Goal: Task Accomplishment & Management: Manage account settings

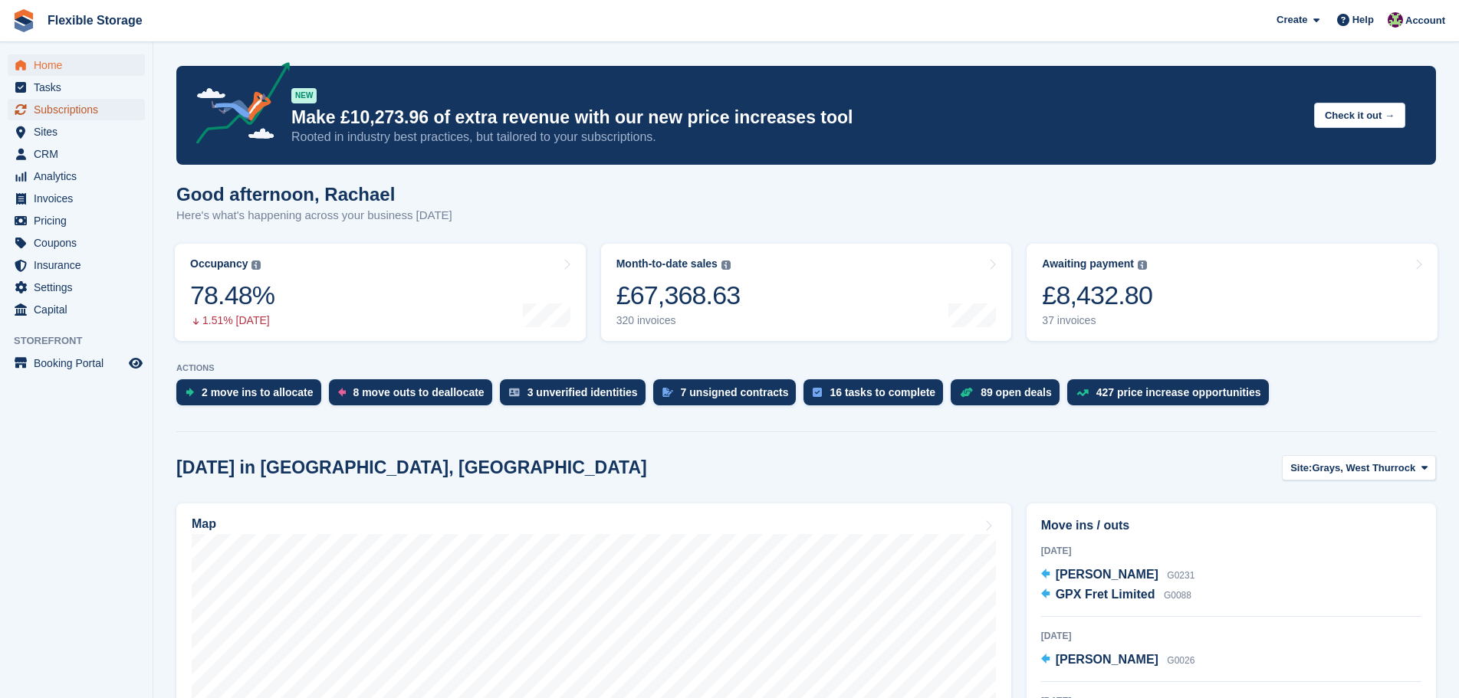
click at [81, 116] on span "Subscriptions" at bounding box center [80, 109] width 92 height 21
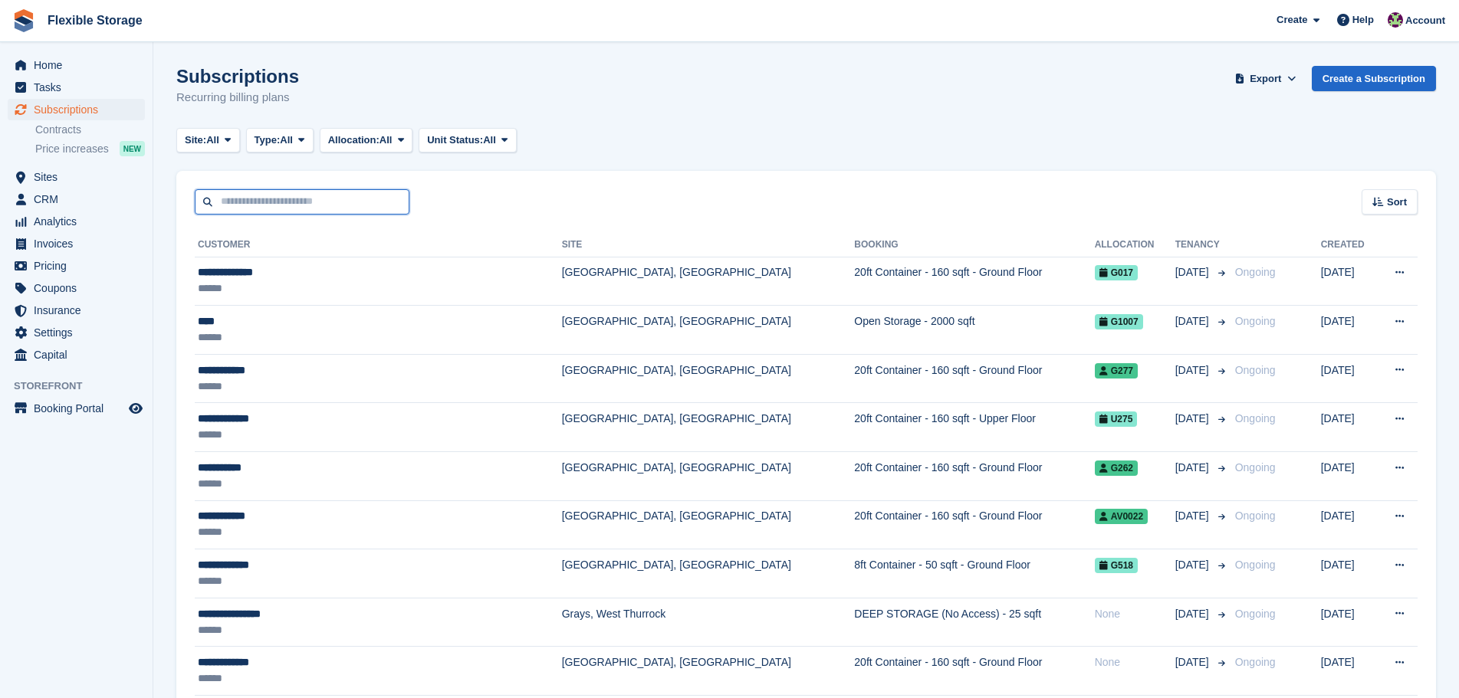
click at [323, 199] on input "text" at bounding box center [302, 201] width 215 height 25
click at [369, 196] on input "text" at bounding box center [302, 201] width 215 height 25
type input "*****"
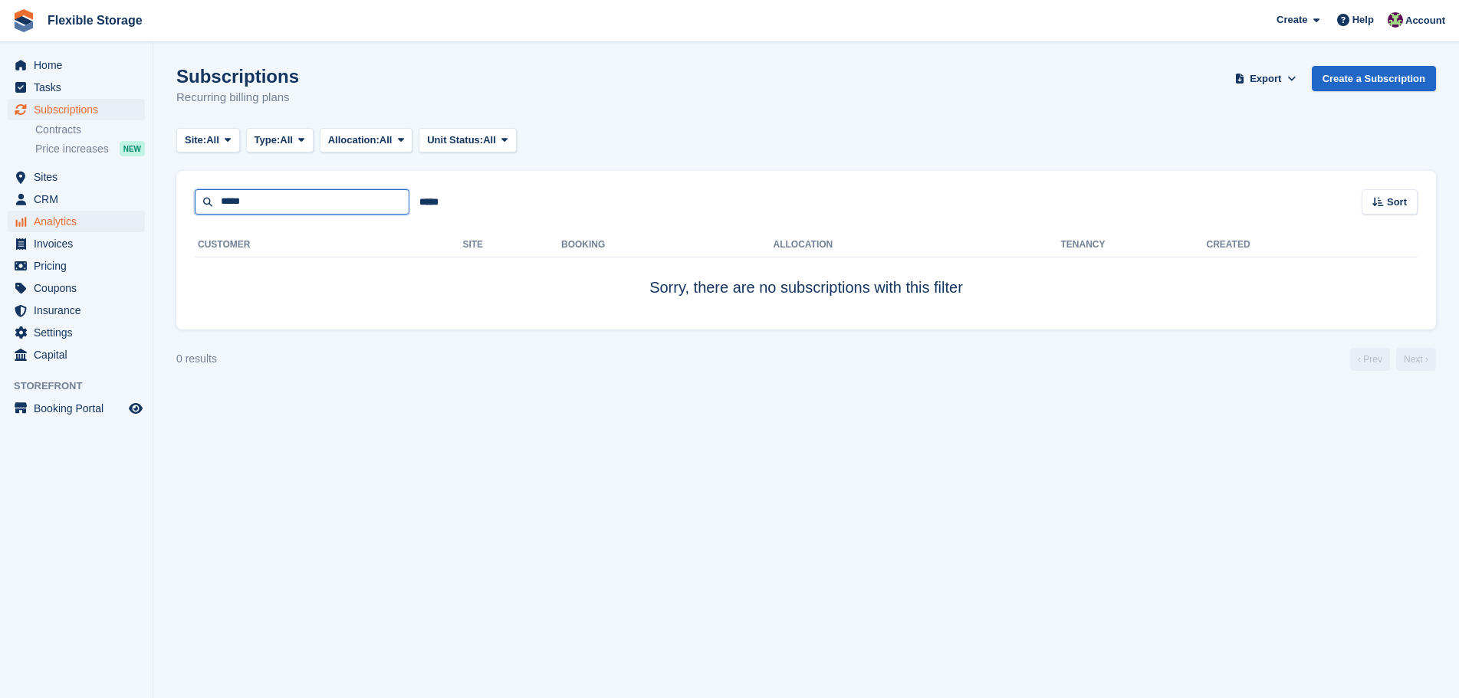
drag, startPoint x: 90, startPoint y: 209, endPoint x: 43, endPoint y: 211, distance: 46.8
click at [43, 211] on div "Home Tasks Subscriptions Subscriptions Subscriptions Contracts Price increases …" at bounding box center [729, 349] width 1459 height 698
type input "***"
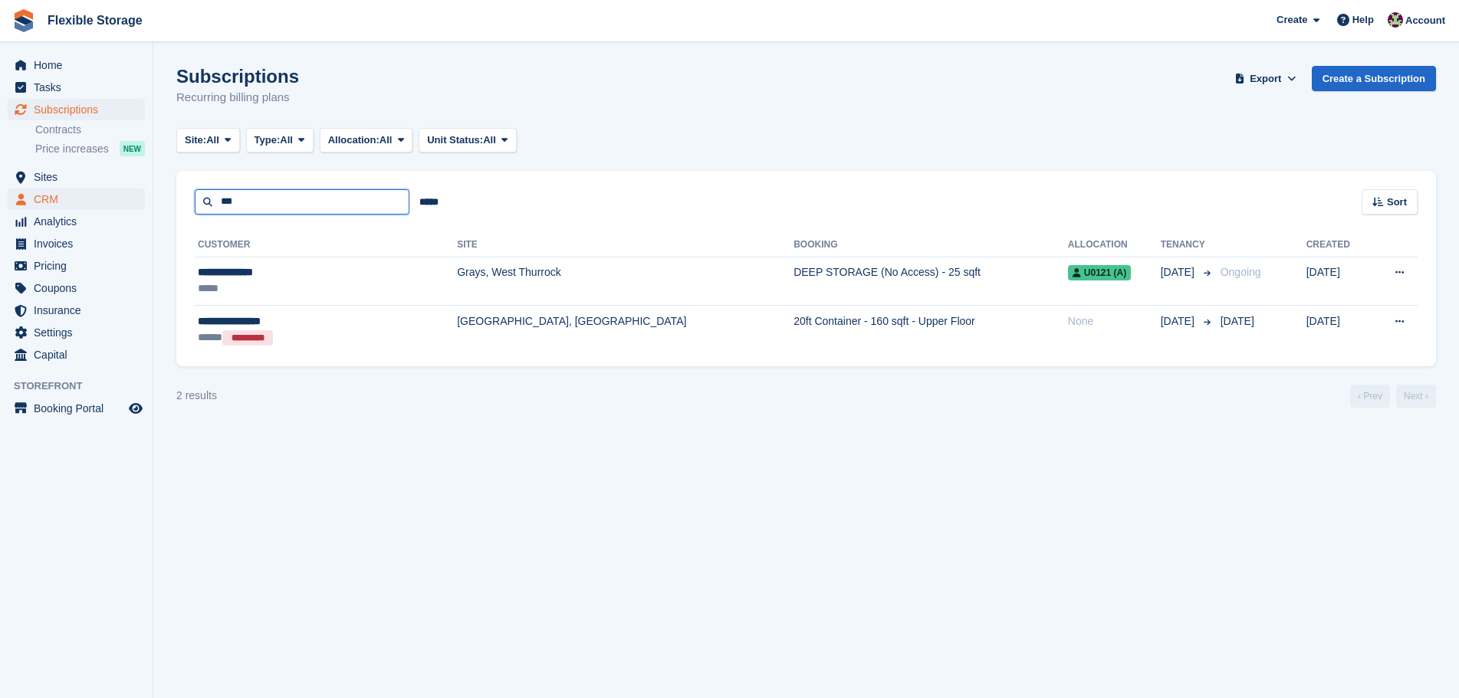
drag, startPoint x: 272, startPoint y: 201, endPoint x: 97, endPoint y: 201, distance: 175.5
click at [97, 201] on div "Home Tasks Subscriptions Subscriptions Subscriptions Contracts Price increases …" at bounding box center [729, 349] width 1459 height 698
type input "***"
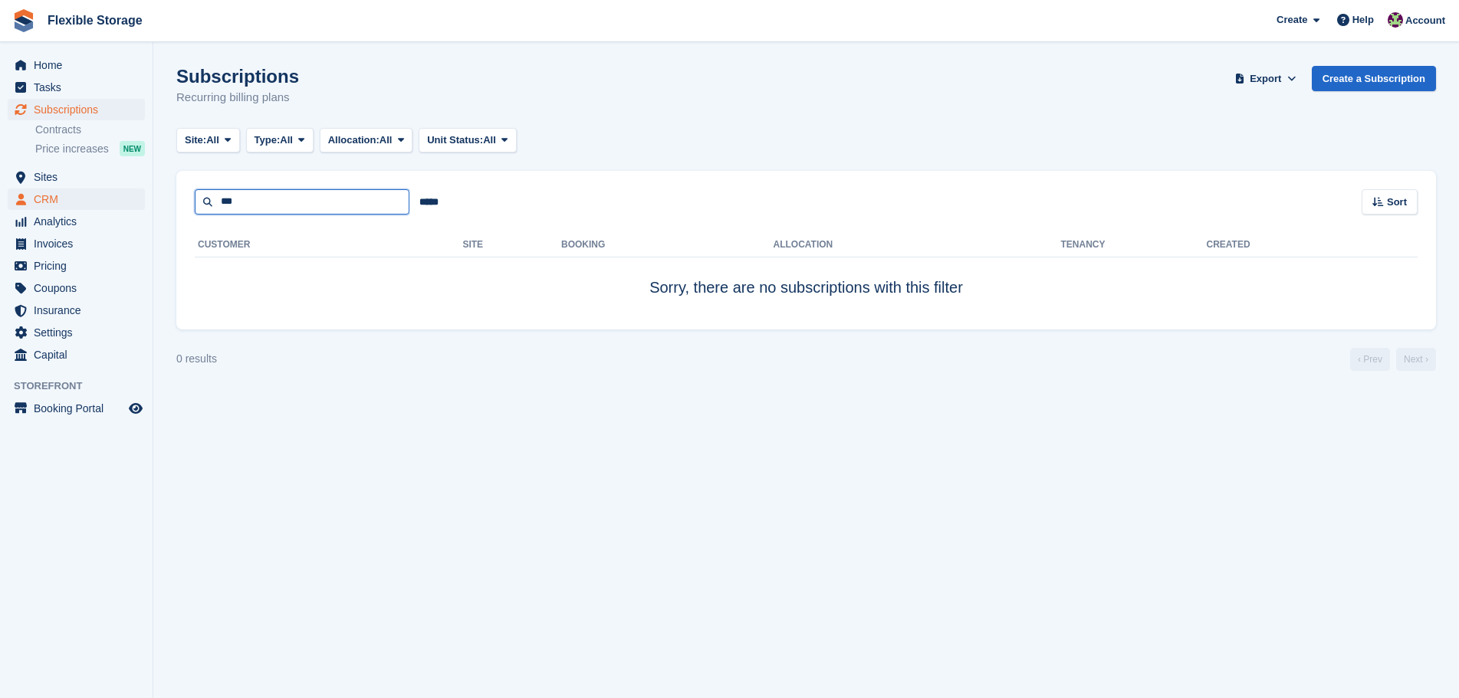
drag, startPoint x: 292, startPoint y: 198, endPoint x: 14, endPoint y: 193, distance: 278.3
click at [14, 193] on div "Home Tasks Subscriptions Subscriptions Subscriptions Contracts Price increases …" at bounding box center [729, 349] width 1459 height 698
type input "***"
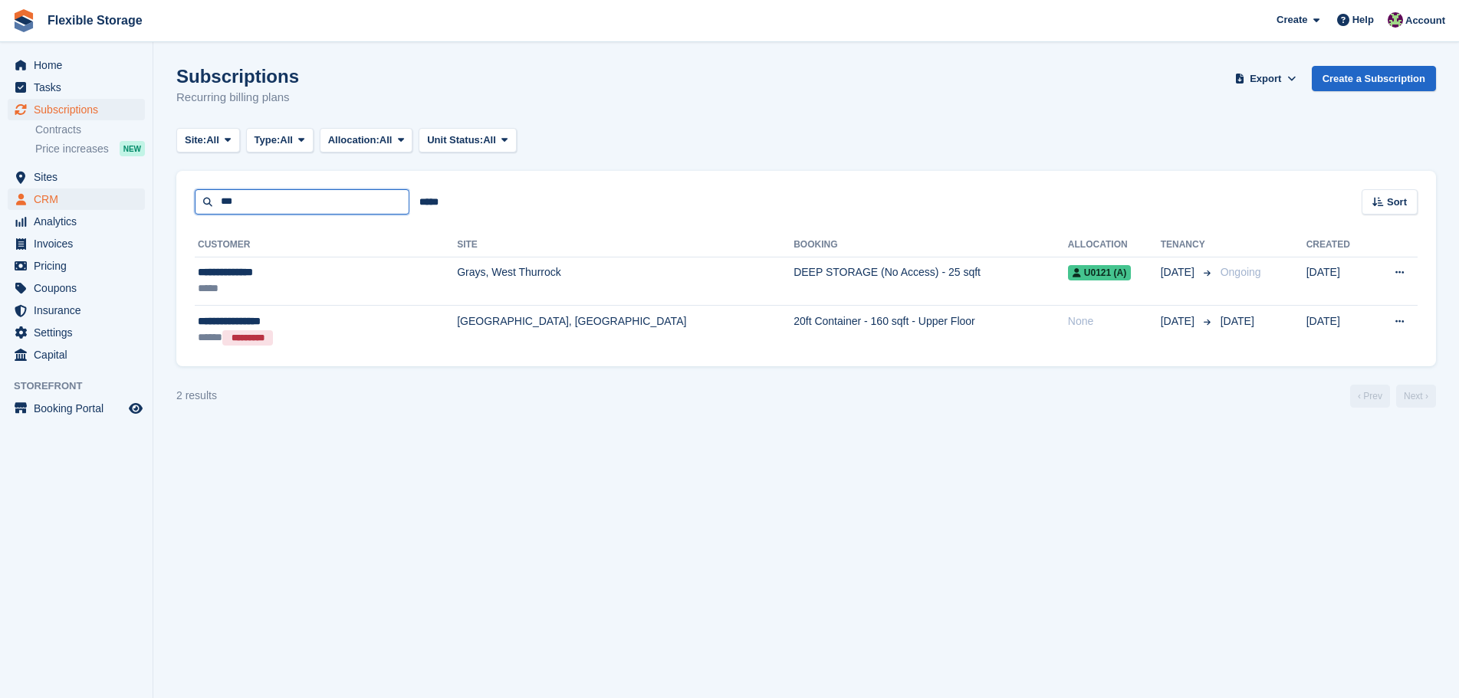
drag, startPoint x: 272, startPoint y: 204, endPoint x: 77, endPoint y: 204, distance: 195.5
click at [77, 204] on div "Home Tasks Subscriptions Subscriptions Subscriptions Contracts Price increases …" at bounding box center [729, 349] width 1459 height 698
type input "*****"
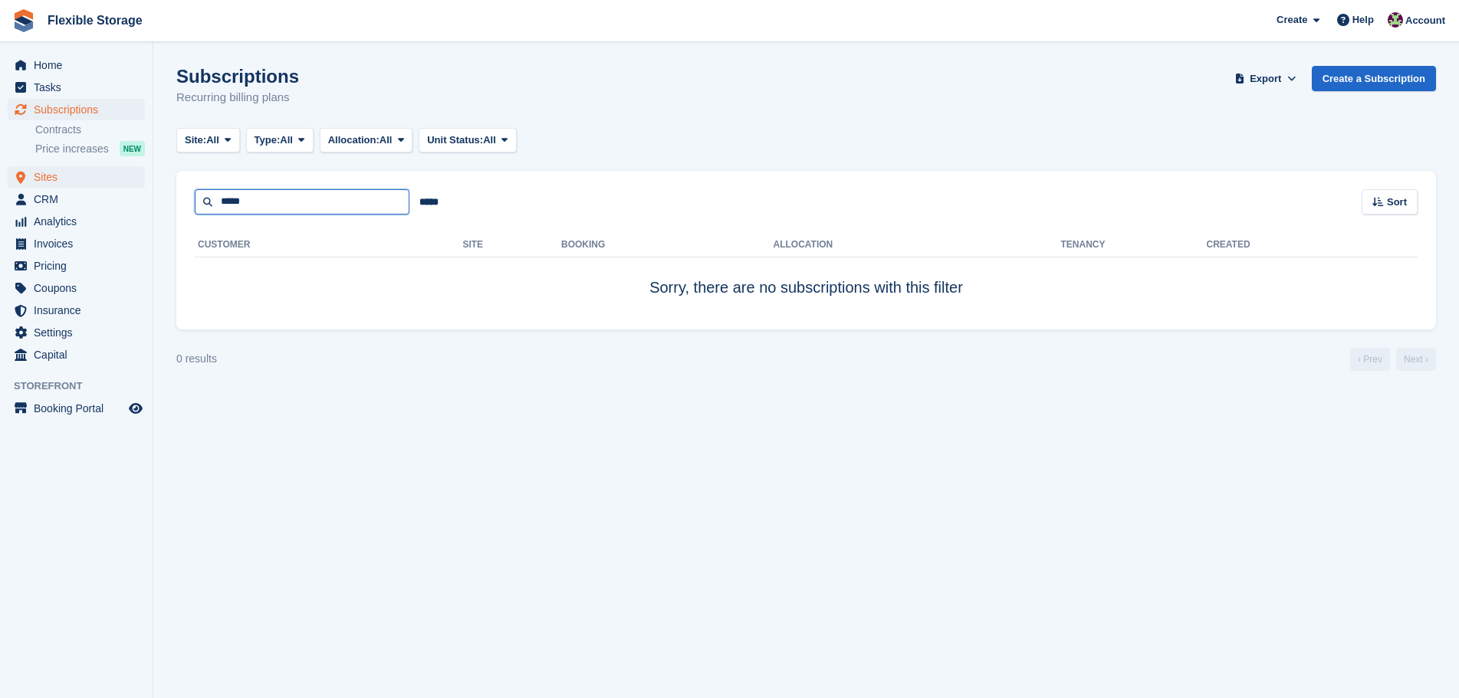
drag, startPoint x: 286, startPoint y: 199, endPoint x: 59, endPoint y: 185, distance: 227.3
click at [59, 185] on div "Home Tasks Subscriptions Subscriptions Subscriptions Contracts Price increases …" at bounding box center [729, 349] width 1459 height 698
type input "***"
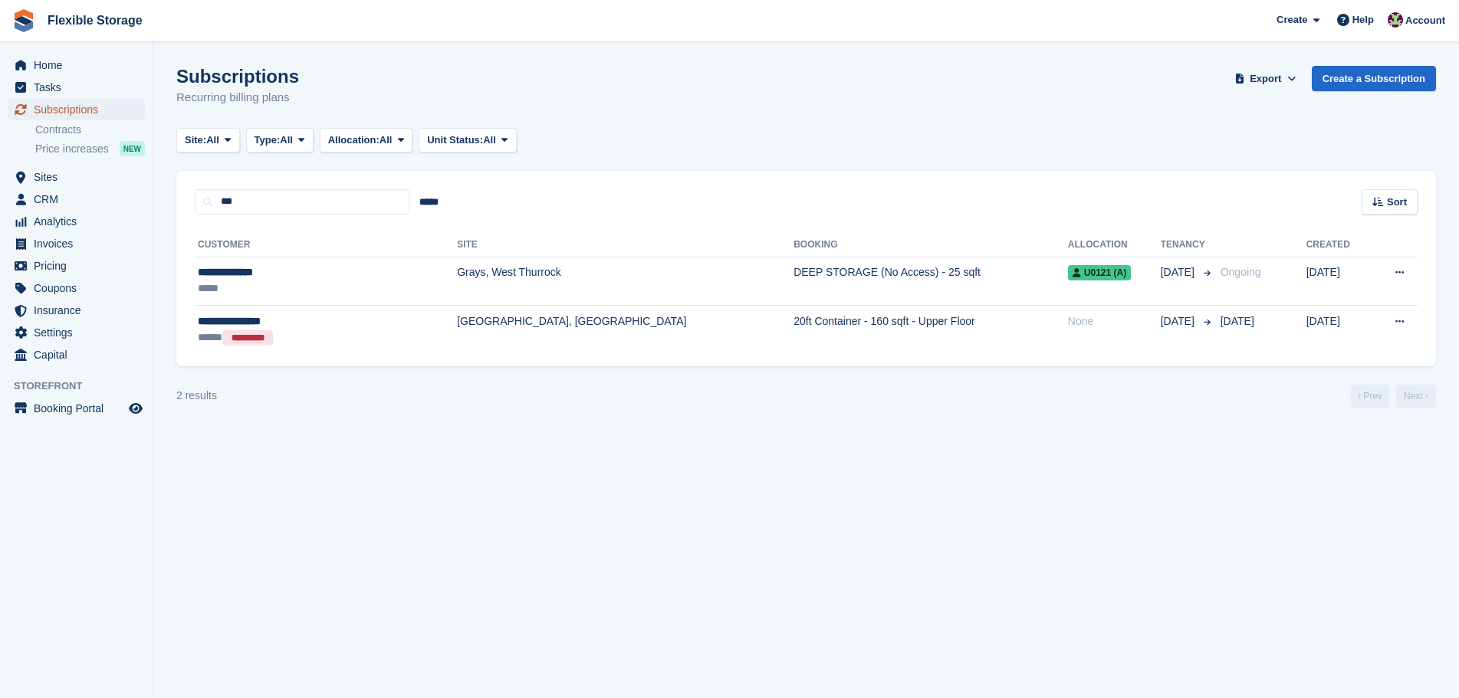
click at [71, 110] on span "Subscriptions" at bounding box center [80, 109] width 92 height 21
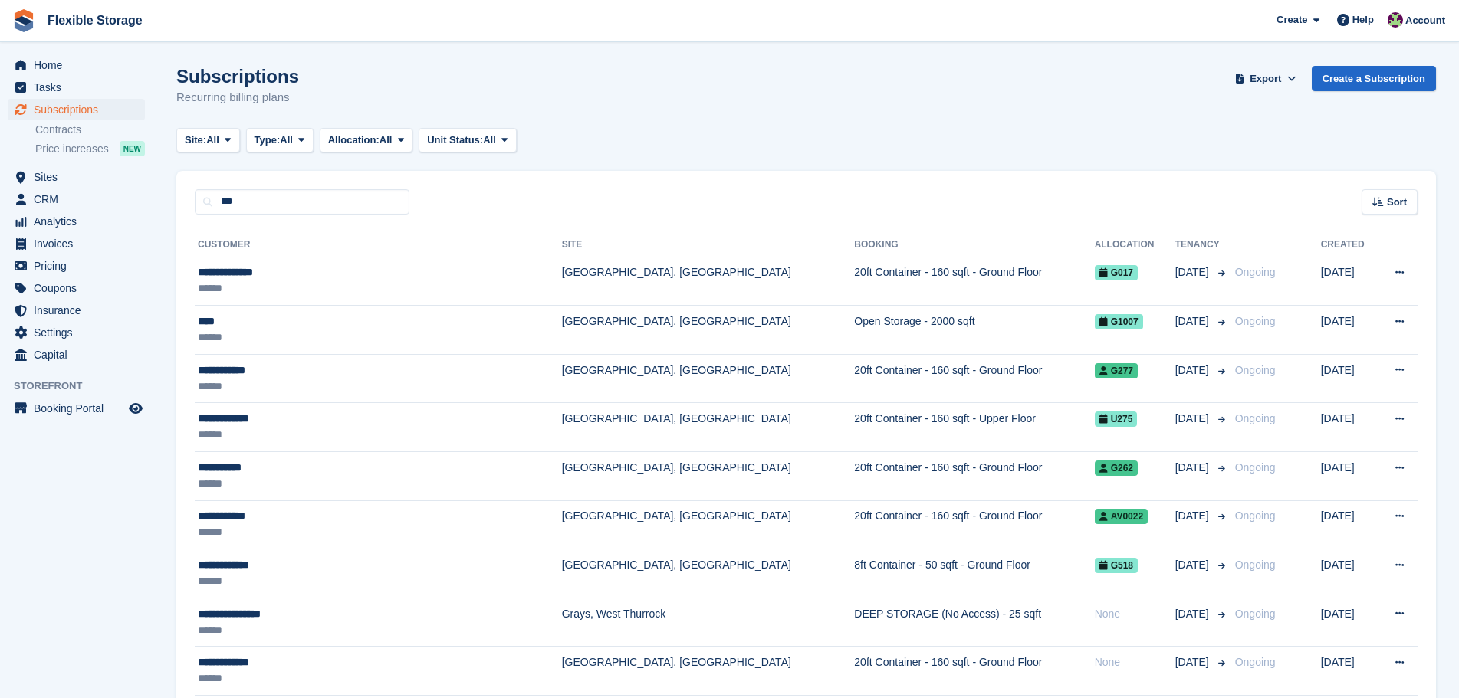
type input "***"
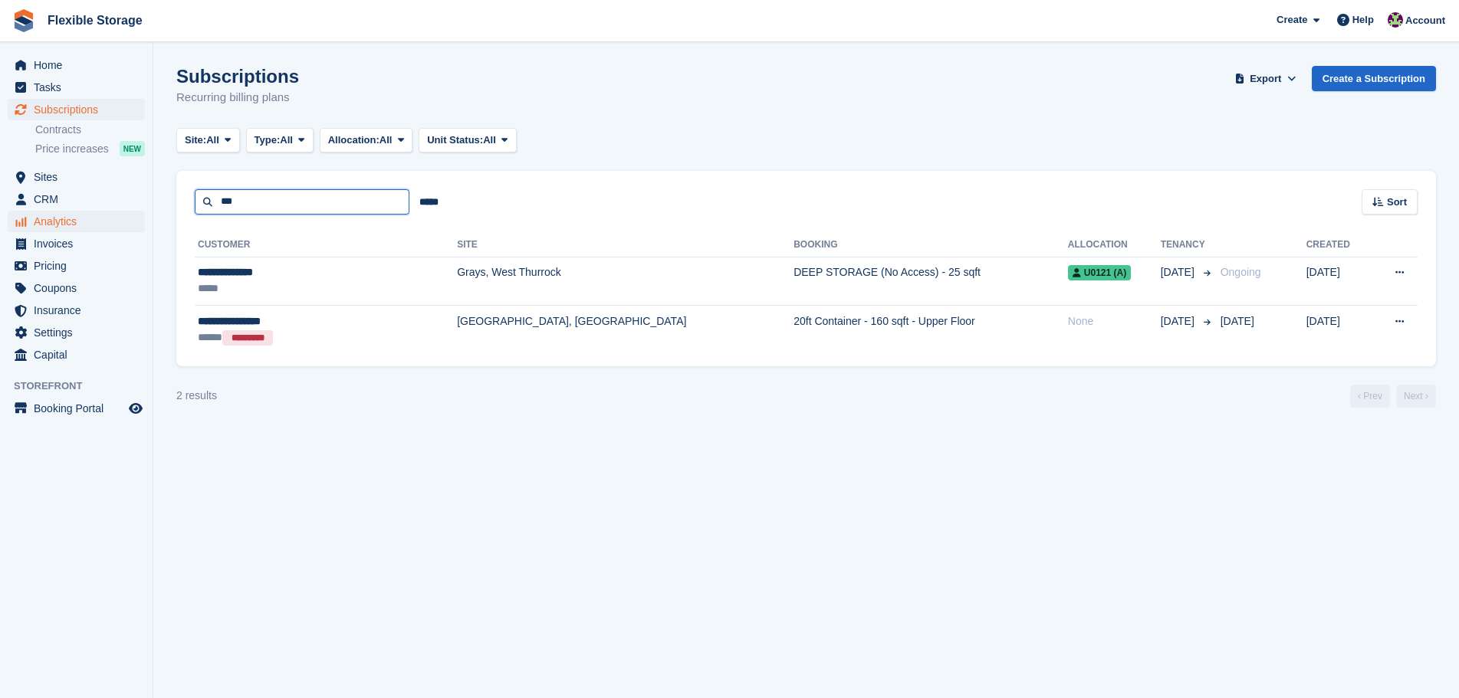
drag, startPoint x: 280, startPoint y: 206, endPoint x: 123, endPoint y: 218, distance: 156.8
click at [123, 218] on div "Home Tasks Subscriptions Subscriptions Subscriptions Contracts Price increases …" at bounding box center [729, 349] width 1459 height 698
type input "*****"
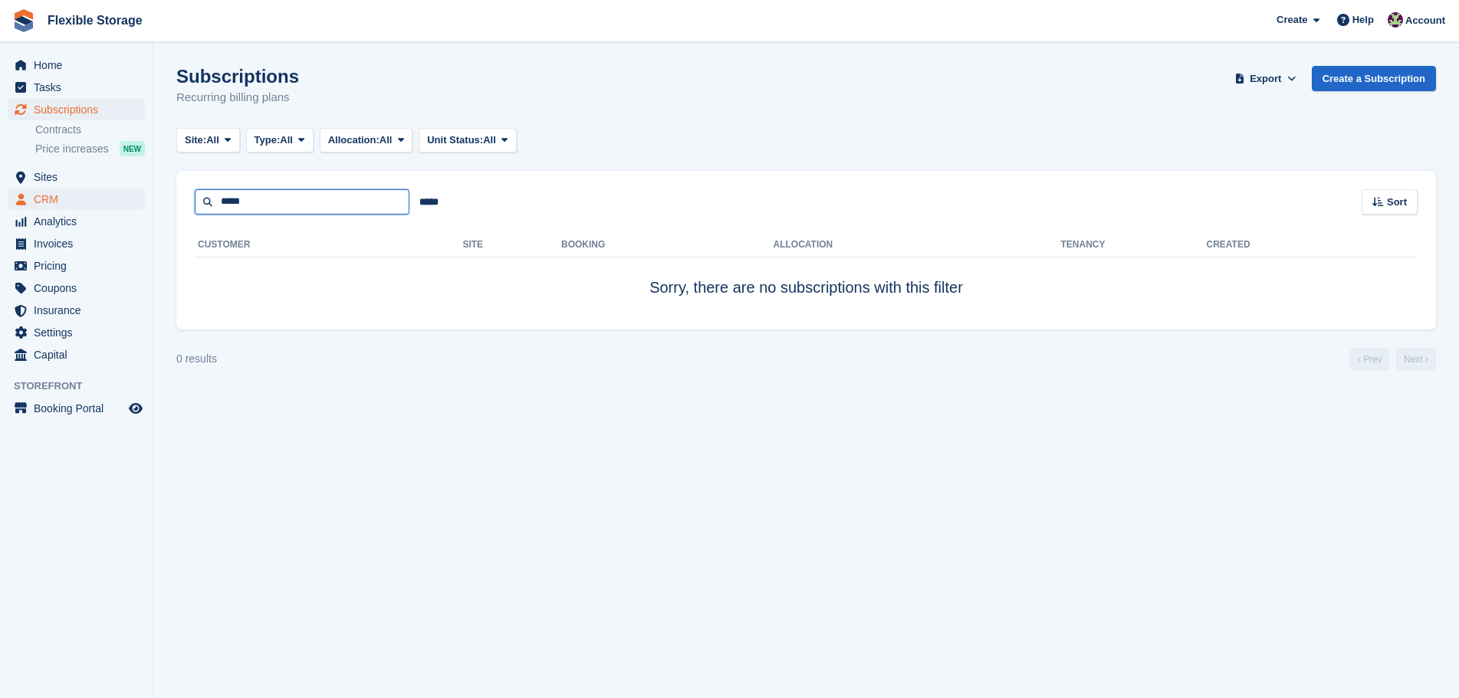
drag, startPoint x: 277, startPoint y: 192, endPoint x: 133, endPoint y: 194, distance: 144.9
click at [133, 194] on div "Home Tasks Subscriptions Subscriptions Subscriptions Contracts Price increases …" at bounding box center [729, 349] width 1459 height 698
click at [100, 200] on span "CRM" at bounding box center [80, 199] width 92 height 21
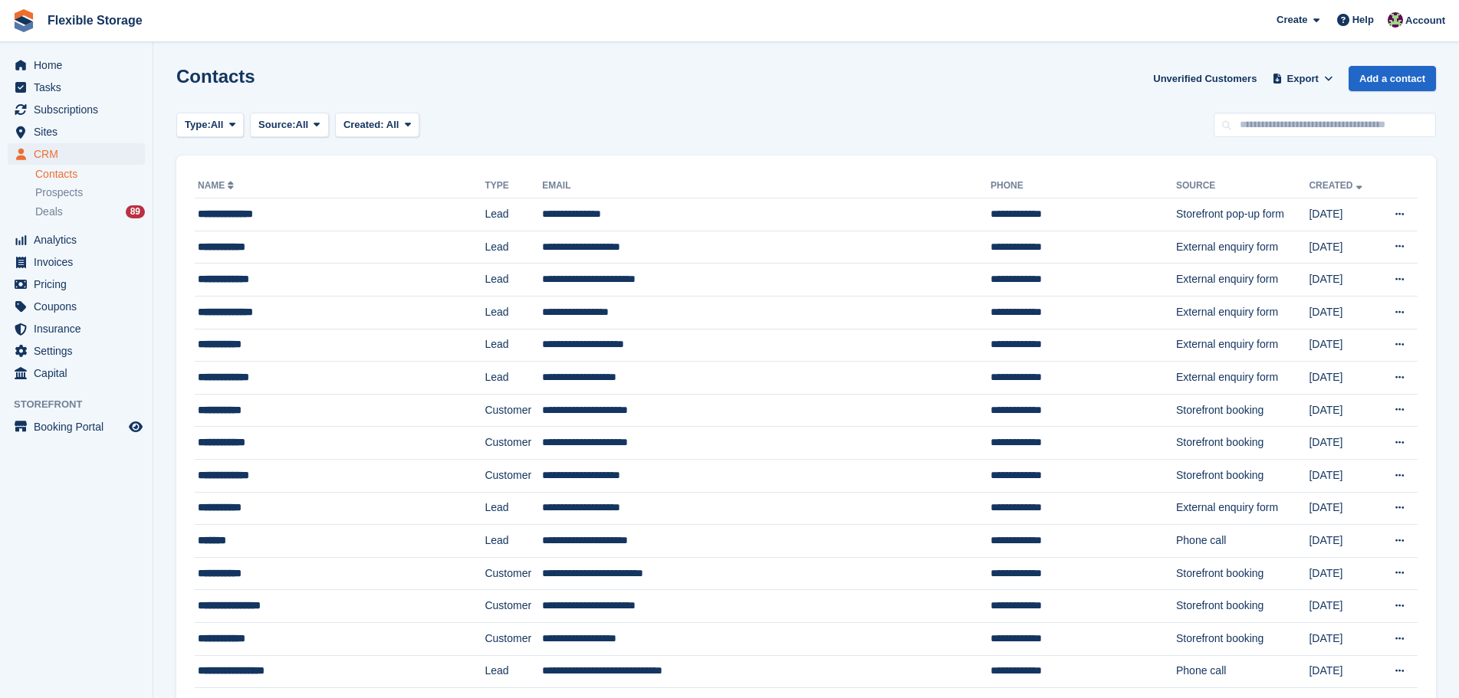
click at [100, 178] on link "Contacts" at bounding box center [90, 174] width 110 height 15
click at [1299, 125] on input "text" at bounding box center [1324, 125] width 222 height 25
click at [1299, 126] on input "text" at bounding box center [1324, 125] width 222 height 25
type input "****"
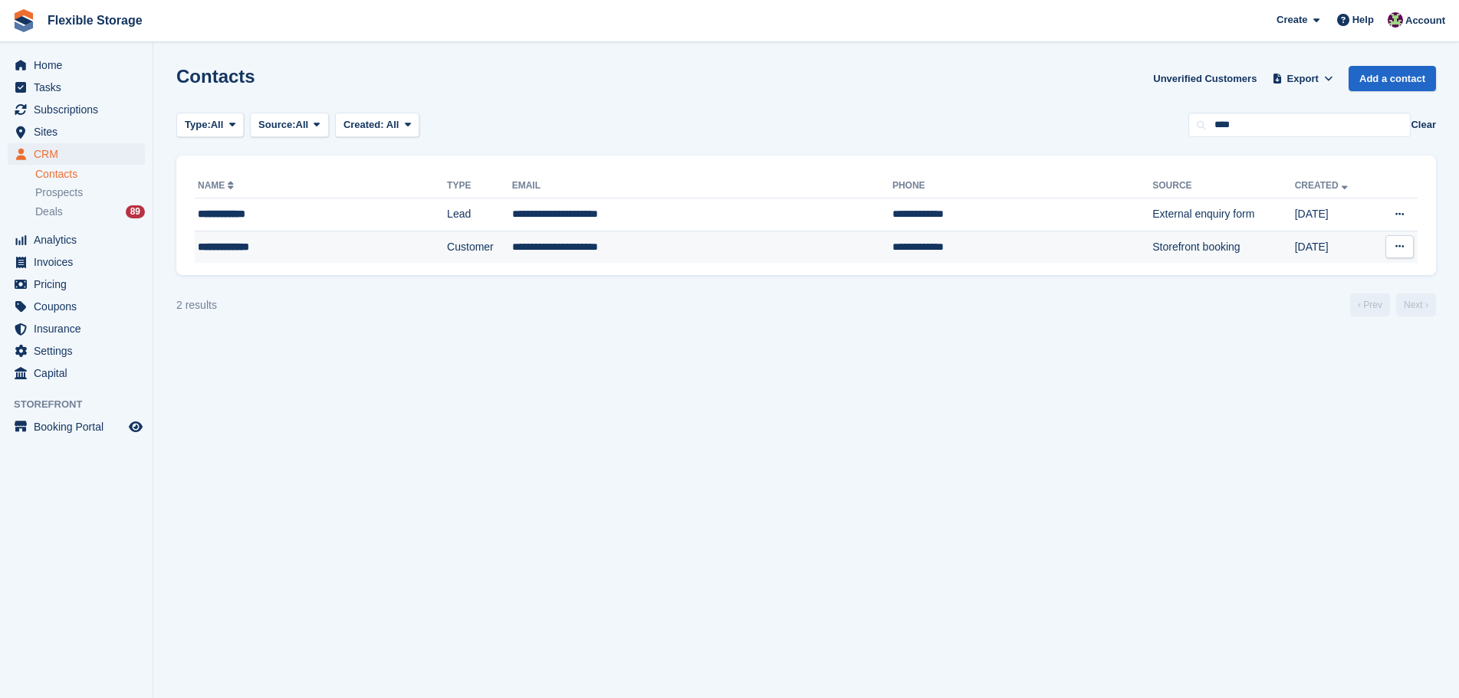
click at [519, 248] on td "**********" at bounding box center [702, 247] width 380 height 32
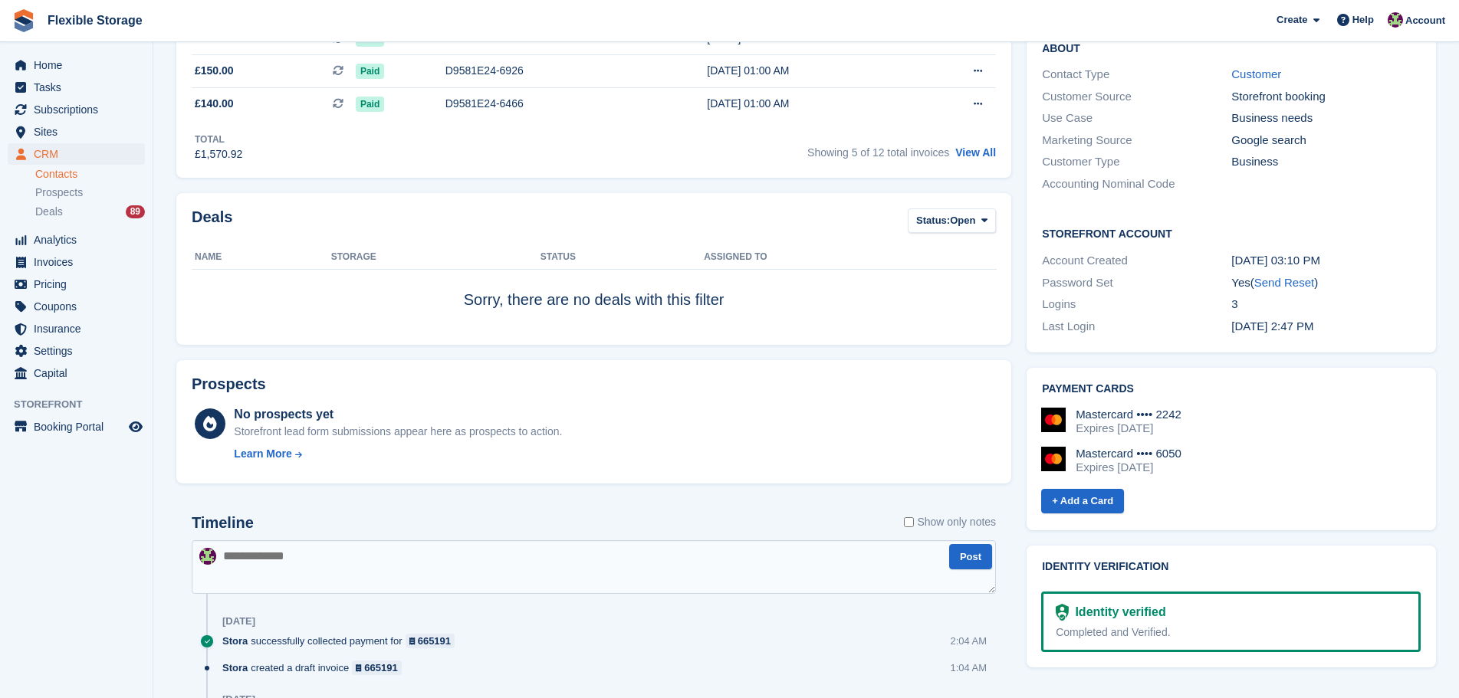
scroll to position [460, 0]
drag, startPoint x: 1077, startPoint y: 418, endPoint x: 1099, endPoint y: 410, distance: 23.5
click at [1031, 399] on div "Payment cards Mastercard •••• 2242 Expires October 2026 Mastercard •••• 6050 Ex…" at bounding box center [1230, 449] width 409 height 163
click at [1246, 447] on div "Mastercard •••• 6050 Expires April 2027" at bounding box center [1230, 461] width 379 height 28
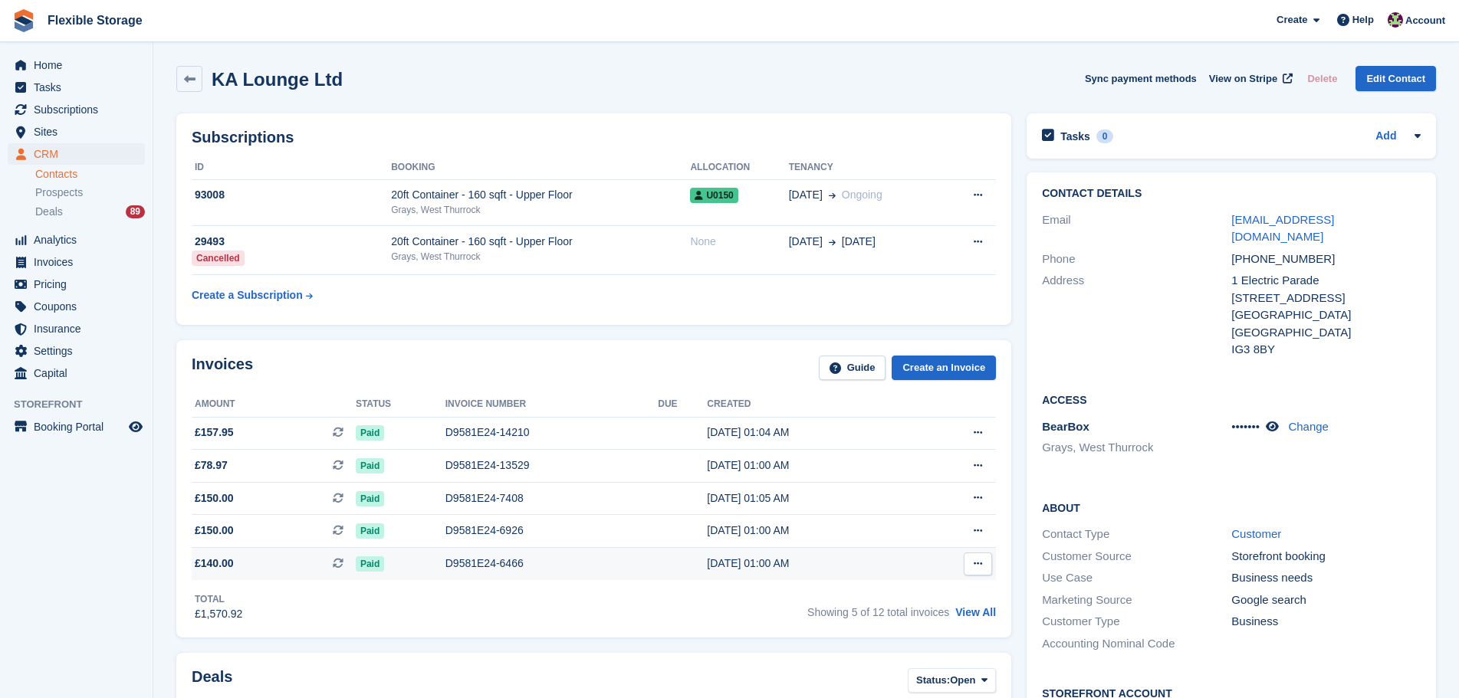
drag, startPoint x: 757, startPoint y: 610, endPoint x: 752, endPoint y: 573, distance: 37.2
click at [757, 623] on div "Invoices Guide Create an Invoice Amount Status Invoice number Due Created £157.…" at bounding box center [593, 488] width 835 height 297
click at [755, 386] on div "Invoices Guide Create an Invoice" at bounding box center [594, 373] width 804 height 34
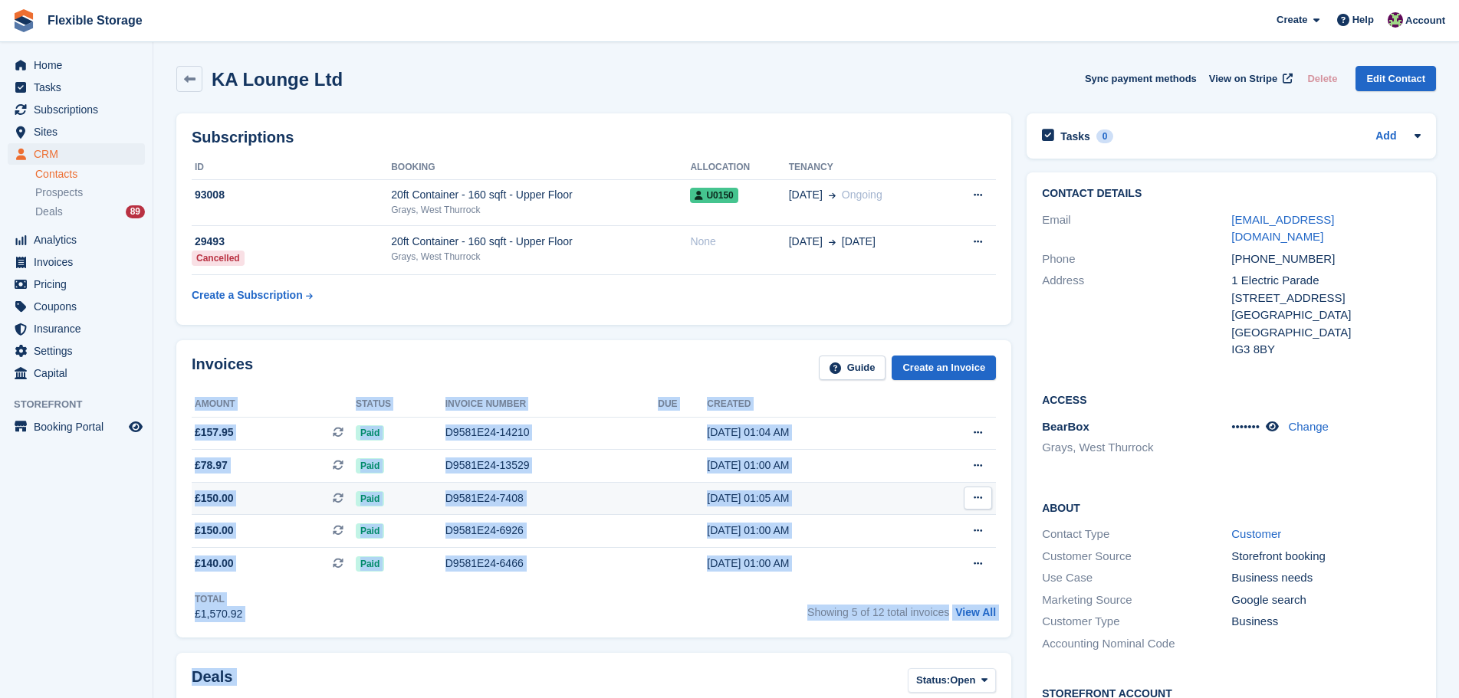
drag, startPoint x: 773, startPoint y: 398, endPoint x: 770, endPoint y: 488, distance: 90.5
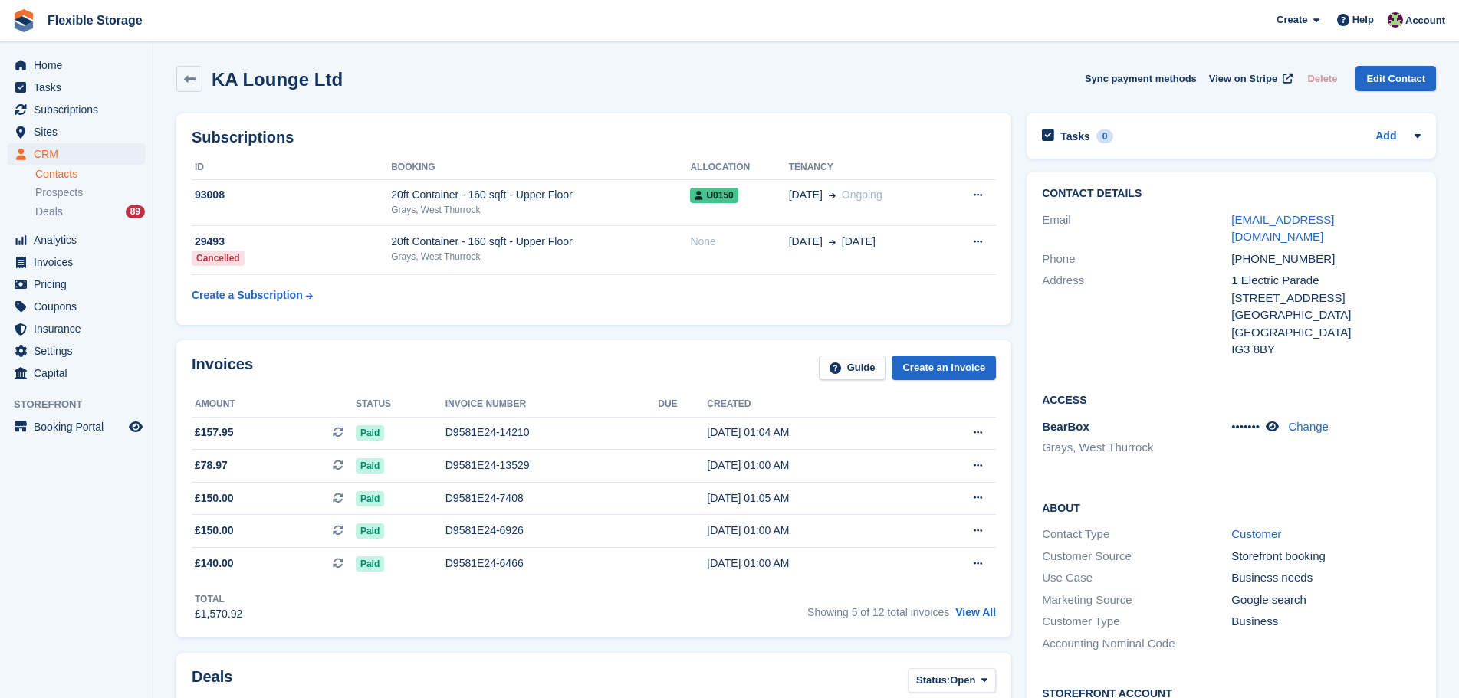
click at [759, 360] on div "Invoices Guide Create an Invoice" at bounding box center [594, 373] width 804 height 34
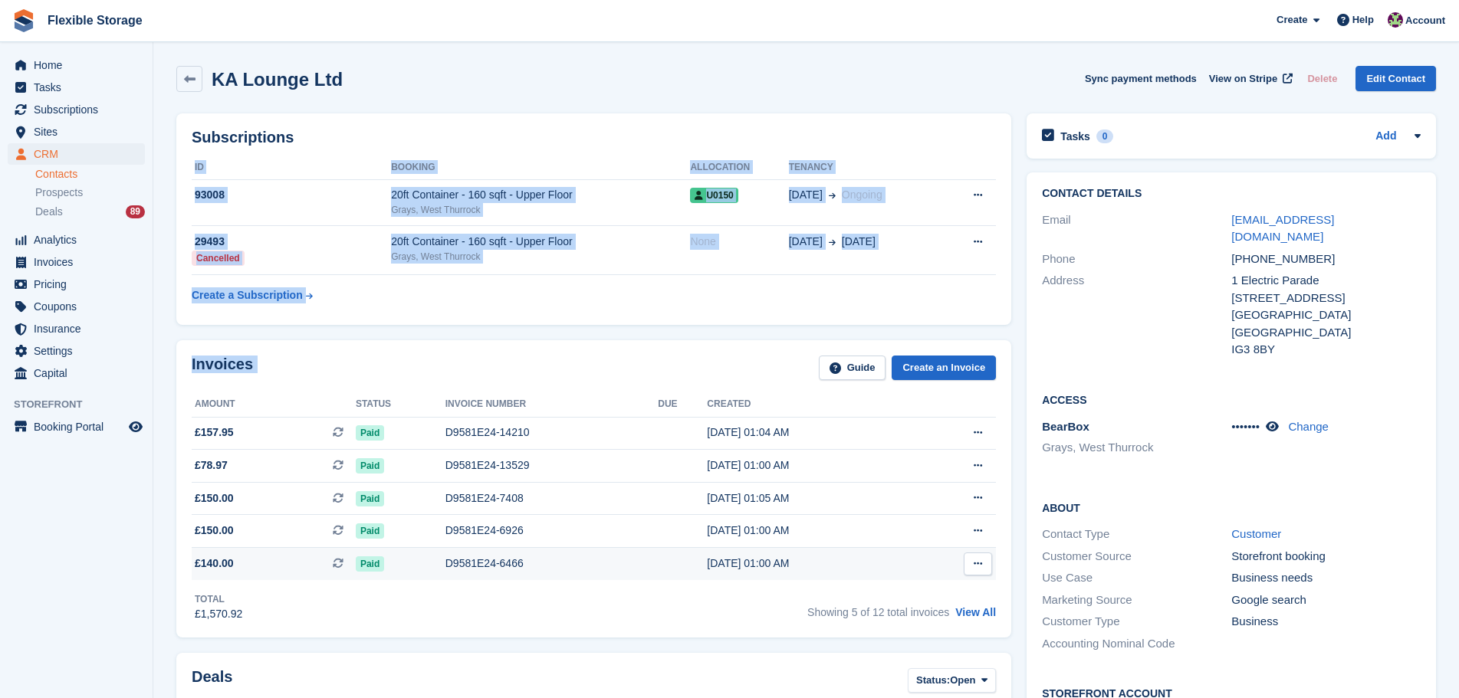
drag, startPoint x: 763, startPoint y: 327, endPoint x: 754, endPoint y: 577, distance: 250.1
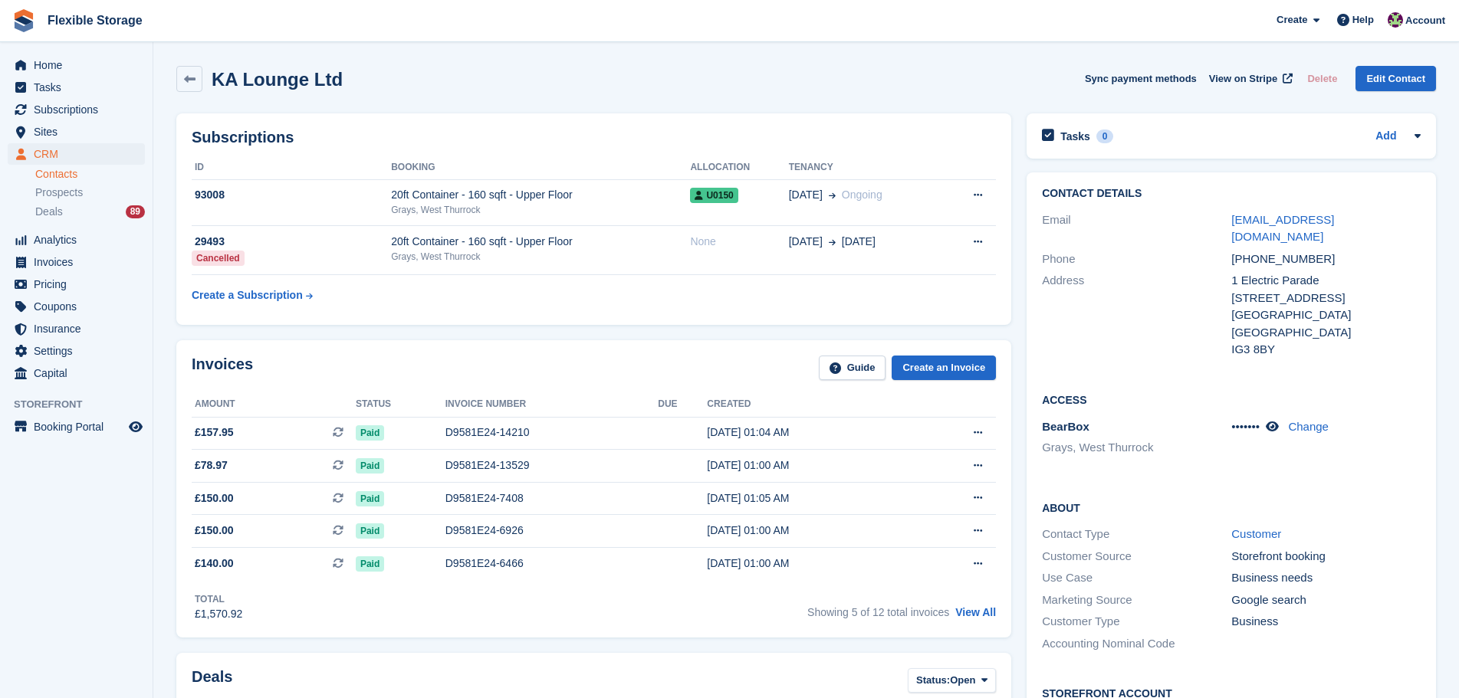
click at [745, 586] on div "Total £1,570.92 Showing 5 of 12 total invoices View All" at bounding box center [594, 601] width 804 height 42
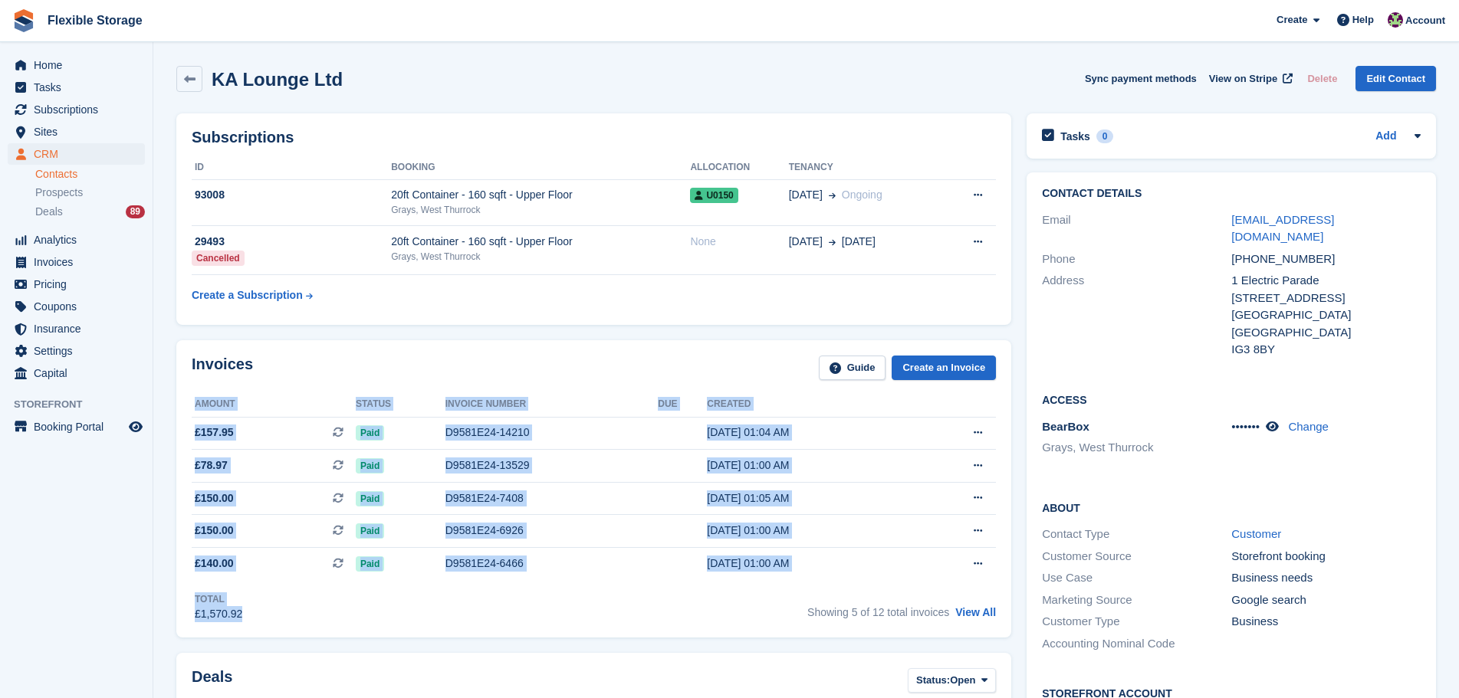
drag, startPoint x: 800, startPoint y: 619, endPoint x: 702, endPoint y: 388, distance: 251.4
click at [702, 388] on div "Invoices Guide Create an Invoice Amount Status Invoice number Due Created £157.…" at bounding box center [593, 488] width 835 height 297
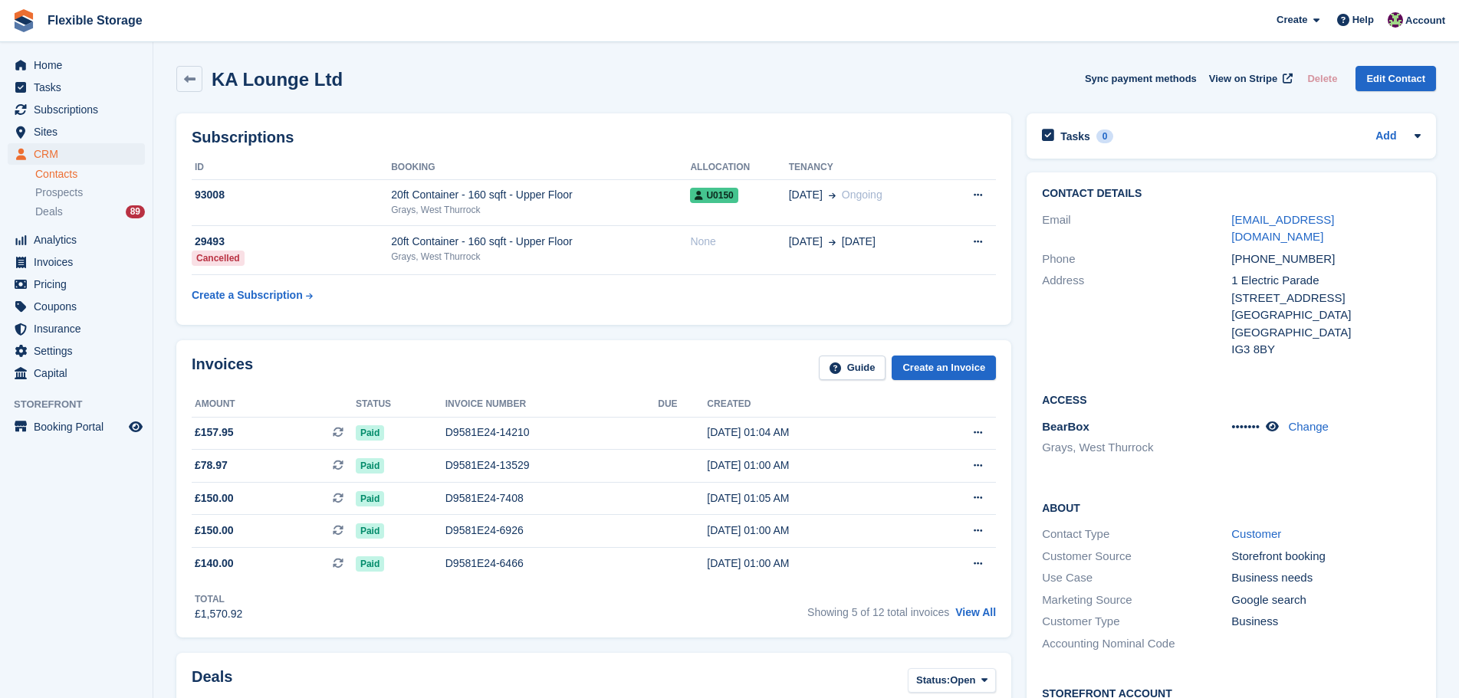
click at [737, 369] on div "Invoices Guide Create an Invoice" at bounding box center [594, 373] width 804 height 34
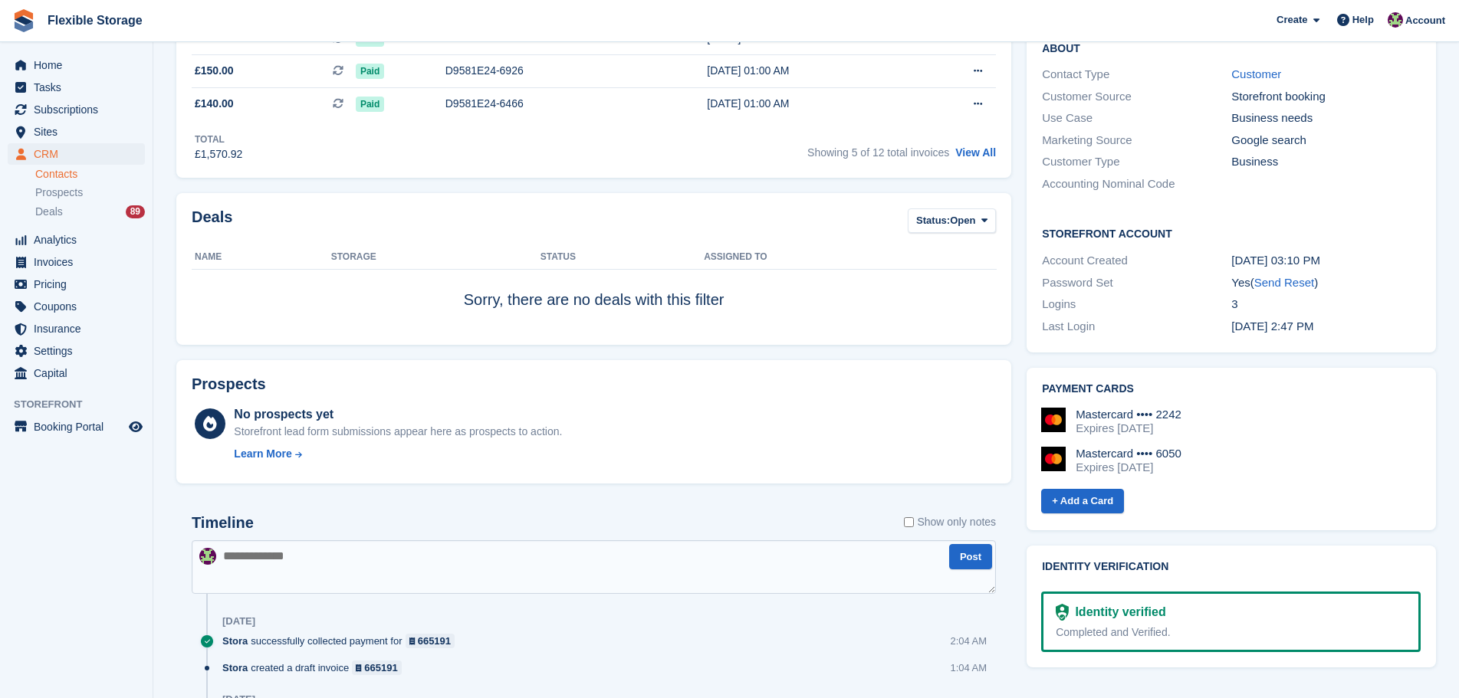
drag, startPoint x: 1221, startPoint y: 432, endPoint x: 924, endPoint y: 362, distance: 304.9
click at [924, 362] on div "Subscriptions ID Booking Allocation Tenancy 93008 20ft Container - 160 sqft - U…" at bounding box center [806, 508] width 1275 height 1725
click at [1248, 422] on div "Mastercard •••• 2242 Expires October 2026 Mastercard •••• 6050 Expires April 20…" at bounding box center [1230, 447] width 379 height 79
drag, startPoint x: 1253, startPoint y: 457, endPoint x: 1171, endPoint y: 414, distance: 91.9
click at [1057, 408] on div "Mastercard •••• 2242 Expires October 2026 Mastercard •••• 6050 Expires April 20…" at bounding box center [1230, 447] width 379 height 79
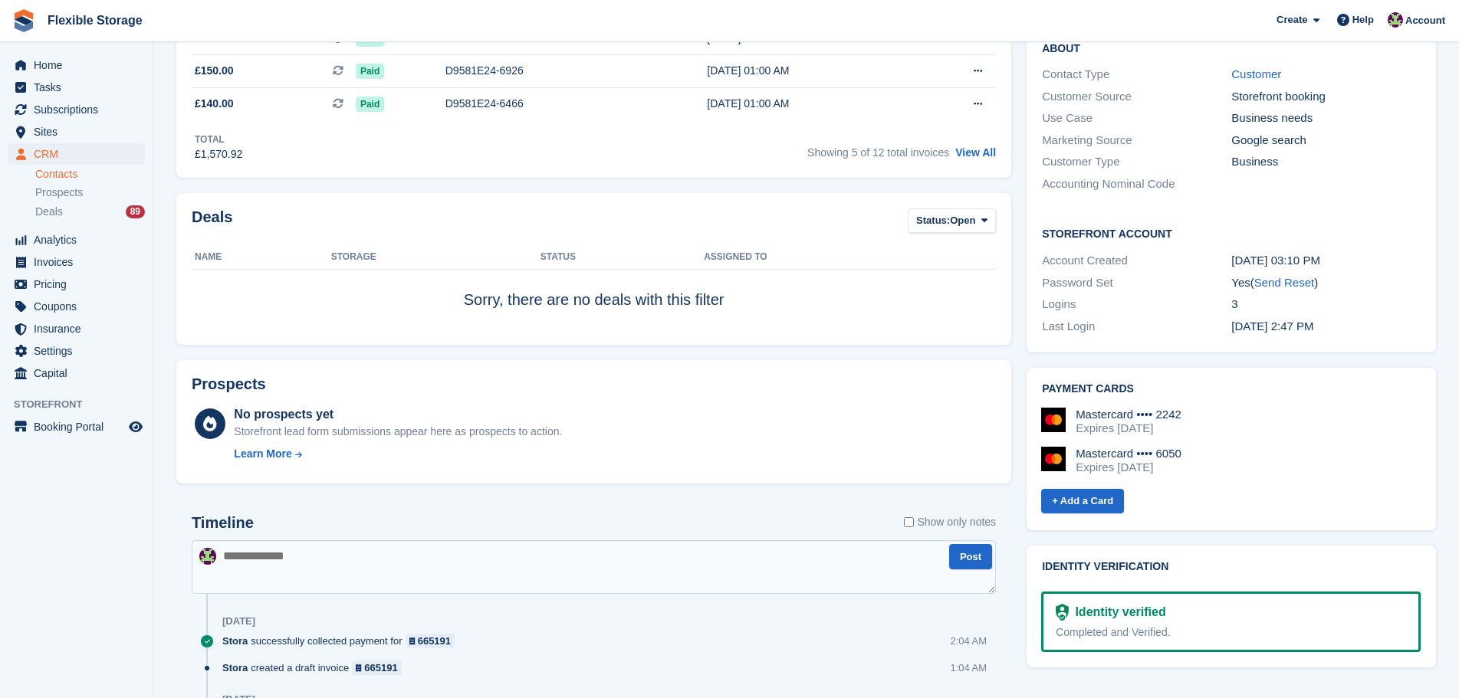
click at [1243, 419] on div "Mastercard •••• 2242 Expires October 2026 Mastercard •••• 6050 Expires April 20…" at bounding box center [1230, 447] width 379 height 79
drag, startPoint x: 1249, startPoint y: 459, endPoint x: 1102, endPoint y: 419, distance: 151.9
click at [1102, 419] on div "Mastercard •••• 2242 Expires October 2026 Mastercard •••• 6050 Expires April 20…" at bounding box center [1230, 447] width 379 height 79
click at [1240, 447] on div "Mastercard •••• 6050 Expires April 2027" at bounding box center [1230, 461] width 379 height 28
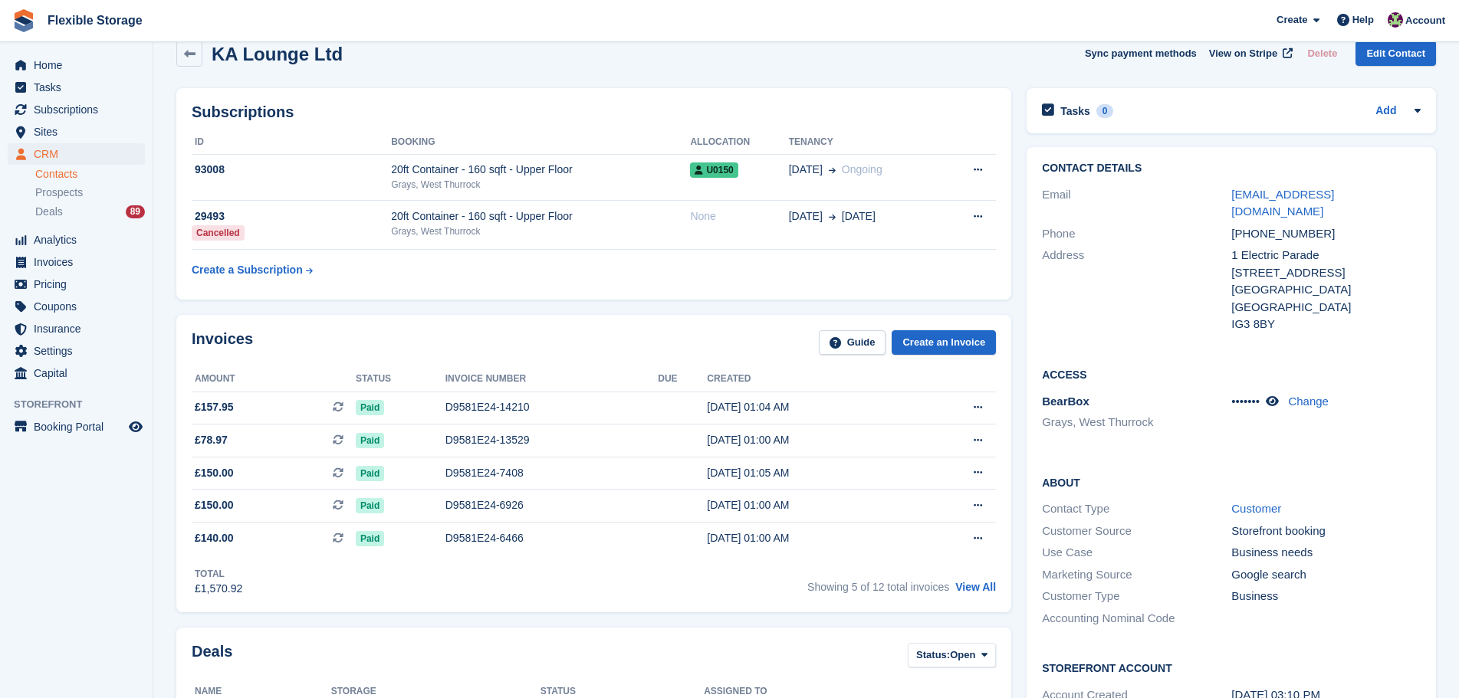
scroll to position [0, 0]
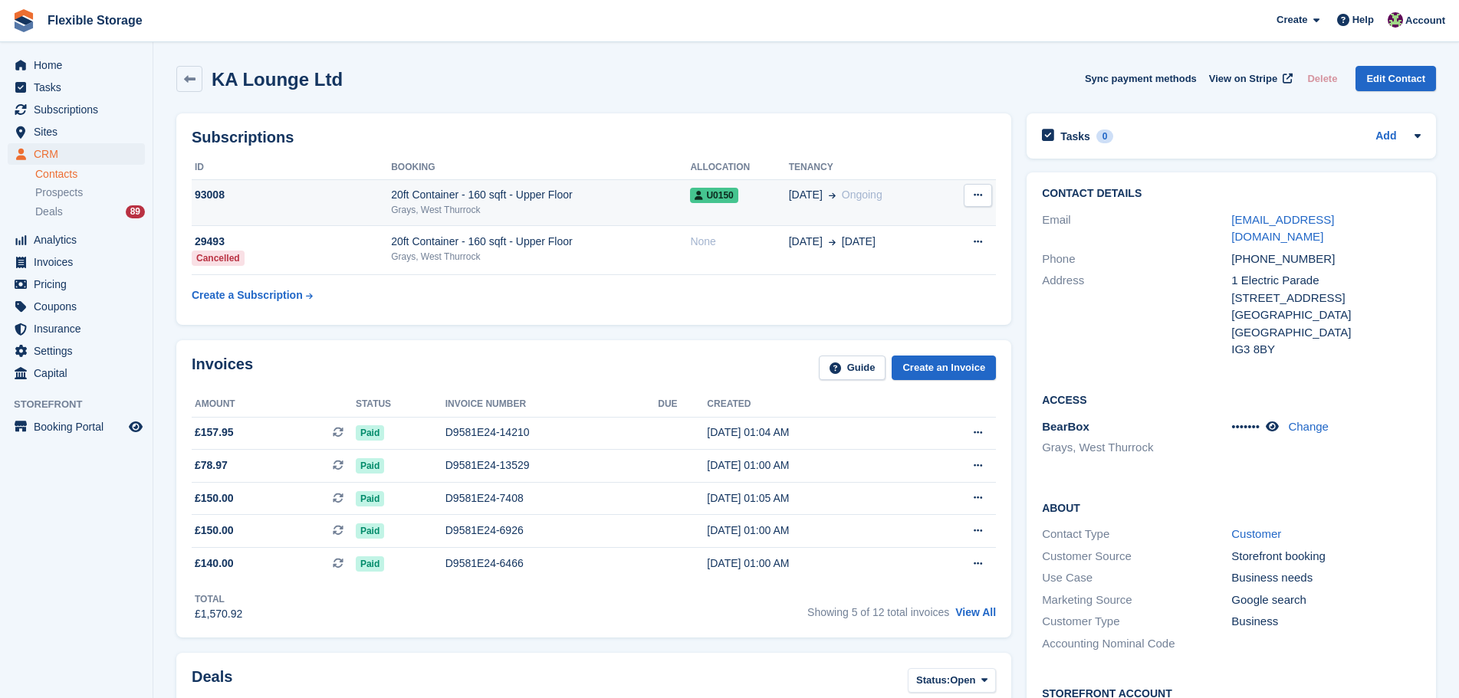
click at [620, 200] on div "20ft Container - 160 sqft - Upper Floor" at bounding box center [540, 195] width 299 height 16
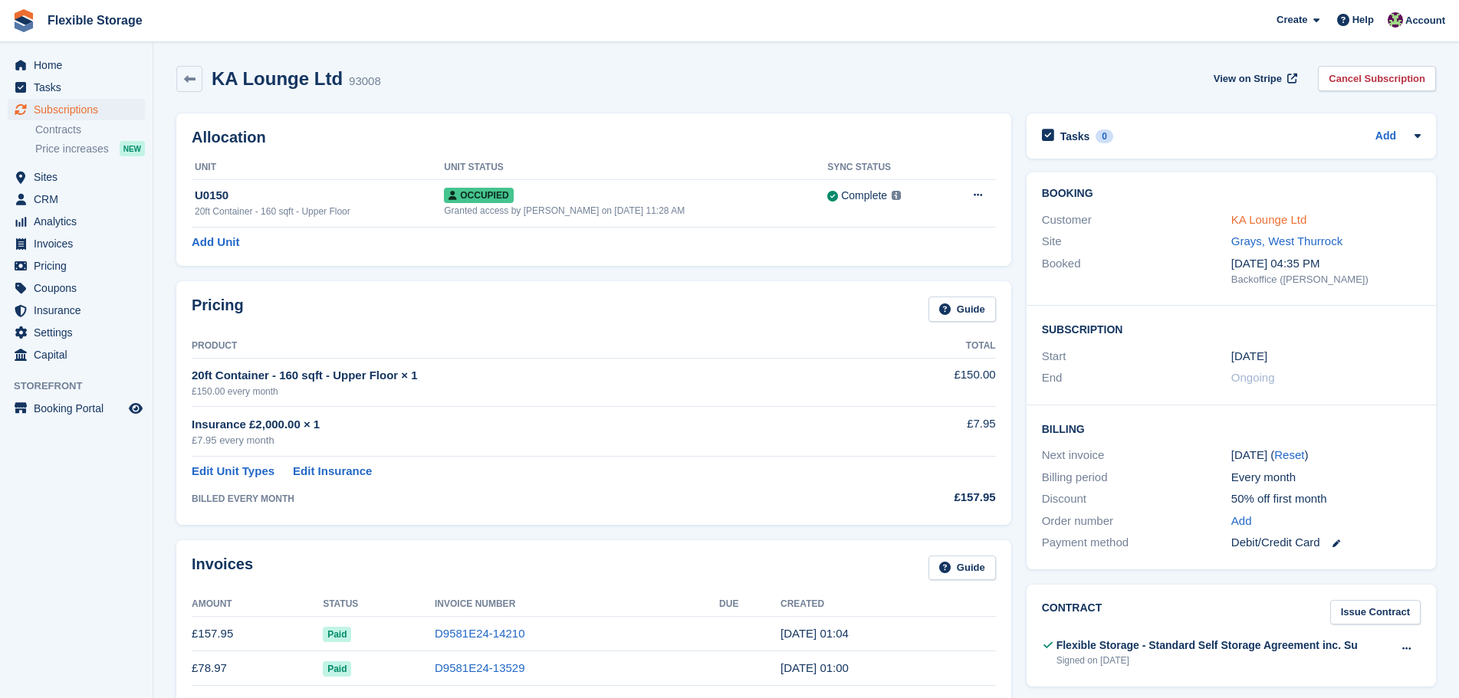
click at [1269, 223] on link "KA Lounge Ltd" at bounding box center [1268, 219] width 75 height 13
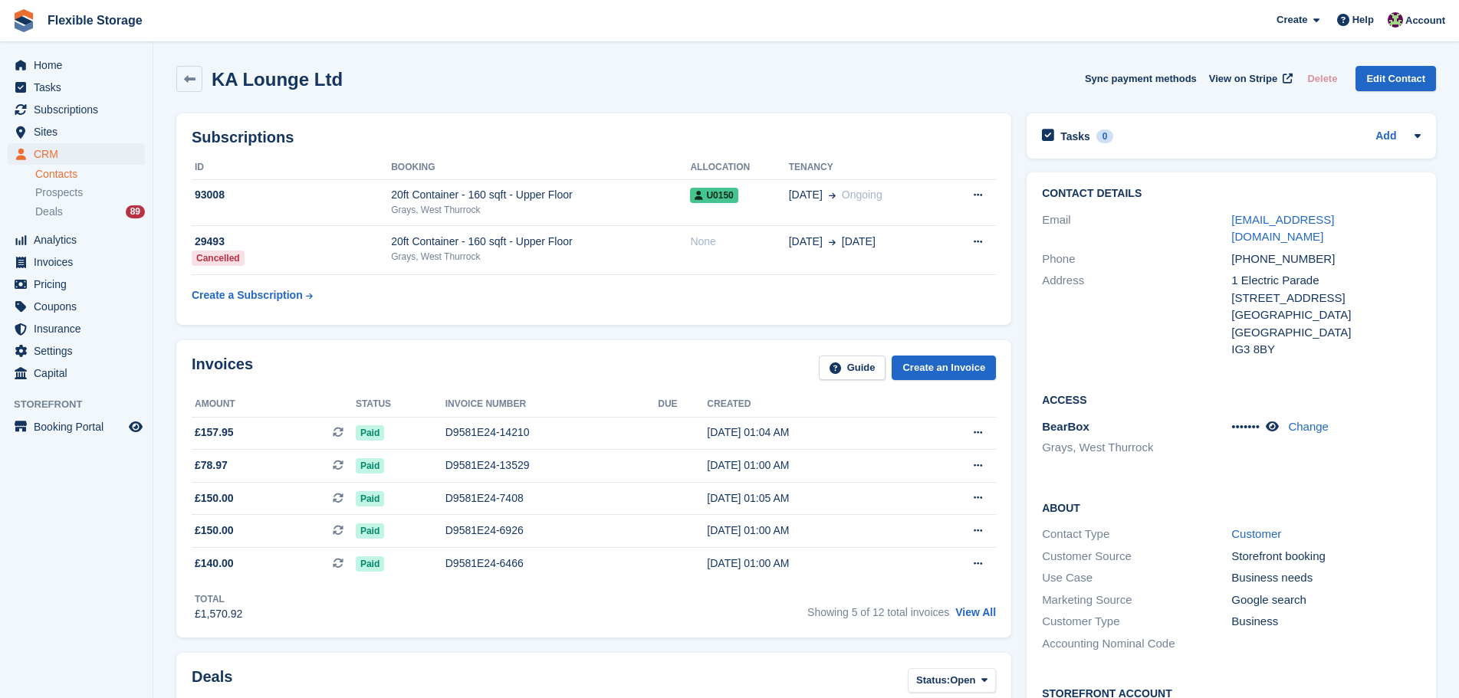
click at [1002, 94] on div "KA Lounge Ltd Sync payment methods View on Stripe Delete Edit Contact" at bounding box center [806, 82] width 1275 height 48
drag, startPoint x: 1098, startPoint y: 492, endPoint x: 1150, endPoint y: 460, distance: 61.3
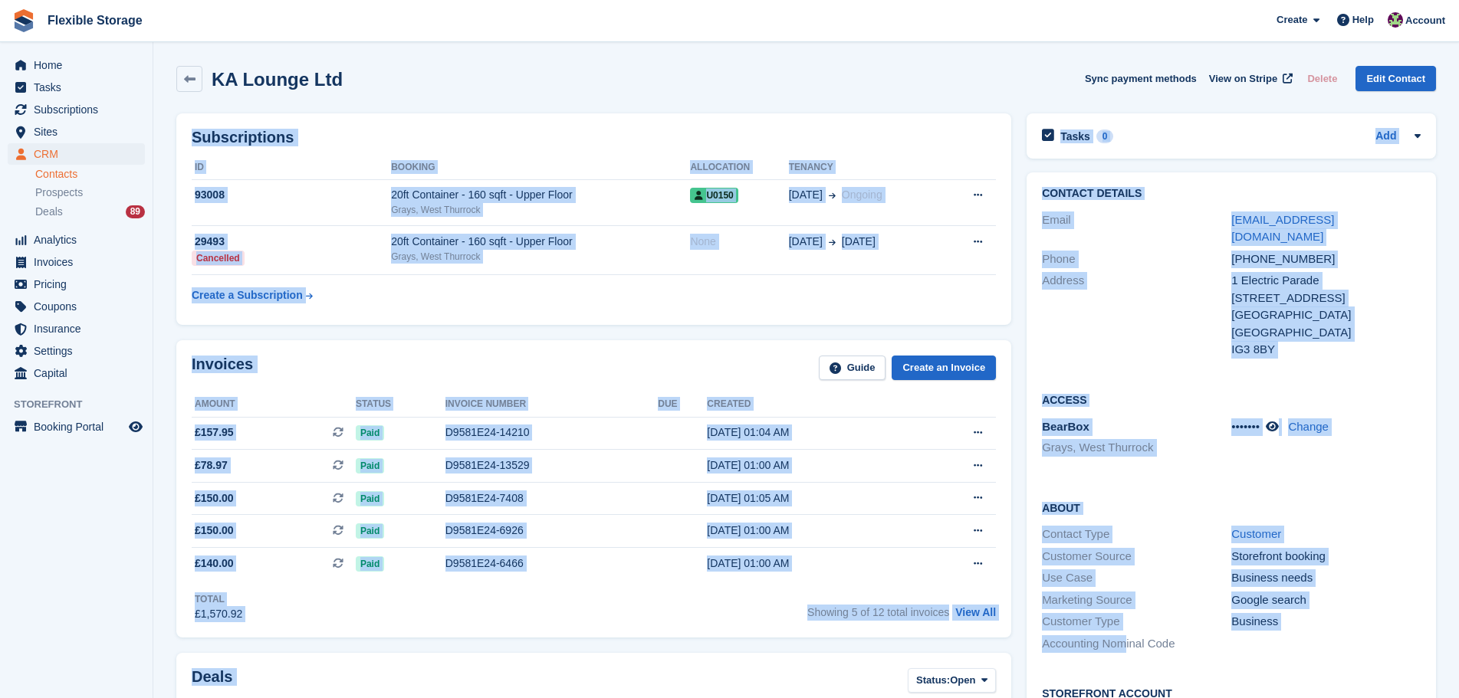
click at [1125, 356] on div "Contact Details Email info@kaloungeltd.co.uk Phone +447702208406 Address 1 Elec…" at bounding box center [1230, 274] width 409 height 204
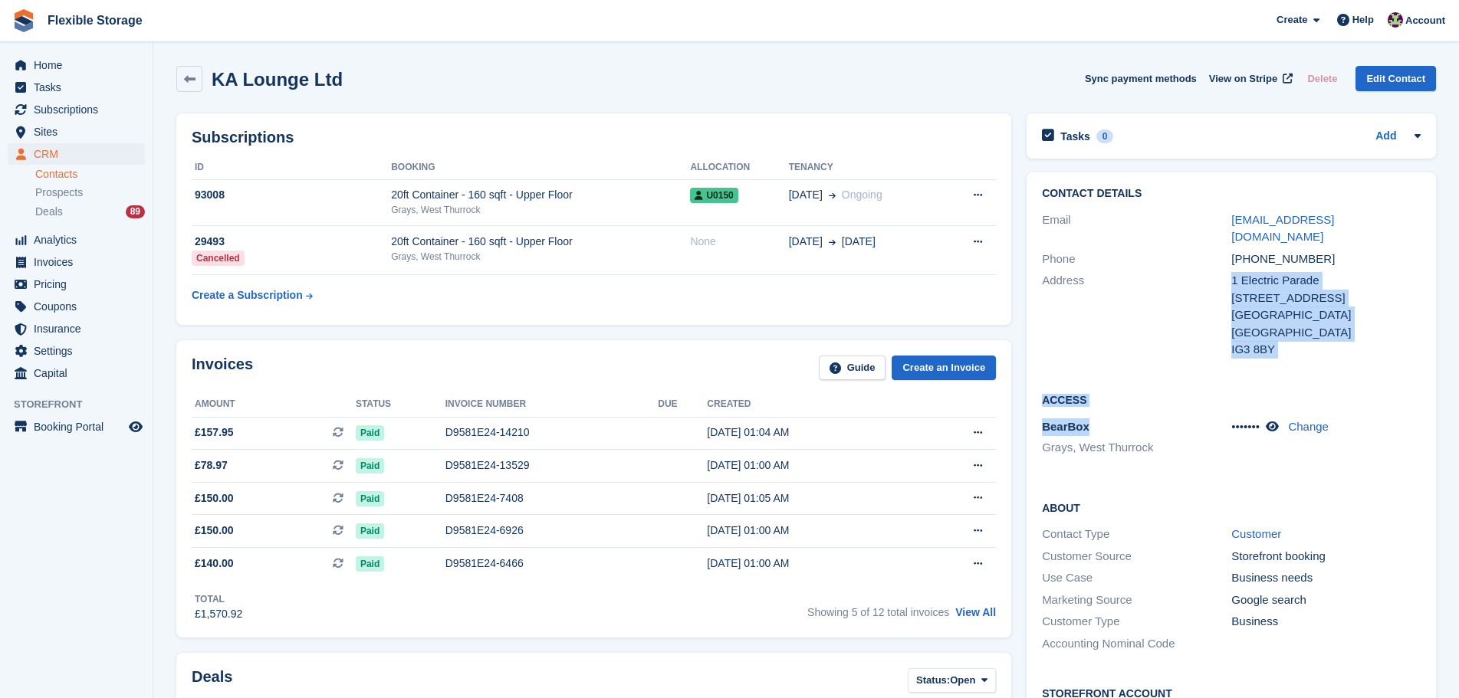
drag, startPoint x: 1125, startPoint y: 356, endPoint x: 1203, endPoint y: 414, distance: 96.9
click at [1190, 406] on div "Contact Details Email info@kaloungeltd.co.uk Phone +447702208406 Address 1 Elec…" at bounding box center [1230, 492] width 409 height 640
click at [1207, 392] on h2 "Access" at bounding box center [1231, 399] width 379 height 15
click at [1353, 358] on div "Contact Details Email info@kaloungeltd.co.uk Phone +447702208406 Address 1 Elec…" at bounding box center [1230, 274] width 409 height 204
drag, startPoint x: 1302, startPoint y: 299, endPoint x: 1169, endPoint y: 233, distance: 148.8
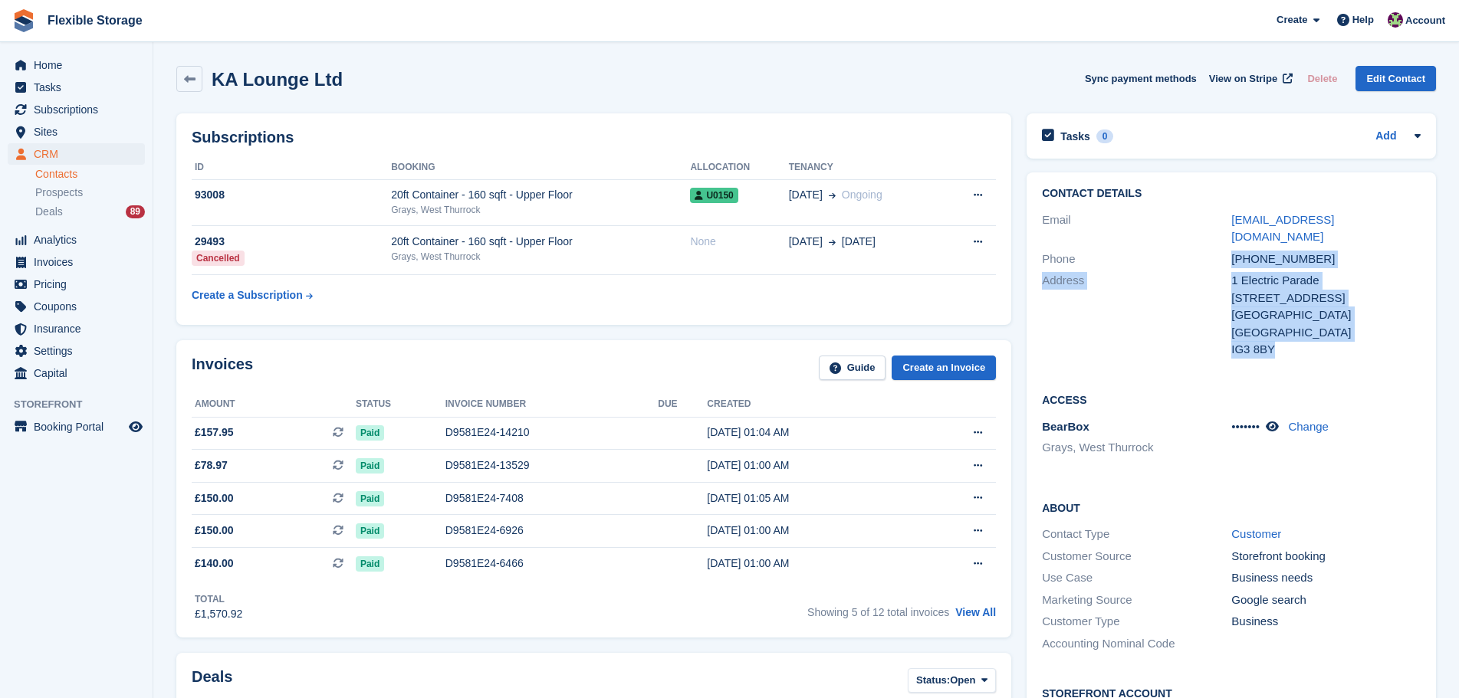
click at [1169, 233] on div "Contact Details Email info@kaloungeltd.co.uk Phone +447702208406 Address 1 Elec…" at bounding box center [1230, 274] width 409 height 204
click at [1278, 272] on div "1 Electric Parade" at bounding box center [1325, 281] width 189 height 18
drag, startPoint x: 1345, startPoint y: 329, endPoint x: 1137, endPoint y: 222, distance: 234.2
click at [1137, 222] on div "Contact Details Email info@kaloungeltd.co.uk Phone +447702208406 Address 1 Elec…" at bounding box center [1230, 274] width 409 height 204
click at [1225, 251] on div "Phone" at bounding box center [1136, 260] width 189 height 18
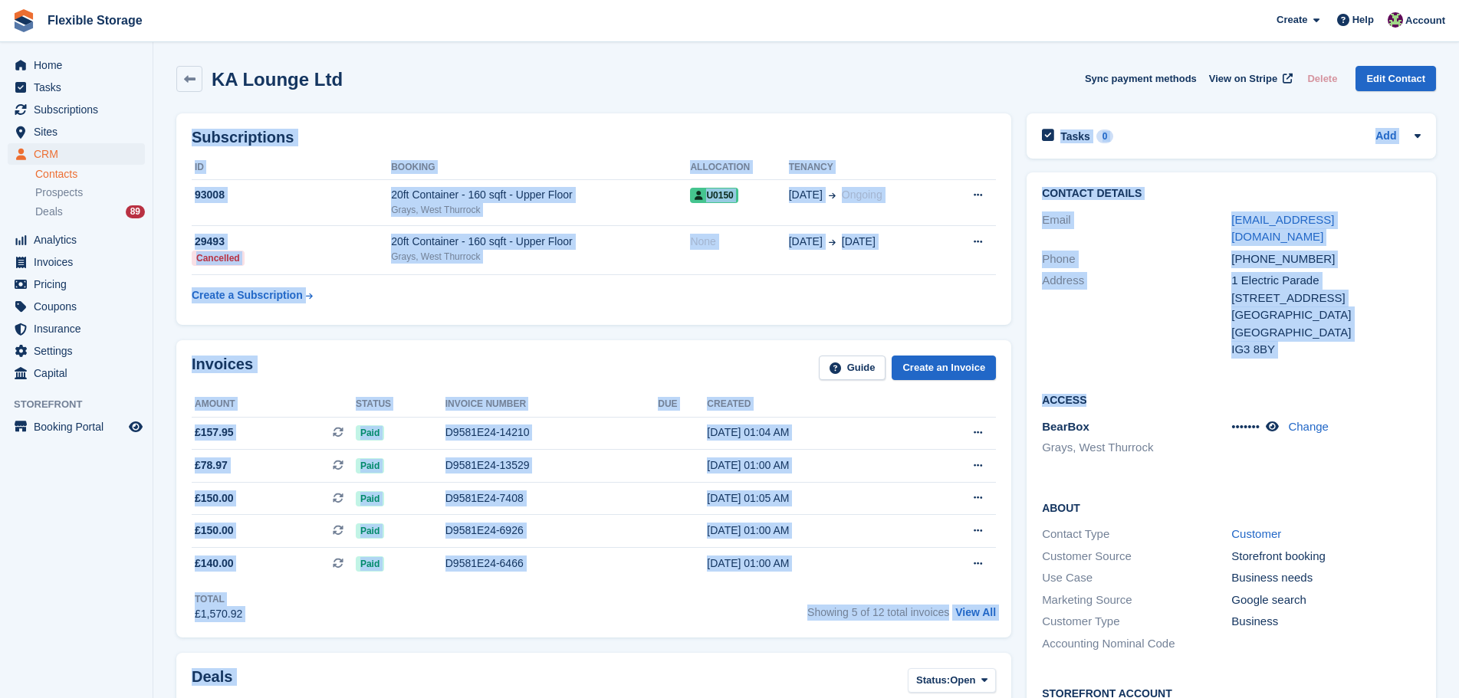
drag, startPoint x: 870, startPoint y: 48, endPoint x: 1351, endPoint y: 386, distance: 587.2
click at [1332, 376] on div "Access BearBox Grays, West Thurrock ••••••• Change" at bounding box center [1230, 430] width 409 height 108
click at [1253, 290] on div "7 King's Road, Ilford" at bounding box center [1325, 299] width 189 height 18
click at [1333, 343] on div "Address 1 Electric Parade 7 King's Road, Ilford London United Kingdom IG3 8BY" at bounding box center [1231, 315] width 379 height 91
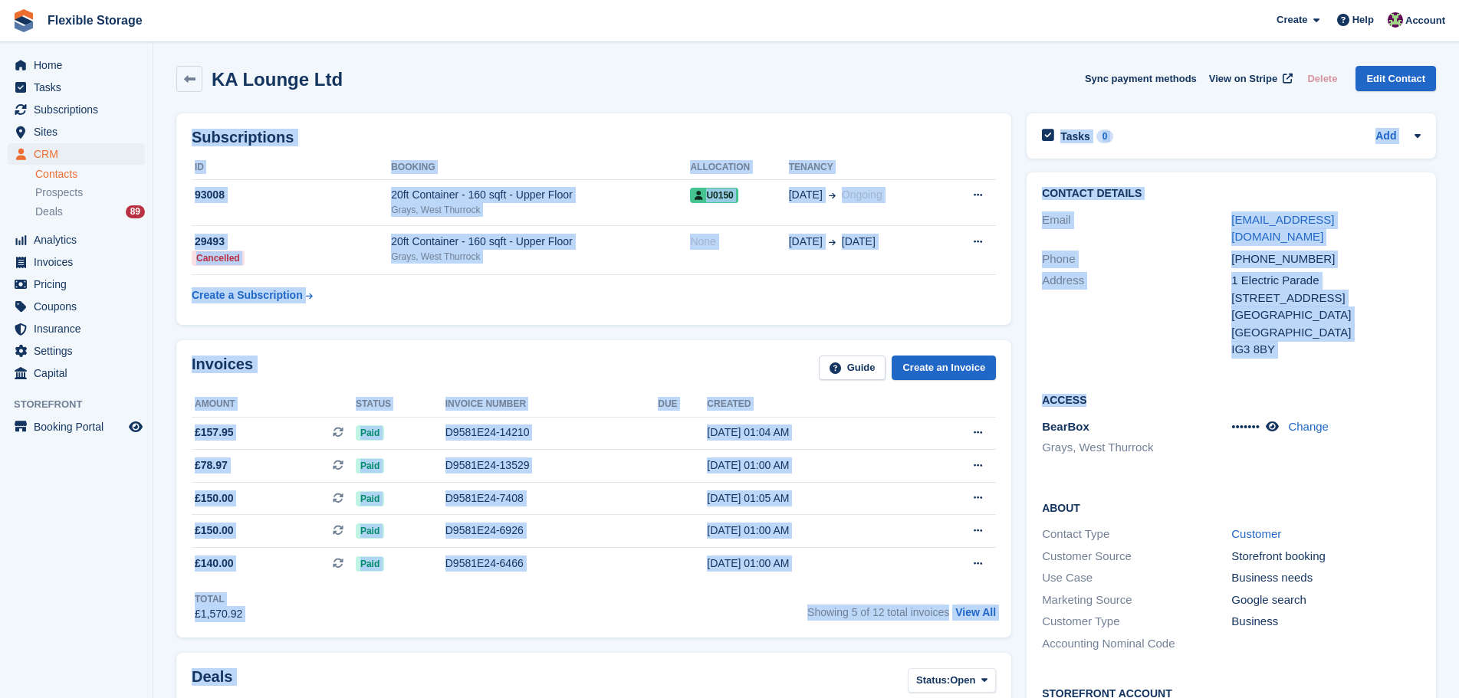
click at [1231, 307] on div "London" at bounding box center [1325, 316] width 189 height 18
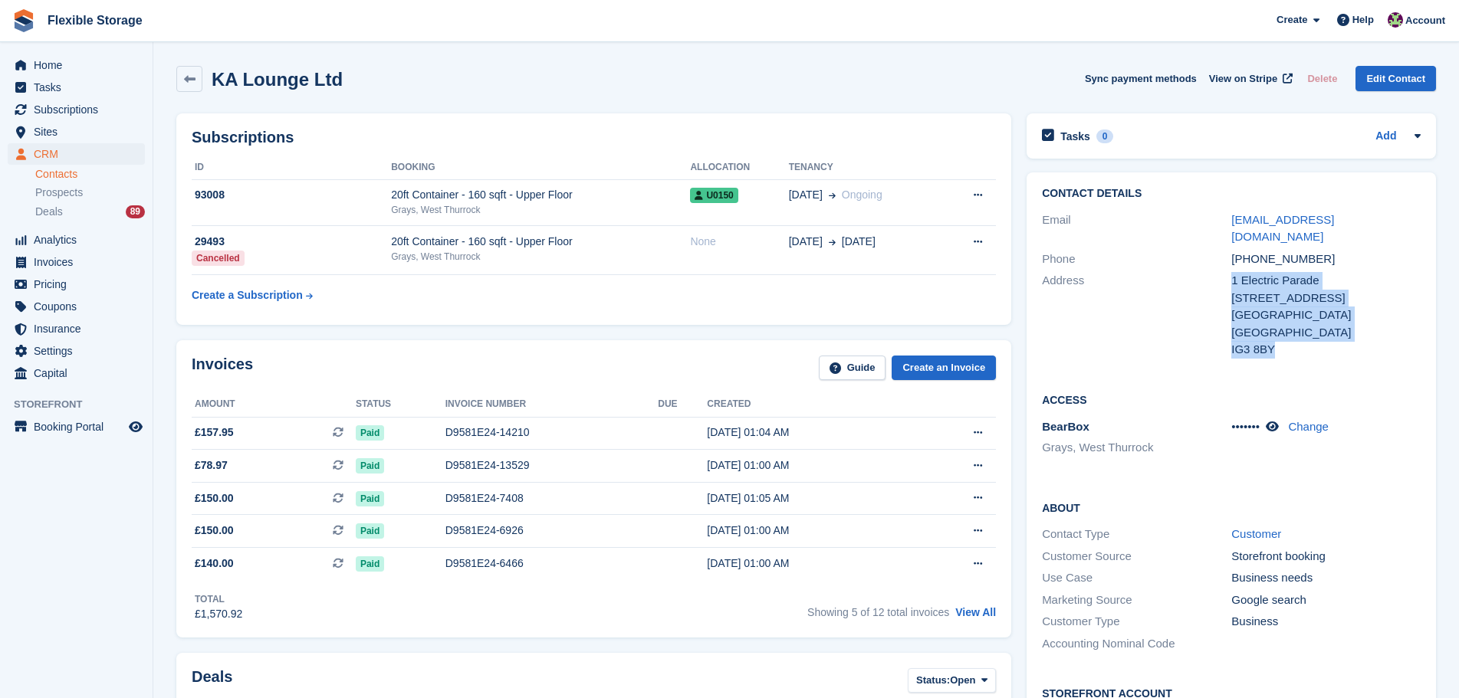
drag, startPoint x: 1334, startPoint y: 337, endPoint x: 1211, endPoint y: 253, distance: 148.8
click at [1211, 270] on div "Address 1 Electric Parade 7 King's Road, Ilford London United Kingdom IG3 8BY" at bounding box center [1231, 315] width 379 height 91
click at [1269, 290] on div "7 King's Road, Ilford" at bounding box center [1325, 299] width 189 height 18
click at [1293, 324] on div "United Kingdom" at bounding box center [1325, 333] width 189 height 18
drag, startPoint x: 1306, startPoint y: 343, endPoint x: 1223, endPoint y: 262, distance: 116.6
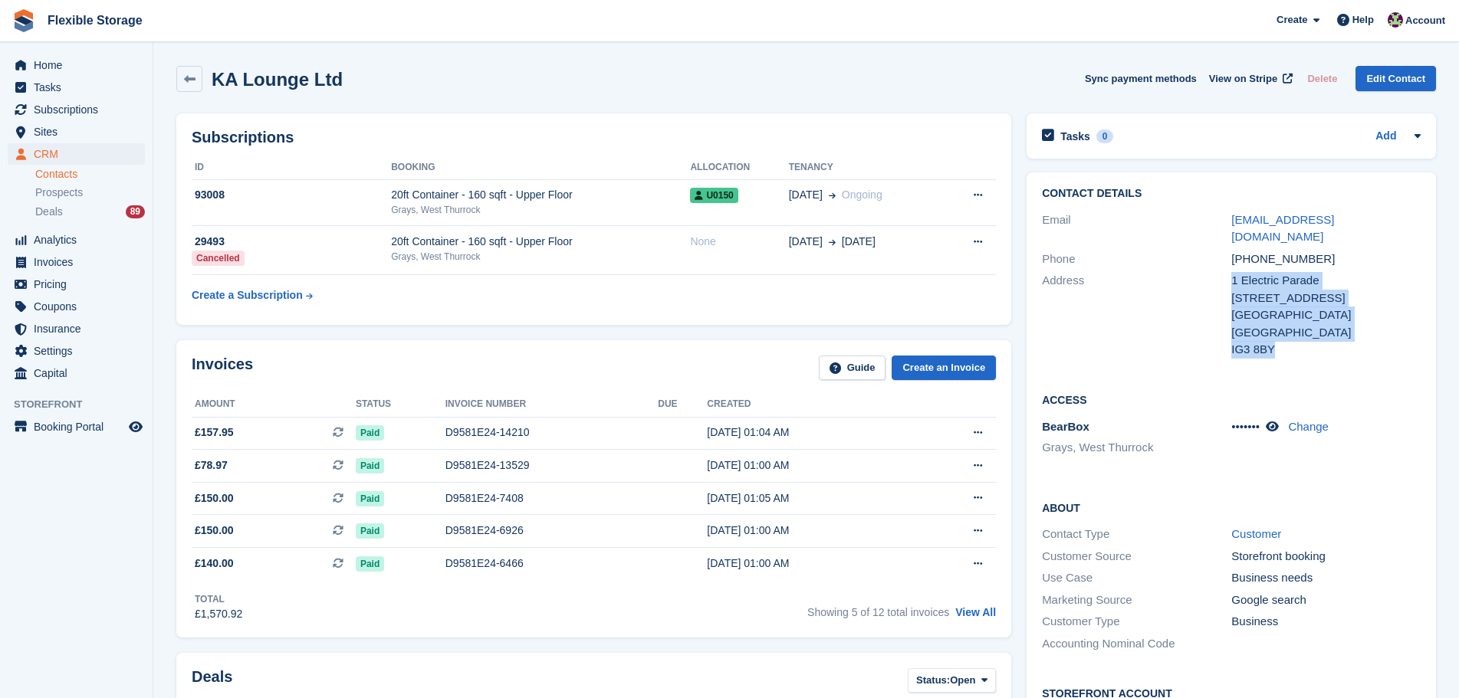
click at [1223, 270] on div "Address 1 Electric Parade 7 King's Road, Ilford London United Kingdom IG3 8BY" at bounding box center [1231, 315] width 379 height 91
click at [1283, 307] on div "London" at bounding box center [1325, 316] width 189 height 18
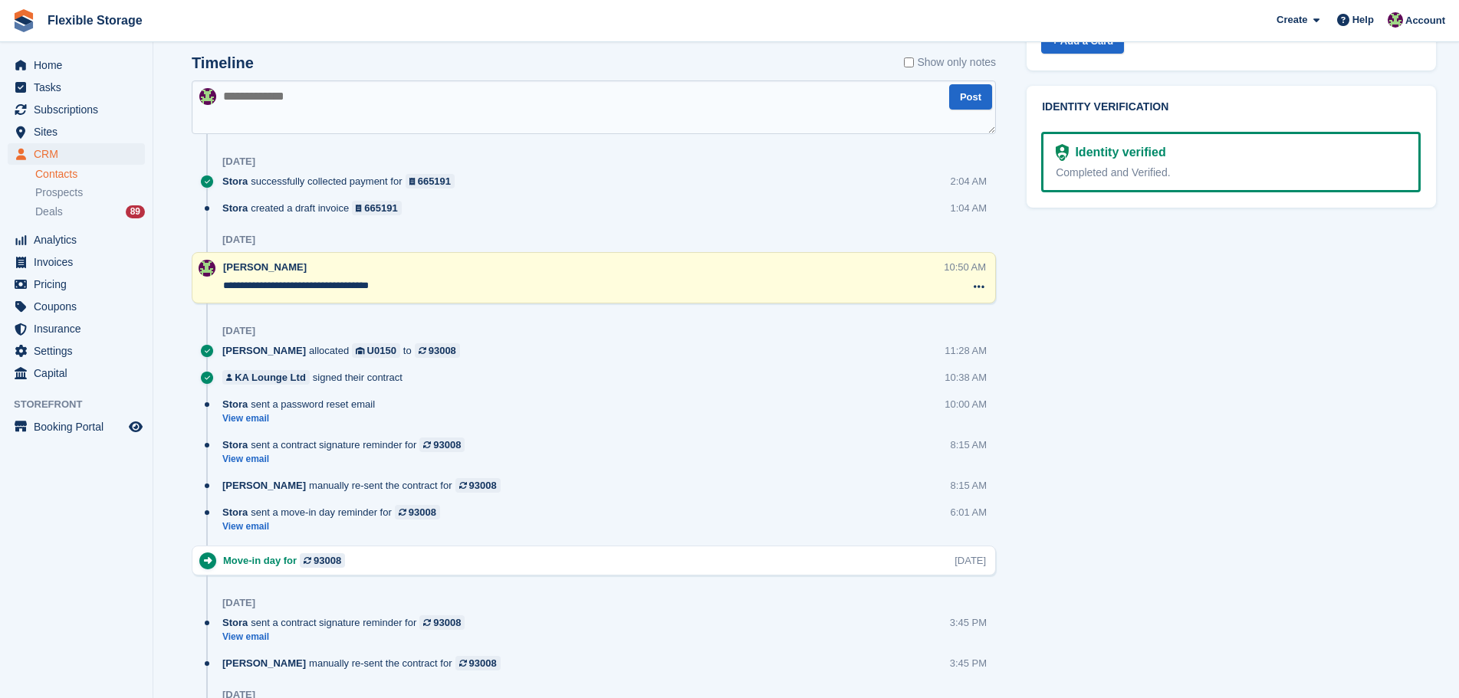
scroll to position [460, 0]
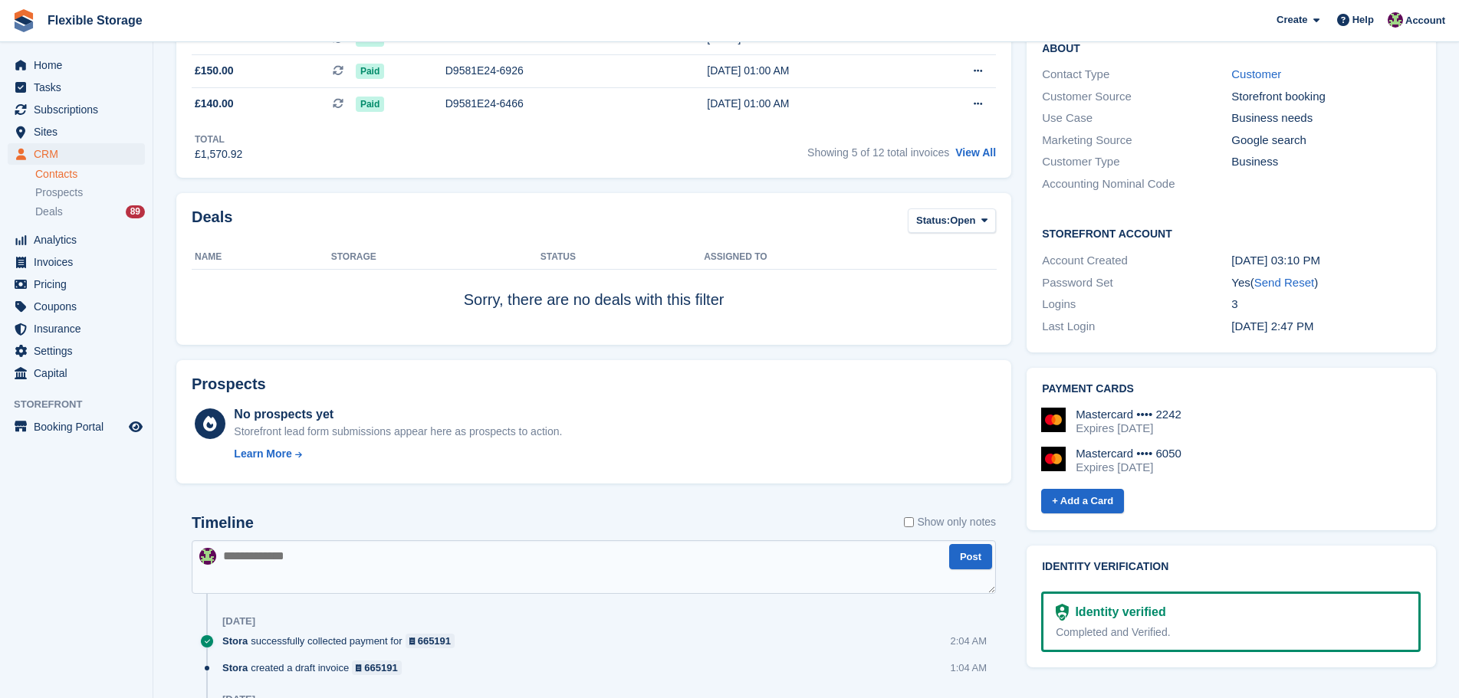
drag, startPoint x: 1119, startPoint y: 415, endPoint x: 1081, endPoint y: 402, distance: 40.5
click at [1081, 408] on div "Mastercard •••• 2242 Expires October 2026 Mastercard •••• 6050 Expires April 20…" at bounding box center [1230, 447] width 379 height 79
click at [1235, 408] on div "Mastercard •••• 2242 Expires [DATE]" at bounding box center [1230, 422] width 379 height 28
drag, startPoint x: 1240, startPoint y: 455, endPoint x: 1106, endPoint y: 406, distance: 142.8
click at [1106, 408] on div "Mastercard •••• 2242 Expires October 2026 Mastercard •••• 6050 Expires April 20…" at bounding box center [1230, 447] width 379 height 79
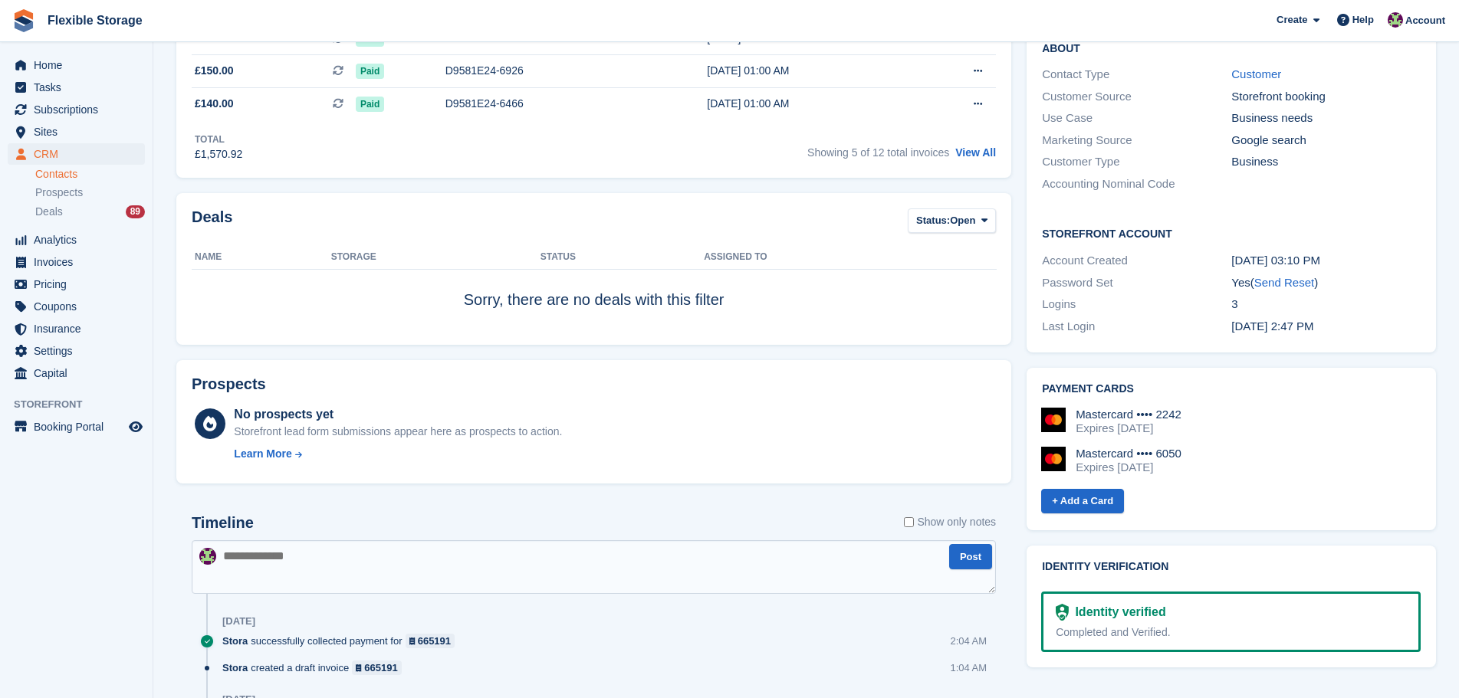
click at [1228, 425] on div "Mastercard •••• 2242 Expires October 2026 Mastercard •••• 6050 Expires April 20…" at bounding box center [1230, 447] width 379 height 79
drag, startPoint x: 1268, startPoint y: 455, endPoint x: 1188, endPoint y: 422, distance: 86.0
click at [1075, 408] on div "Mastercard •••• 2242 Expires October 2026 Mastercard •••• 6050 Expires April 20…" at bounding box center [1230, 447] width 379 height 79
click at [1225, 427] on div "Mastercard •••• 2242 Expires October 2026 Mastercard •••• 6050 Expires April 20…" at bounding box center [1230, 447] width 379 height 79
click at [1259, 448] on div "Mastercard •••• 6050 Expires [DATE]" at bounding box center [1230, 461] width 379 height 28
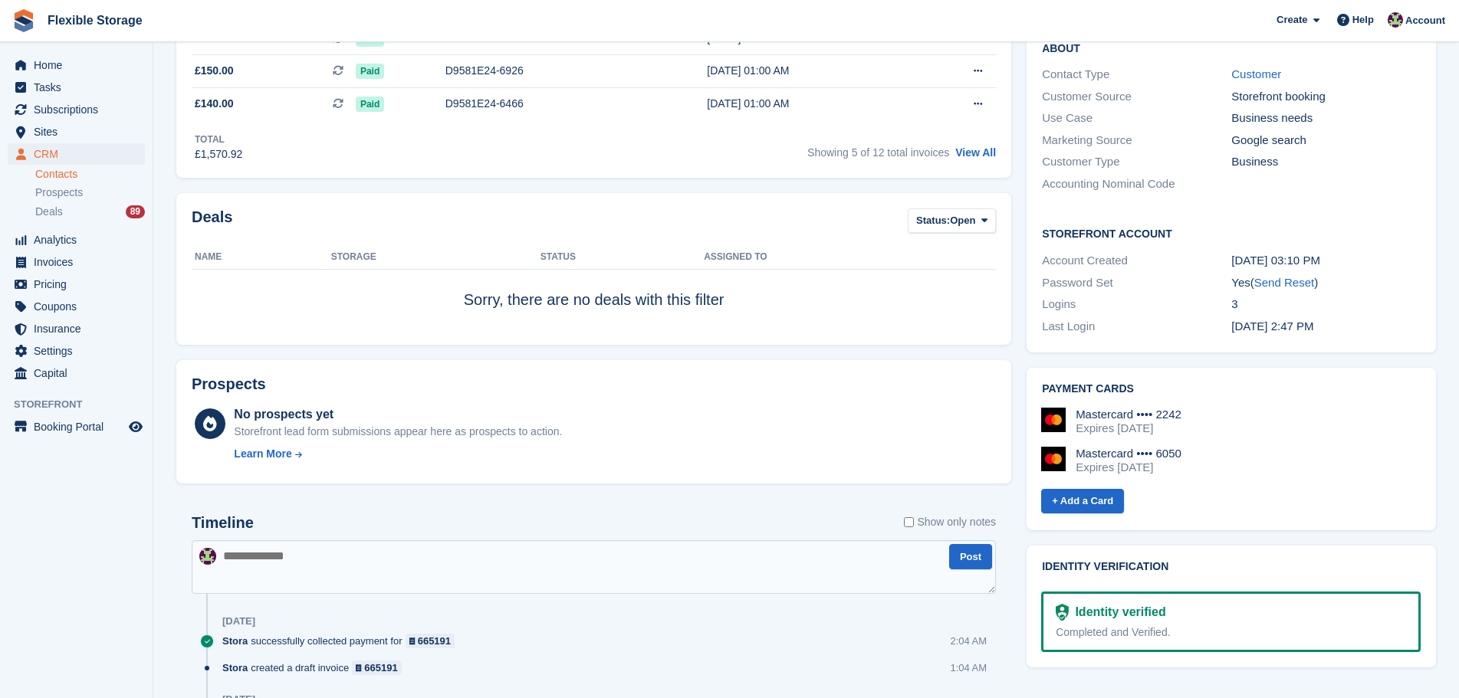
click at [1276, 449] on div "Mastercard •••• 6050 Expires [DATE]" at bounding box center [1230, 461] width 379 height 28
drag, startPoint x: 1303, startPoint y: 449, endPoint x: 1103, endPoint y: 390, distance: 208.6
click at [1060, 396] on div "Mastercard •••• 2242 Expires October 2026 Mastercard •••• 6050 Expires April 20…" at bounding box center [1229, 456] width 383 height 120
click at [1177, 408] on div "Mastercard •••• 2242" at bounding box center [1128, 415] width 106 height 14
drag, startPoint x: 1256, startPoint y: 453, endPoint x: 1135, endPoint y: 401, distance: 131.2
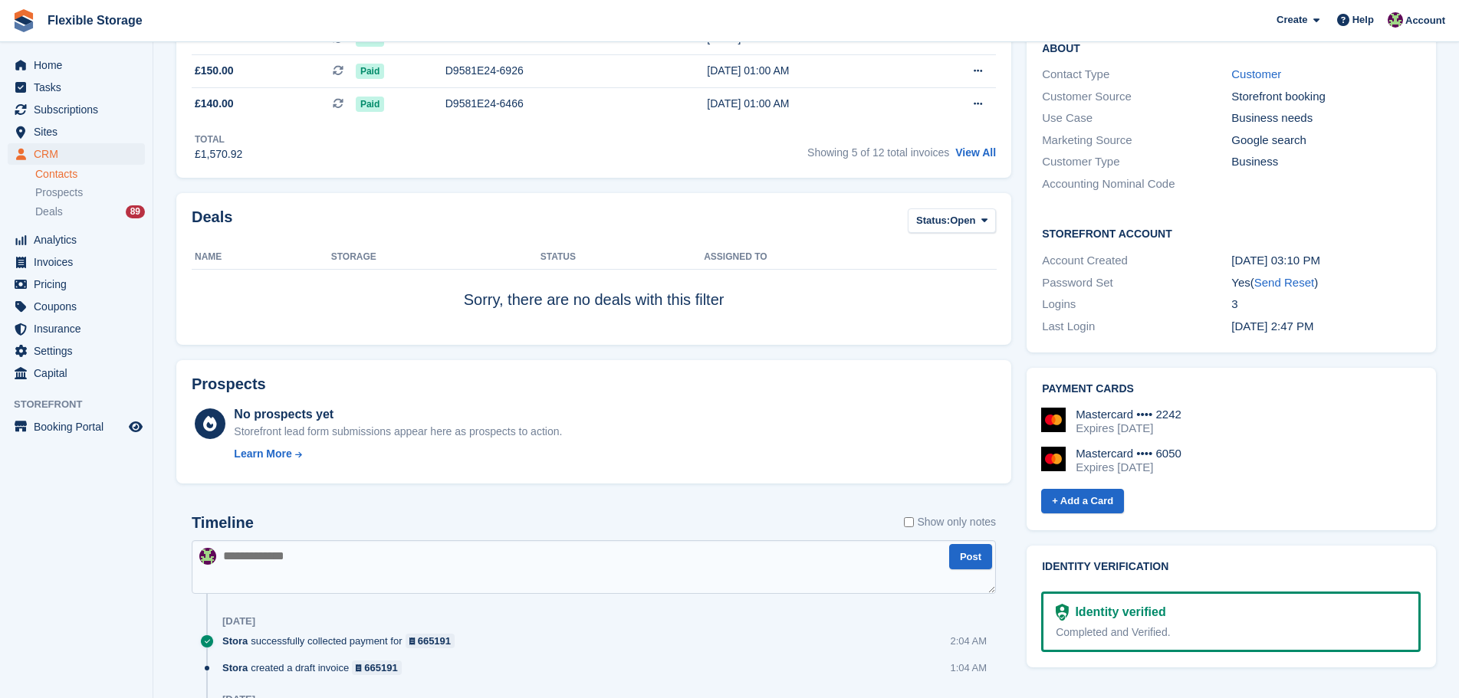
click at [1135, 408] on div "Mastercard •••• 2242 Expires October 2026 Mastercard •••• 6050 Expires April 20…" at bounding box center [1230, 447] width 379 height 79
click at [1223, 412] on div "Mastercard •••• 2242 Expires [DATE]" at bounding box center [1230, 422] width 379 height 28
click at [1221, 413] on div "Mastercard •••• 2242 Expires [DATE]" at bounding box center [1230, 422] width 379 height 28
click at [1238, 449] on div "Mastercard •••• 6050 Expires [DATE]" at bounding box center [1230, 461] width 379 height 28
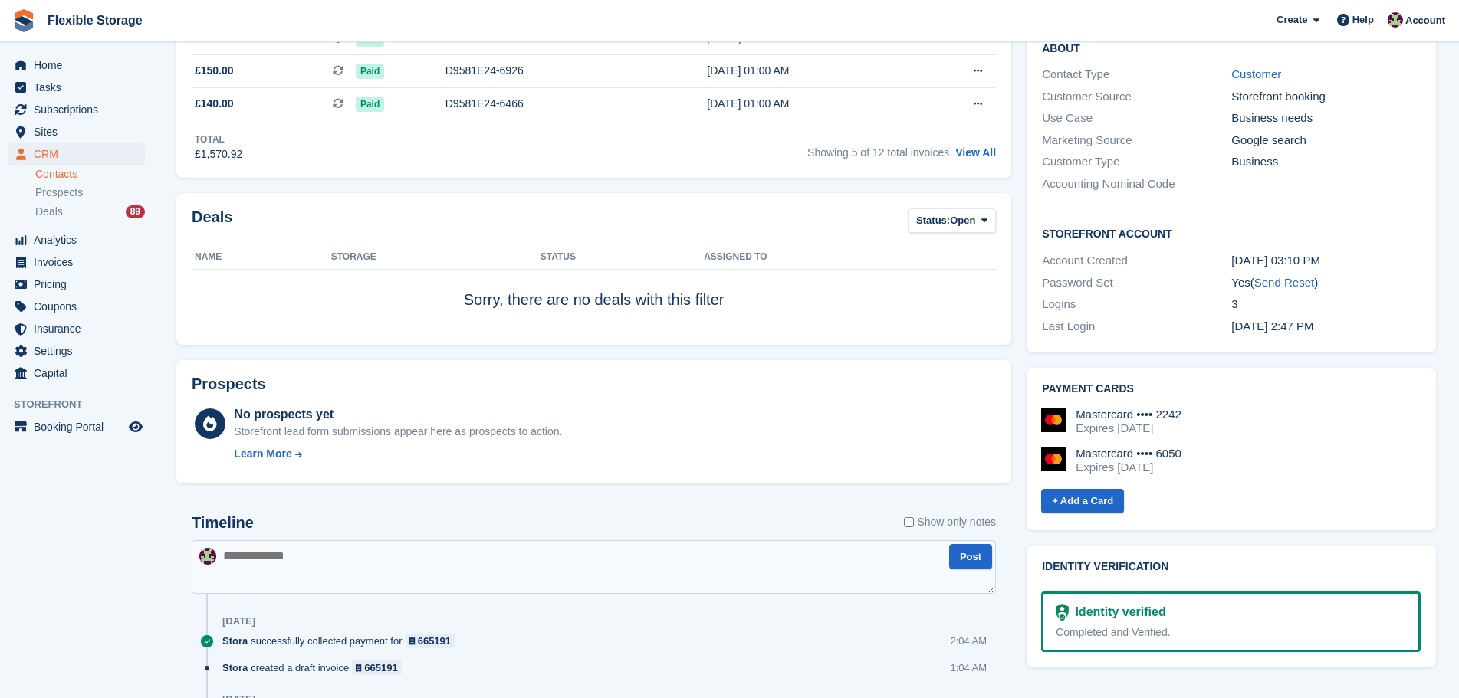
drag, startPoint x: 1231, startPoint y: 448, endPoint x: 1047, endPoint y: 386, distance: 193.9
click at [1047, 396] on div "Mastercard •••• 2242 Expires October 2026 Mastercard •••• 6050 Expires April 20…" at bounding box center [1229, 456] width 383 height 120
click at [1217, 421] on div "Mastercard •••• 2242 Expires October 2026 Mastercard •••• 6050 Expires April 20…" at bounding box center [1230, 447] width 379 height 79
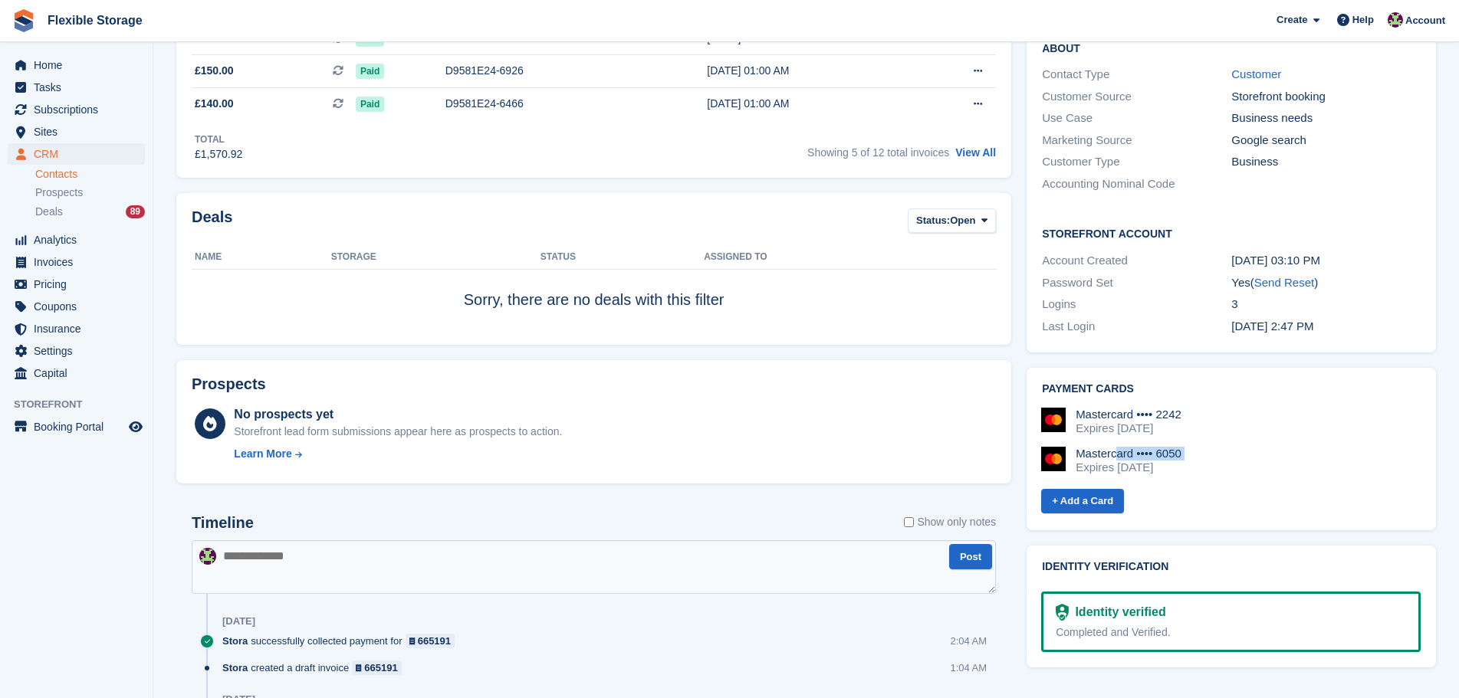
click at [1225, 447] on div "Mastercard •••• 6050 Expires [DATE]" at bounding box center [1230, 461] width 379 height 28
click at [1226, 461] on div "Mastercard •••• 2242 Expires October 2026 Mastercard •••• 6050 Expires April 20…" at bounding box center [1230, 447] width 379 height 79
drag, startPoint x: 1125, startPoint y: 412, endPoint x: 1143, endPoint y: 412, distance: 17.6
click at [1047, 396] on div "Mastercard •••• 2242 Expires October 2026 Mastercard •••• 6050 Expires April 20…" at bounding box center [1229, 456] width 383 height 120
click at [1202, 426] on div "Mastercard •••• 2242 Expires October 2026 Mastercard •••• 6050 Expires April 20…" at bounding box center [1230, 447] width 379 height 79
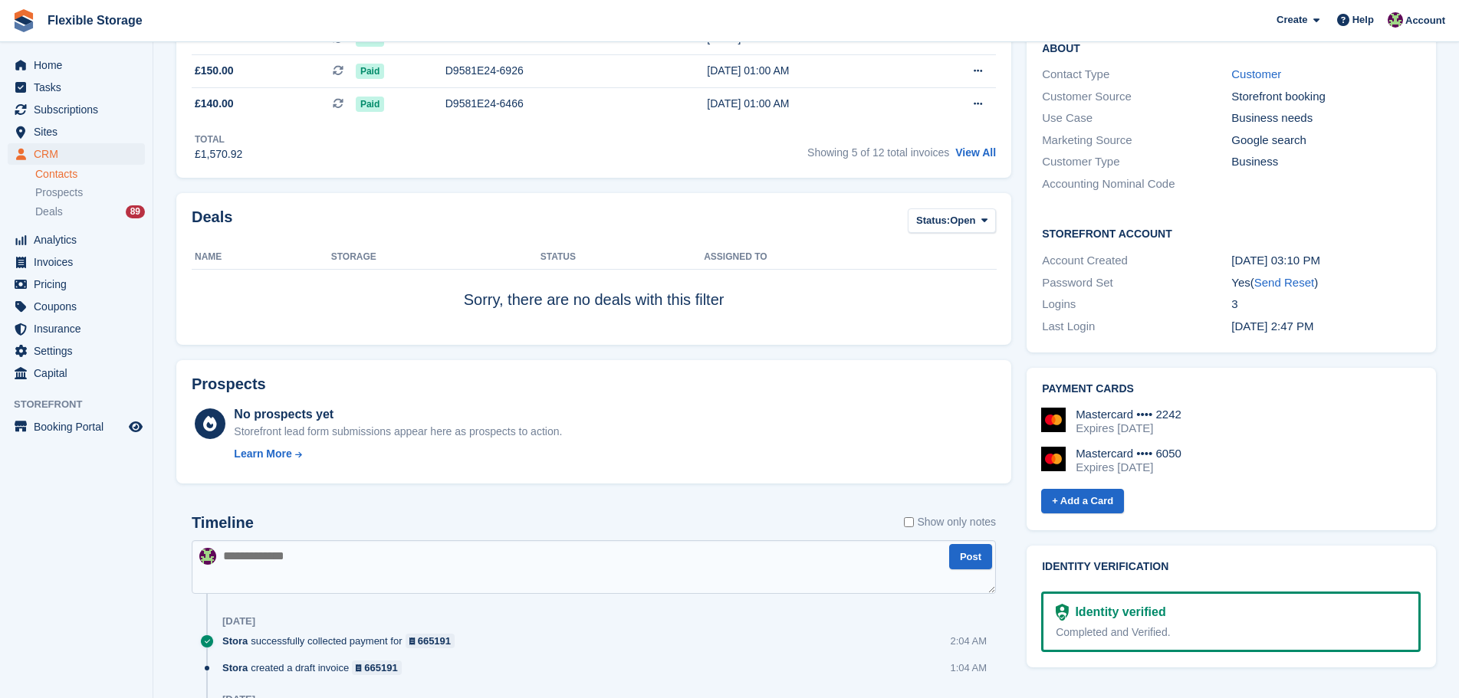
drag, startPoint x: 1240, startPoint y: 461, endPoint x: 1112, endPoint y: 413, distance: 135.8
click at [1112, 413] on div "Mastercard •••• 2242 Expires October 2026 Mastercard •••• 6050 Expires April 20…" at bounding box center [1230, 447] width 379 height 79
click at [1227, 422] on div "Mastercard •••• 2242 Expires October 2026 Mastercard •••• 6050 Expires April 20…" at bounding box center [1230, 447] width 379 height 79
drag, startPoint x: 1257, startPoint y: 446, endPoint x: 1082, endPoint y: 425, distance: 176.8
click at [1082, 425] on div "Mastercard •••• 2242 Expires October 2026 Mastercard •••• 6050 Expires April 20…" at bounding box center [1230, 447] width 379 height 79
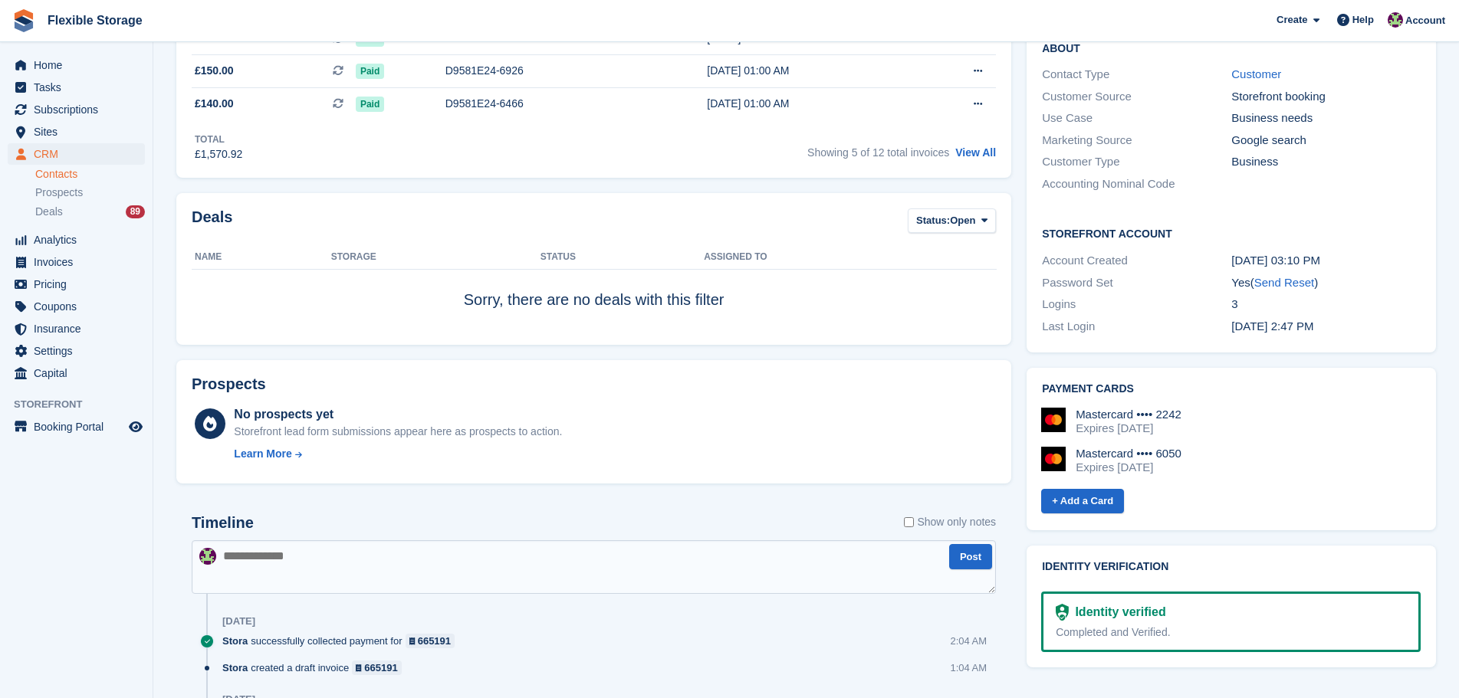
click at [1272, 426] on div "Mastercard •••• 2242 Expires October 2026 Mastercard •••• 6050 Expires April 20…" at bounding box center [1230, 447] width 379 height 79
drag, startPoint x: 1266, startPoint y: 447, endPoint x: 1176, endPoint y: 417, distance: 95.3
click at [1080, 408] on div "Mastercard •••• 2242 Expires October 2026 Mastercard •••• 6050 Expires April 20…" at bounding box center [1230, 447] width 379 height 79
click at [1208, 422] on div "Mastercard •••• 2242 Expires October 2026 Mastercard •••• 6050 Expires April 20…" at bounding box center [1230, 447] width 379 height 79
drag, startPoint x: 1246, startPoint y: 454, endPoint x: 1112, endPoint y: 429, distance: 137.3
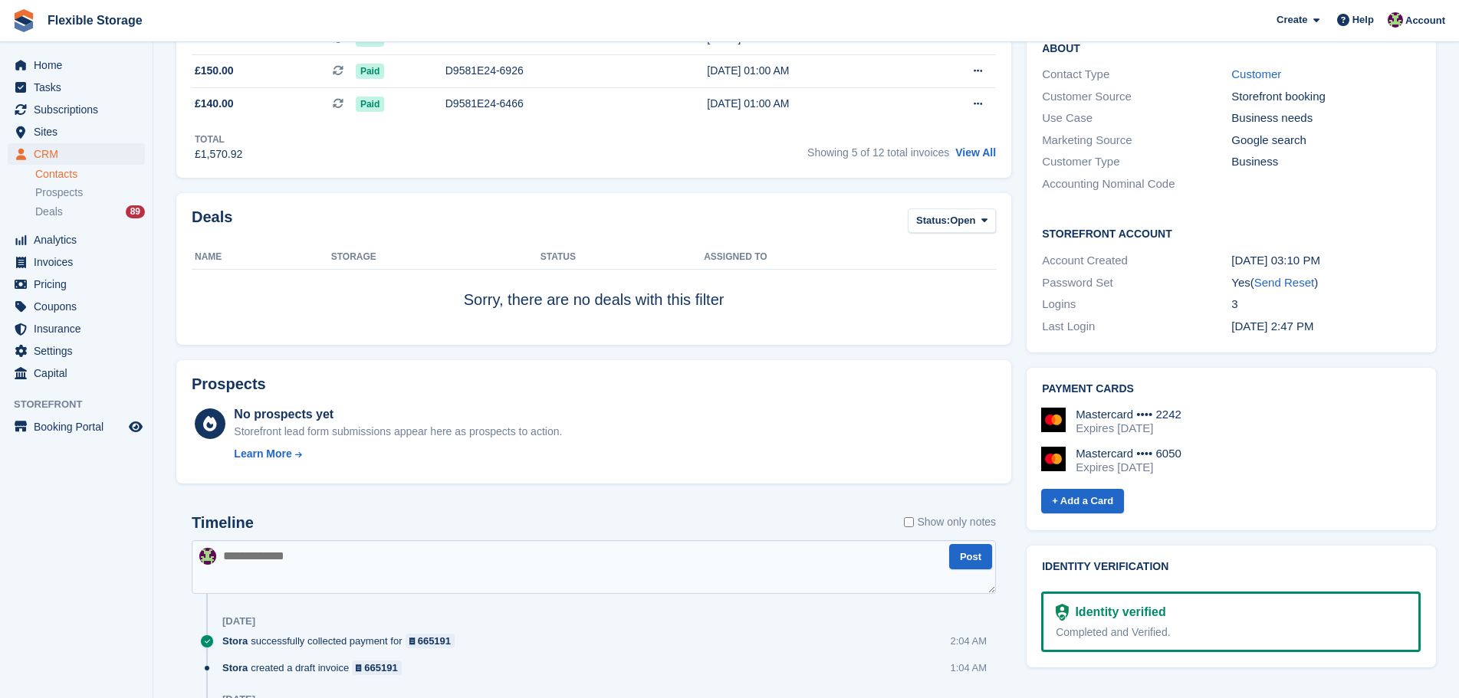
click at [1112, 447] on div "Mastercard •••• 6050 Expires [DATE]" at bounding box center [1230, 461] width 379 height 28
click at [1200, 447] on div "Mastercard •••• 6050 Expires [DATE]" at bounding box center [1230, 461] width 379 height 28
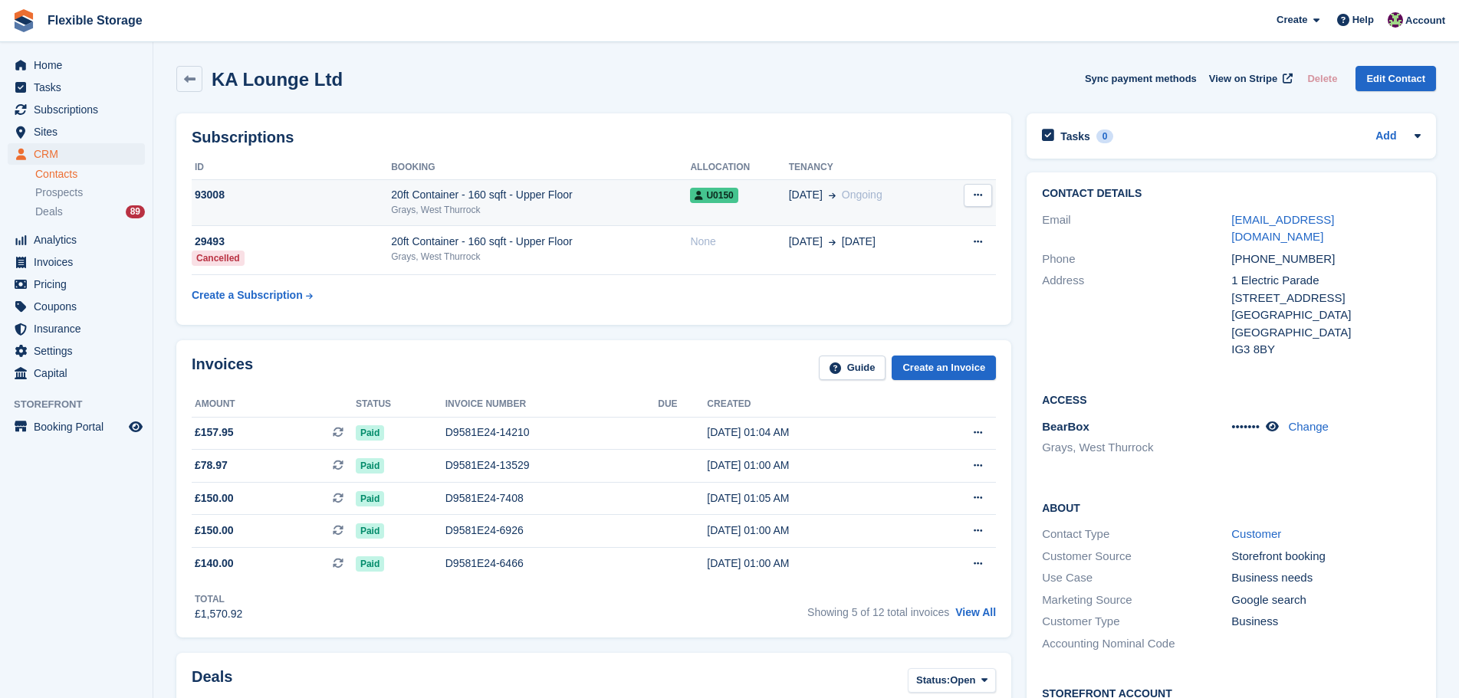
click at [748, 216] on td "U0150" at bounding box center [739, 202] width 98 height 47
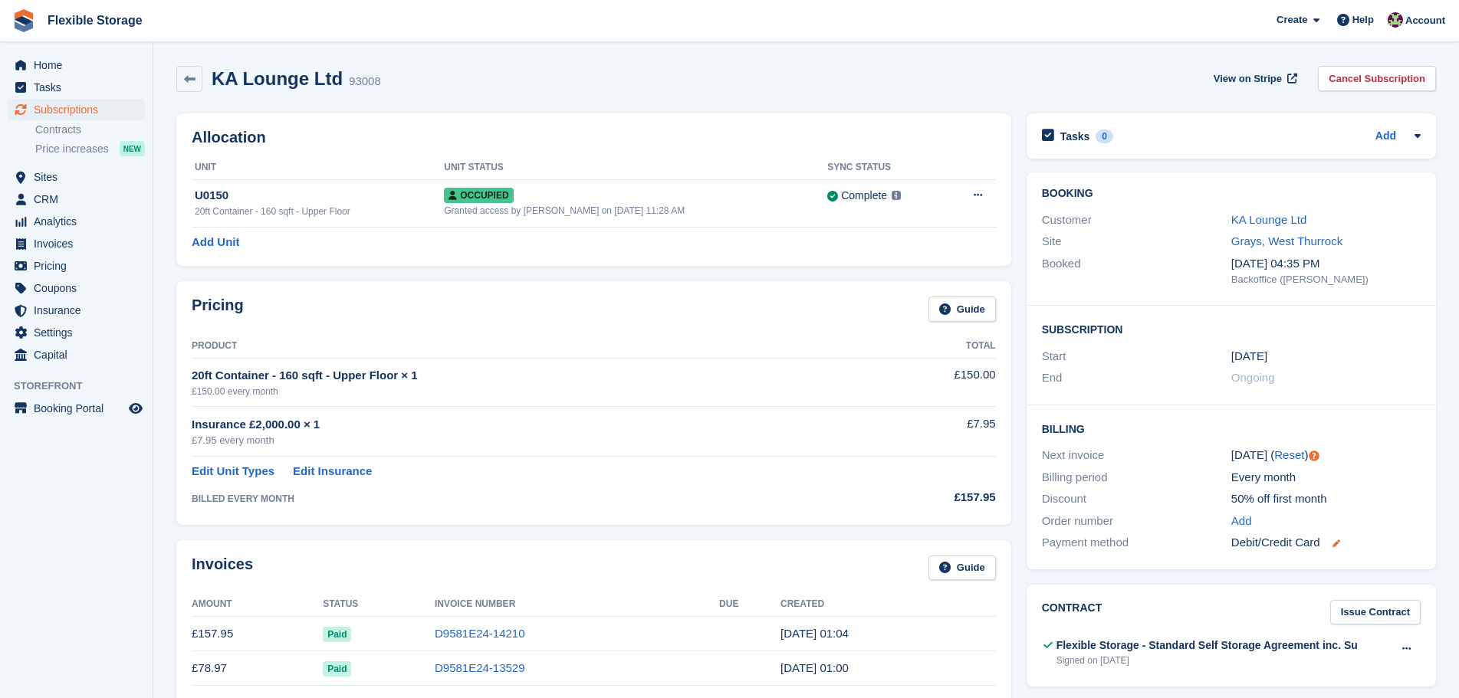
click at [1338, 542] on icon at bounding box center [1336, 544] width 8 height 8
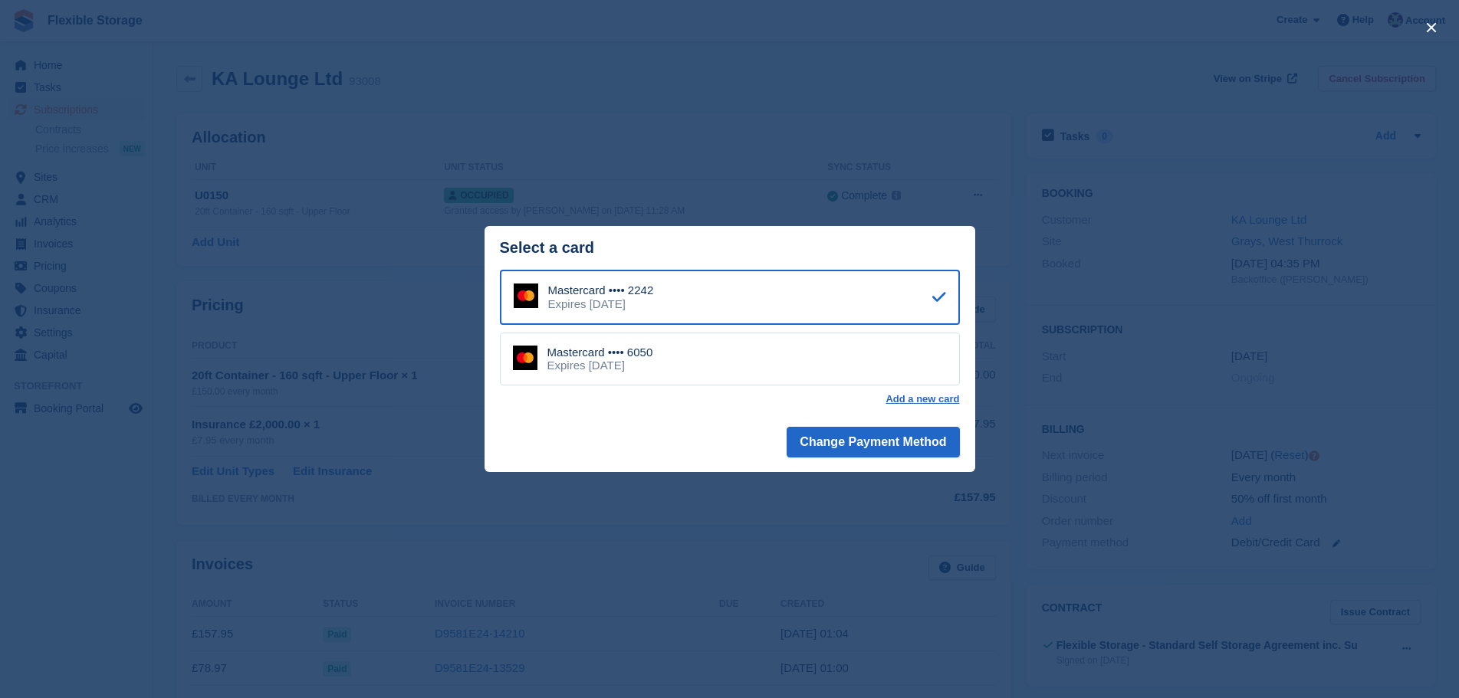
click at [698, 361] on div "Mastercard •••• 6050 Expires [DATE]" at bounding box center [730, 360] width 460 height 54
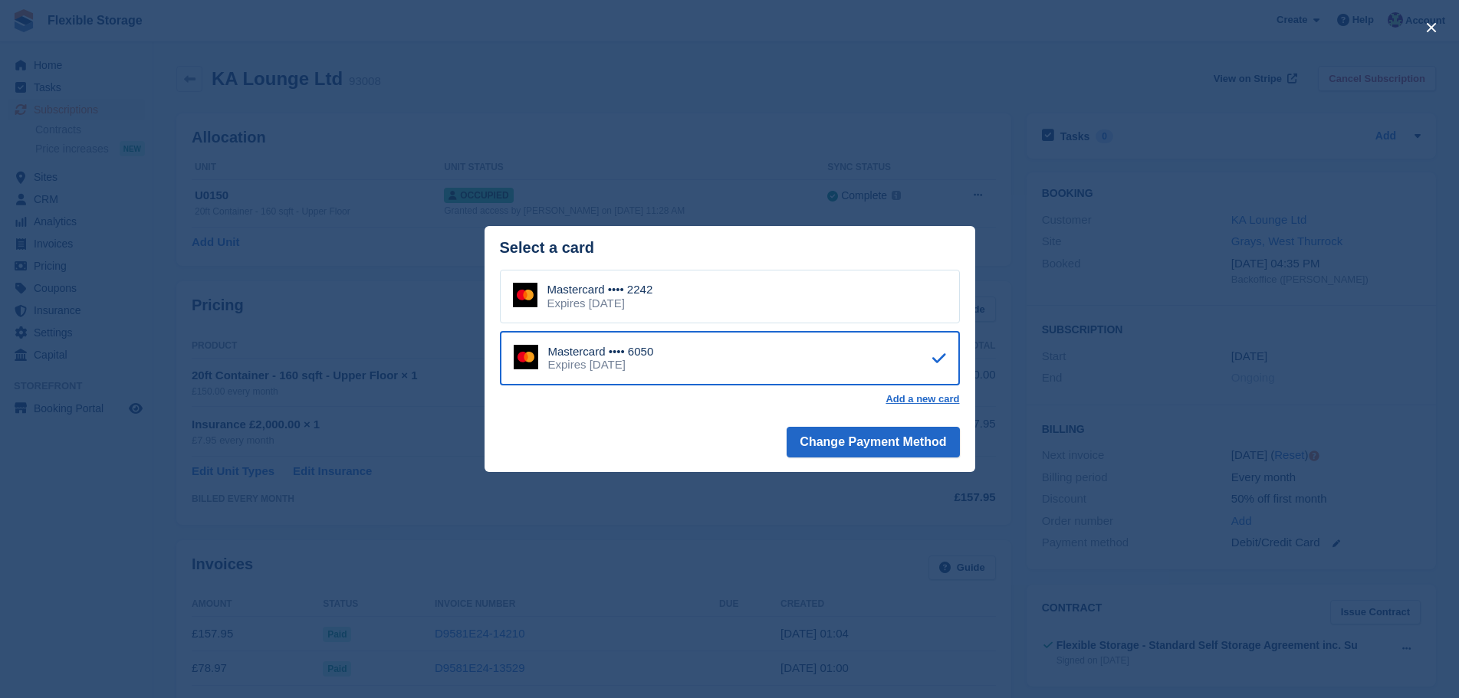
click at [808, 290] on div "Mastercard •••• 2242 Expires [DATE]" at bounding box center [730, 297] width 460 height 54
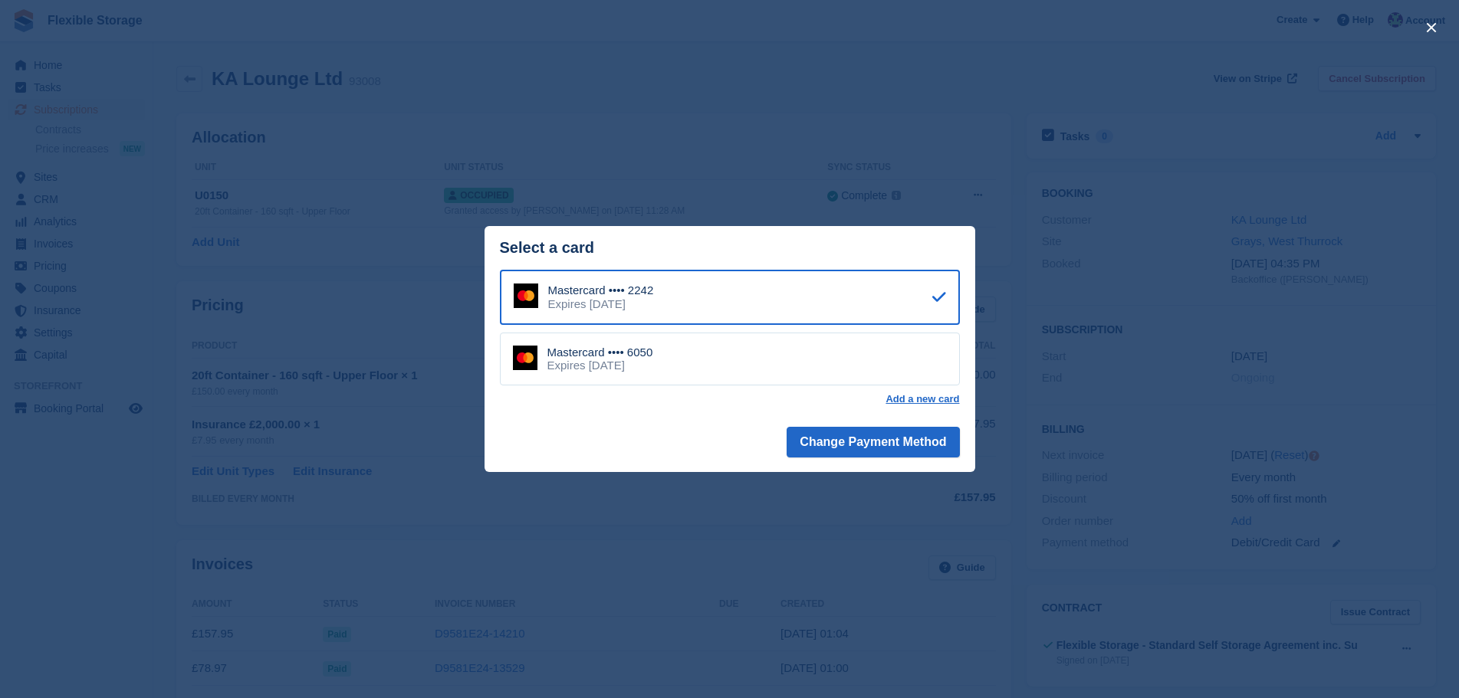
click at [767, 363] on div "Mastercard •••• 6050 Expires [DATE]" at bounding box center [730, 360] width 460 height 54
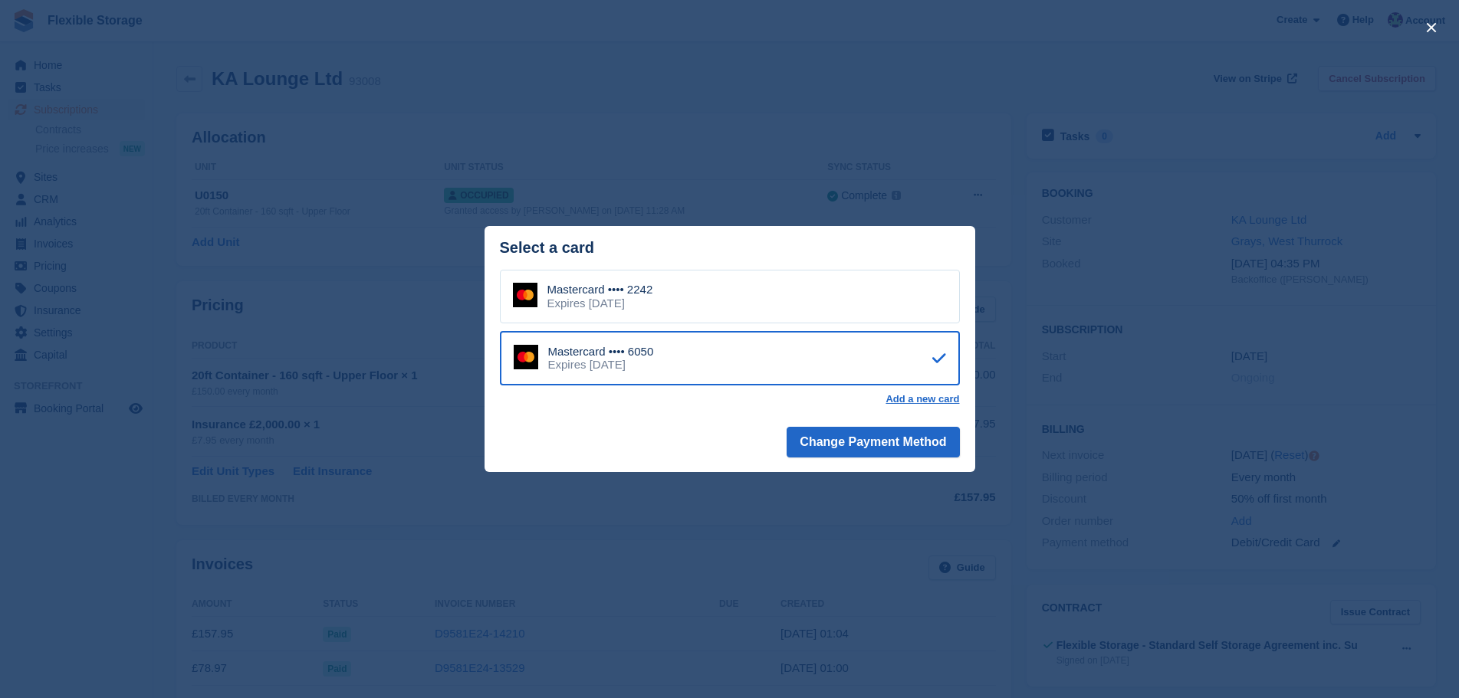
click at [800, 296] on div "Mastercard •••• 2242 Expires [DATE]" at bounding box center [730, 297] width 460 height 54
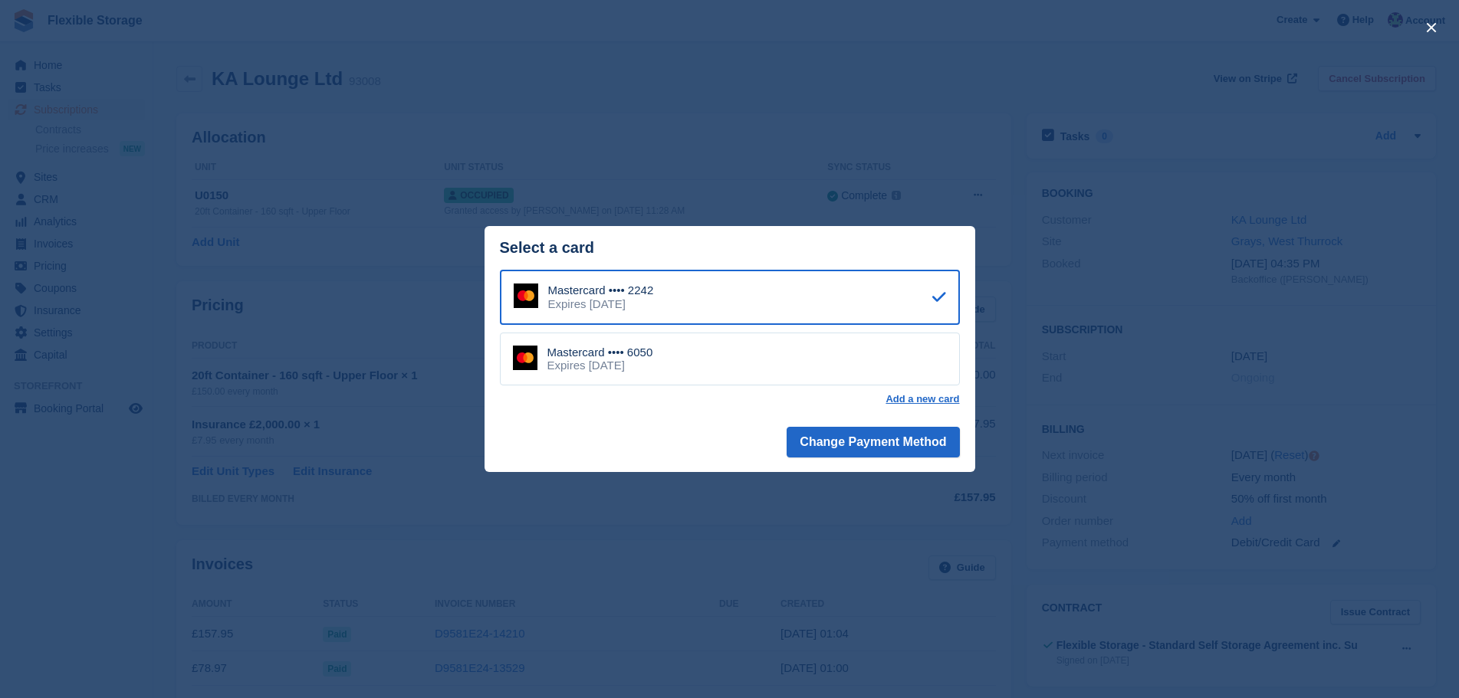
click at [770, 366] on div "Mastercard •••• 6050 Expires [DATE]" at bounding box center [730, 360] width 460 height 54
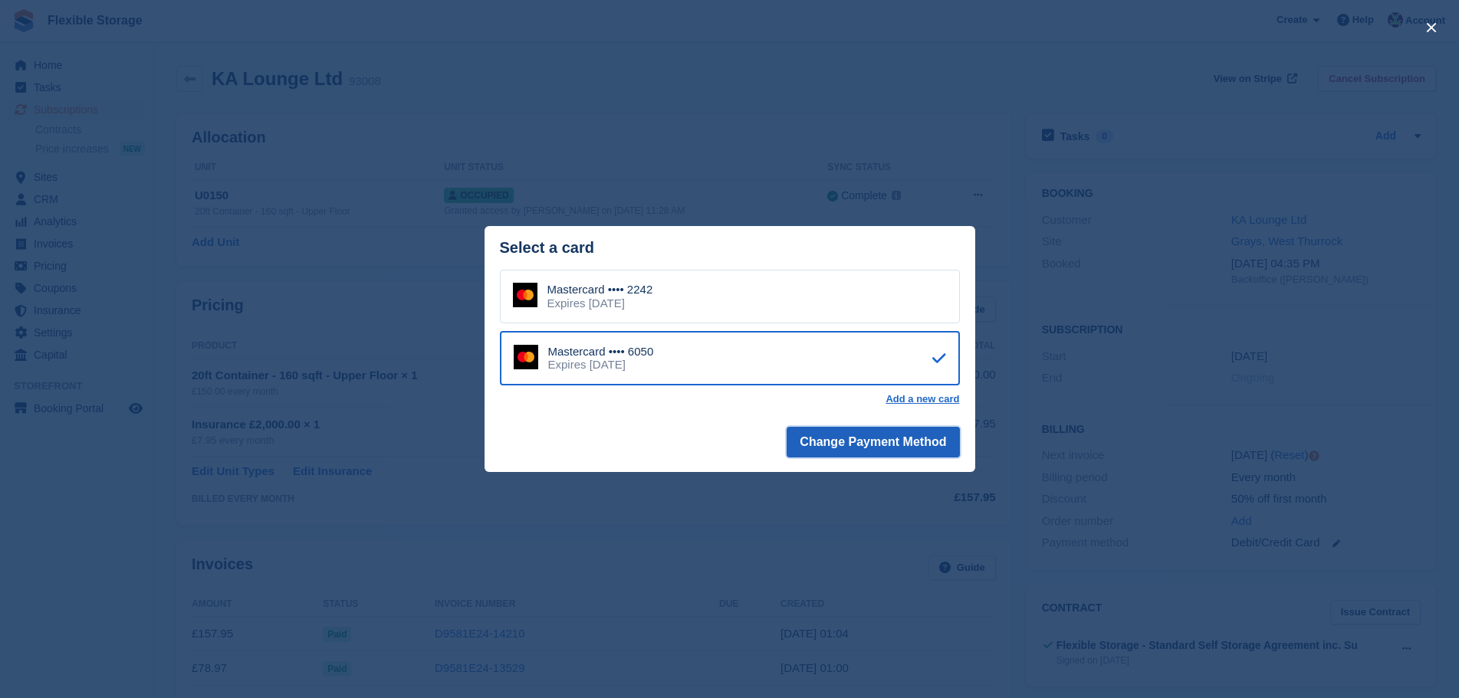
click at [830, 433] on button "Change Payment Method" at bounding box center [872, 442] width 172 height 31
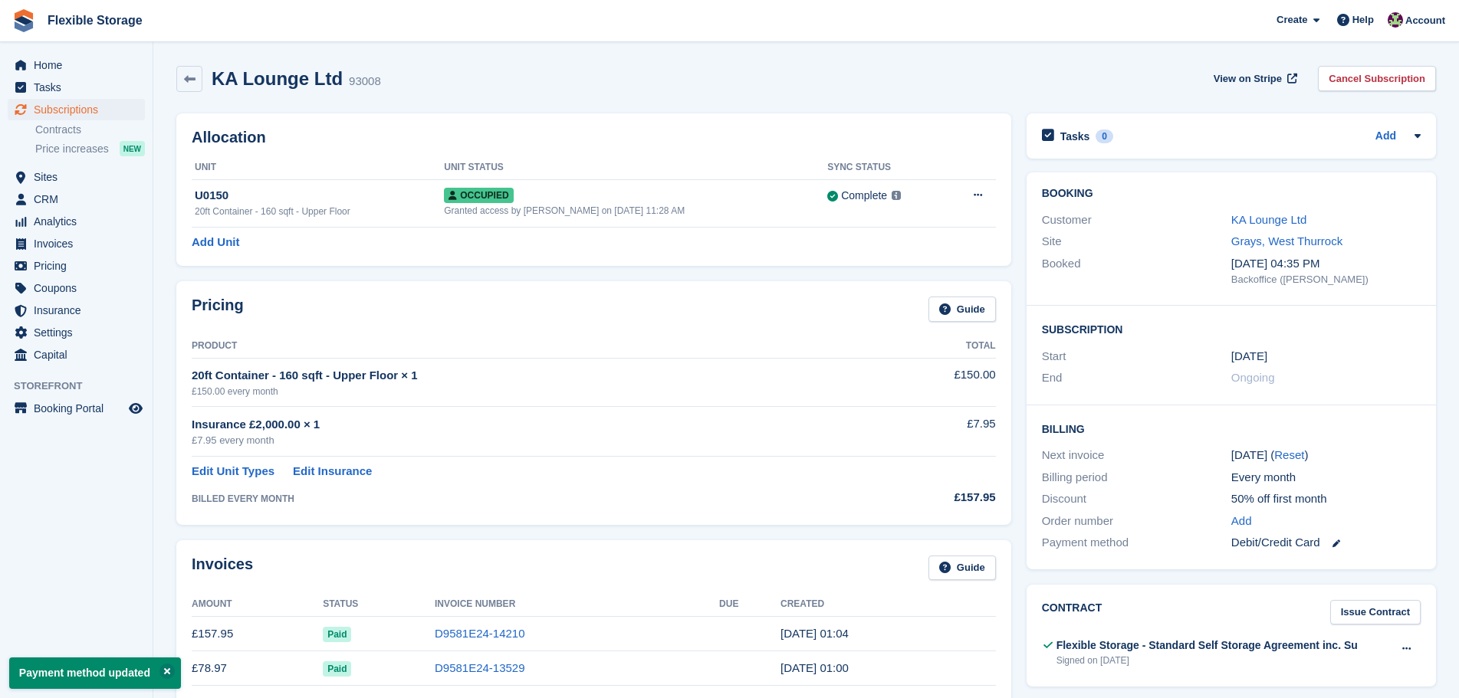
click at [1399, 463] on div "[DATE] ( Reset )" at bounding box center [1325, 456] width 189 height 18
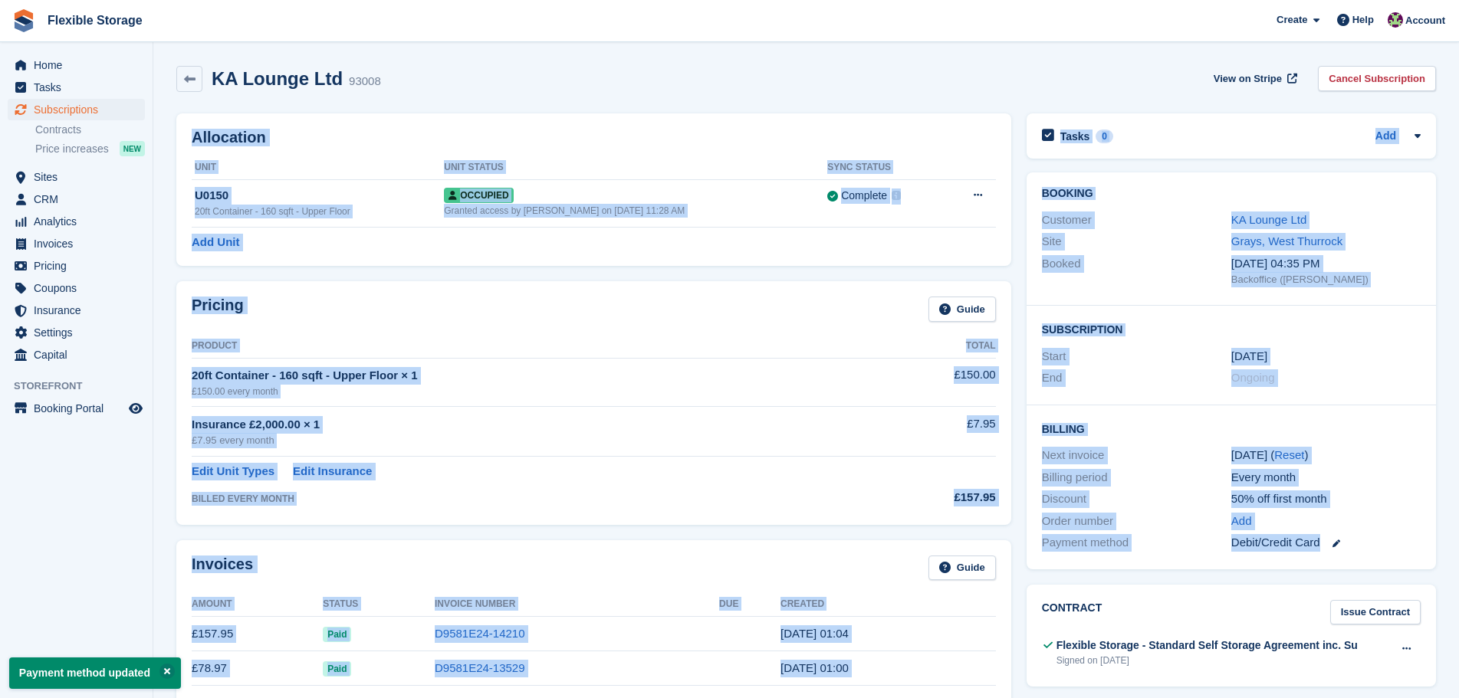
drag, startPoint x: 1394, startPoint y: 543, endPoint x: 1001, endPoint y: 94, distance: 596.4
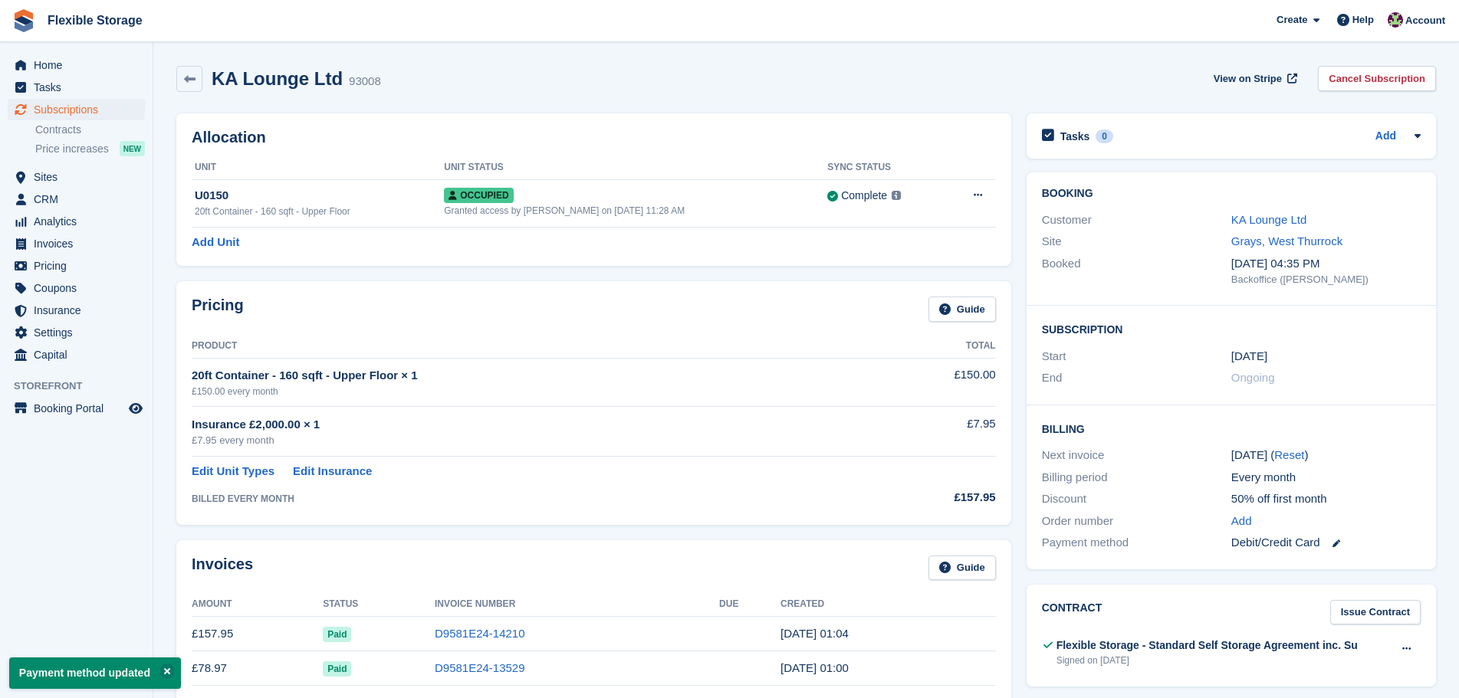
click at [1010, 81] on div "KA Lounge Ltd 93008 View on Stripe Cancel Subscription" at bounding box center [805, 79] width 1259 height 26
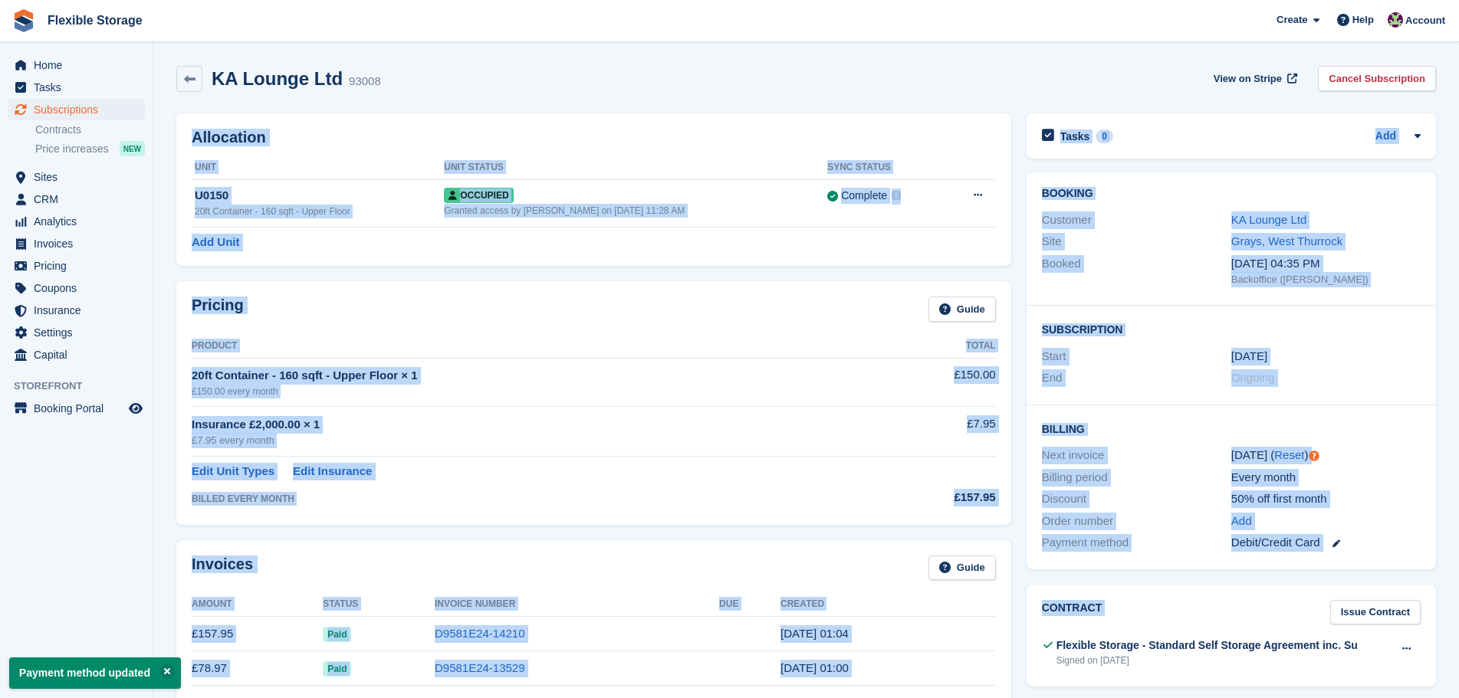
drag, startPoint x: 1109, startPoint y: 65, endPoint x: 1345, endPoint y: 593, distance: 578.2
click at [1389, 501] on div "50% off first month" at bounding box center [1325, 500] width 189 height 18
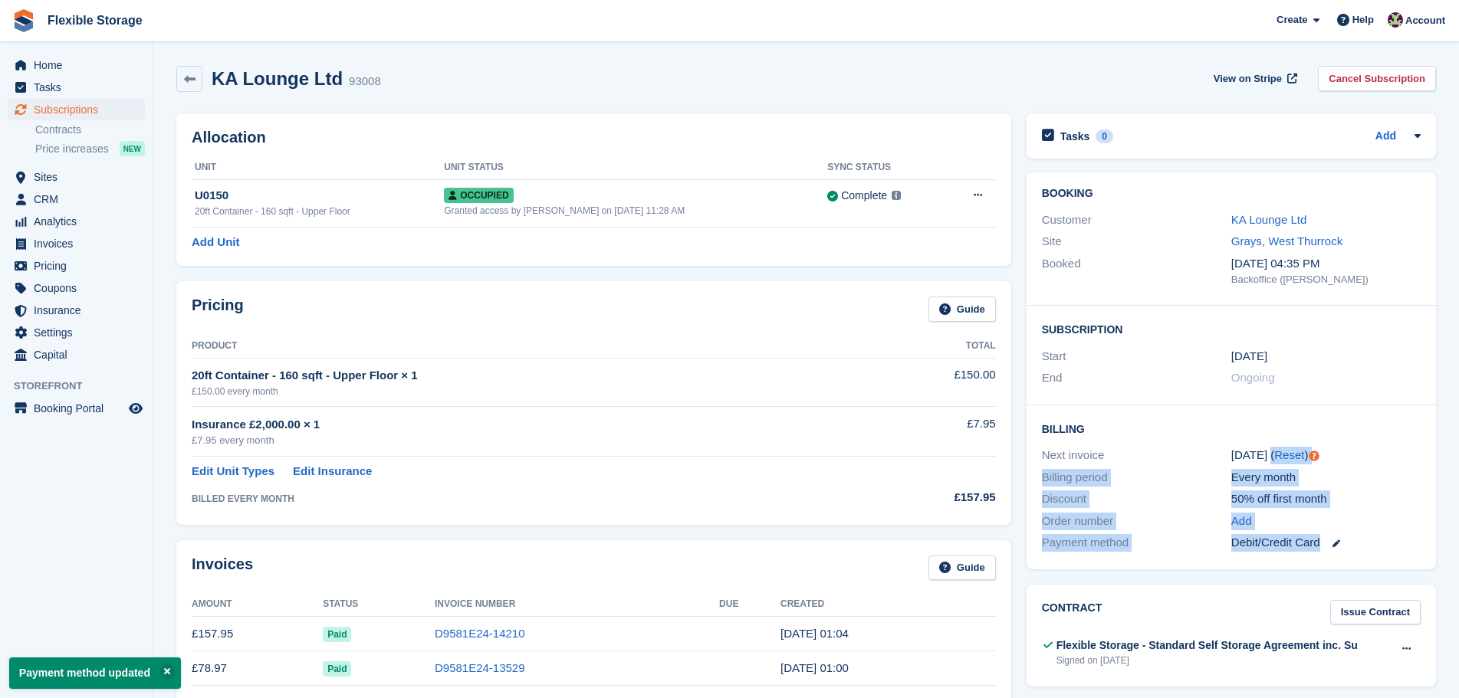
drag, startPoint x: 1393, startPoint y: 566, endPoint x: 1222, endPoint y: 458, distance: 202.7
click at [1232, 445] on div "Billing Next invoice 30 Aug ( Reset ) Billing period Every month Discount 50% o…" at bounding box center [1230, 488] width 409 height 164
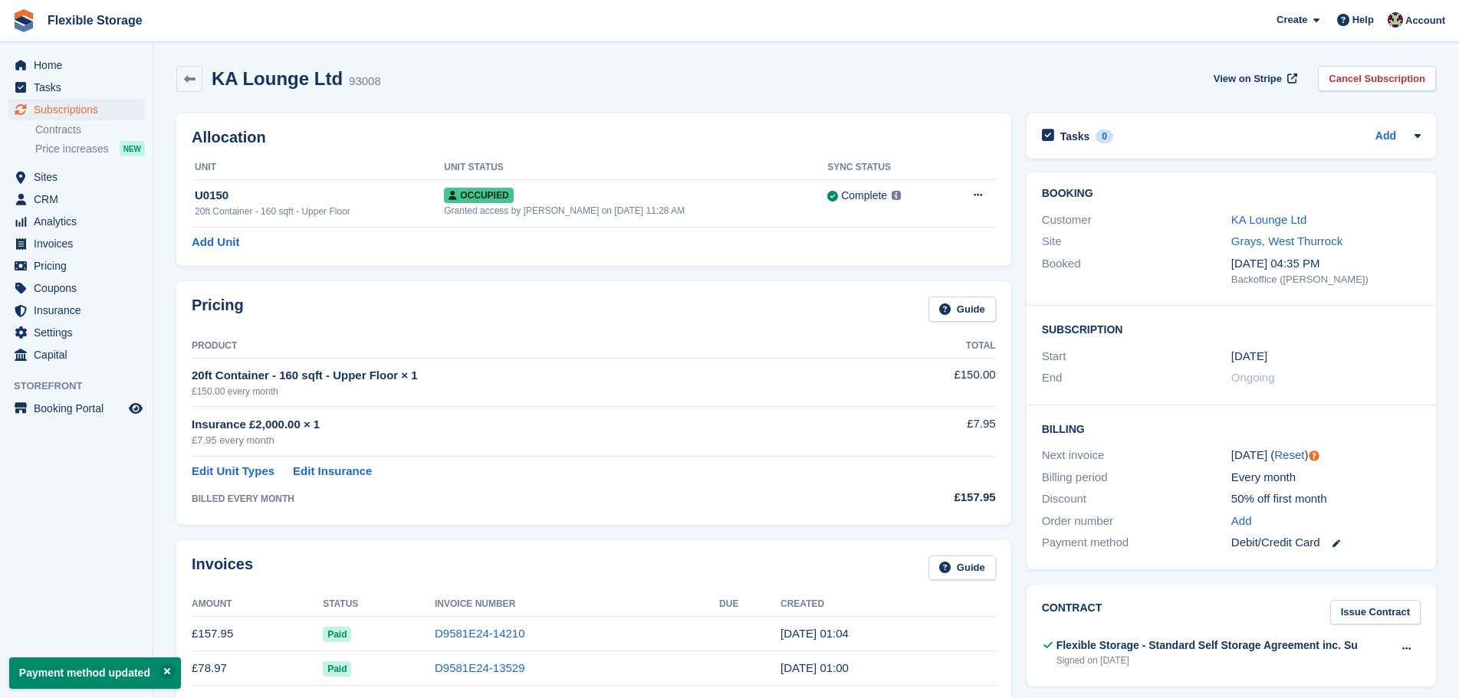
click at [1204, 451] on div "Next invoice" at bounding box center [1136, 456] width 189 height 18
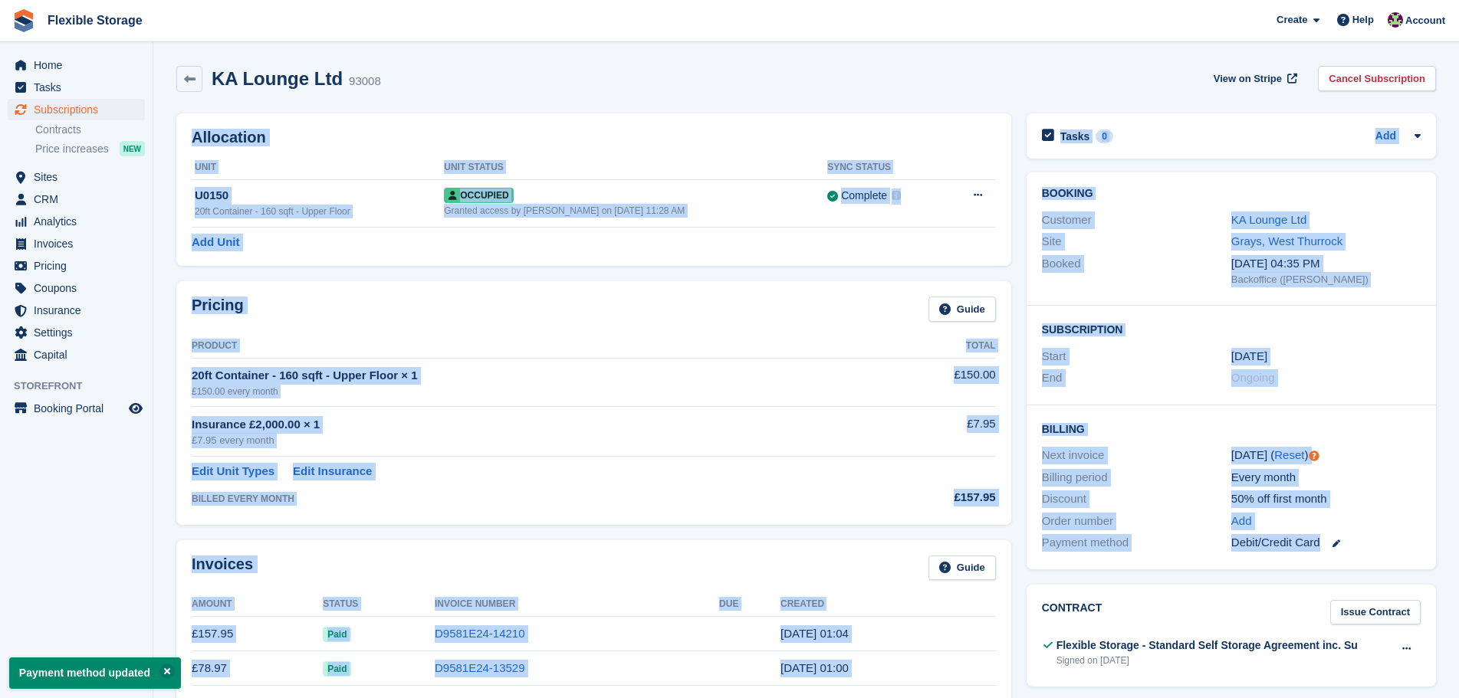
drag, startPoint x: 1151, startPoint y: 92, endPoint x: 1414, endPoint y: 566, distance: 541.4
click at [1390, 504] on div "50% off first month" at bounding box center [1325, 500] width 189 height 18
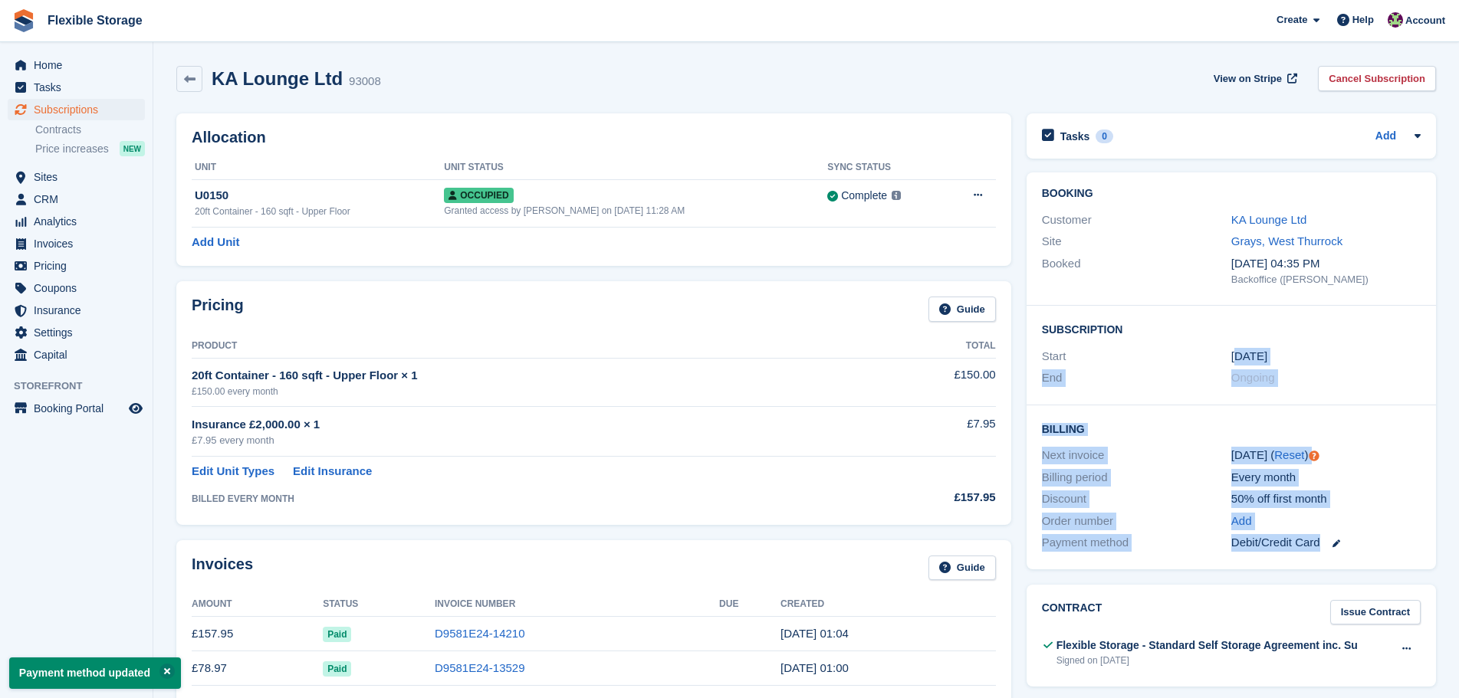
drag, startPoint x: 1401, startPoint y: 553, endPoint x: 954, endPoint y: 133, distance: 613.9
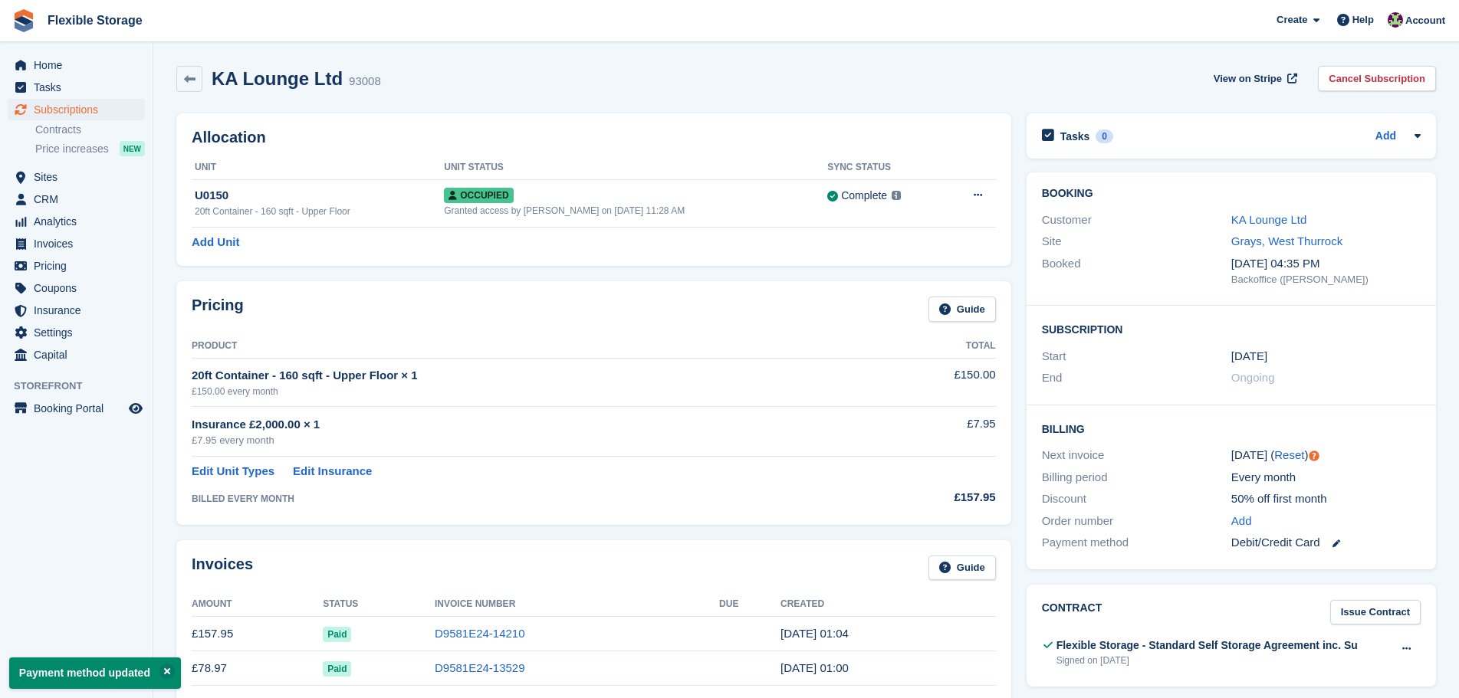
click at [998, 91] on div "KA Lounge Ltd 93008 View on Stripe Cancel Subscription" at bounding box center [805, 79] width 1259 height 26
drag, startPoint x: 1332, startPoint y: 489, endPoint x: 1351, endPoint y: 526, distance: 41.5
click at [1367, 511] on div "Order number Add" at bounding box center [1231, 522] width 379 height 22
click at [1374, 544] on div "Debit/Credit Card" at bounding box center [1325, 543] width 189 height 18
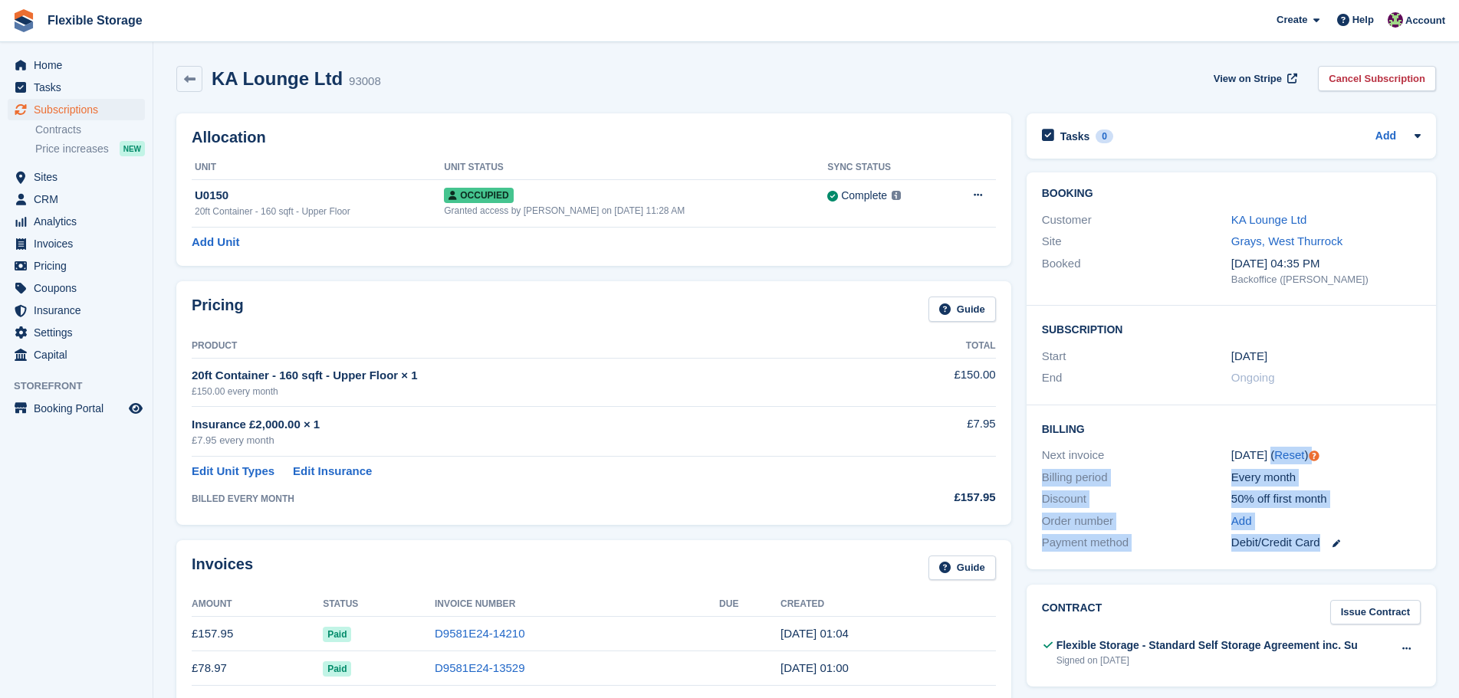
drag, startPoint x: 1271, startPoint y: 452, endPoint x: 1250, endPoint y: 450, distance: 20.8
click at [1253, 441] on div "Billing Next invoice 30 Aug ( Reset ) Billing period Every month Discount 50% o…" at bounding box center [1230, 488] width 409 height 164
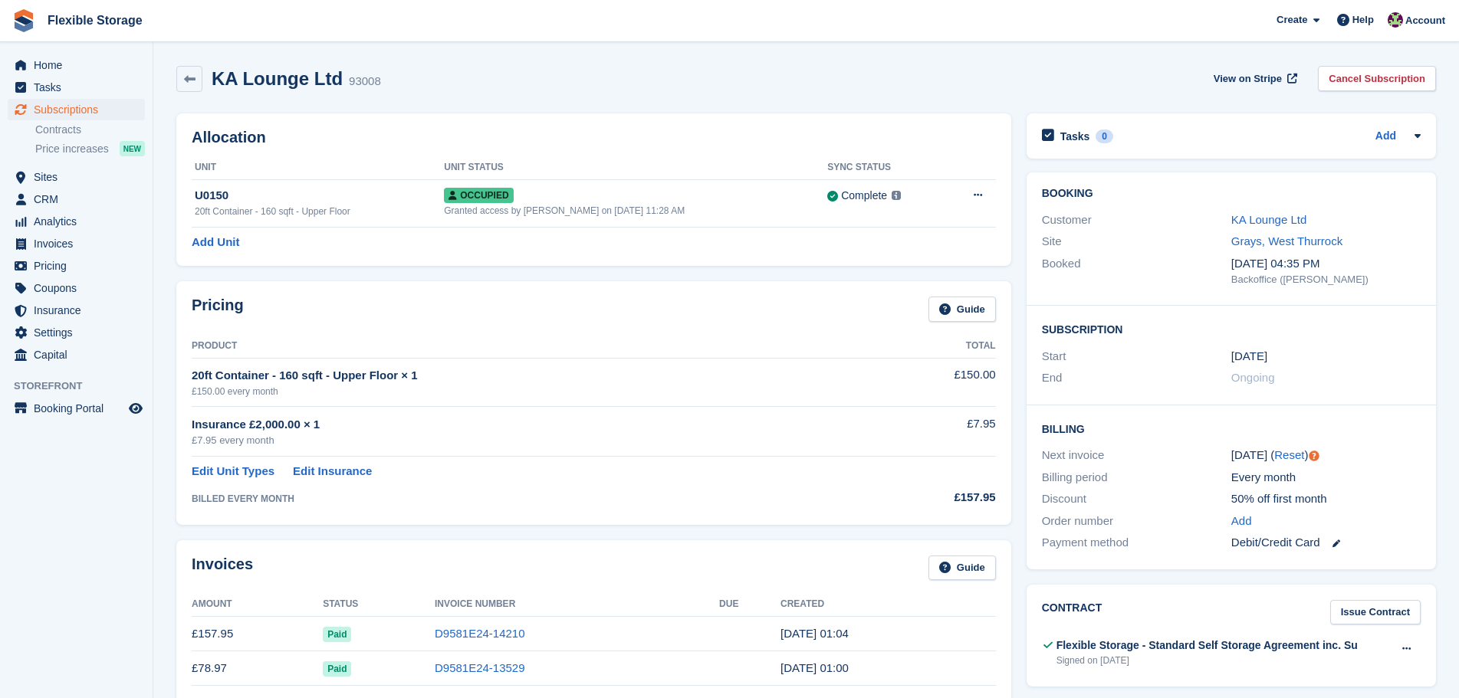
click at [1196, 435] on h2 "Billing" at bounding box center [1231, 428] width 379 height 15
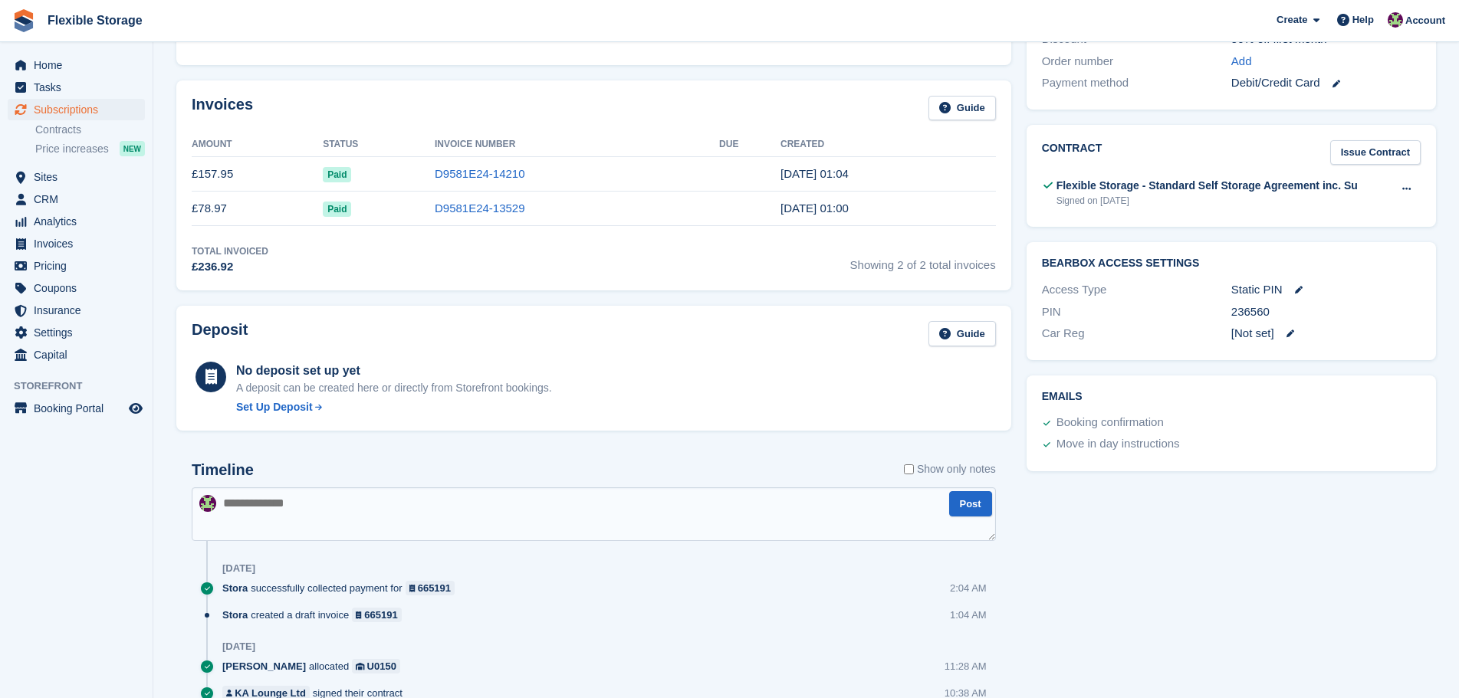
drag, startPoint x: 1200, startPoint y: 422, endPoint x: 989, endPoint y: 228, distance: 287.5
click at [967, 201] on div "Allocation Unit Unit Status Sync Status U0150 20ft Container - 160 sqft - Upper…" at bounding box center [806, 415] width 1275 height 1538
click at [1229, 407] on div "Emails Booking confirmation Move in day instructions" at bounding box center [1230, 424] width 409 height 96
drag, startPoint x: 1336, startPoint y: 456, endPoint x: 1022, endPoint y: 240, distance: 381.5
click at [1022, 240] on div "Tasks 0 Add No tasks related to Subscription #93008 Booking Customer KA Lounge …" at bounding box center [1231, 415] width 425 height 1538
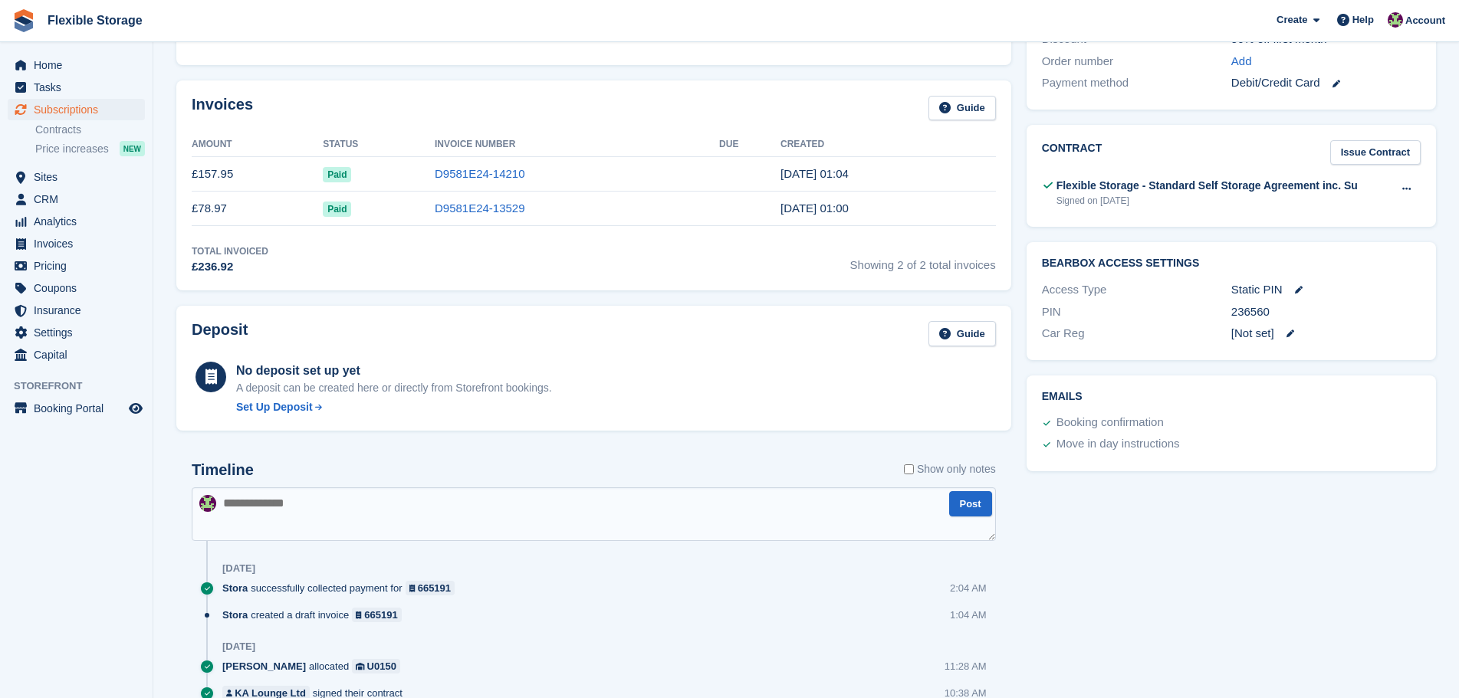
click at [1269, 425] on div "Booking confirmation" at bounding box center [1229, 423] width 383 height 22
click at [1267, 412] on div "Booking confirmation" at bounding box center [1229, 423] width 383 height 22
drag, startPoint x: 1303, startPoint y: 467, endPoint x: 1082, endPoint y: 329, distance: 260.3
click at [1060, 285] on div "Tasks 0 Add No tasks related to Subscription #93008 Booking Customer KA Lounge …" at bounding box center [1231, 415] width 425 height 1538
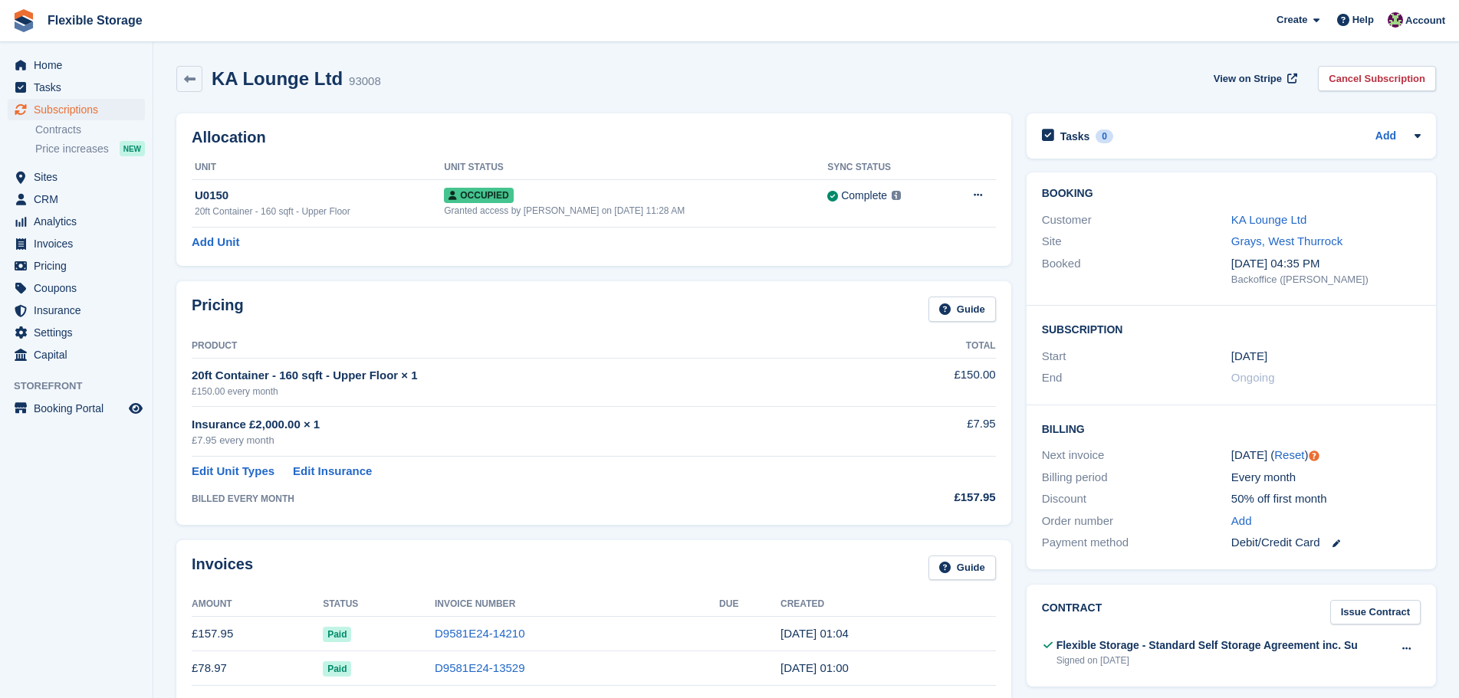
drag, startPoint x: 1117, startPoint y: 48, endPoint x: 1373, endPoint y: 567, distance: 578.7
click at [1389, 698] on html "Flexible Storage Create Subscription Invoice Contact Deal Discount Page Help Ch…" at bounding box center [729, 349] width 1459 height 698
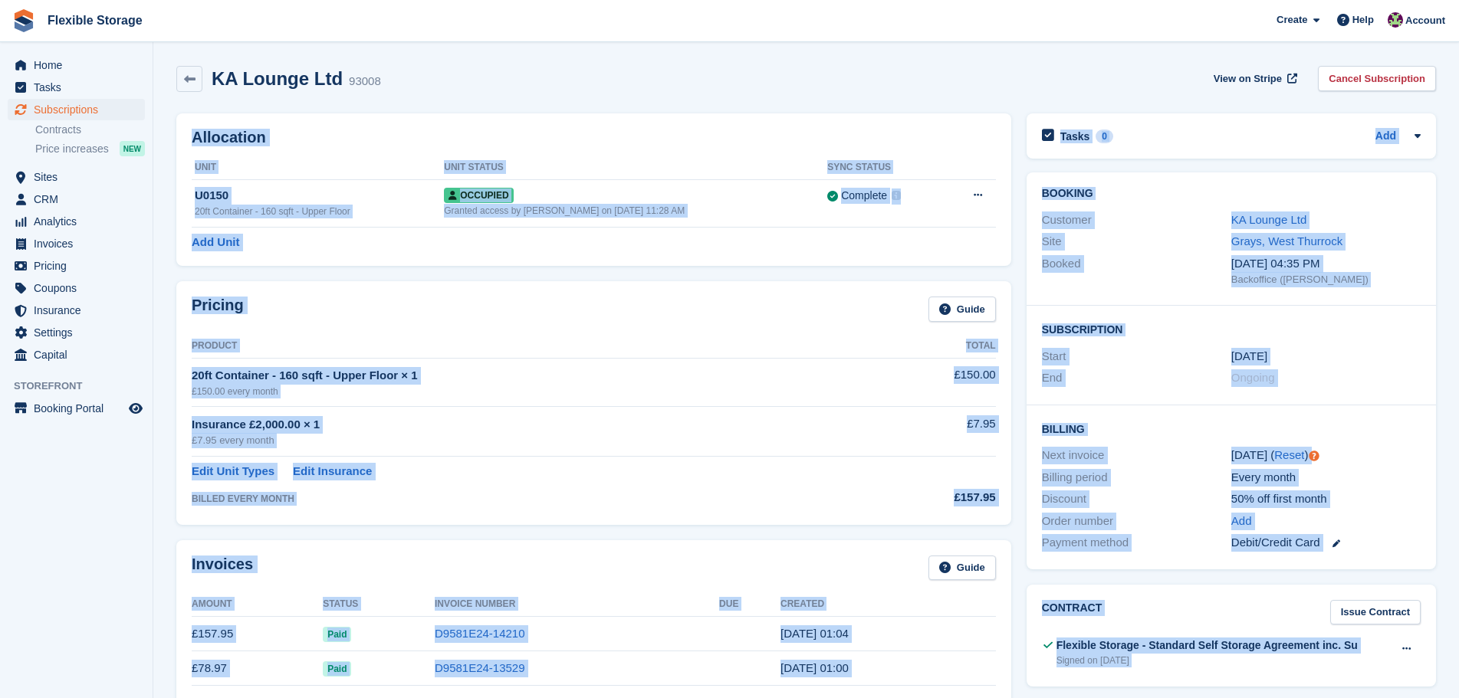
scroll to position [127, 0]
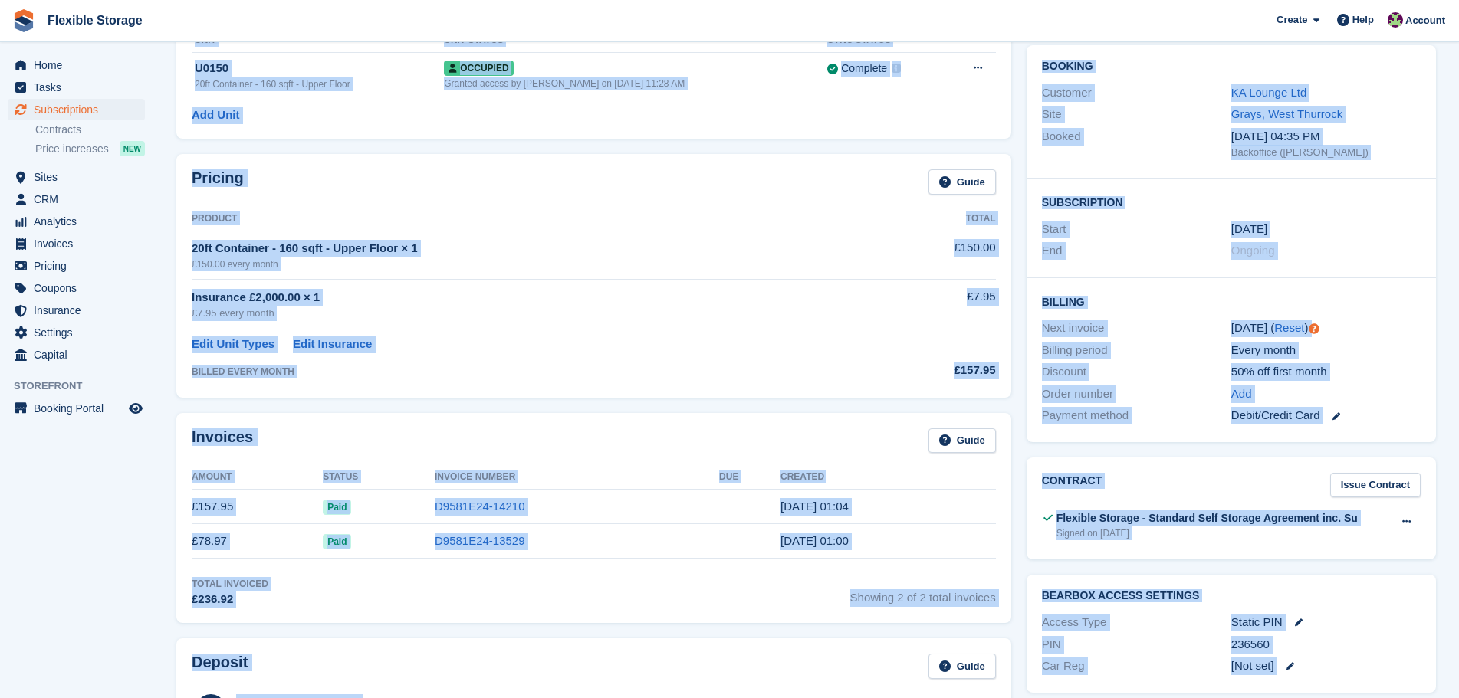
click at [1360, 383] on div "Order number Add" at bounding box center [1231, 394] width 379 height 22
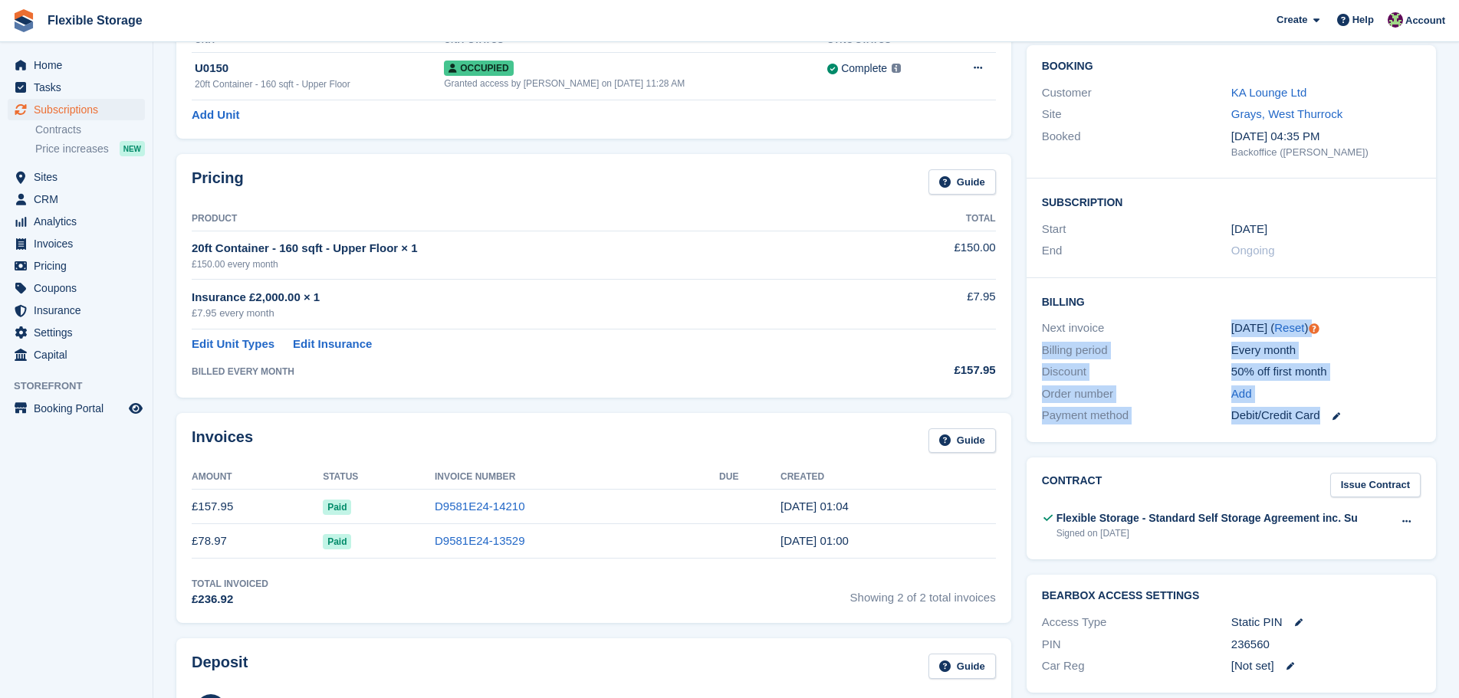
drag, startPoint x: 1349, startPoint y: 417, endPoint x: 1109, endPoint y: 337, distance: 253.1
click at [1107, 337] on div "Booking Customer KA Lounge Ltd Site Grays, West Thurrock Booked 27 Jun, 04:35 P…" at bounding box center [1231, 244] width 425 height 412
click at [1139, 323] on div "Next invoice" at bounding box center [1136, 329] width 189 height 18
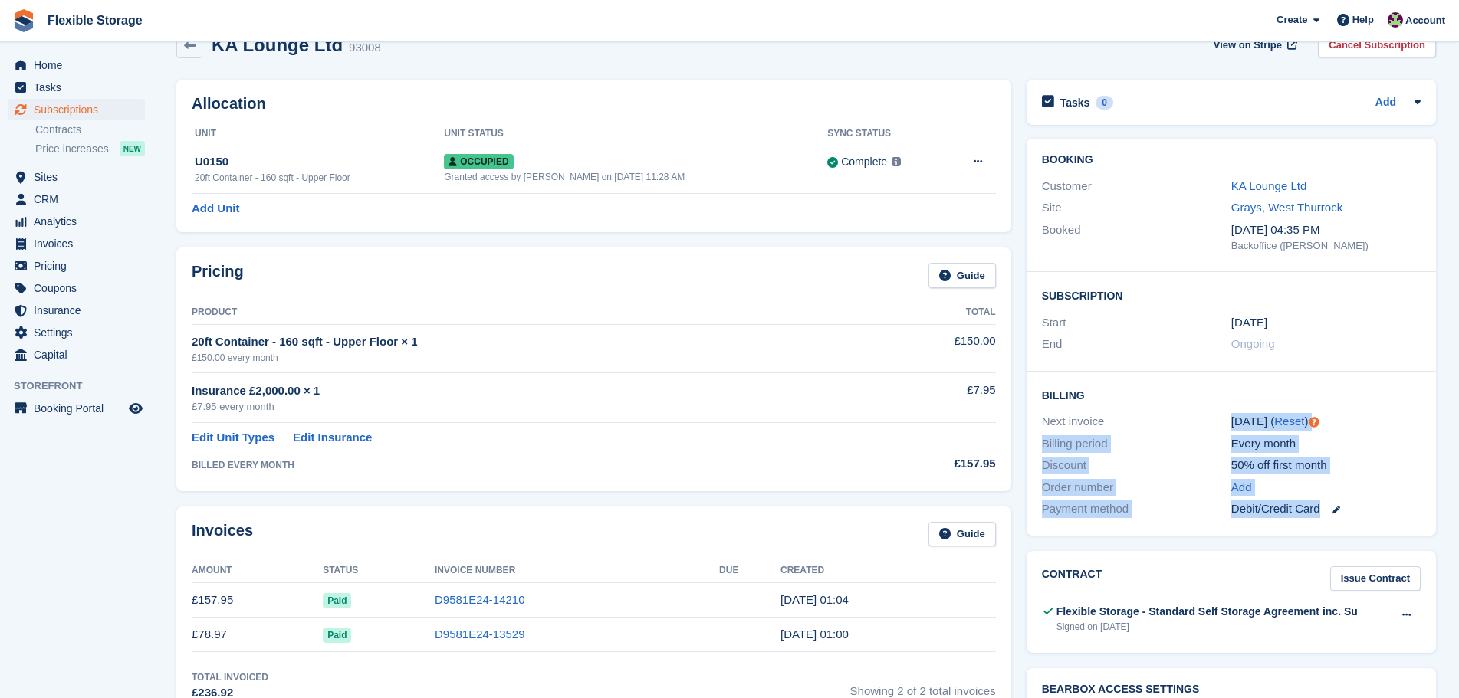
scroll to position [0, 0]
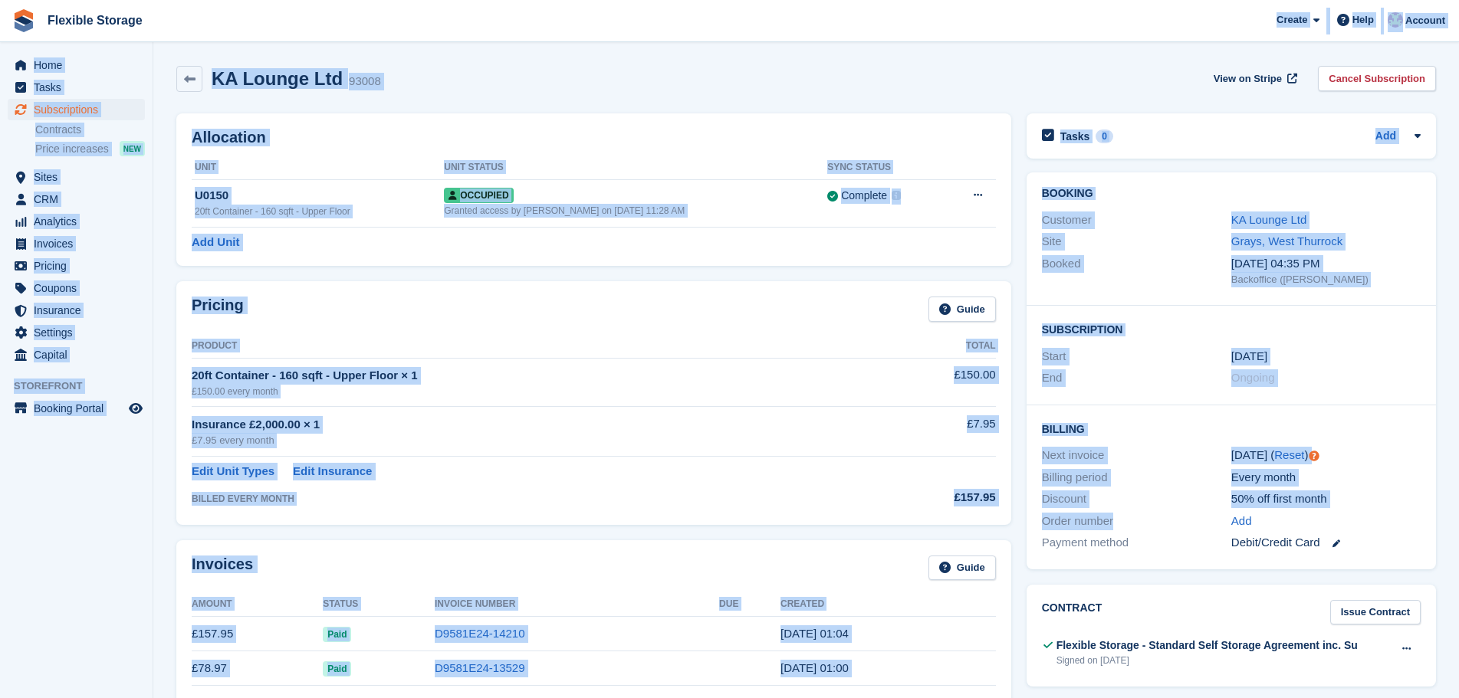
drag, startPoint x: 1071, startPoint y: 160, endPoint x: 1113, endPoint y: 589, distance: 431.3
click at [1136, 698] on html "Flexible Storage Create Subscription Invoice Contact Deal Discount Page Help Ch…" at bounding box center [729, 349] width 1459 height 698
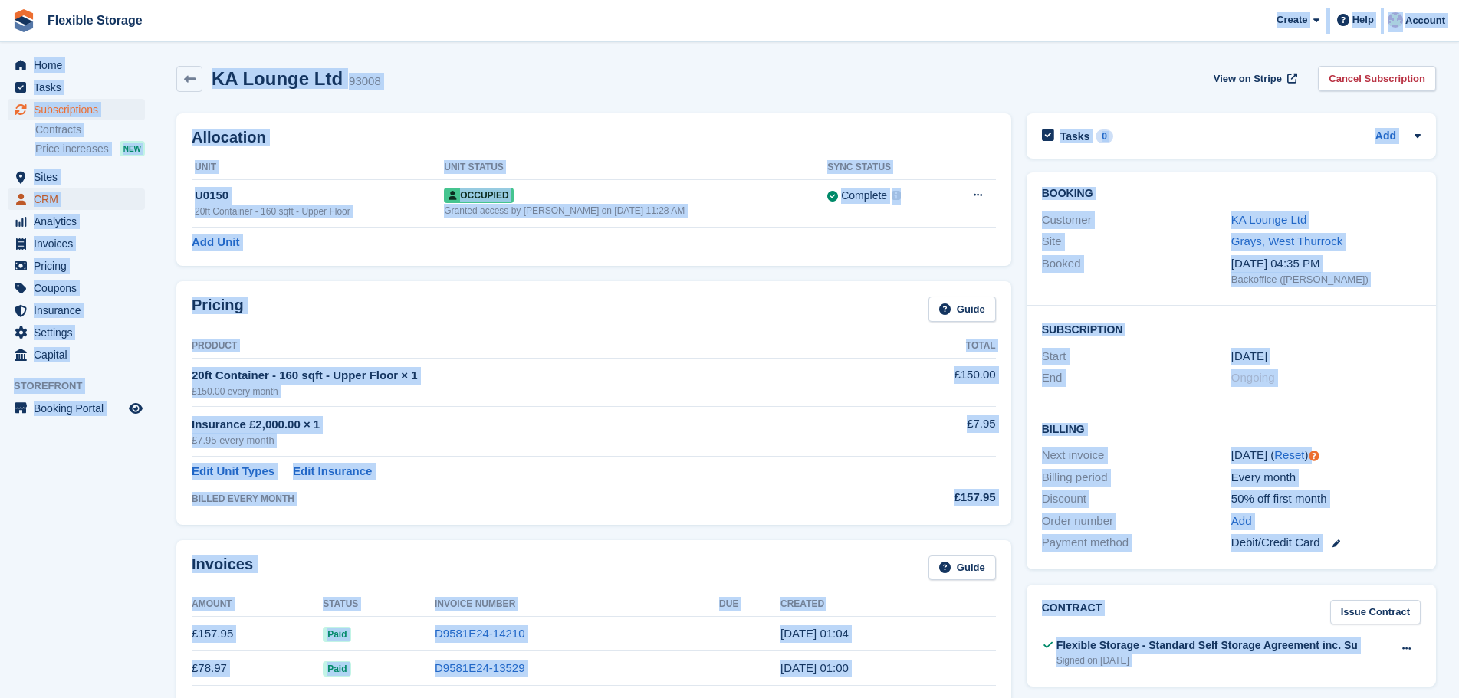
click at [73, 202] on span "CRM" at bounding box center [80, 199] width 92 height 21
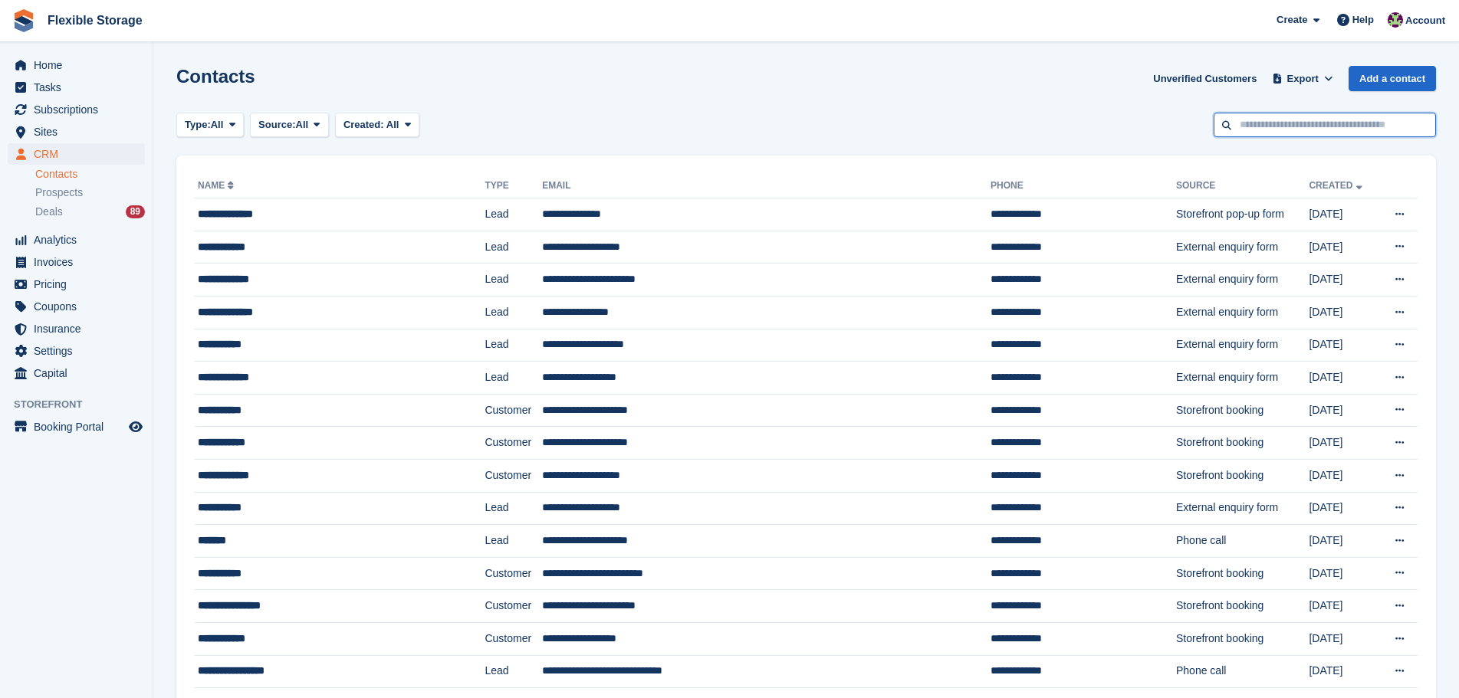
click at [1299, 124] on input "text" at bounding box center [1324, 125] width 222 height 25
type input "*******"
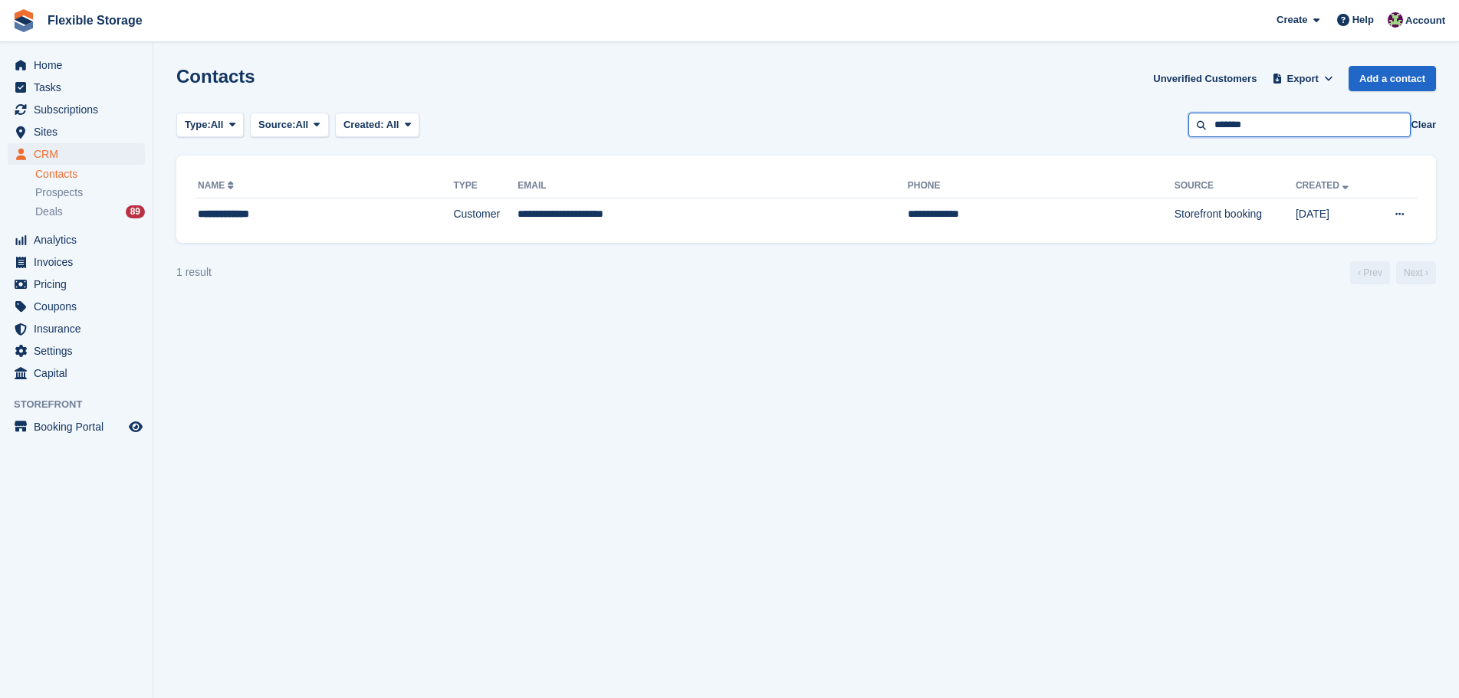
drag, startPoint x: 1030, startPoint y: 97, endPoint x: 831, endPoint y: 97, distance: 199.3
click at [832, 97] on section "Contacts Unverified Customers Export Export Contacts Export a CSV of all Contac…" at bounding box center [805, 349] width 1305 height 698
type input "*****"
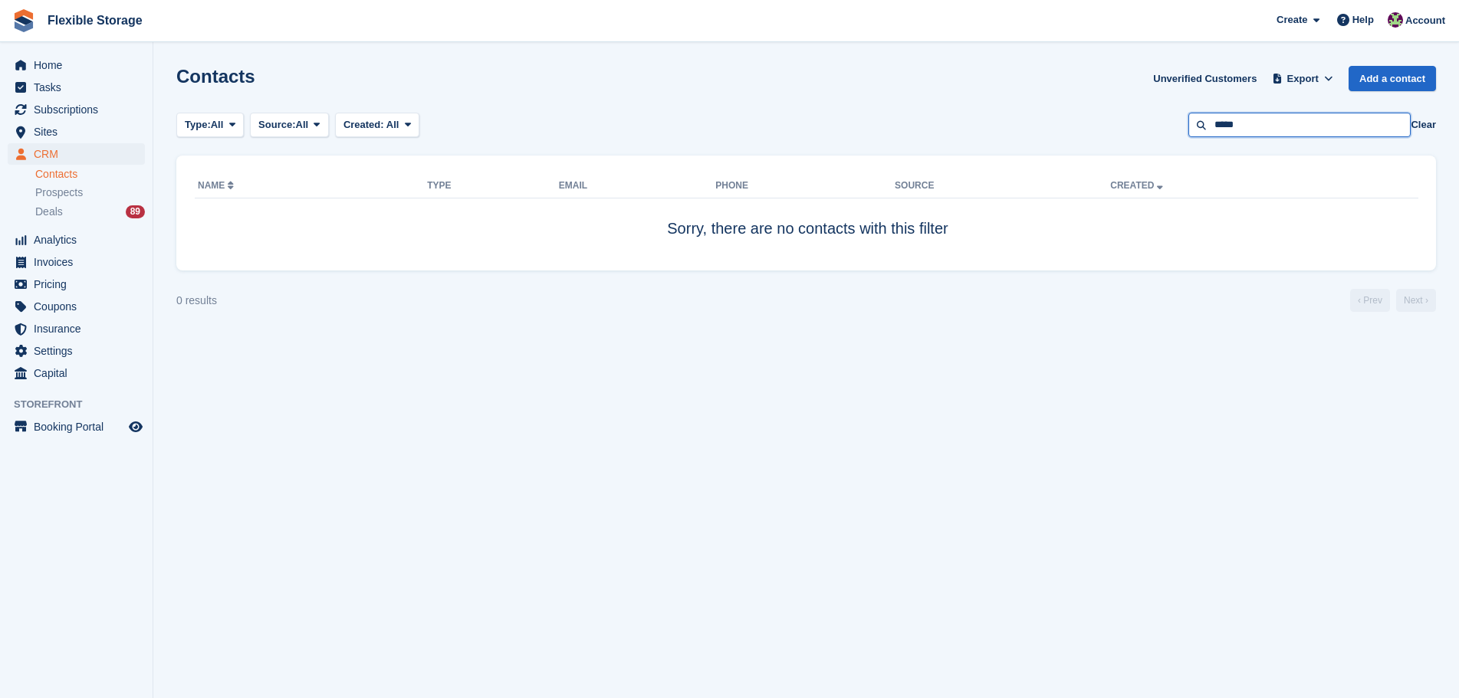
drag, startPoint x: 1277, startPoint y: 117, endPoint x: 974, endPoint y: 133, distance: 304.0
click at [974, 133] on div "Type: All All Lead Customer Source: All All Storefront Backoffice Pre-Opening i…" at bounding box center [805, 125] width 1259 height 25
click at [76, 71] on span "Home" at bounding box center [80, 64] width 92 height 21
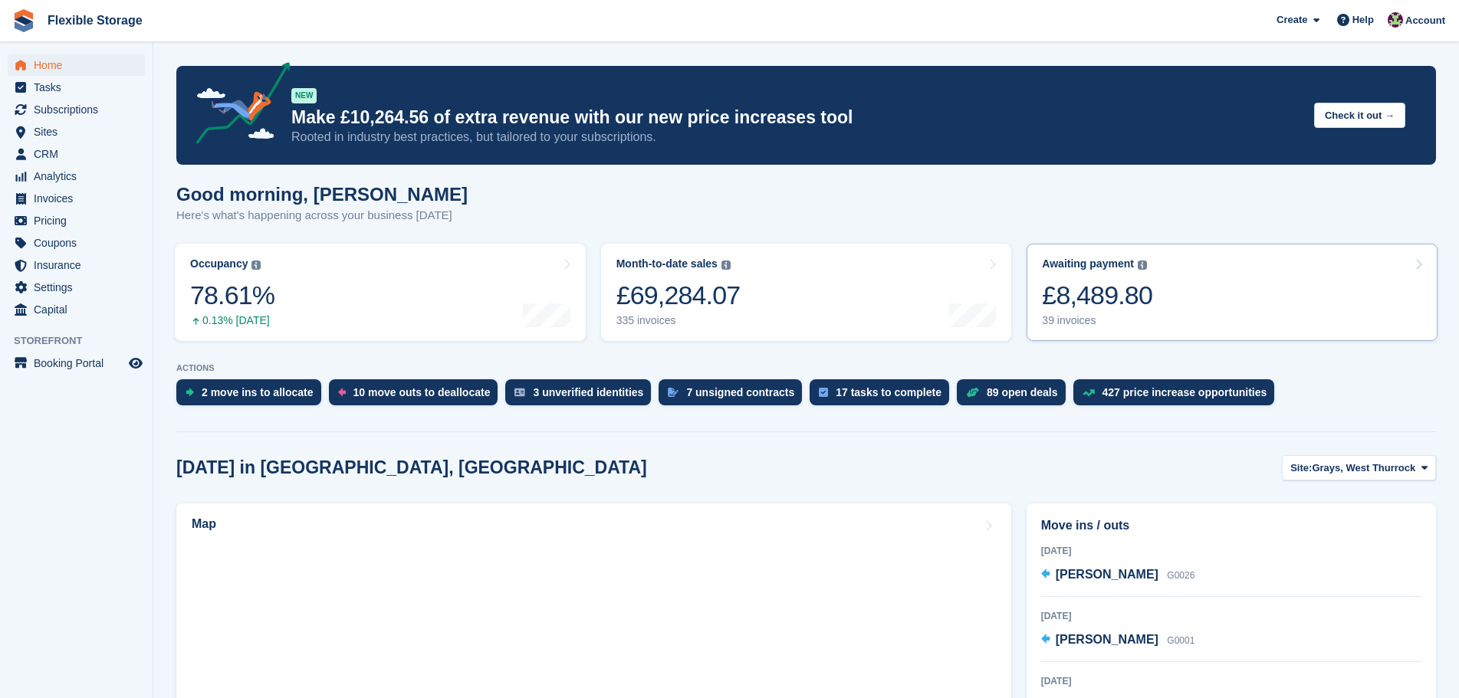
click at [1170, 292] on link "Awaiting payment The total outstanding balance on all open invoices. £8,489.80 …" at bounding box center [1231, 292] width 411 height 97
click at [1128, 306] on div "£8,489.80" at bounding box center [1097, 295] width 110 height 31
click at [1115, 307] on div "£8,489.80" at bounding box center [1097, 295] width 110 height 31
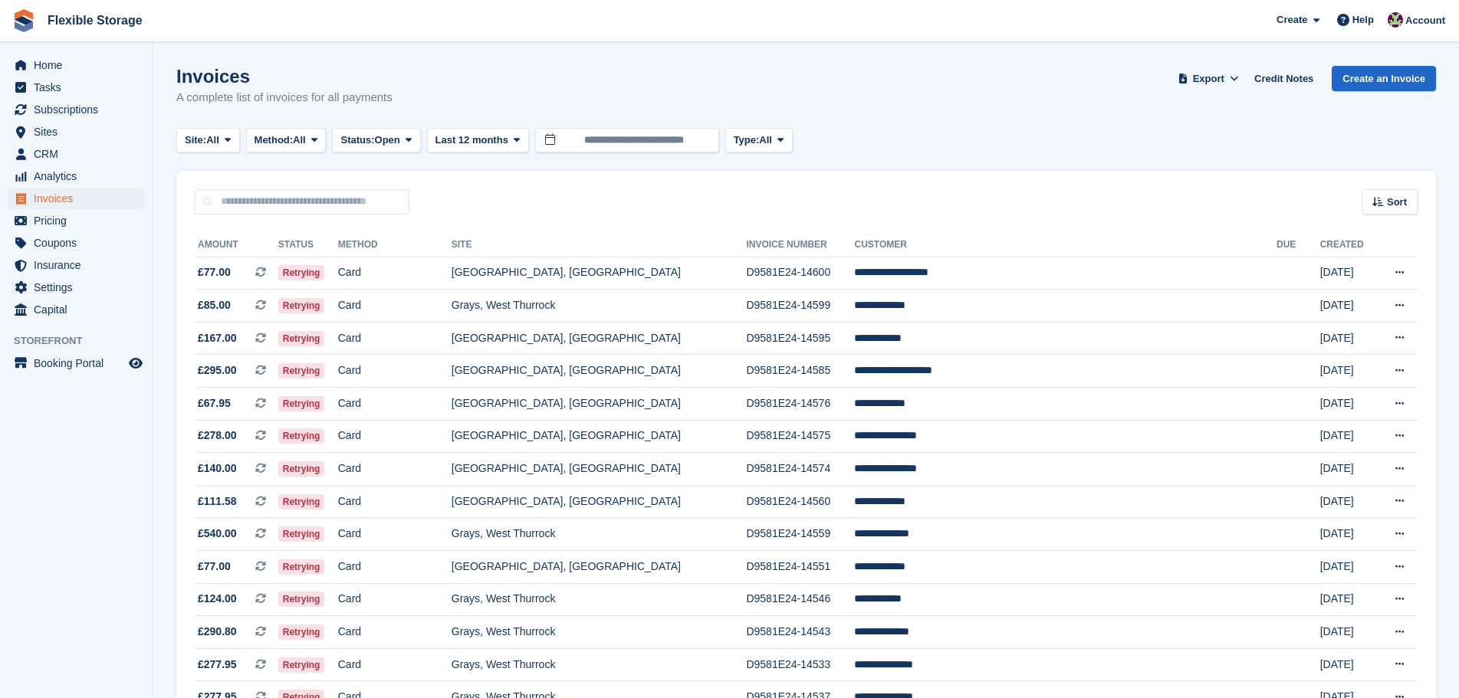
scroll to position [460, 0]
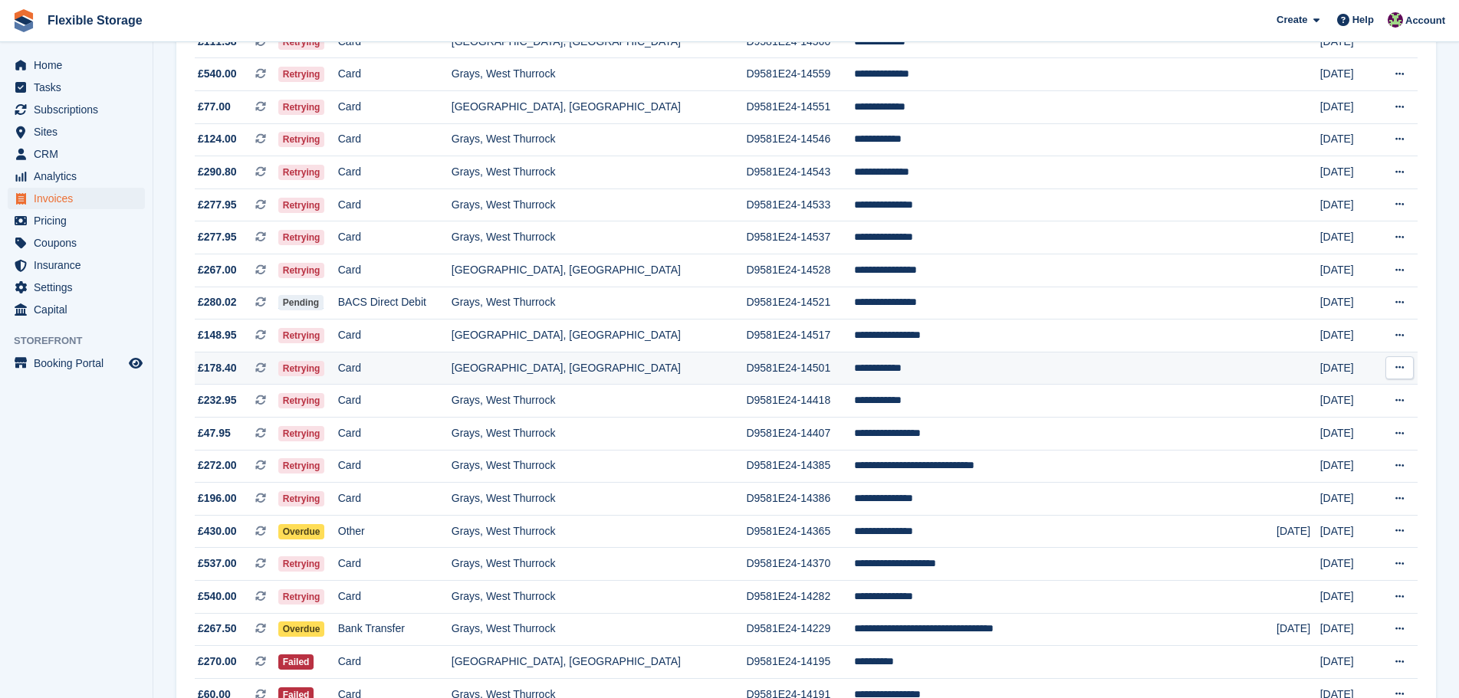
click at [854, 378] on td "D9581E24-14501" at bounding box center [800, 368] width 108 height 33
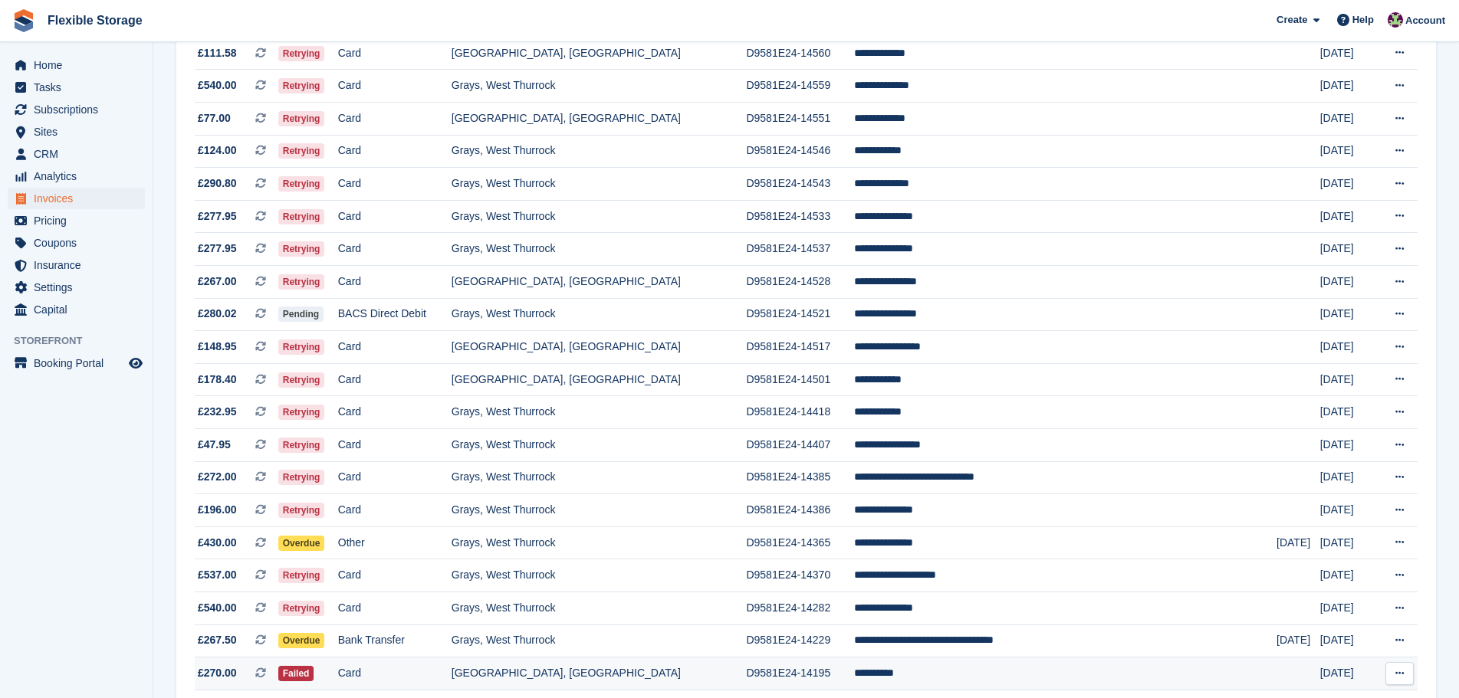
scroll to position [908, 0]
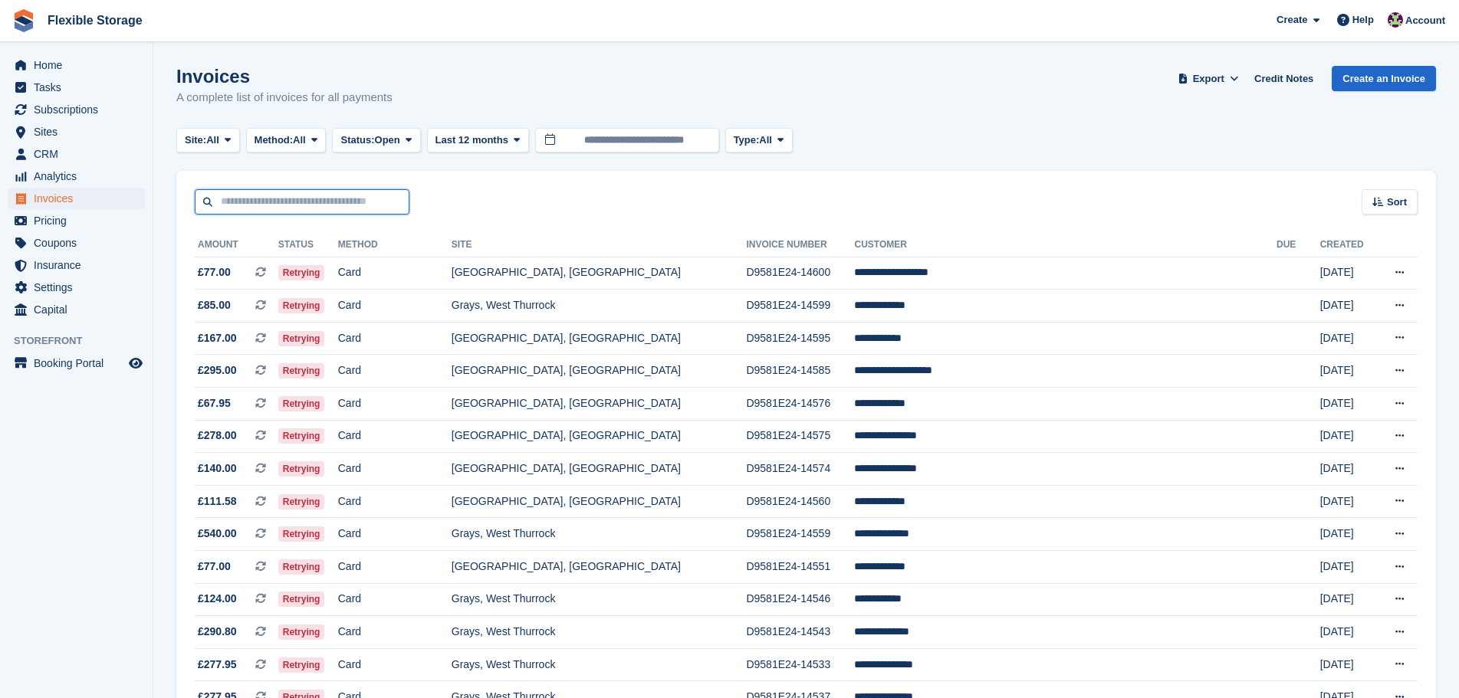
click at [245, 196] on input "text" at bounding box center [302, 201] width 215 height 25
type input "*****"
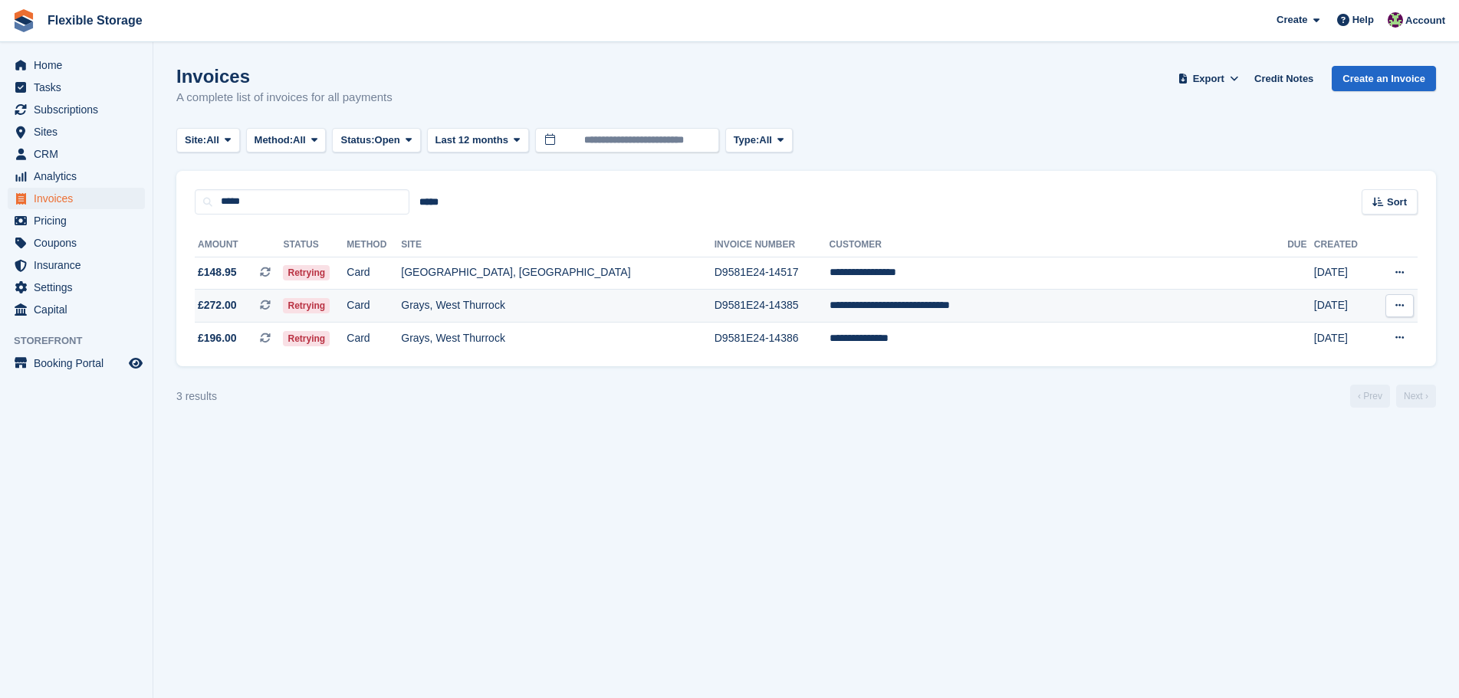
click at [632, 291] on td "Grays, West Thurrock" at bounding box center [557, 306] width 313 height 33
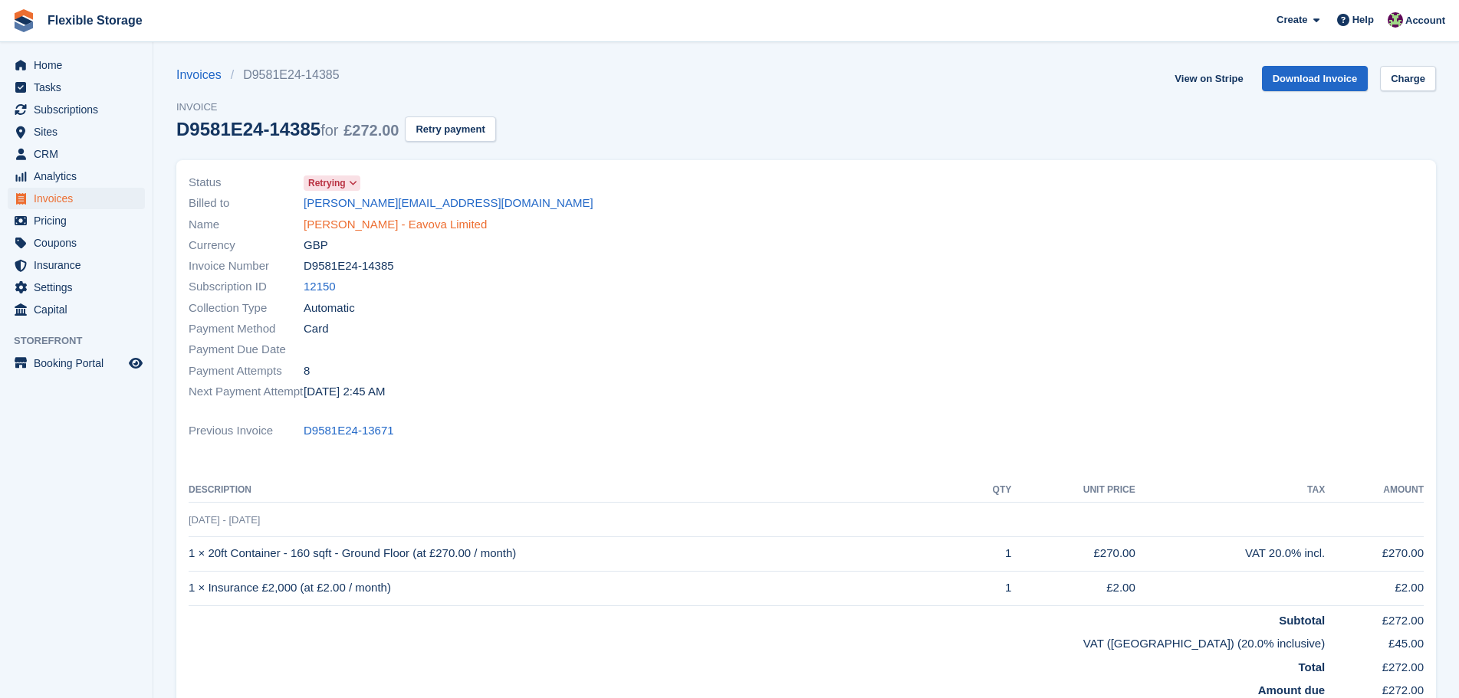
click at [455, 226] on link "[PERSON_NAME] - Eavova Limited" at bounding box center [395, 225] width 183 height 18
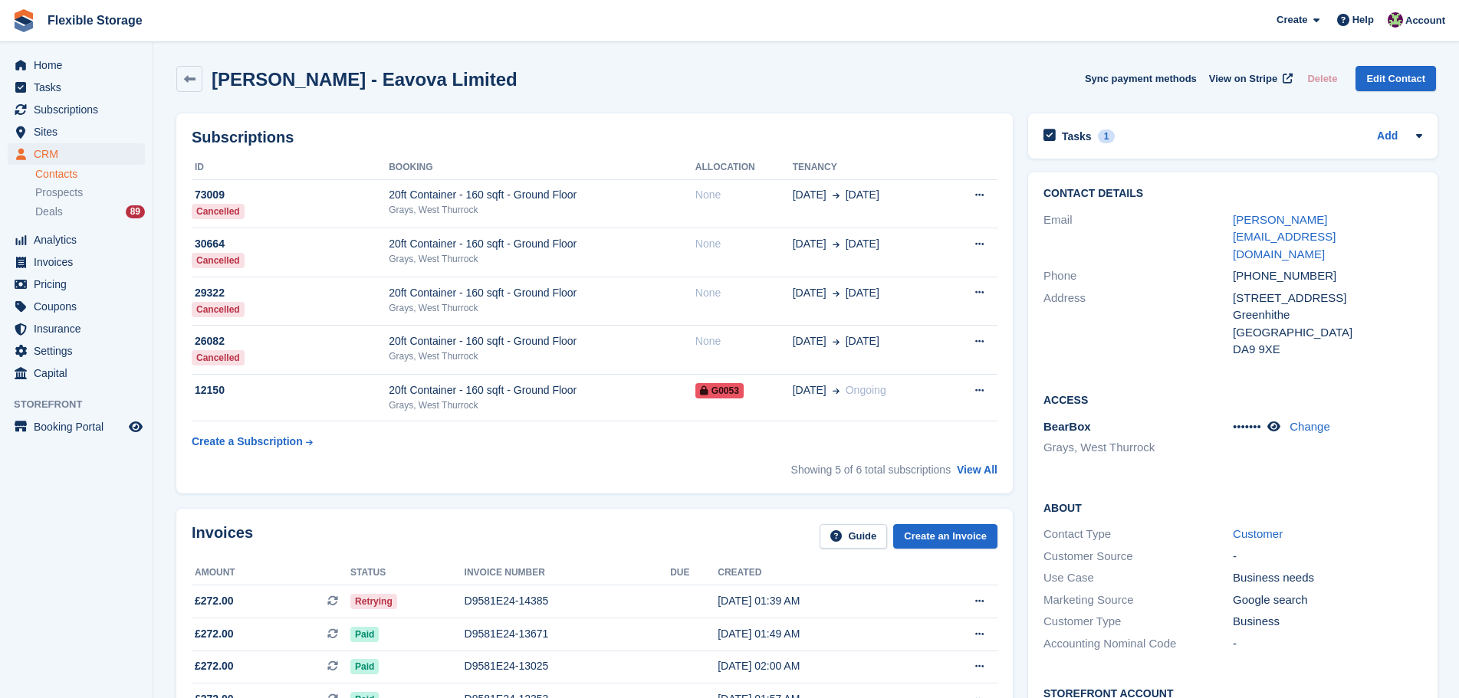
scroll to position [460, 0]
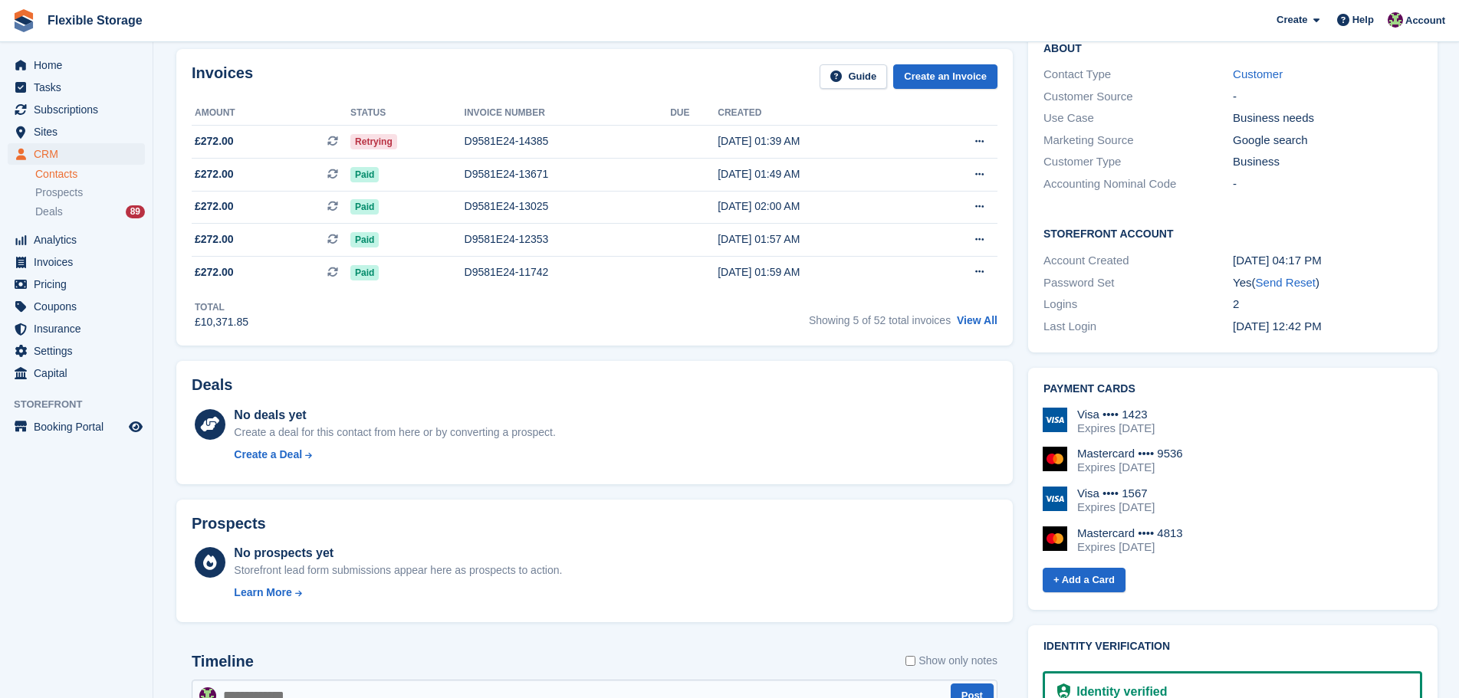
drag, startPoint x: 1230, startPoint y: 517, endPoint x: 1023, endPoint y: 343, distance: 270.4
click at [1023, 360] on div "Payment cards Visa •••• 1423 Expires September 2027 Mastercard •••• 9536 Expire…" at bounding box center [1232, 489] width 425 height 258
click at [1267, 447] on div "Visa •••• 1423 Expires [DATE] Mastercard •••• 9536 Expires [DATE] Visa •••• 156…" at bounding box center [1232, 487] width 379 height 159
click at [600, 170] on div "D9581E24-13671" at bounding box center [568, 174] width 206 height 16
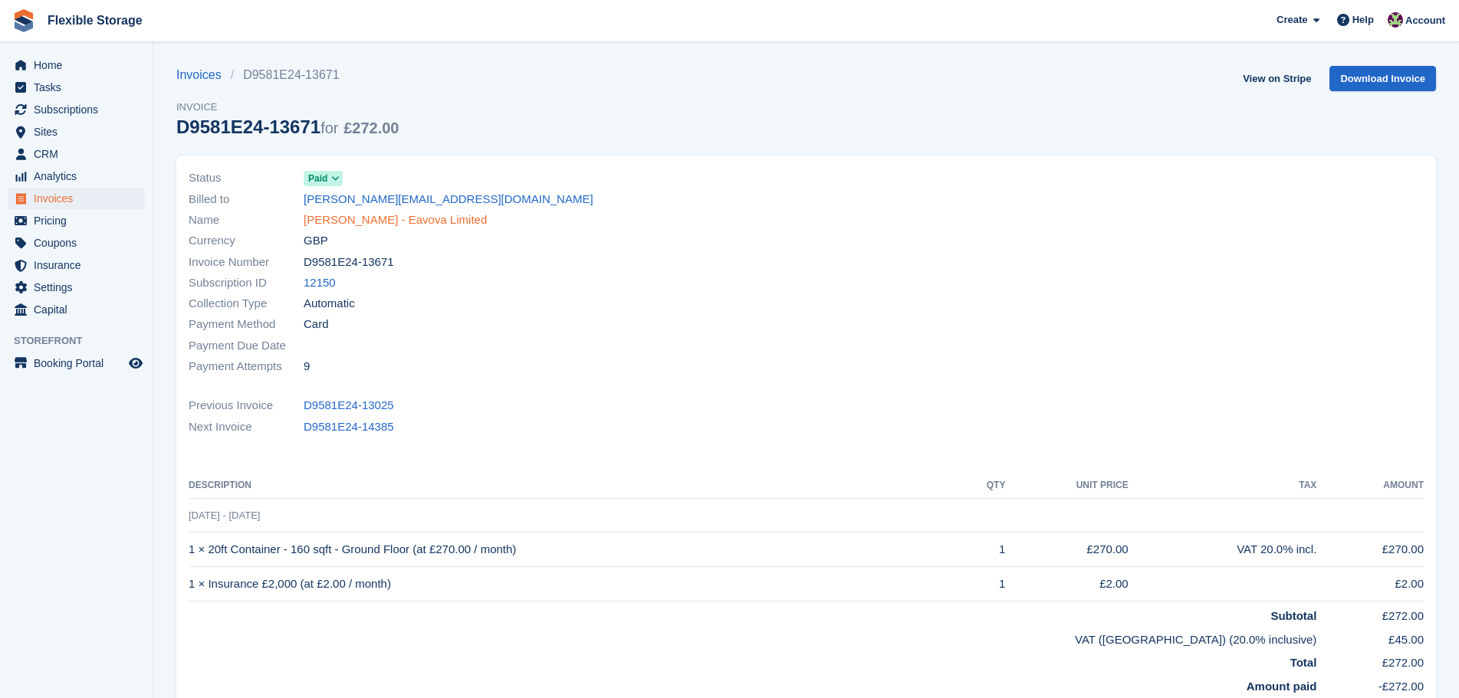
click at [458, 212] on link "[PERSON_NAME] - Eavova Limited" at bounding box center [395, 221] width 183 height 18
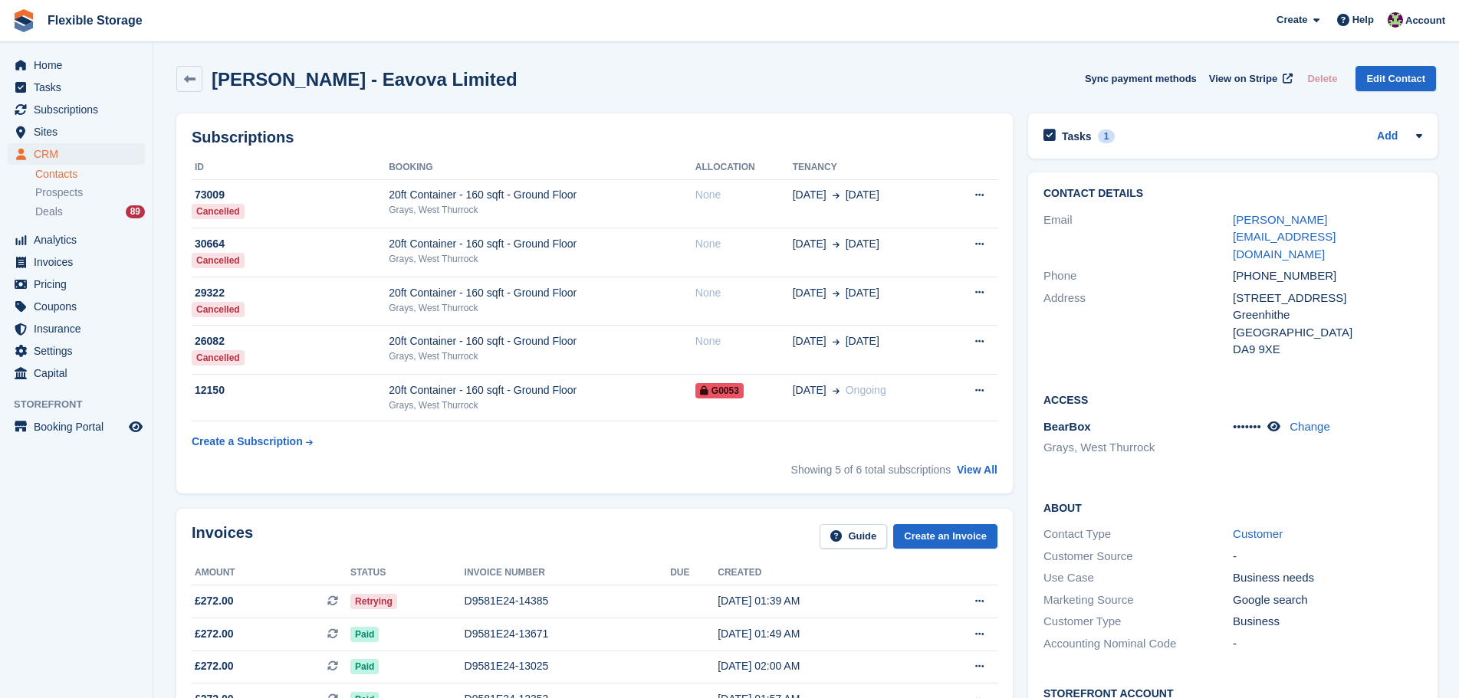
scroll to position [460, 0]
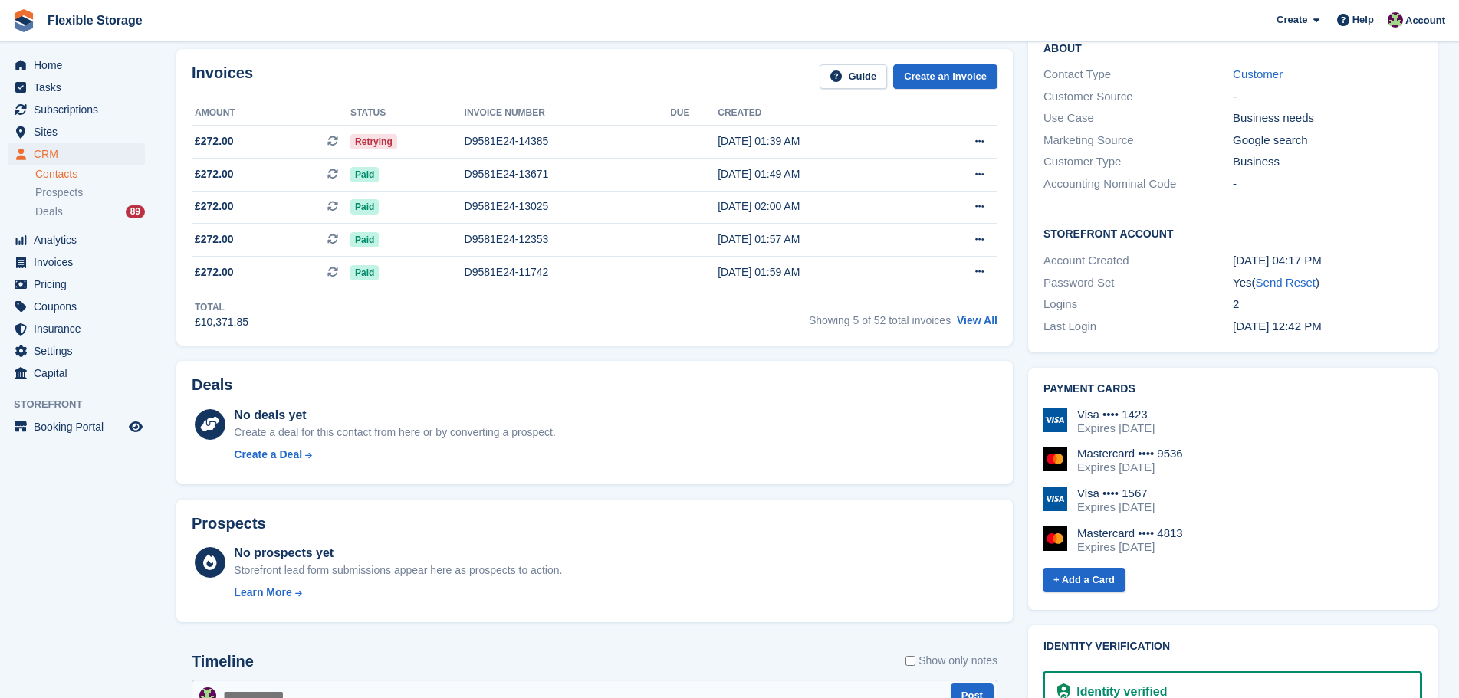
click at [1069, 408] on div "Visa •••• 1423 Expires September 2027 Mastercard •••• 9536 Expires December 202…" at bounding box center [1232, 487] width 379 height 159
click at [1343, 451] on div "Visa •••• 1423 Expires September 2027 Mastercard •••• 9536 Expires December 202…" at bounding box center [1232, 487] width 379 height 159
click at [1335, 566] on div "+ Add a Card" at bounding box center [1232, 580] width 379 height 28
drag, startPoint x: 1367, startPoint y: 527, endPoint x: 1118, endPoint y: 378, distance: 289.5
click at [1118, 408] on div "Visa •••• 1423 Expires September 2027 Mastercard •••• 9536 Expires December 202…" at bounding box center [1232, 487] width 379 height 159
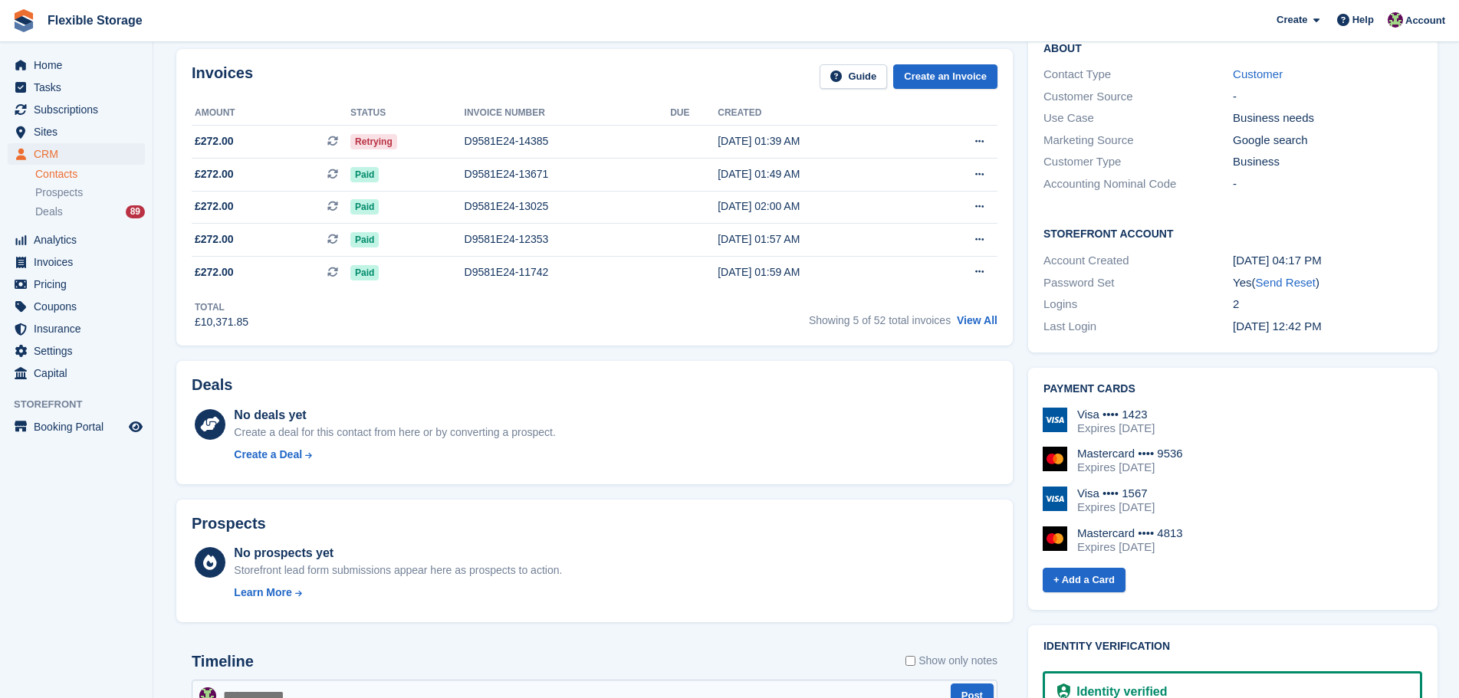
click at [1304, 487] on div "Visa •••• 1567 Expires July 2026" at bounding box center [1232, 501] width 379 height 28
drag, startPoint x: 1256, startPoint y: 518, endPoint x: 1125, endPoint y: 375, distance: 194.2
click at [1066, 368] on div "Payment cards Visa •••• 1423 Expires September 2027 Mastercard •••• 9536 Expire…" at bounding box center [1232, 489] width 409 height 242
click at [1272, 447] on div "Mastercard •••• 9536 Expires December 2025" at bounding box center [1232, 461] width 379 height 28
drag, startPoint x: 1307, startPoint y: 520, endPoint x: 1083, endPoint y: 375, distance: 267.0
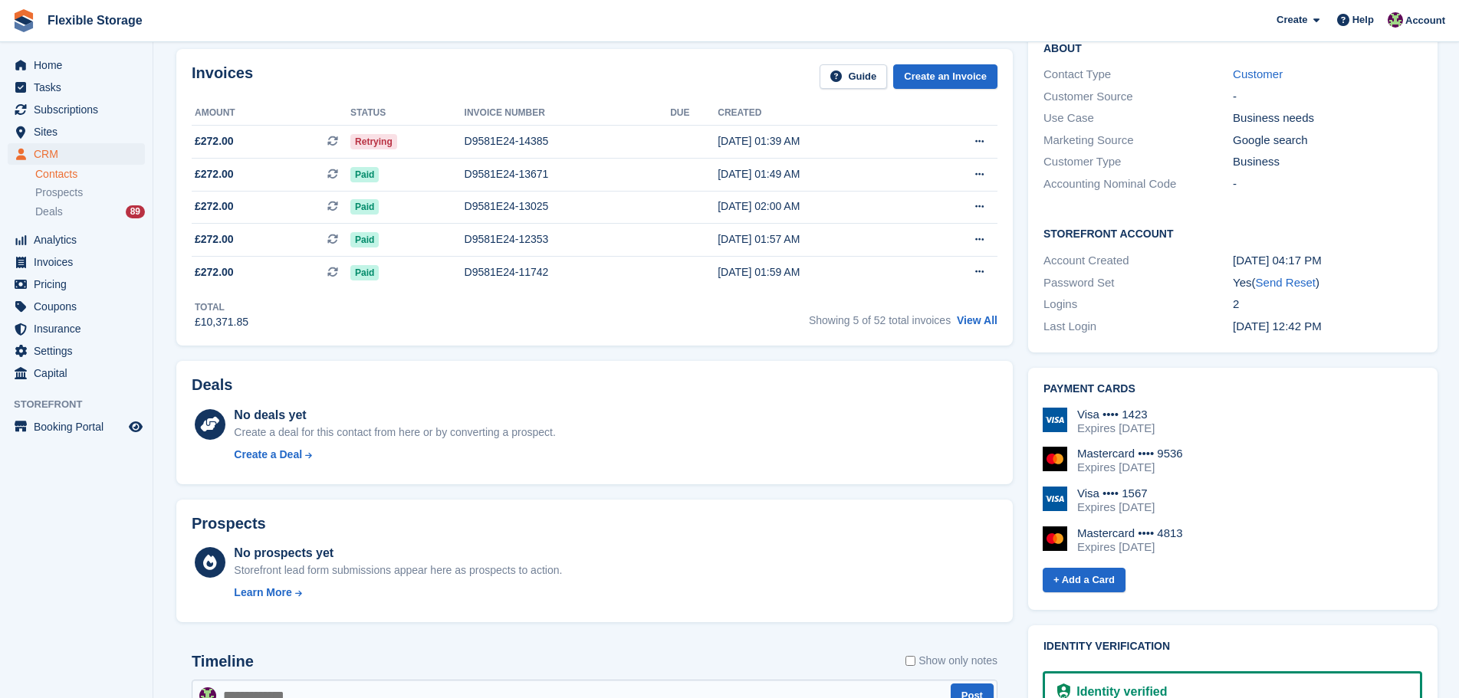
click at [1085, 408] on div "Visa •••• 1423 Expires September 2027 Mastercard •••• 9536 Expires December 202…" at bounding box center [1232, 487] width 379 height 159
click at [1280, 447] on div "Mastercard •••• 9536 Expires December 2025" at bounding box center [1232, 461] width 379 height 28
drag, startPoint x: 1271, startPoint y: 511, endPoint x: 1047, endPoint y: 377, distance: 261.0
click at [1047, 408] on div "Visa •••• 1423 Expires September 2027 Mastercard •••• 9536 Expires December 202…" at bounding box center [1232, 487] width 379 height 159
click at [1208, 447] on div "Mastercard •••• 9536 Expires December 2025" at bounding box center [1232, 461] width 379 height 28
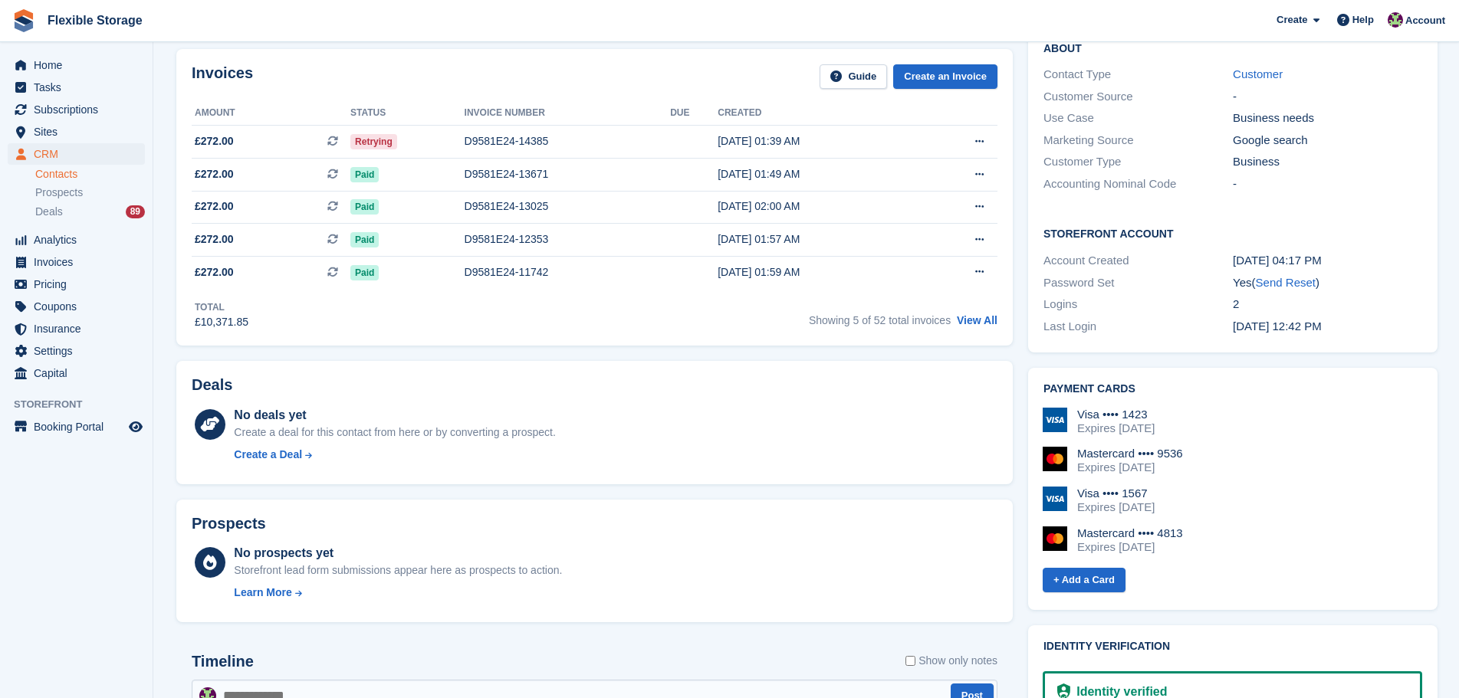
drag, startPoint x: 1213, startPoint y: 471, endPoint x: 1035, endPoint y: 362, distance: 209.2
click at [1035, 368] on div "Payment cards Visa •••• 1423 Expires September 2027 Mastercard •••• 9536 Expire…" at bounding box center [1232, 489] width 409 height 242
click at [1276, 451] on div "Visa •••• 1423 Expires September 2027 Mastercard •••• 9536 Expires December 202…" at bounding box center [1232, 487] width 379 height 159
drag, startPoint x: 1276, startPoint y: 505, endPoint x: 993, endPoint y: 358, distance: 318.9
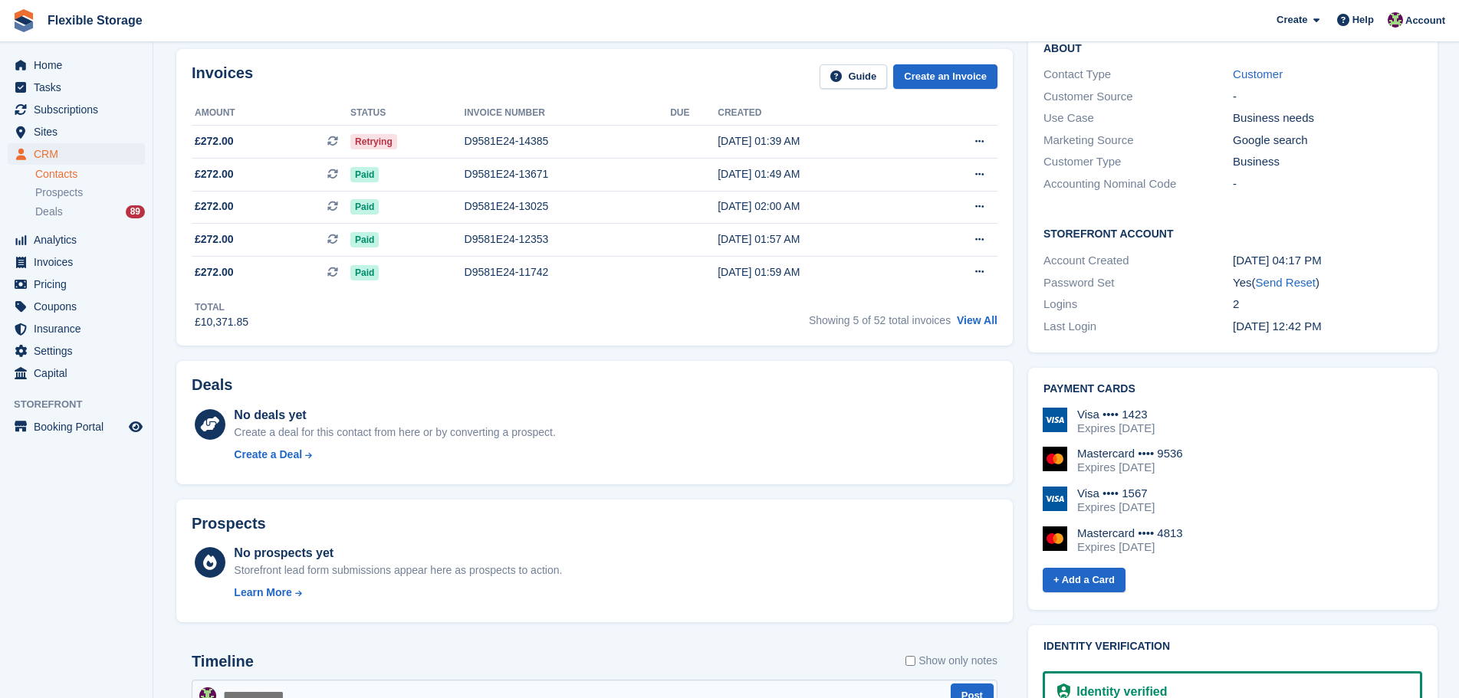
click at [1276, 452] on div "Visa •••• 1423 Expires September 2027 Mastercard •••• 9536 Expires December 202…" at bounding box center [1232, 487] width 379 height 159
click at [1259, 524] on div "Visa •••• 1423 Expires September 2027 Mastercard •••• 9536 Expires December 202…" at bounding box center [1232, 487] width 379 height 159
click at [724, 476] on div "Deals No deals yet Create a deal for this contact from here or by converting a …" at bounding box center [594, 422] width 836 height 123
drag, startPoint x: 1278, startPoint y: 522, endPoint x: 924, endPoint y: 353, distance: 391.6
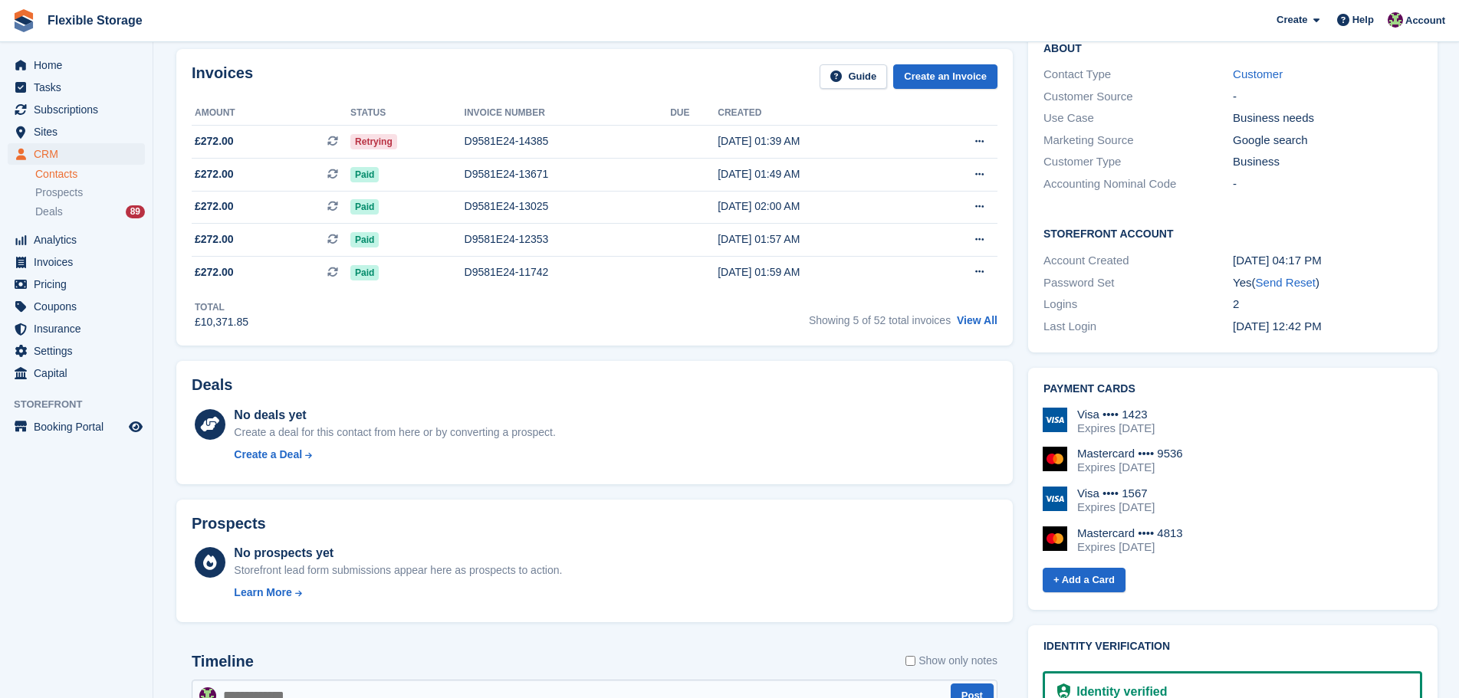
click at [1142, 408] on div "Visa •••• 1423 Expires September 2027 Mastercard •••• 9536 Expires December 202…" at bounding box center [1232, 487] width 379 height 159
drag, startPoint x: 1277, startPoint y: 511, endPoint x: 1240, endPoint y: 425, distance: 94.1
click at [1242, 447] on div "Mastercard •••• 9536 Expires December 2025" at bounding box center [1232, 461] width 379 height 28
drag, startPoint x: 1264, startPoint y: 502, endPoint x: 1089, endPoint y: 385, distance: 210.5
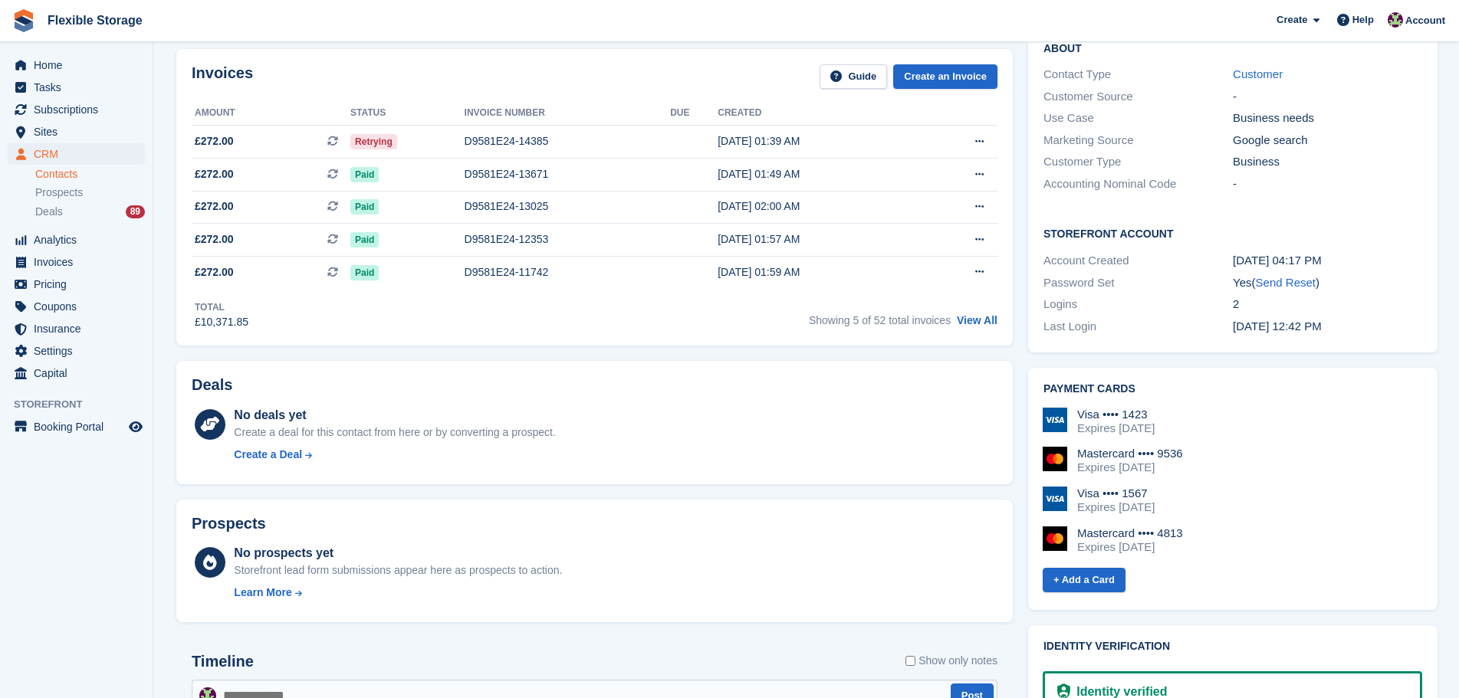
click at [1089, 408] on div "Visa •••• 1423 Expires September 2027 Mastercard •••• 9536 Expires December 202…" at bounding box center [1232, 487] width 379 height 159
click at [1251, 447] on div "Mastercard •••• 9536 Expires December 2025" at bounding box center [1232, 461] width 379 height 28
drag, startPoint x: 1280, startPoint y: 519, endPoint x: 1107, endPoint y: 376, distance: 224.4
click at [1207, 411] on div "Visa •••• 1423 Expires September 2027 Mastercard •••• 9536 Expires December 202…" at bounding box center [1232, 487] width 379 height 159
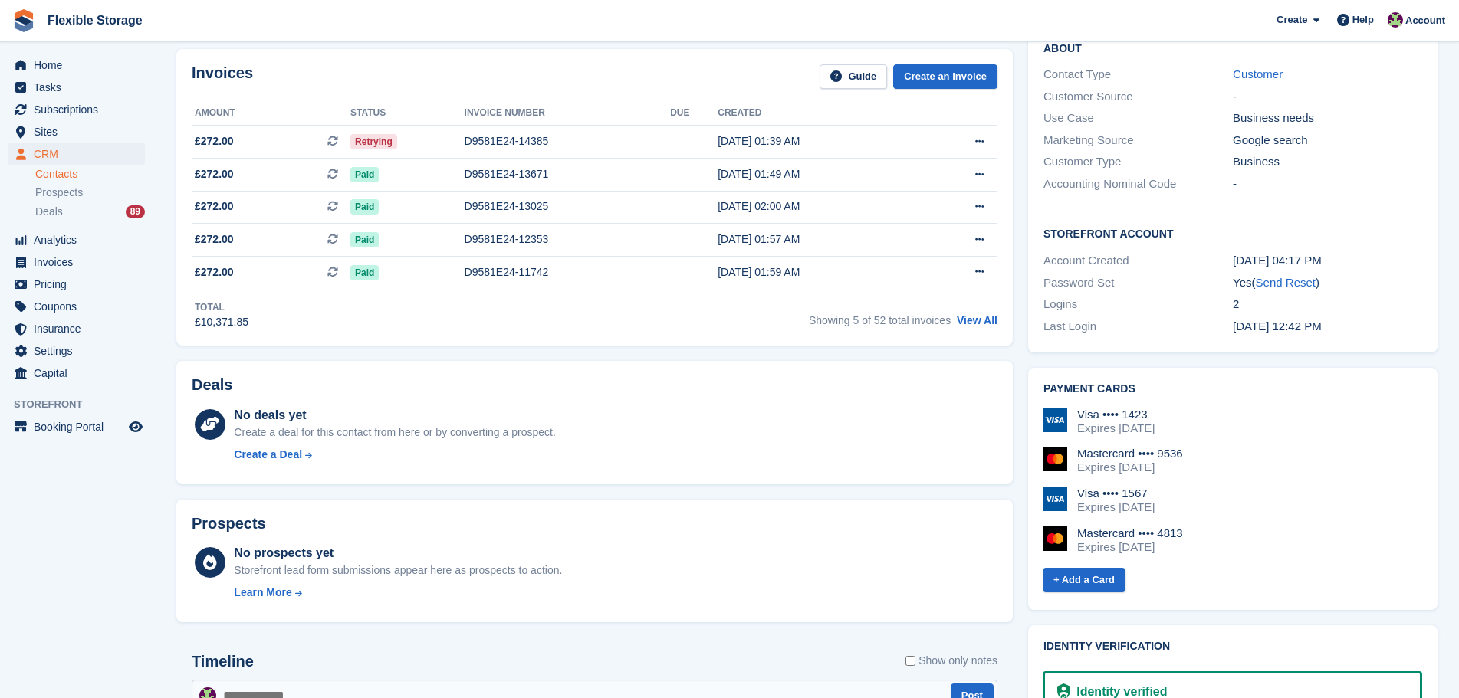
drag, startPoint x: 1242, startPoint y: 520, endPoint x: 1043, endPoint y: 365, distance: 251.8
click at [1043, 396] on div "Visa •••• 1423 Expires September 2027 Mastercard •••• 9536 Expires December 202…" at bounding box center [1230, 495] width 383 height 199
click at [1197, 408] on div "Visa •••• 1423 Expires September 2027 Mastercard •••• 9536 Expires December 202…" at bounding box center [1232, 487] width 379 height 159
drag, startPoint x: 1213, startPoint y: 510, endPoint x: 1061, endPoint y: 362, distance: 212.0
click at [1059, 368] on div "Payment cards Visa •••• 1423 Expires September 2027 Mastercard •••• 9536 Expire…" at bounding box center [1232, 489] width 409 height 242
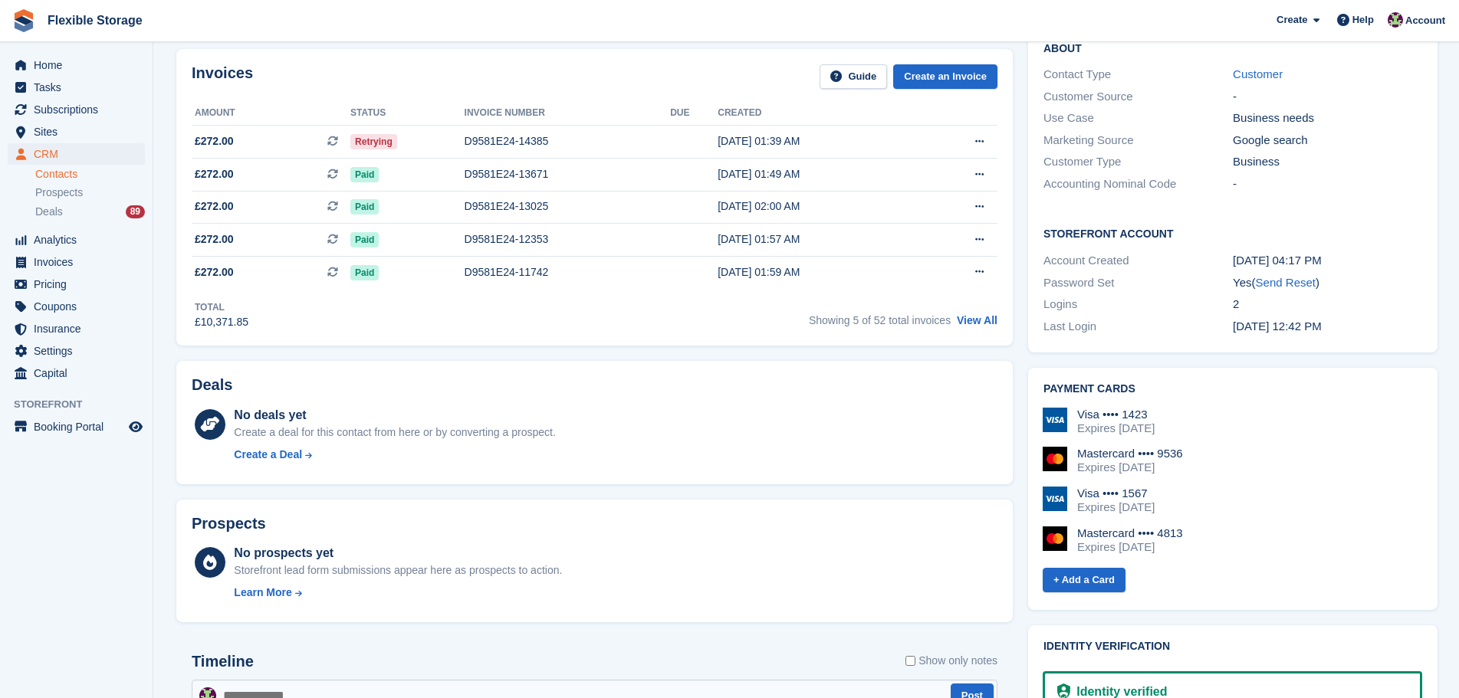
click at [1167, 461] on div "Expires December 2025" at bounding box center [1130, 468] width 106 height 14
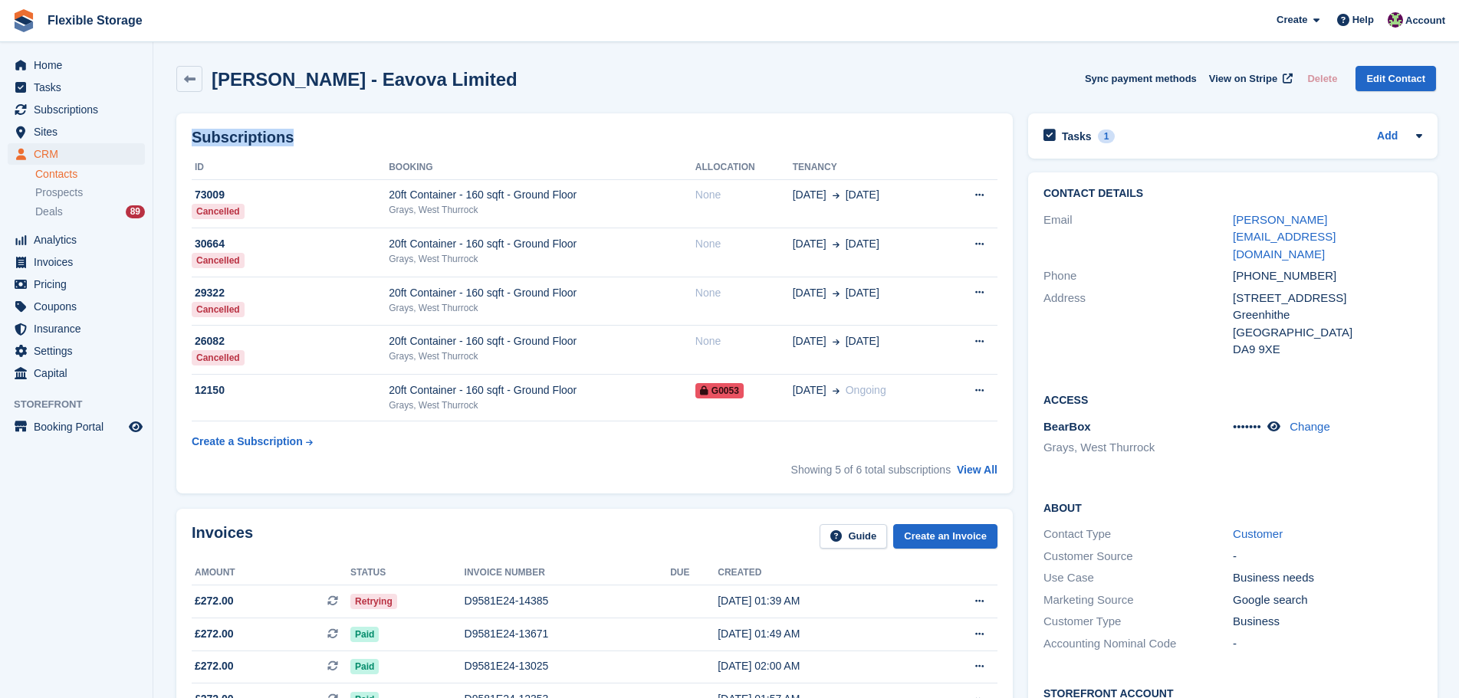
drag, startPoint x: 896, startPoint y: 203, endPoint x: 742, endPoint y: 534, distance: 365.2
click at [589, 530] on div "Invoices Guide Create an Invoice" at bounding box center [595, 541] width 806 height 34
click at [94, 104] on span "Subscriptions" at bounding box center [80, 109] width 92 height 21
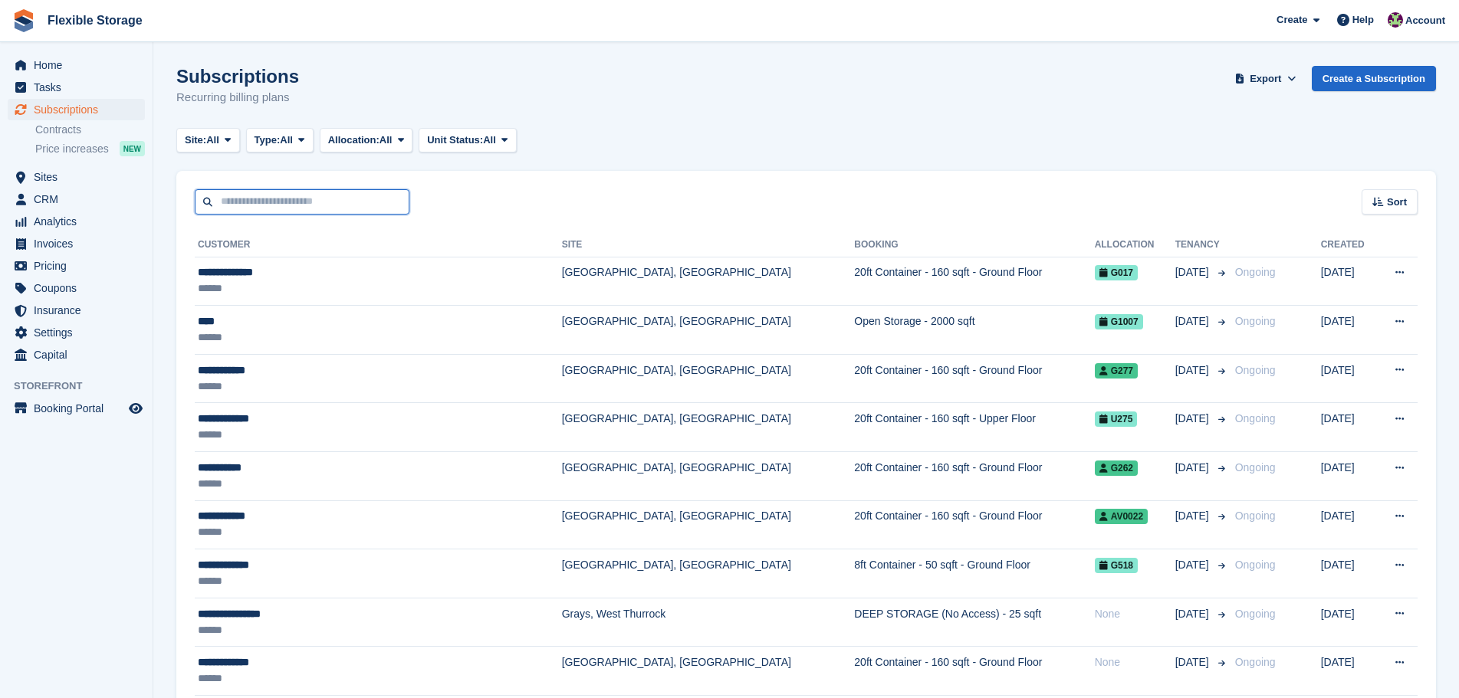
click at [268, 209] on input "text" at bounding box center [302, 201] width 215 height 25
type input "******"
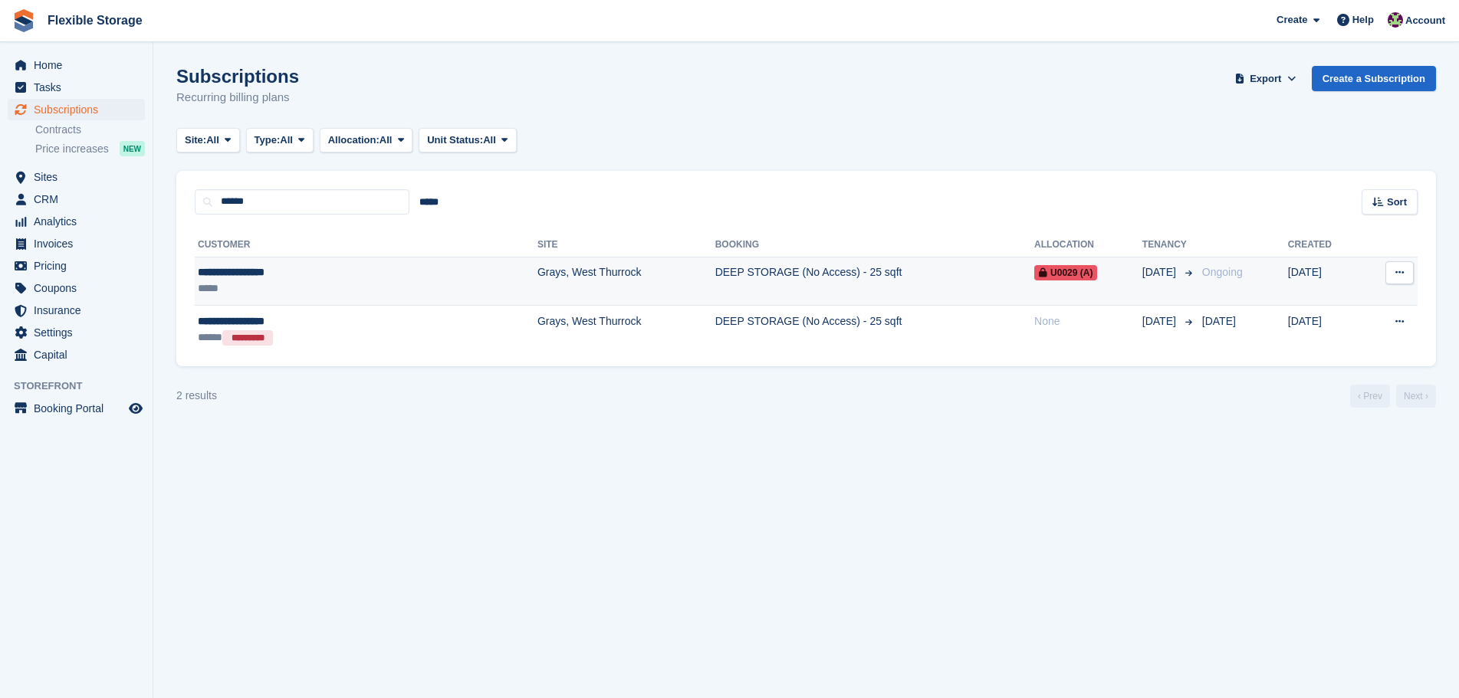
click at [555, 302] on td "Grays, West Thurrock" at bounding box center [626, 281] width 178 height 49
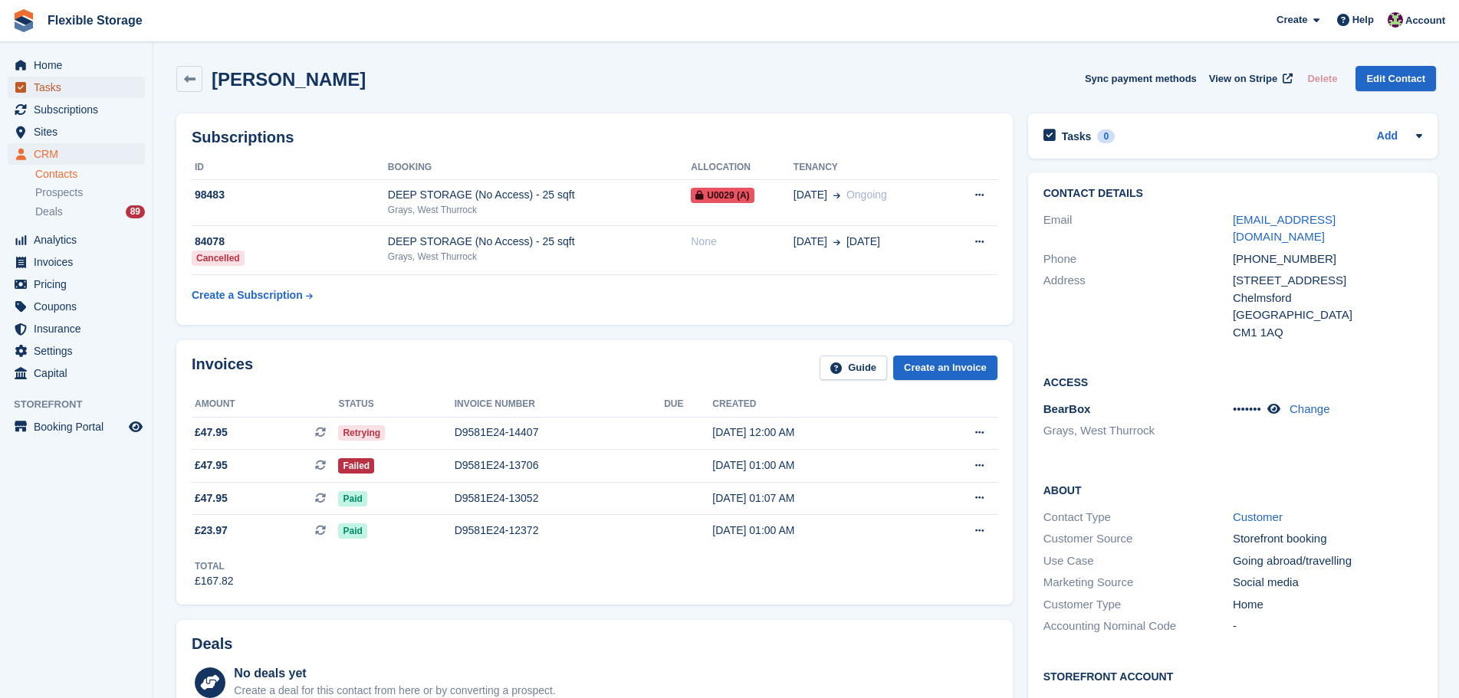
click at [75, 87] on span "Tasks" at bounding box center [80, 87] width 92 height 21
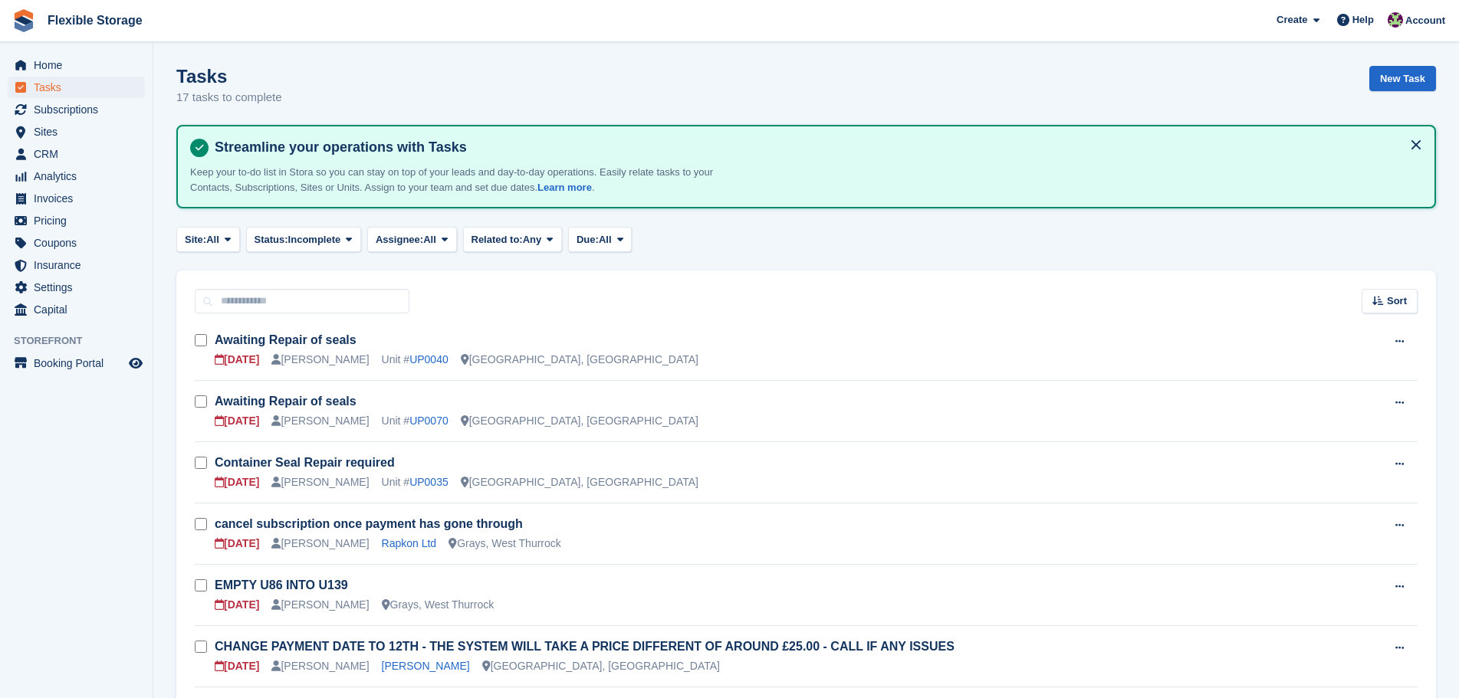
scroll to position [460, 0]
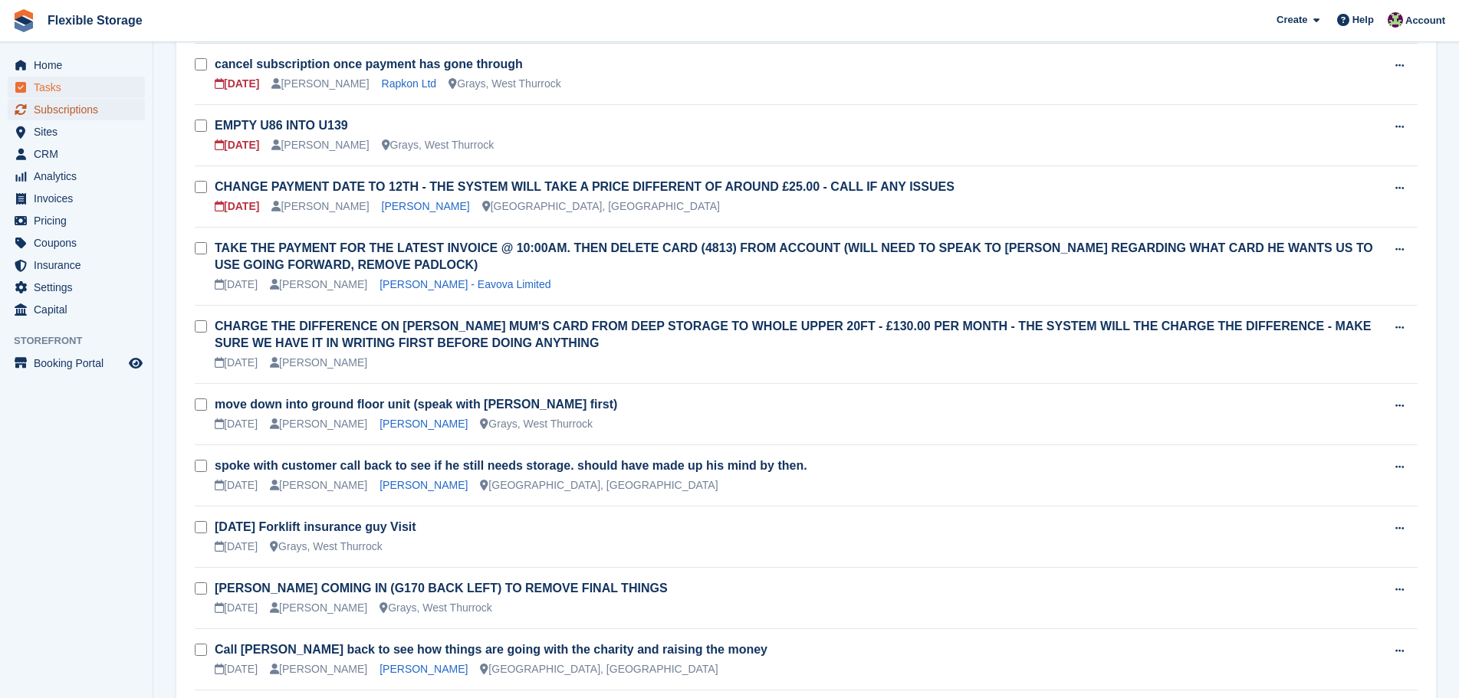
click at [88, 111] on span "Subscriptions" at bounding box center [80, 109] width 92 height 21
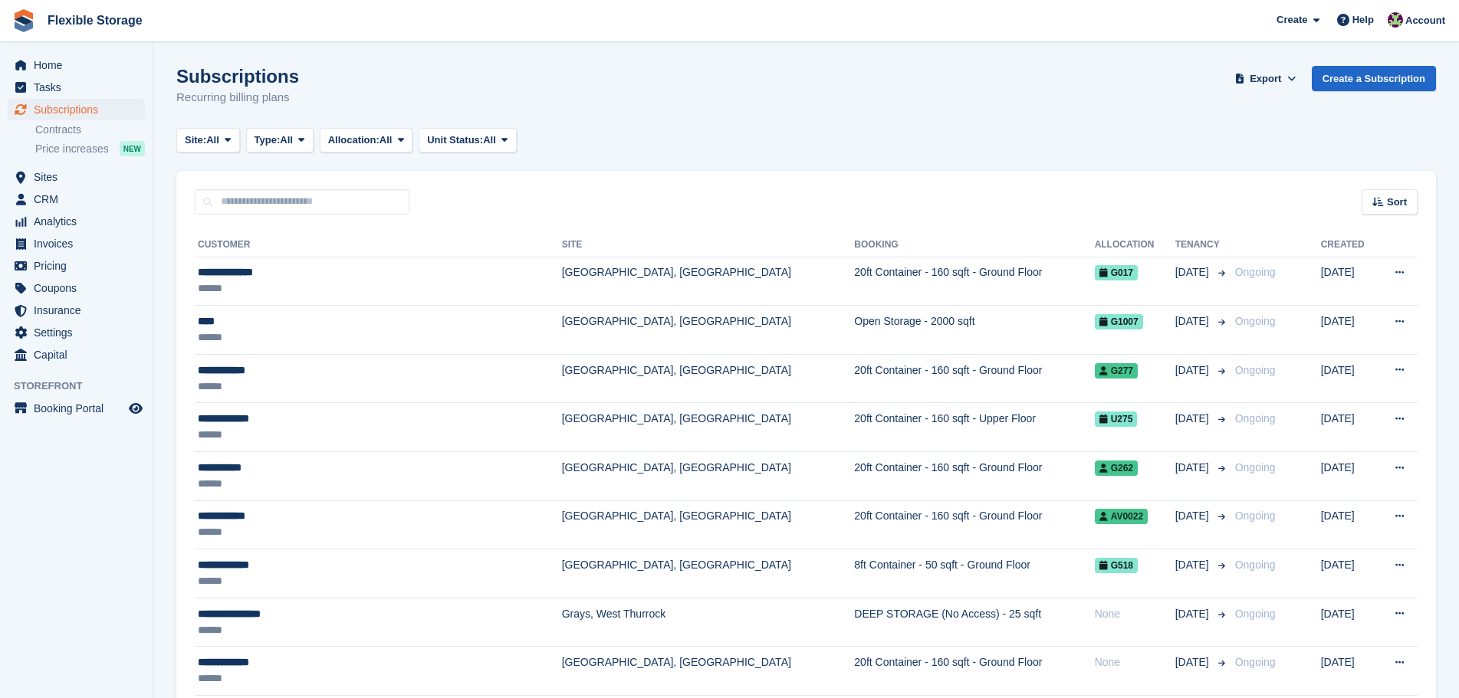
click at [1276, 123] on div "Subscriptions Recurring billing plans Export Export Subscriptions Export a CSV …" at bounding box center [805, 95] width 1259 height 59
click at [310, 205] on input "text" at bounding box center [302, 201] width 215 height 25
click at [300, 212] on input "text" at bounding box center [302, 201] width 215 height 25
type input "*****"
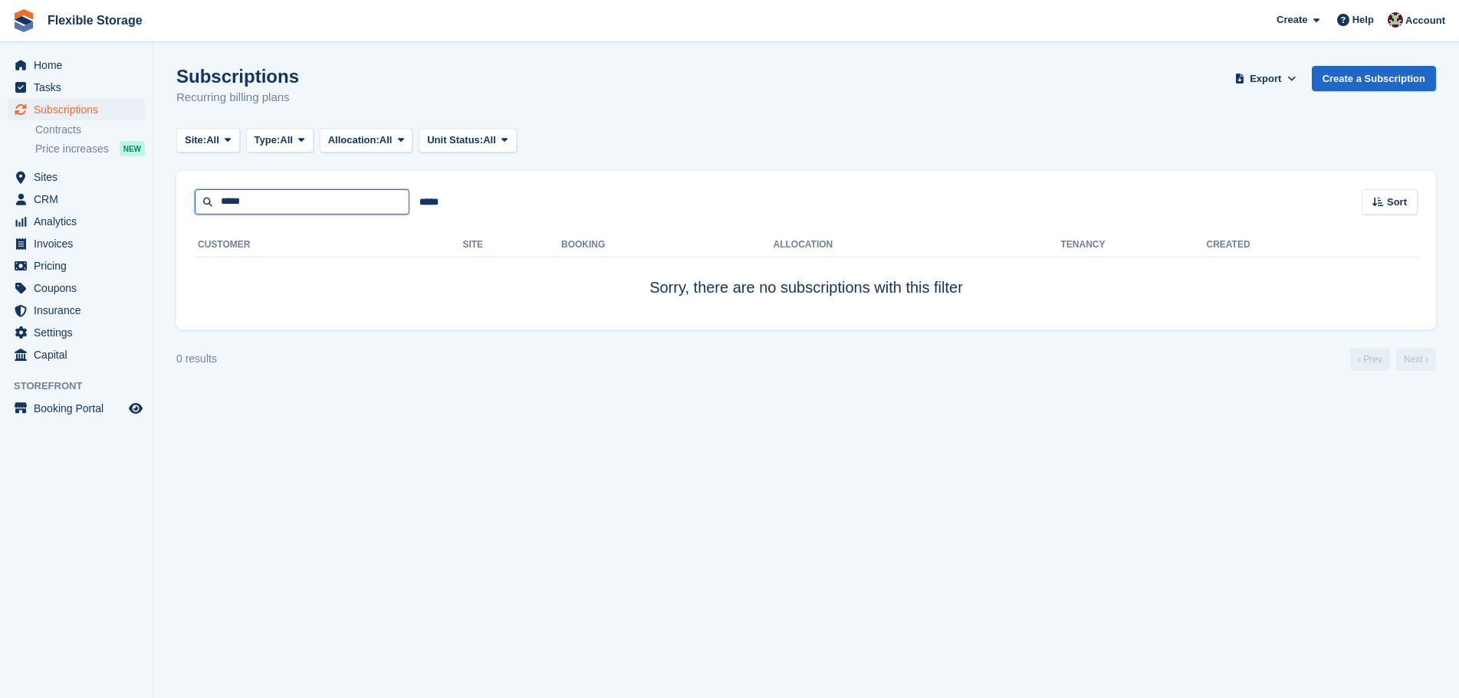
drag, startPoint x: 265, startPoint y: 195, endPoint x: 214, endPoint y: 204, distance: 52.2
click at [214, 204] on input "*****" at bounding box center [302, 201] width 215 height 25
type input "*****"
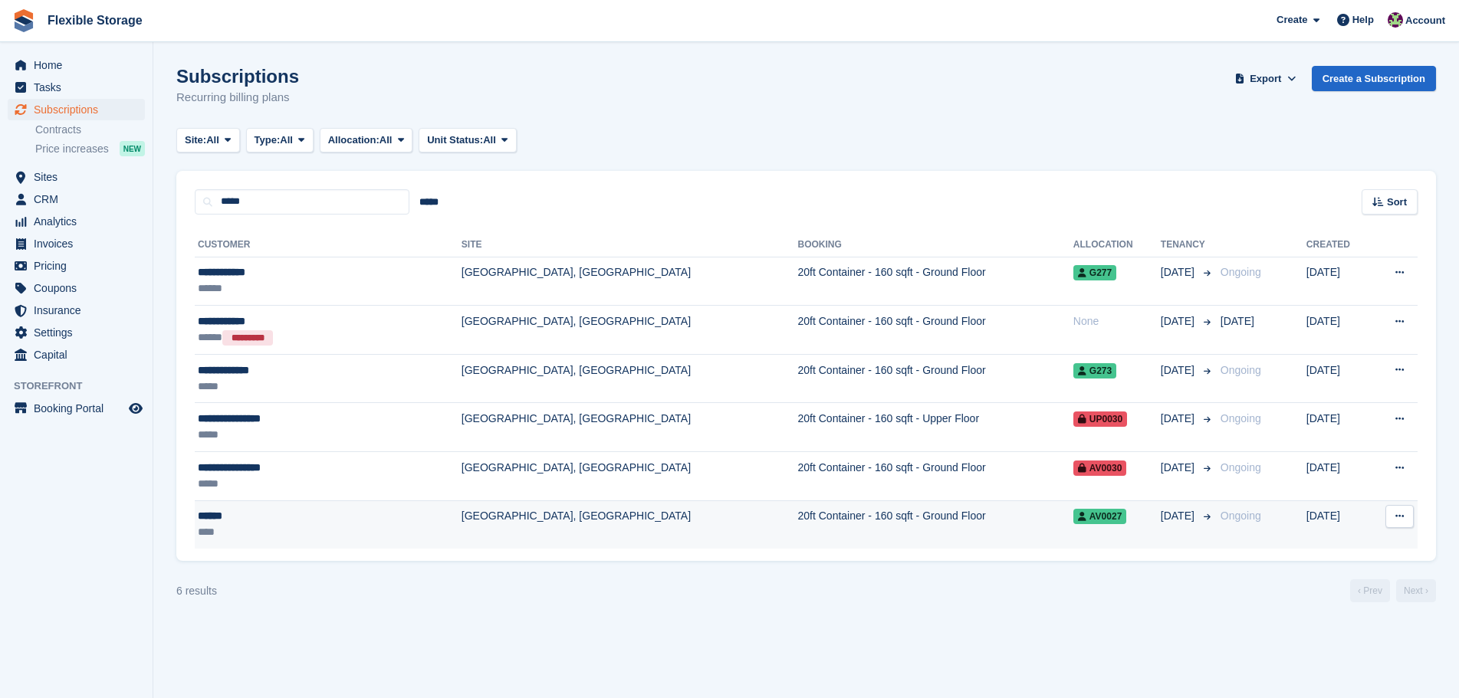
click at [461, 514] on td "[GEOGRAPHIC_DATA], [GEOGRAPHIC_DATA]" at bounding box center [629, 525] width 337 height 48
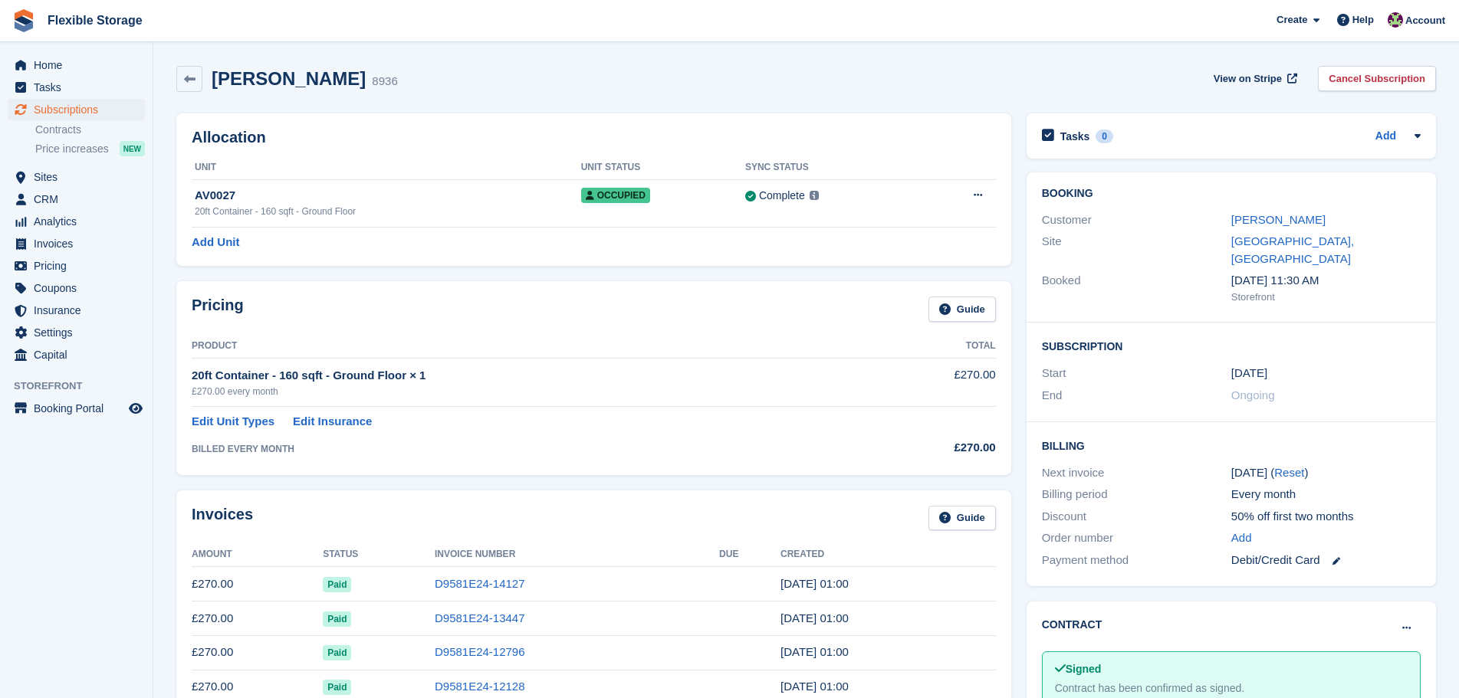
click at [1236, 218] on link "Joshua" at bounding box center [1278, 219] width 94 height 13
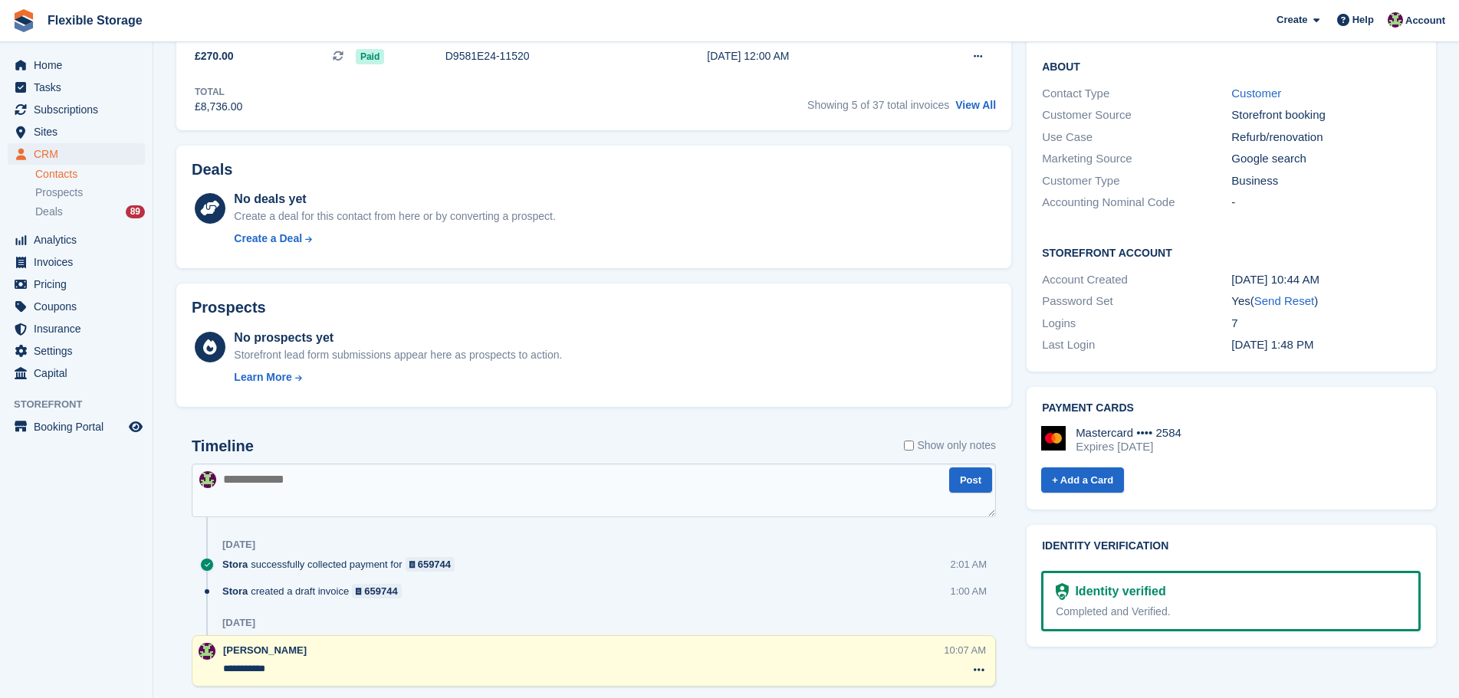
scroll to position [460, 0]
click at [1280, 293] on link "Send Reset" at bounding box center [1284, 299] width 60 height 13
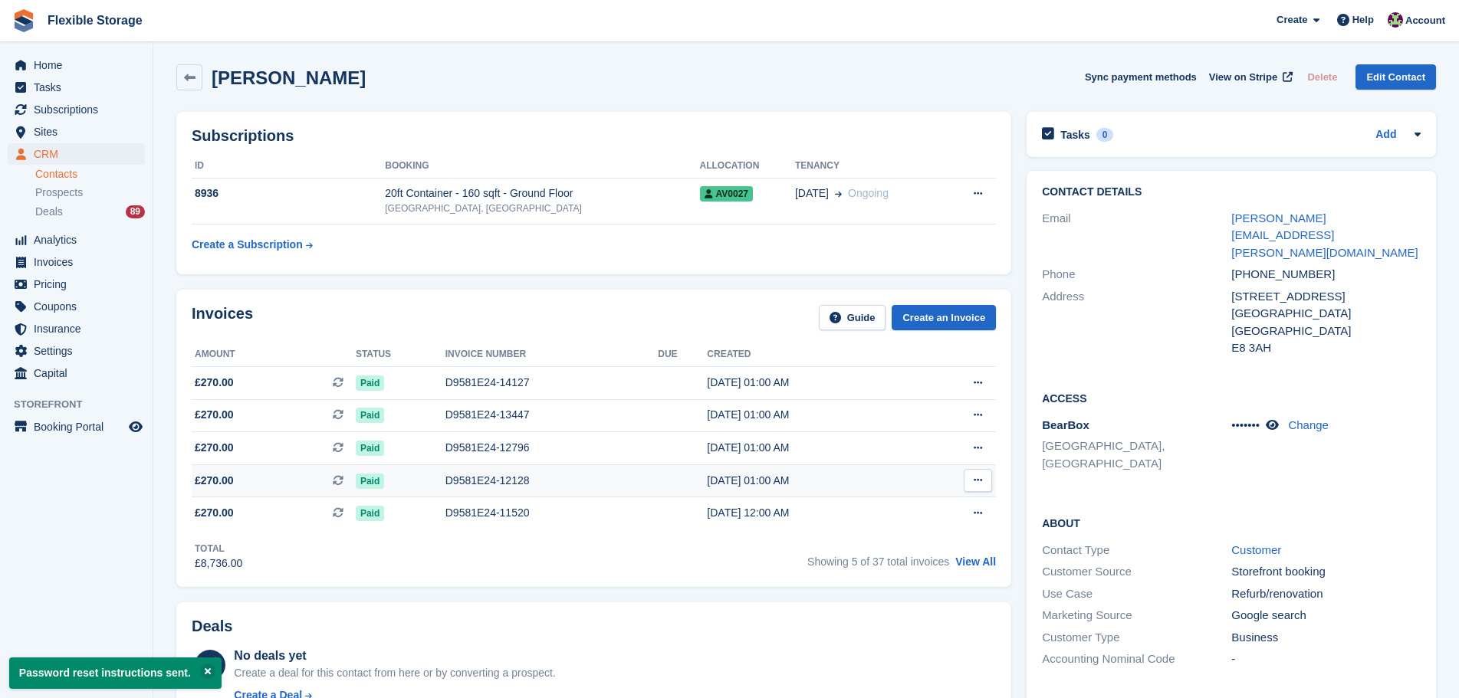
scroll to position [0, 0]
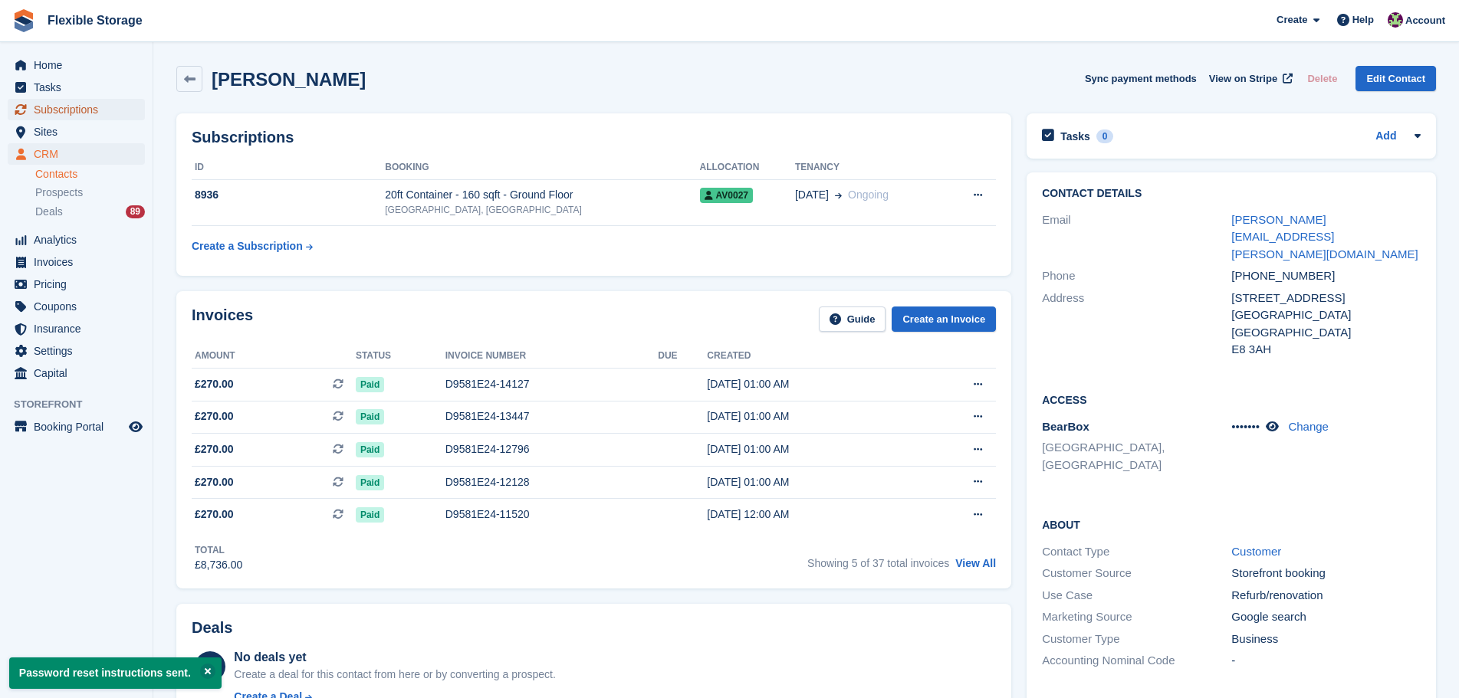
click at [71, 107] on span "Subscriptions" at bounding box center [80, 109] width 92 height 21
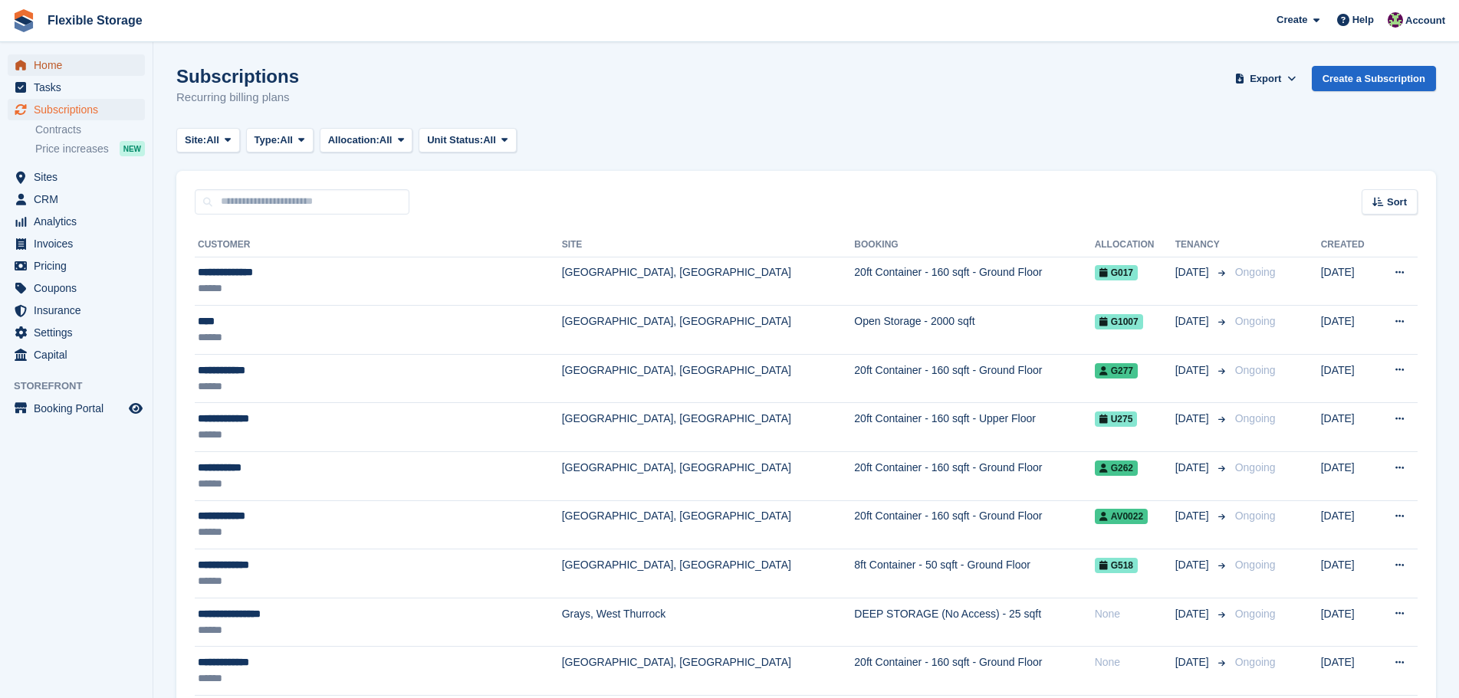
click at [125, 57] on span "Home" at bounding box center [80, 64] width 92 height 21
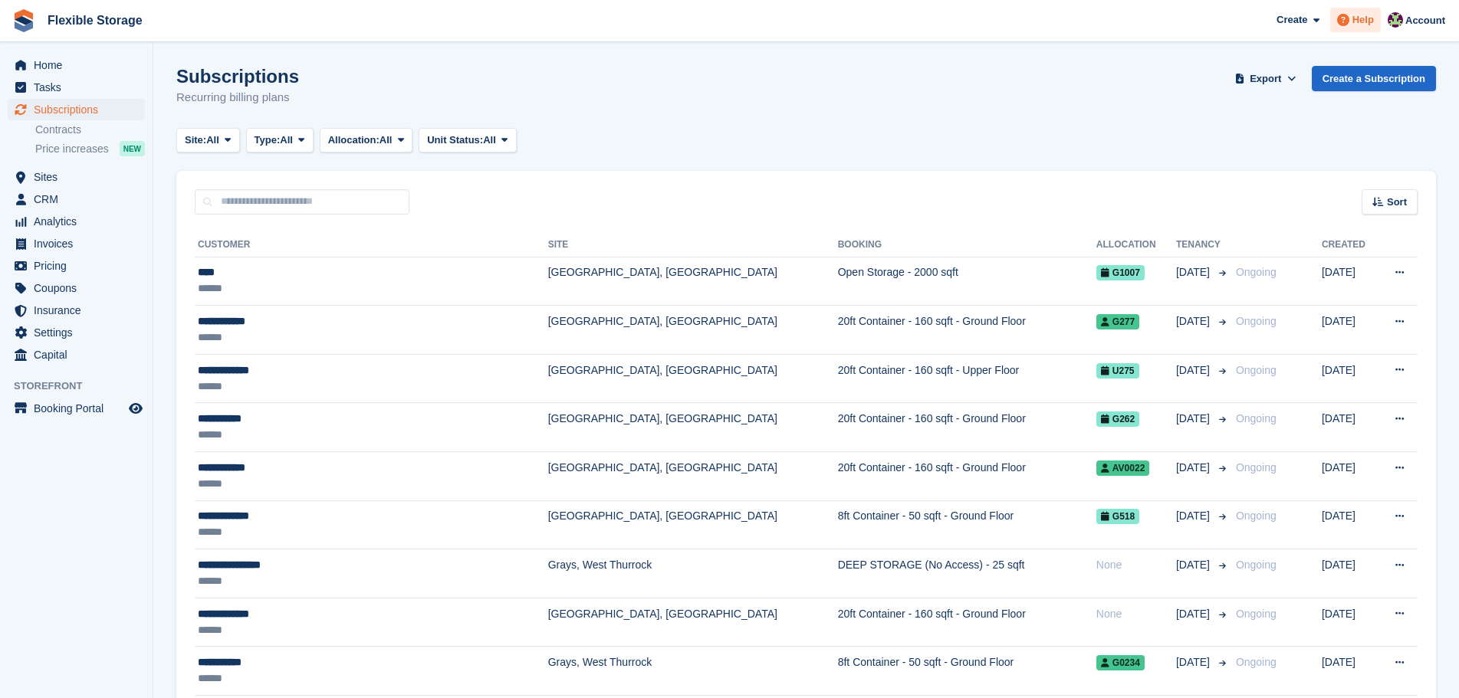
click at [1358, 32] on div "Help" at bounding box center [1355, 20] width 51 height 25
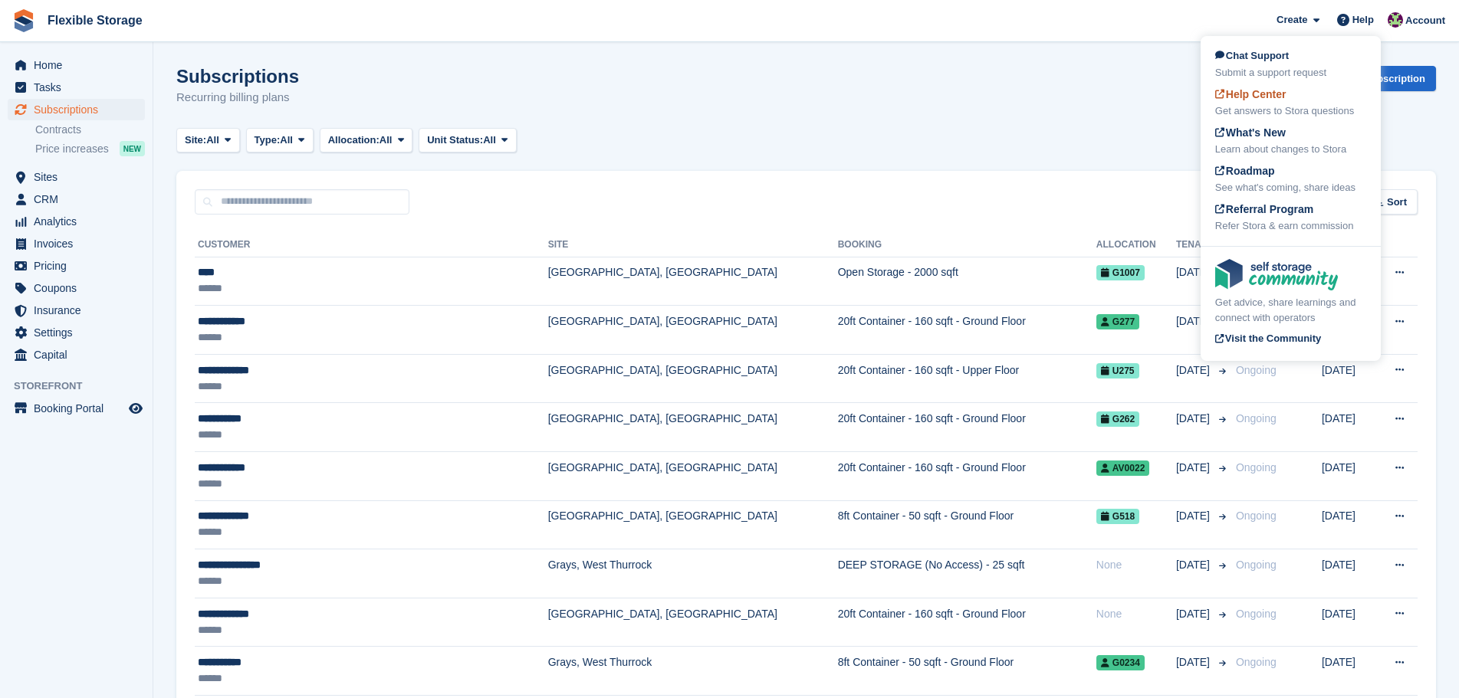
click at [1276, 110] on div "Get answers to Stora questions" at bounding box center [1290, 110] width 151 height 15
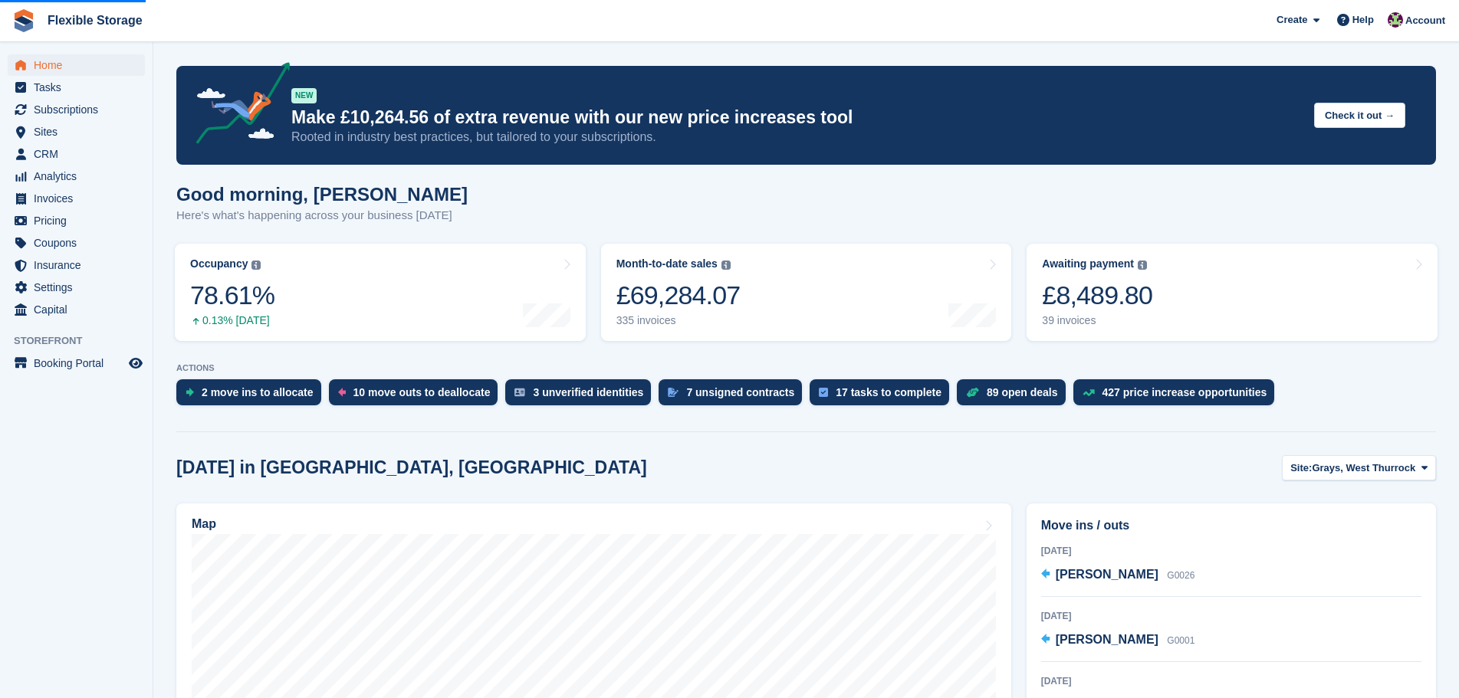
scroll to position [920, 0]
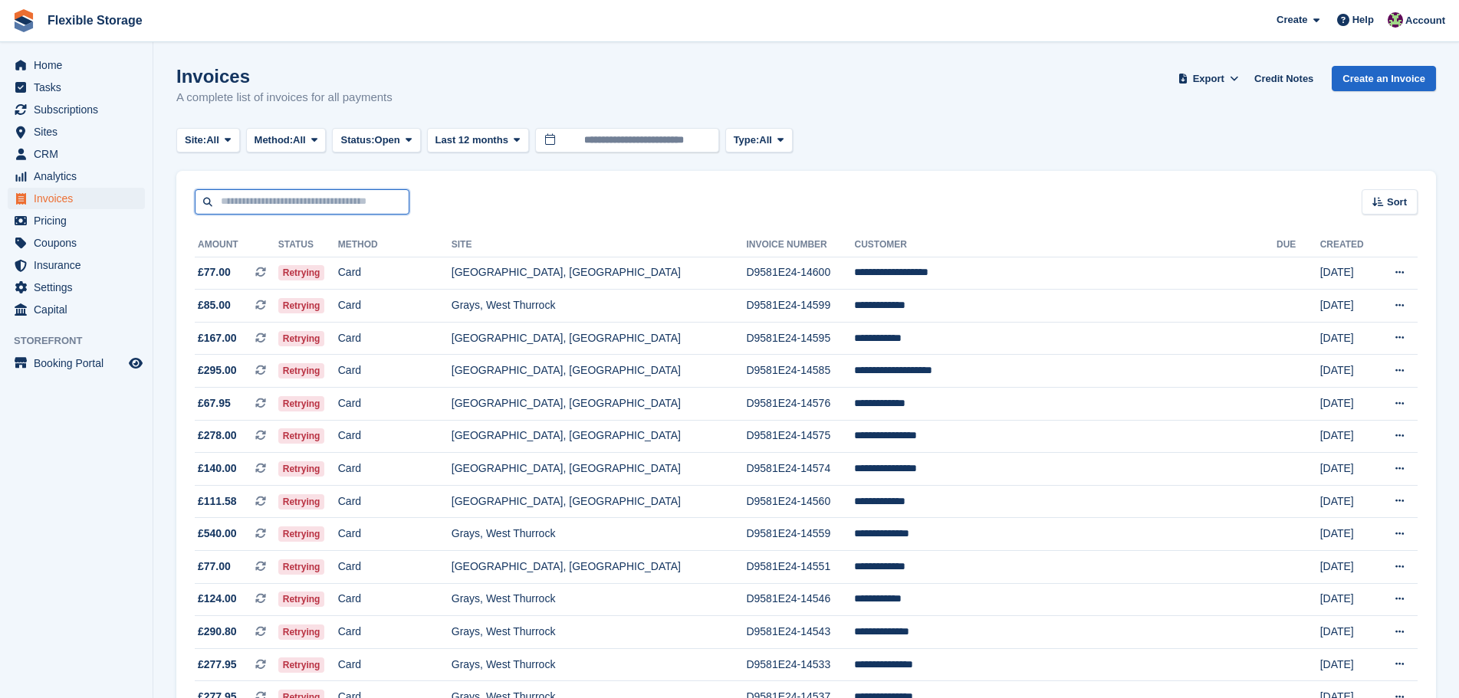
click at [345, 195] on input "text" at bounding box center [302, 201] width 215 height 25
type input "****"
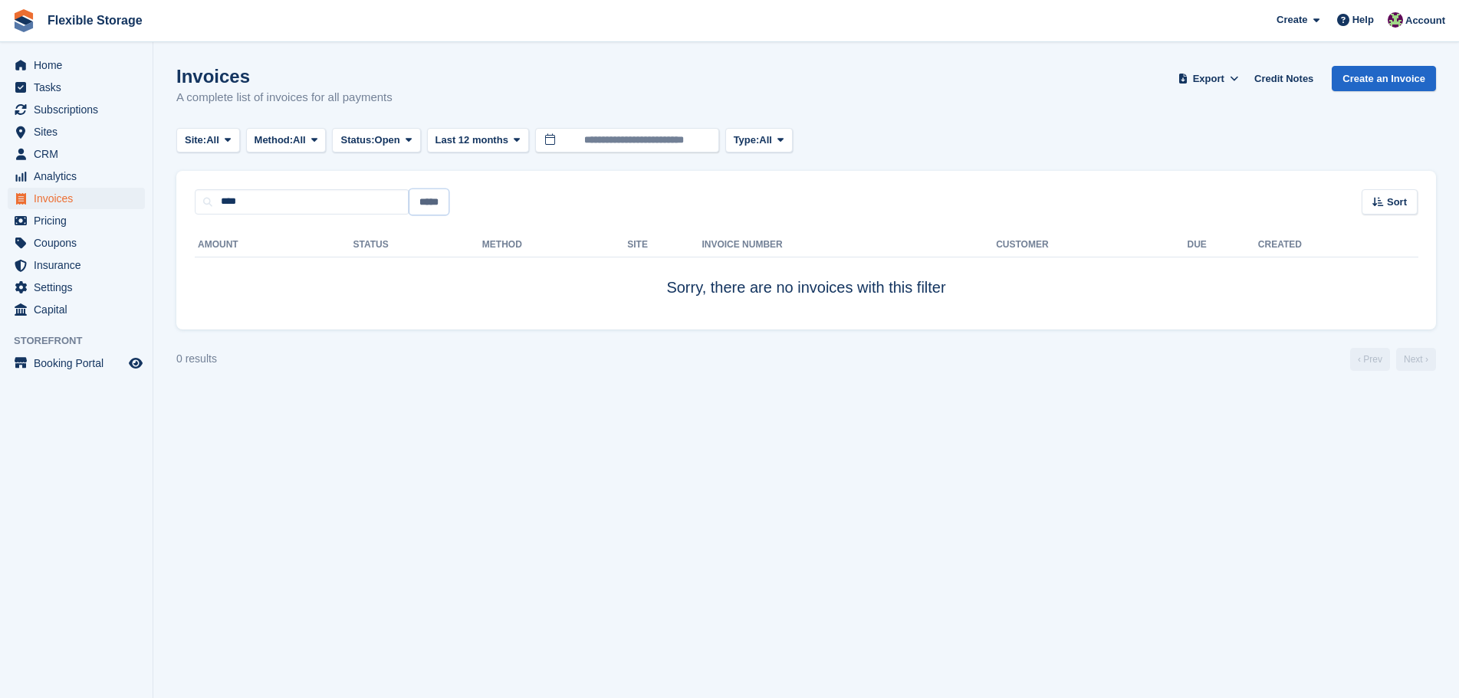
click at [441, 195] on input "*****" at bounding box center [428, 201] width 39 height 25
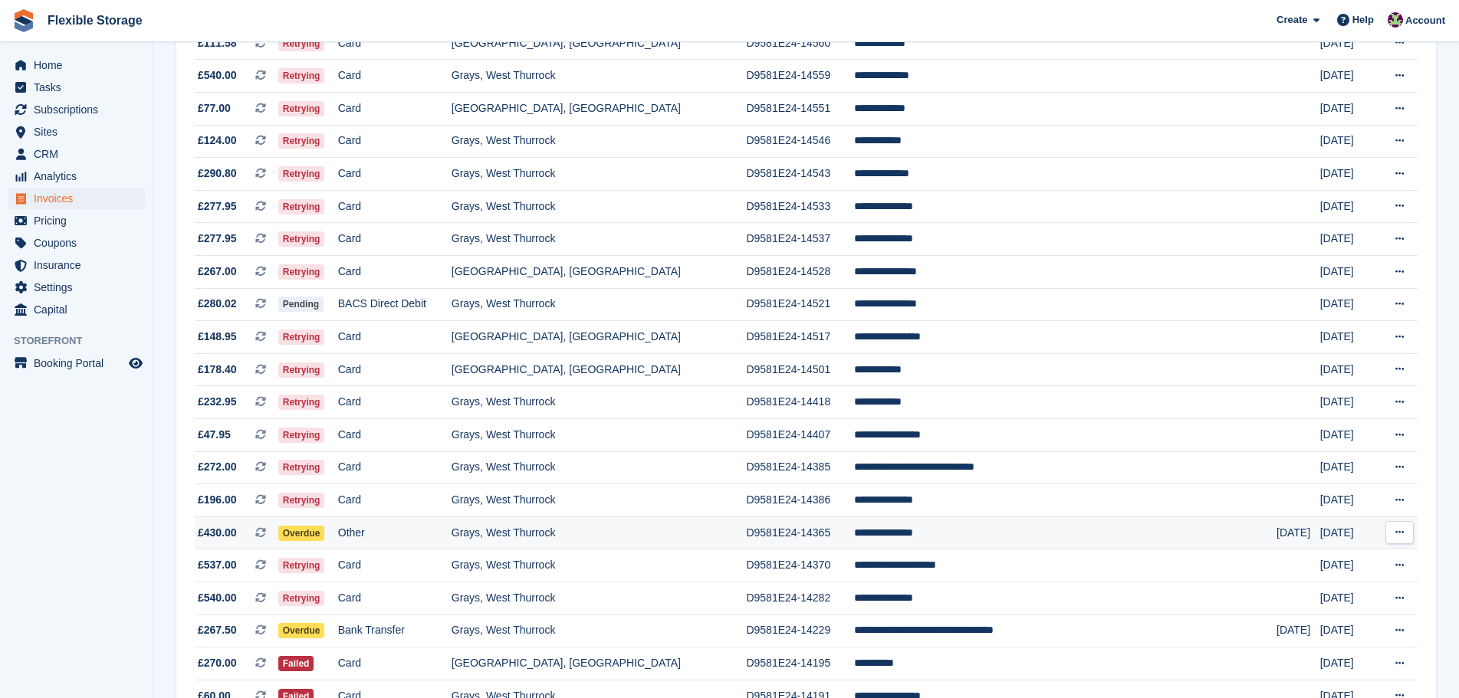
scroll to position [460, 0]
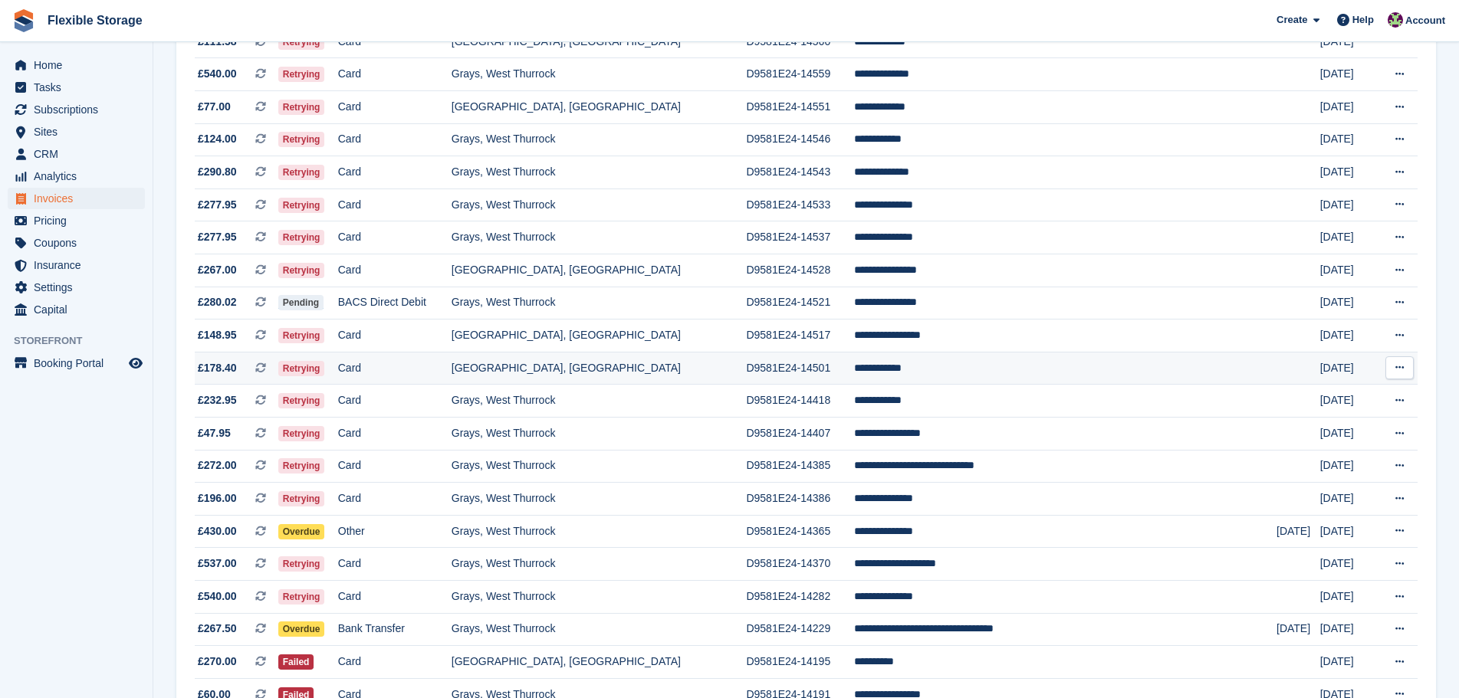
click at [941, 373] on td "**********" at bounding box center [1065, 368] width 422 height 33
click at [905, 370] on td "**********" at bounding box center [1065, 368] width 422 height 33
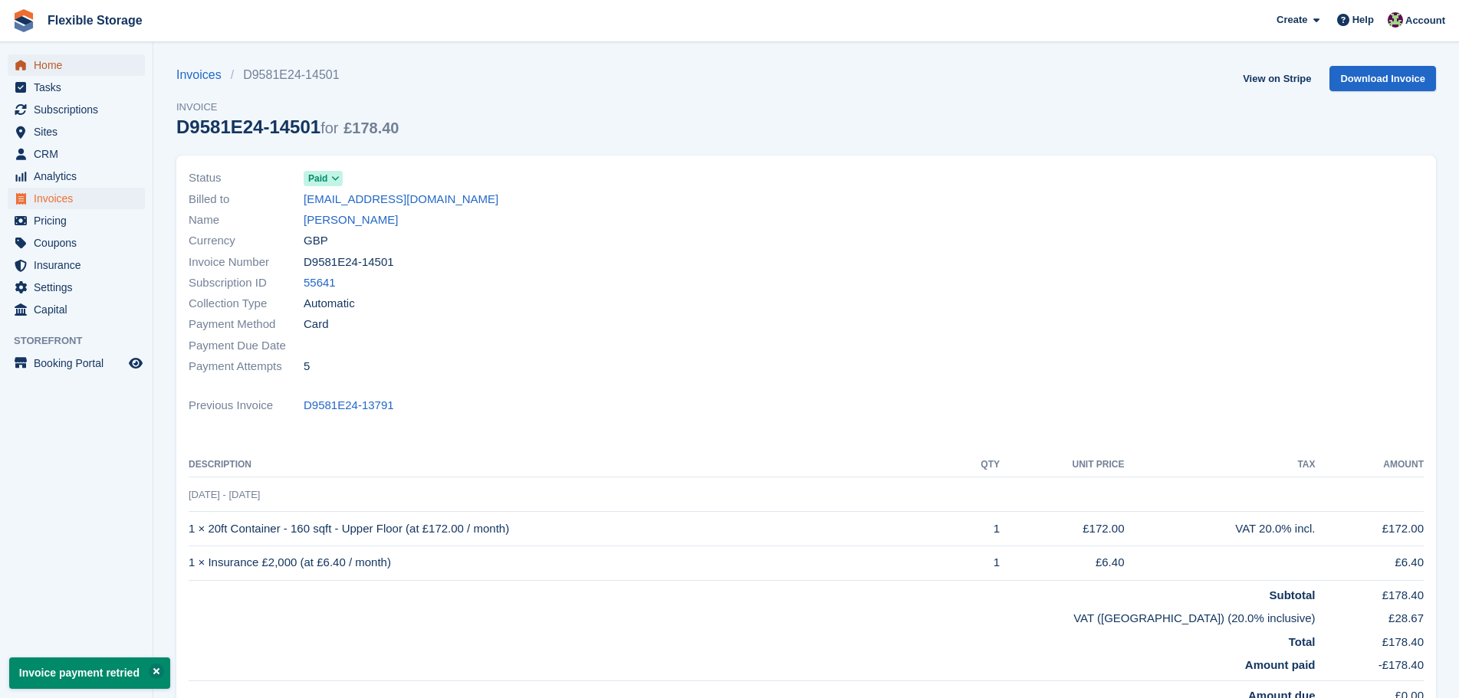
click at [110, 67] on span "Home" at bounding box center [80, 64] width 92 height 21
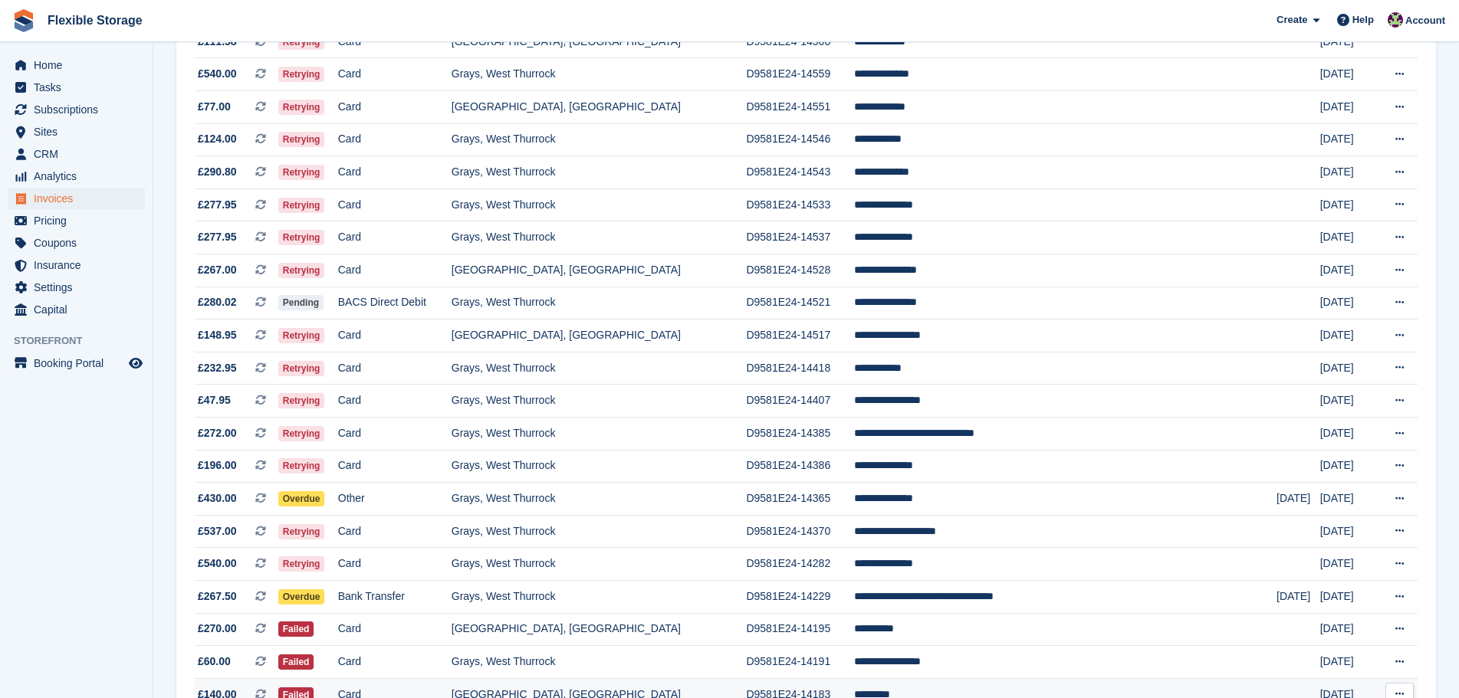
scroll to position [875, 0]
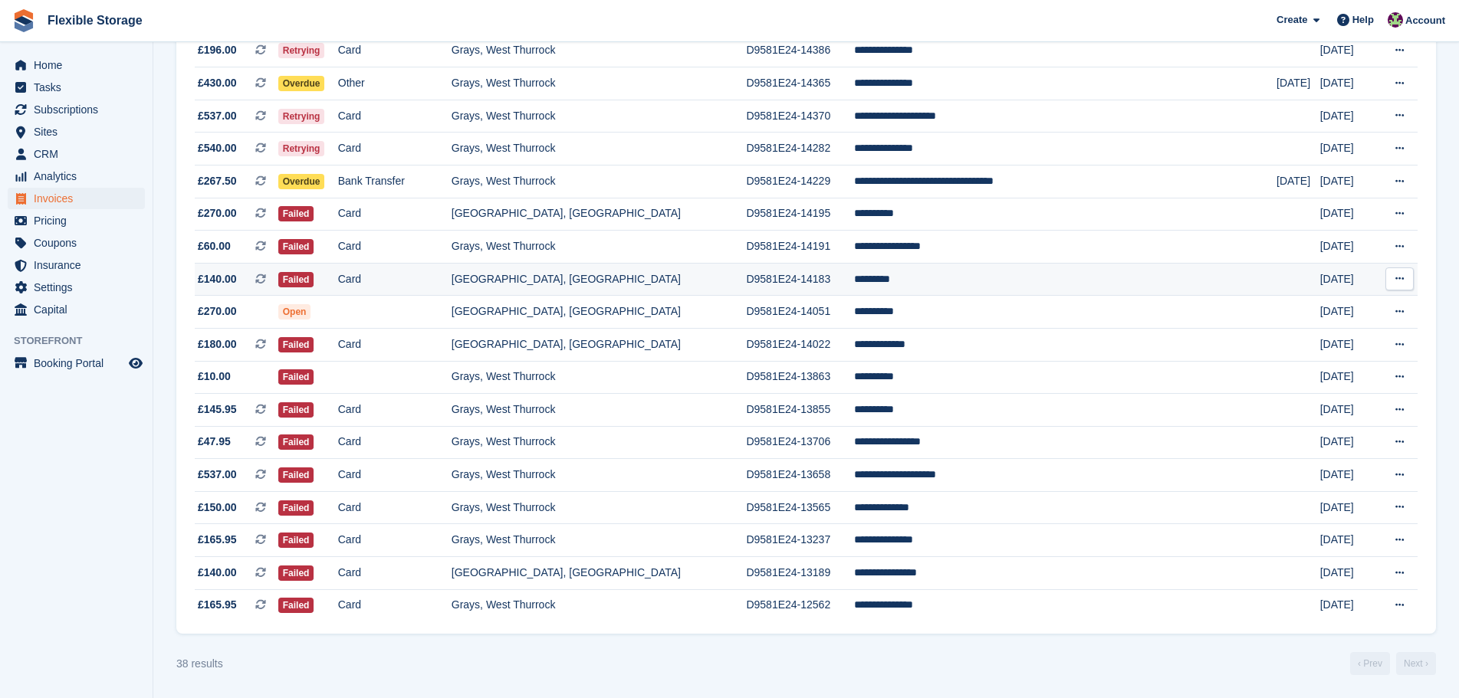
click at [976, 287] on td "*********" at bounding box center [1065, 279] width 422 height 33
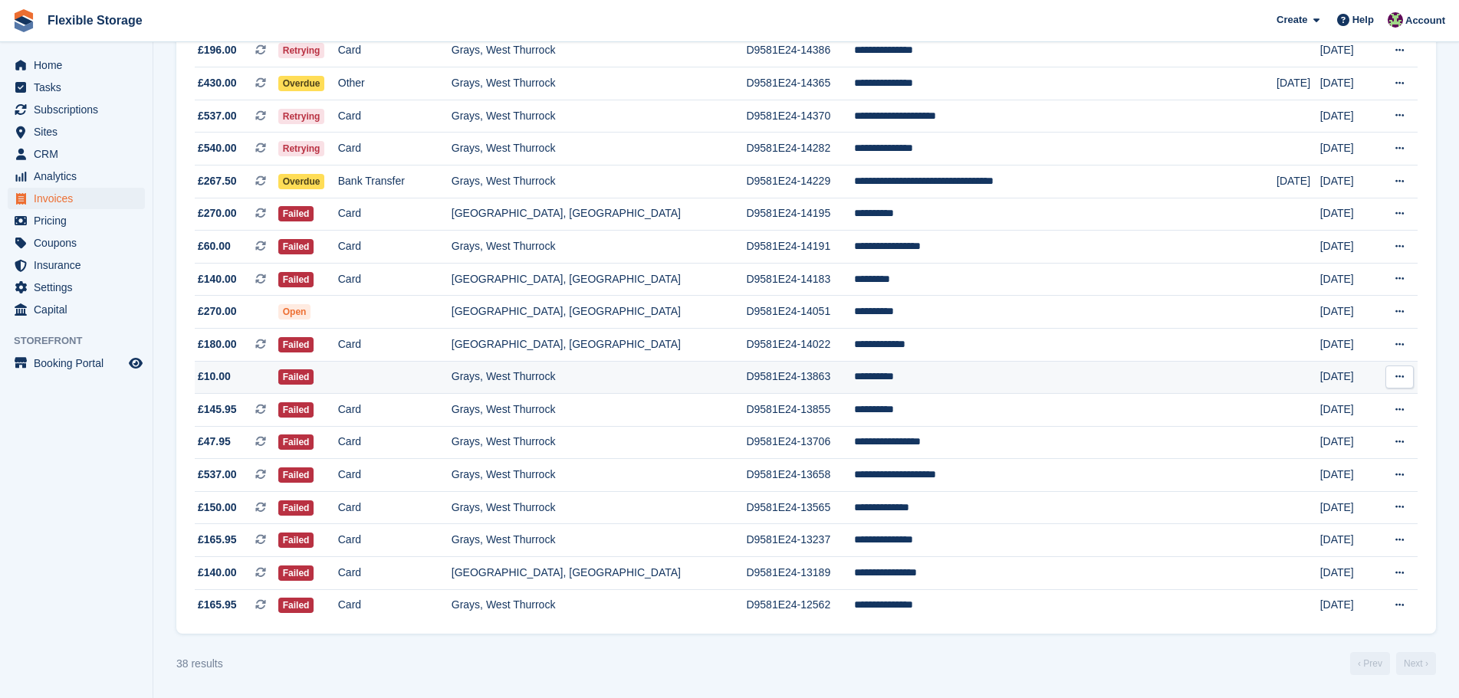
scroll to position [875, 0]
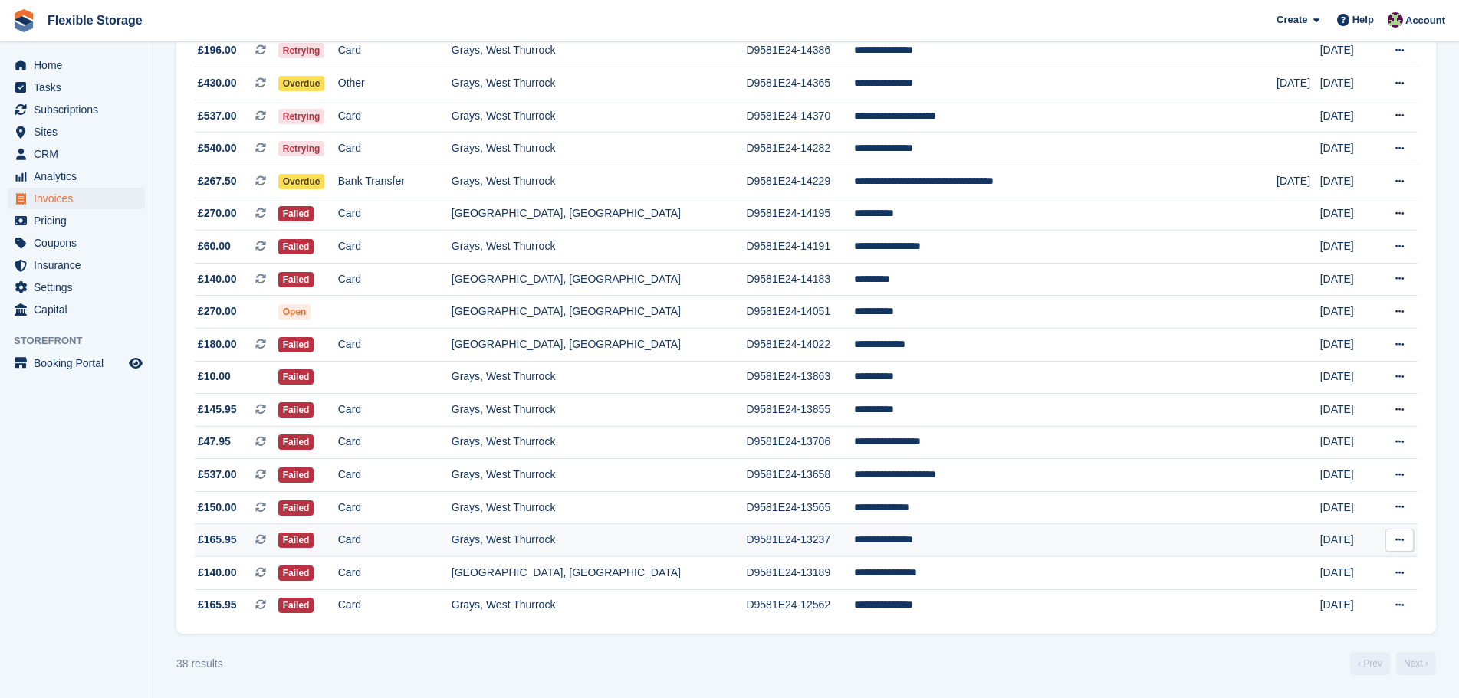
click at [988, 535] on td "**********" at bounding box center [1065, 540] width 422 height 33
click at [967, 543] on td "**********" at bounding box center [1065, 540] width 422 height 33
click at [829, 540] on td "D9581E24-13237" at bounding box center [800, 540] width 108 height 33
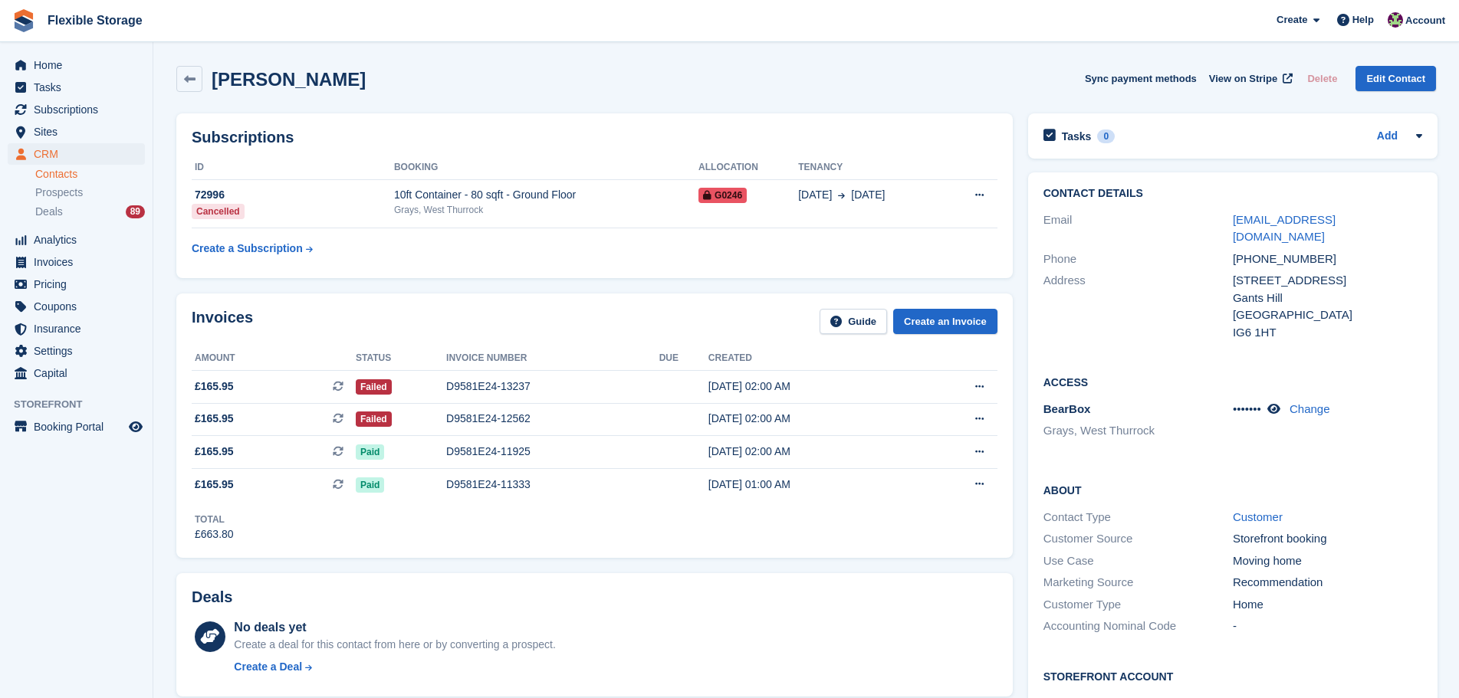
drag, startPoint x: 701, startPoint y: 43, endPoint x: 874, endPoint y: 734, distance: 712.6
click at [874, 698] on html "Flexible Storage Create Subscription Invoice Contact Deal Discount Page Help Ch…" at bounding box center [729, 349] width 1459 height 698
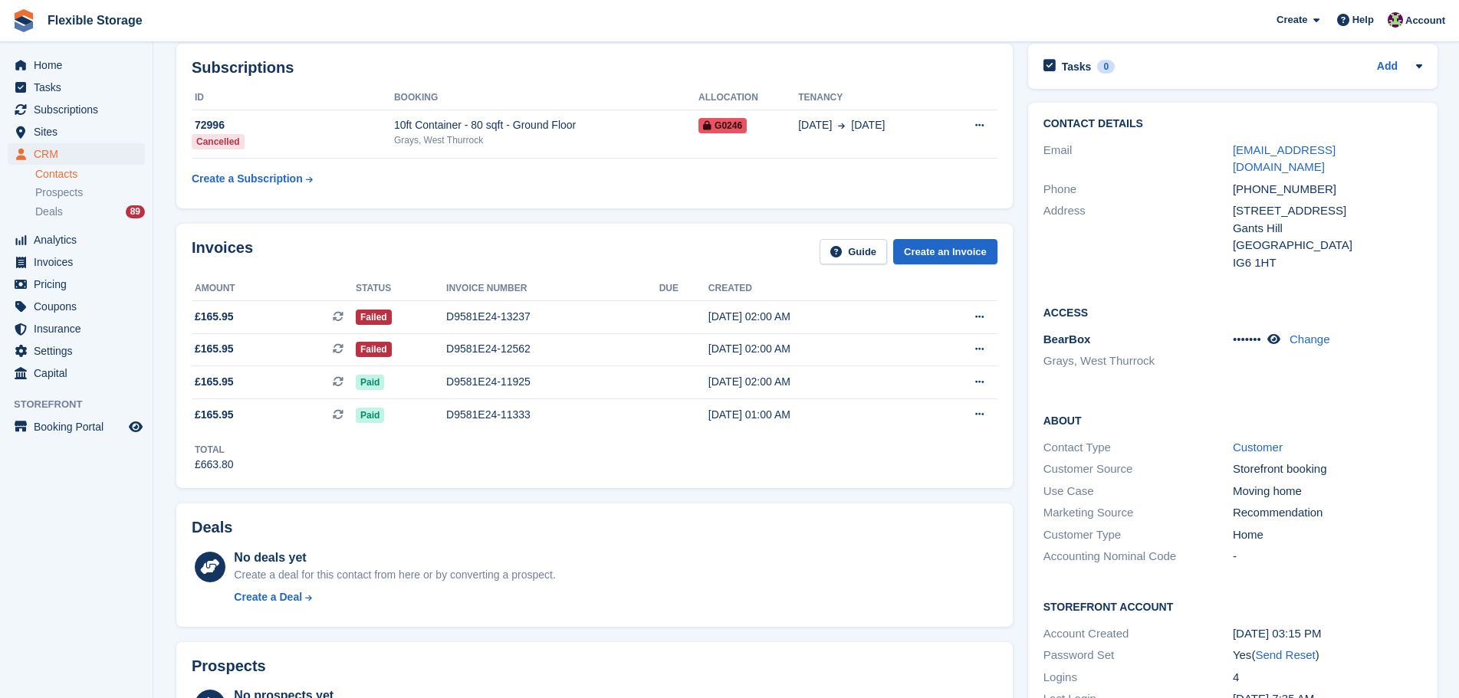
click at [788, 540] on div "Deals" at bounding box center [595, 531] width 806 height 24
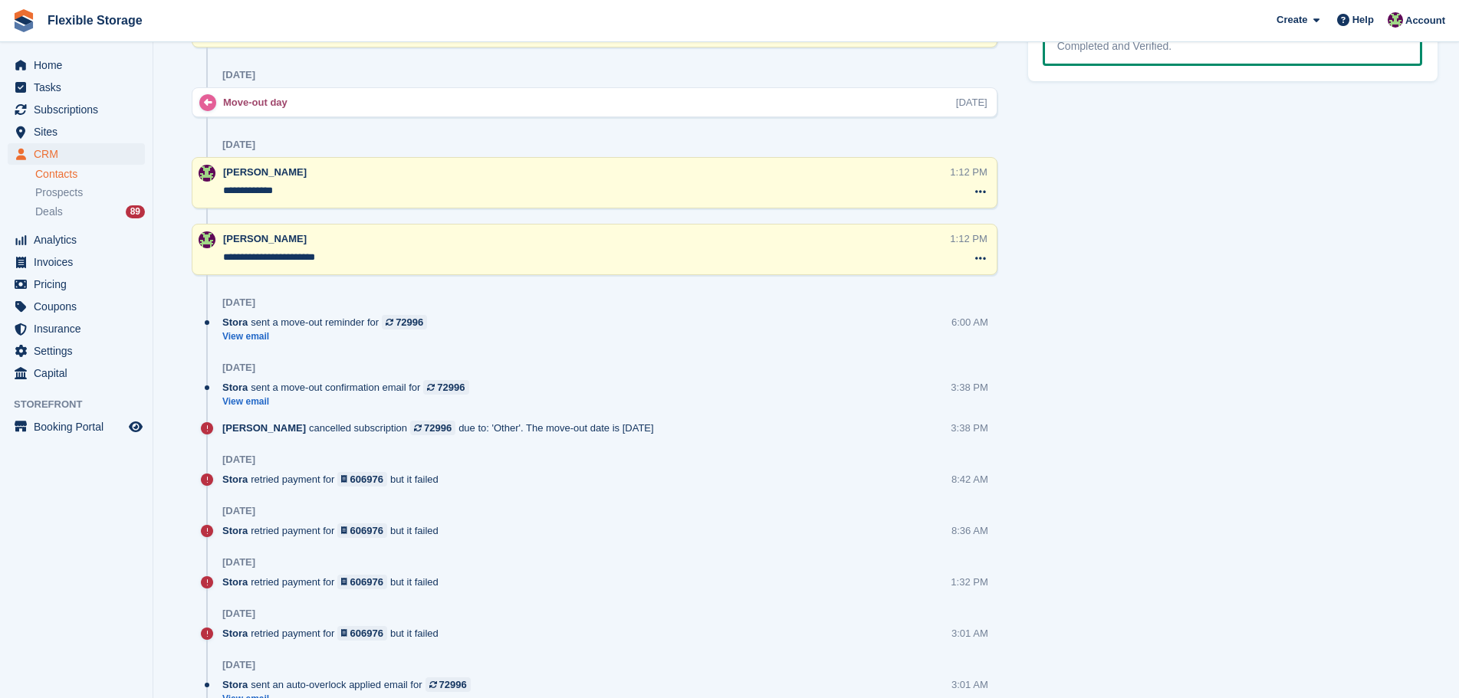
scroll to position [530, 0]
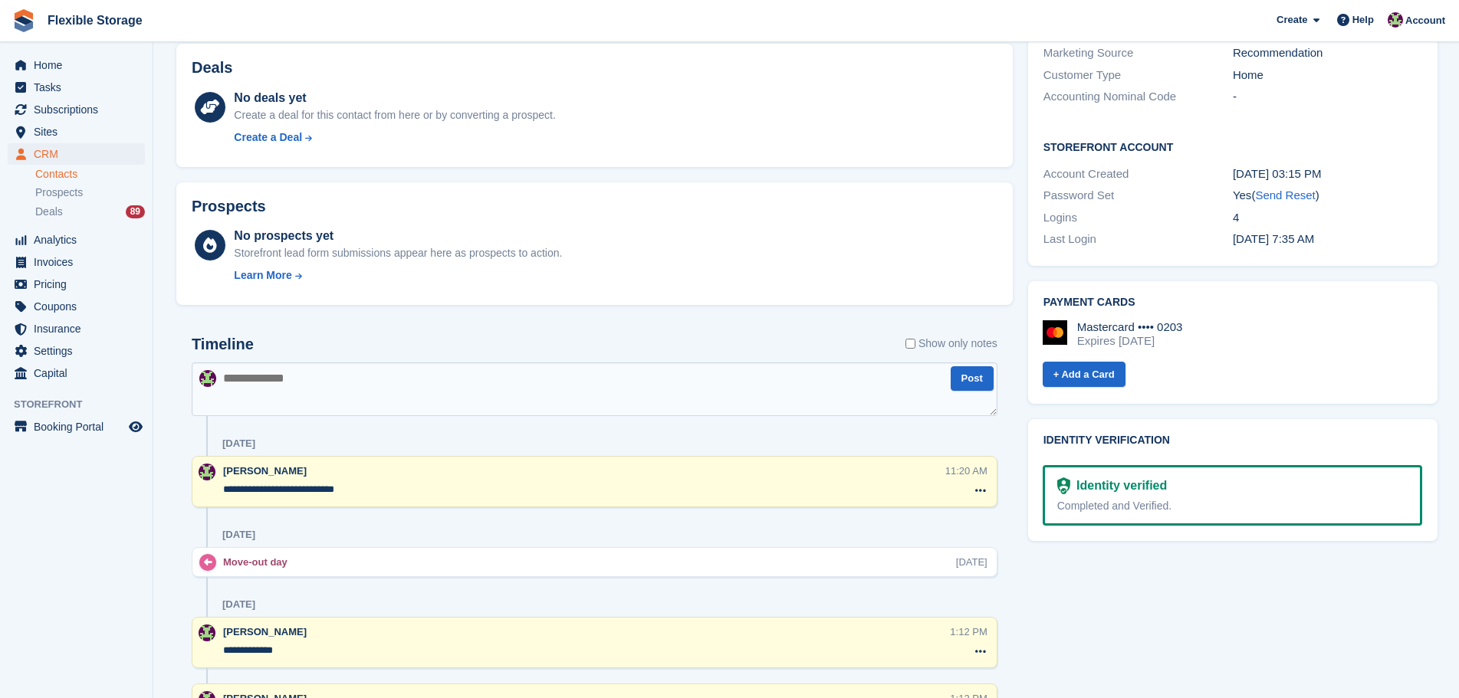
click at [329, 402] on textarea at bounding box center [595, 390] width 806 height 54
type textarea "**********"
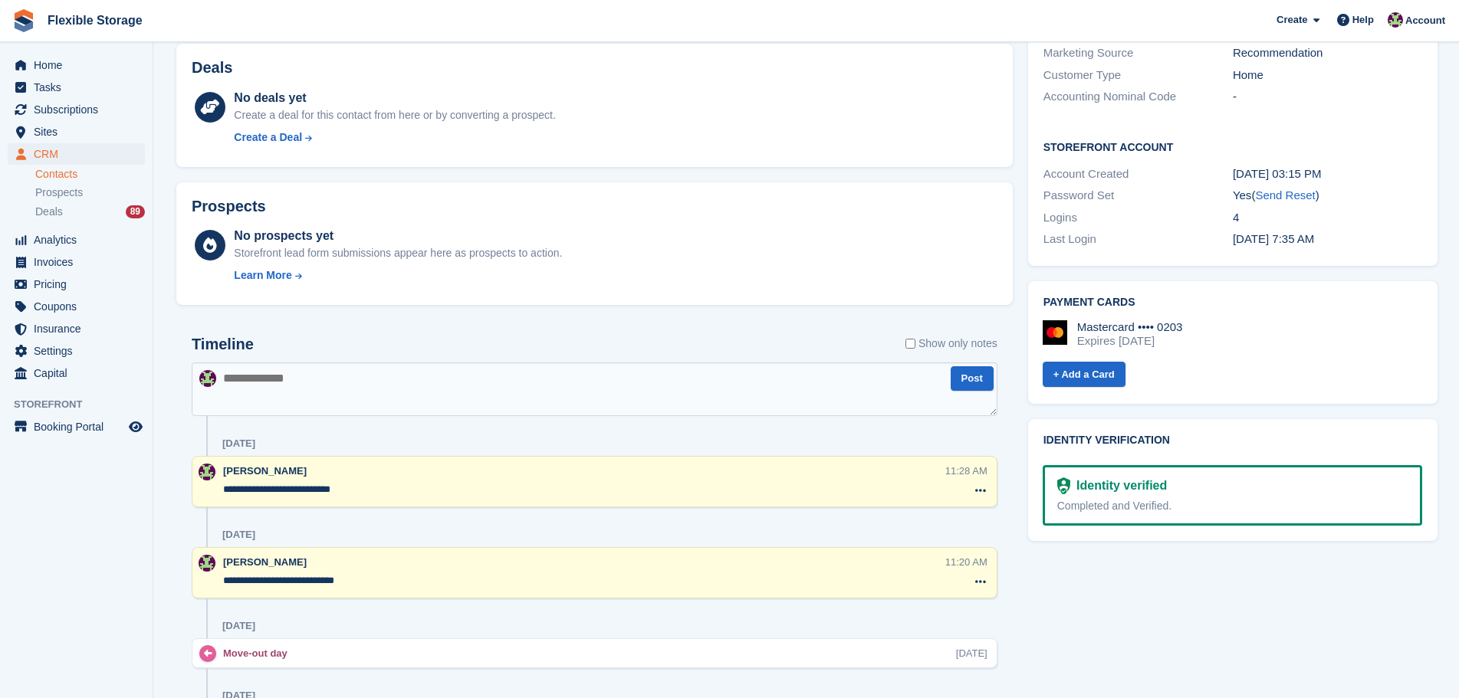
scroll to position [0, 0]
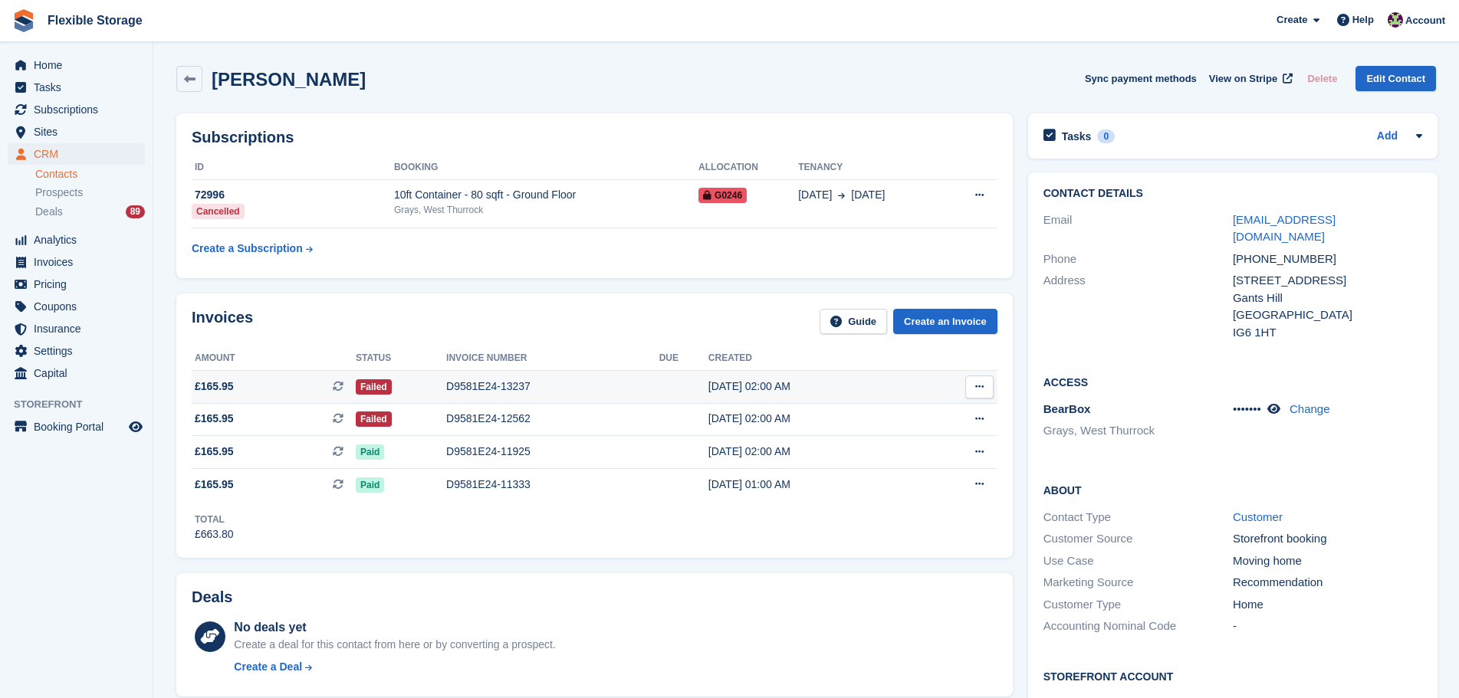
click at [583, 392] on div "D9581E24-13237" at bounding box center [552, 387] width 213 height 16
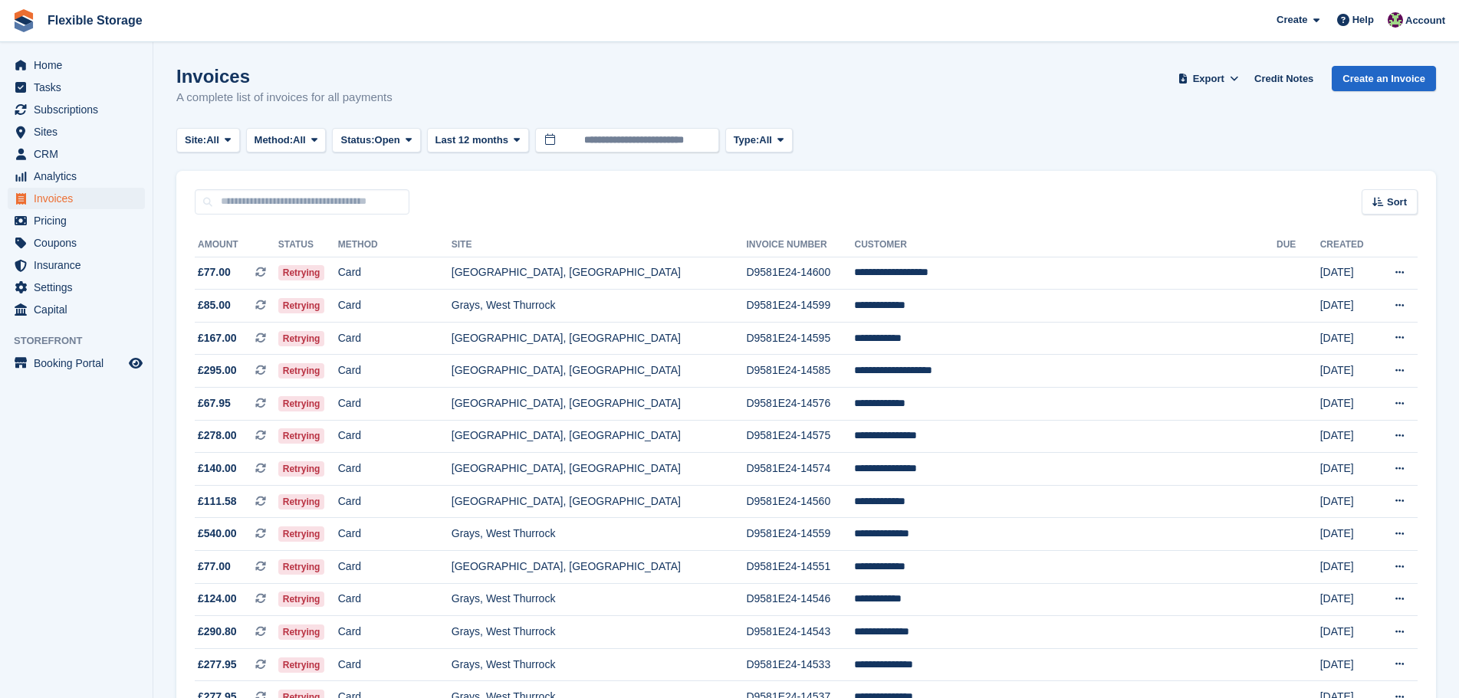
scroll to position [875, 0]
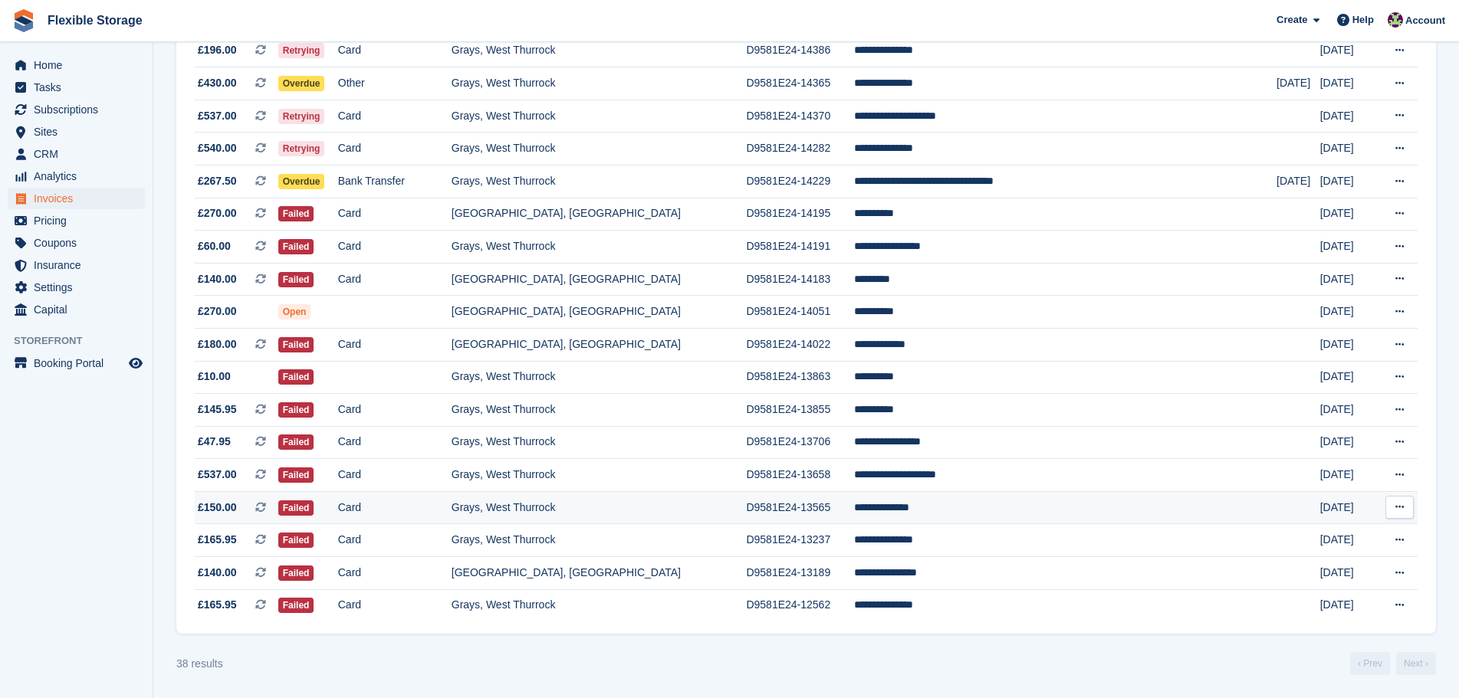
click at [837, 497] on td "D9581E24-13565" at bounding box center [800, 507] width 108 height 33
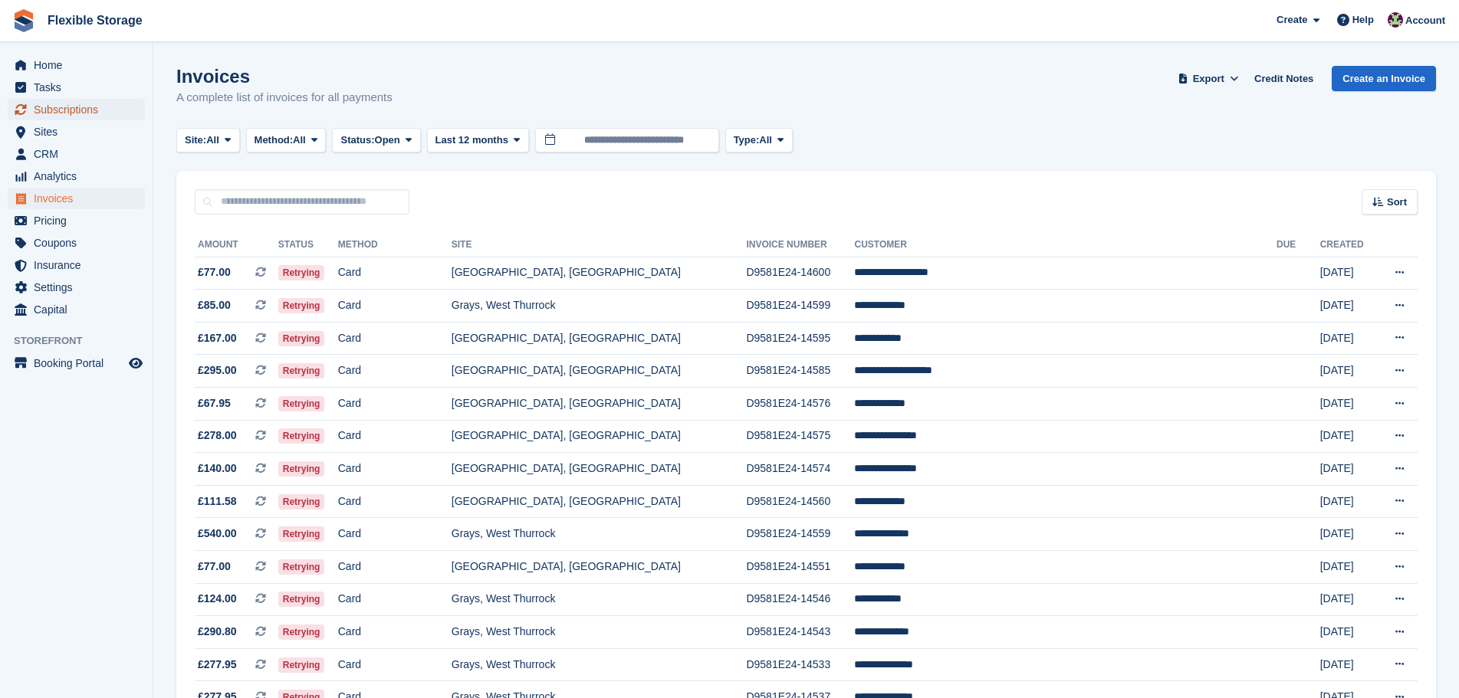
click at [97, 118] on span "Subscriptions" at bounding box center [80, 109] width 92 height 21
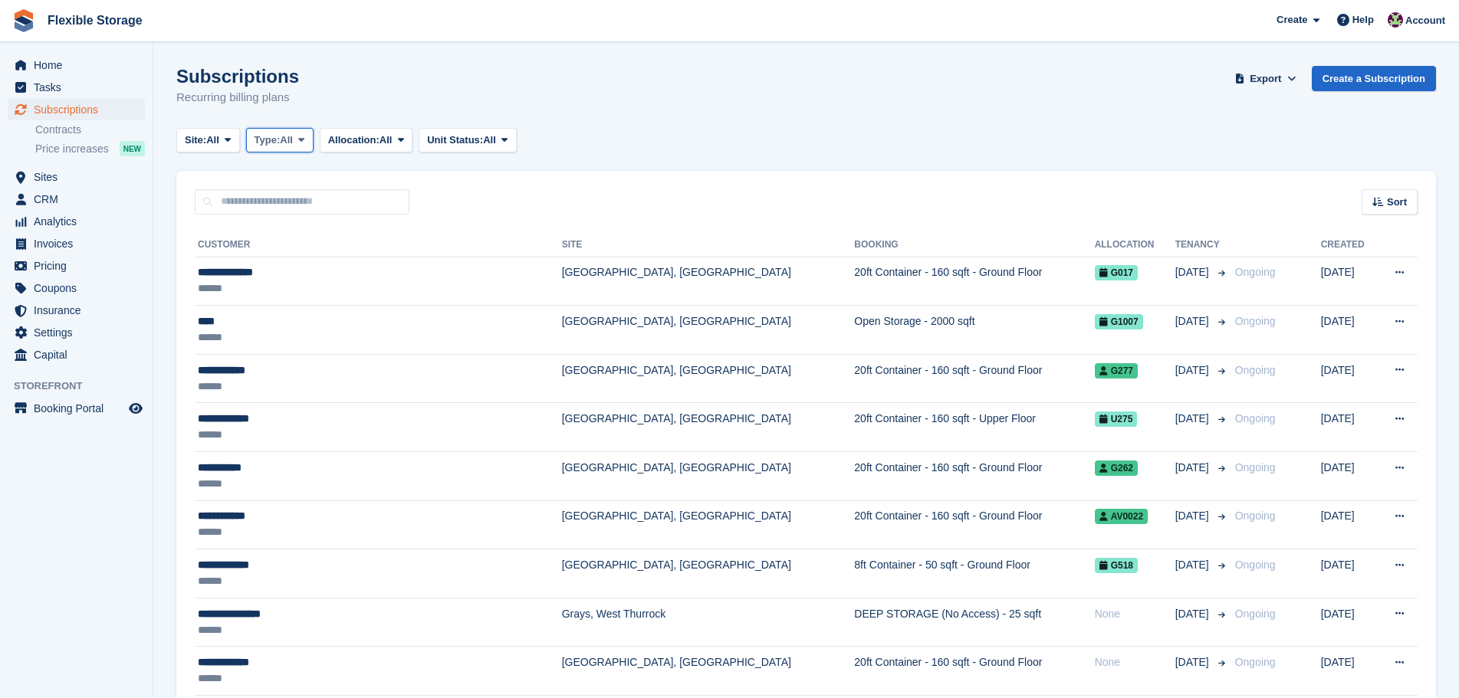
click at [295, 151] on button "Type: All" at bounding box center [279, 140] width 67 height 25
click at [403, 30] on span "Flexible Storage Create Subscription Invoice Contact Deal Discount Page Help Ch…" at bounding box center [729, 20] width 1459 height 41
click at [61, 203] on span "CRM" at bounding box center [80, 199] width 92 height 21
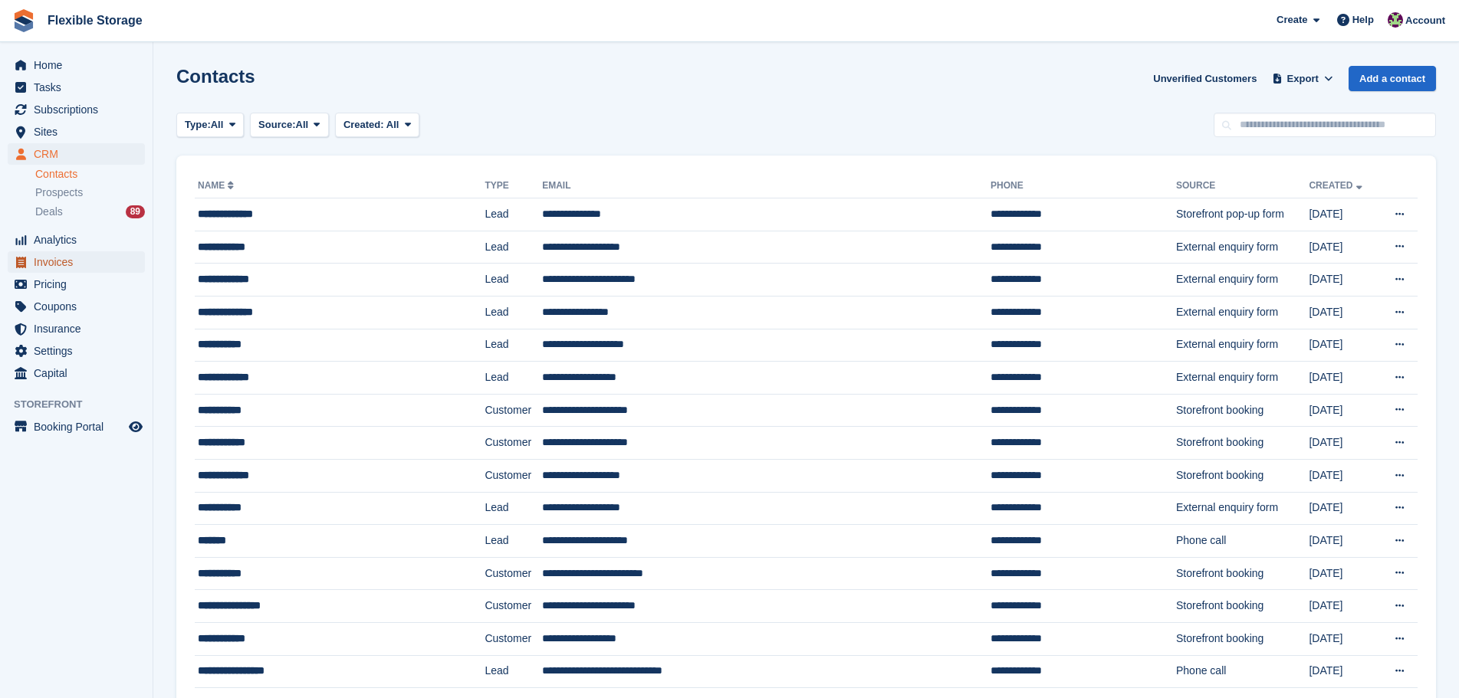
click at [62, 262] on span "Invoices" at bounding box center [80, 261] width 92 height 21
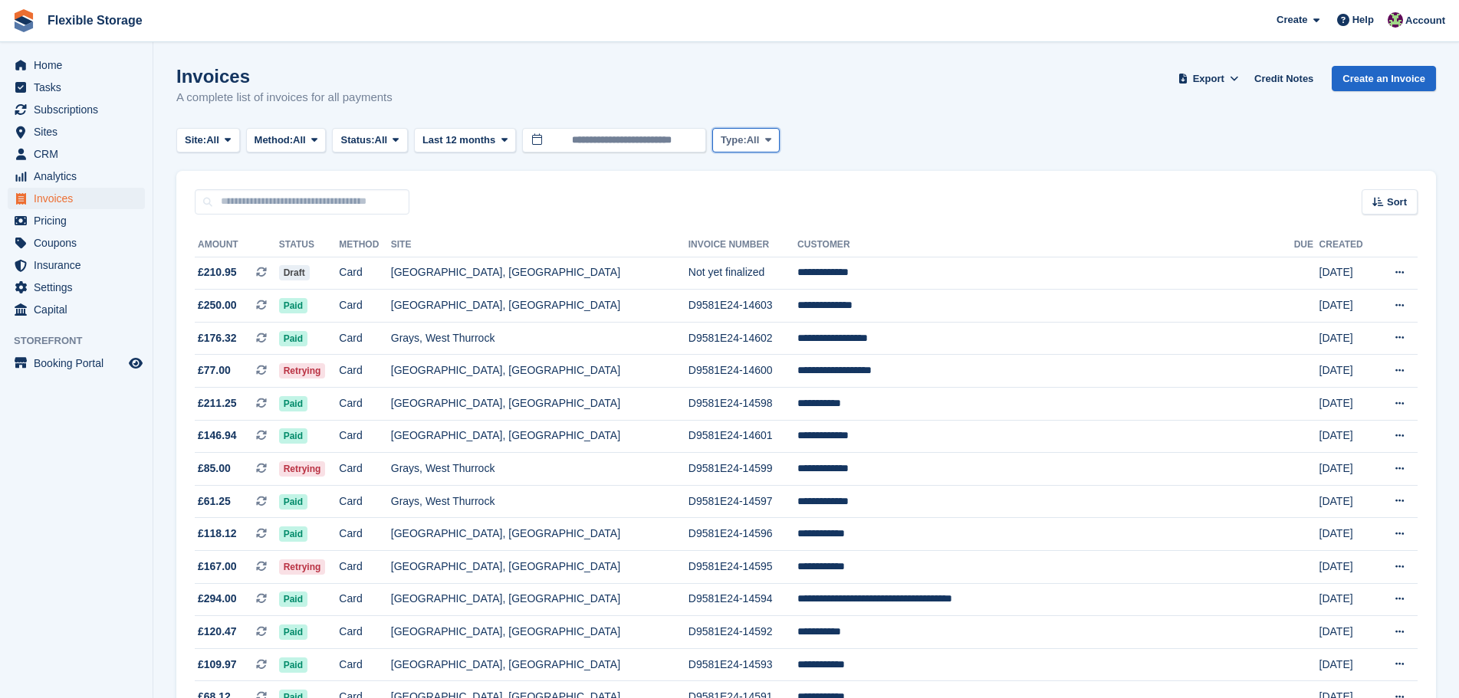
click at [754, 144] on span "All" at bounding box center [753, 140] width 13 height 15
click at [530, 80] on div "Invoices A complete list of invoices for all payments Export Export Invoices Ex…" at bounding box center [805, 95] width 1259 height 59
click at [302, 138] on span "All" at bounding box center [299, 140] width 13 height 15
click at [331, 305] on link "Direct Debit" at bounding box center [319, 314] width 133 height 28
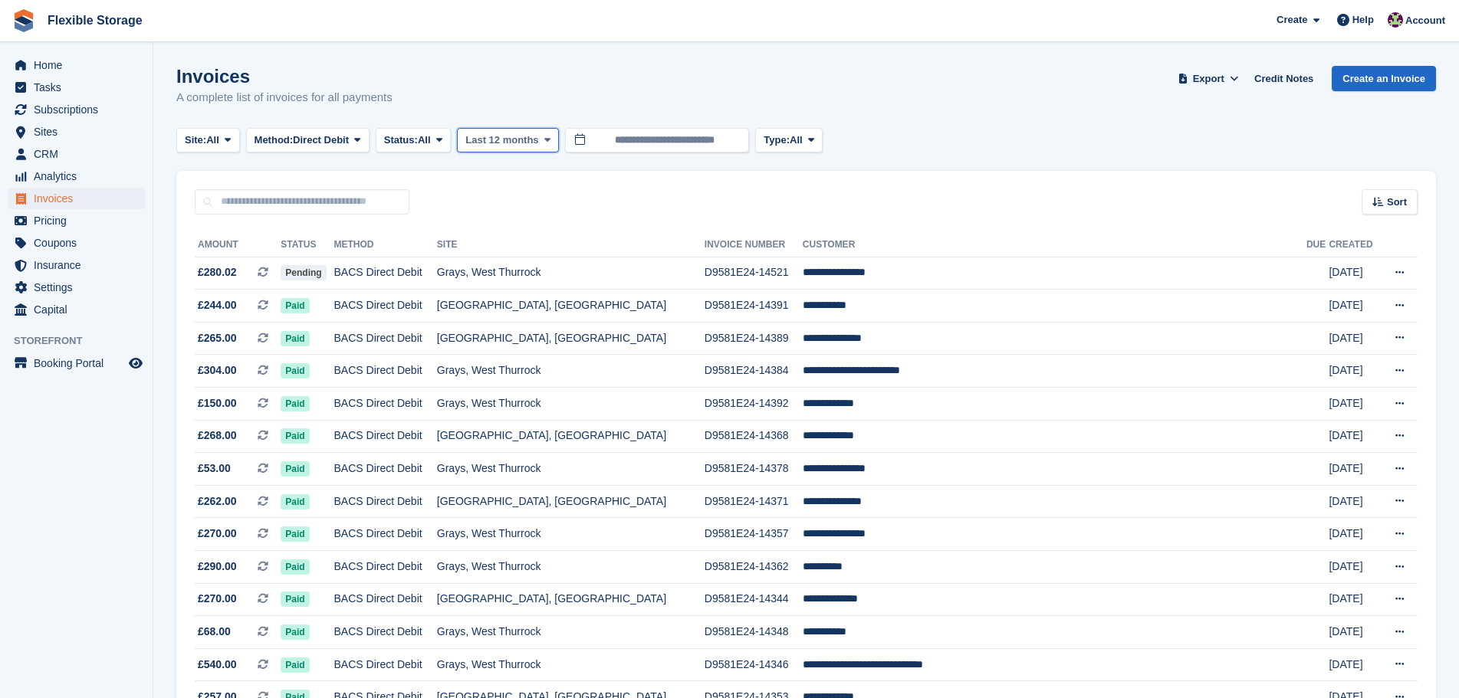
click at [536, 133] on span "Last 12 months" at bounding box center [501, 140] width 73 height 15
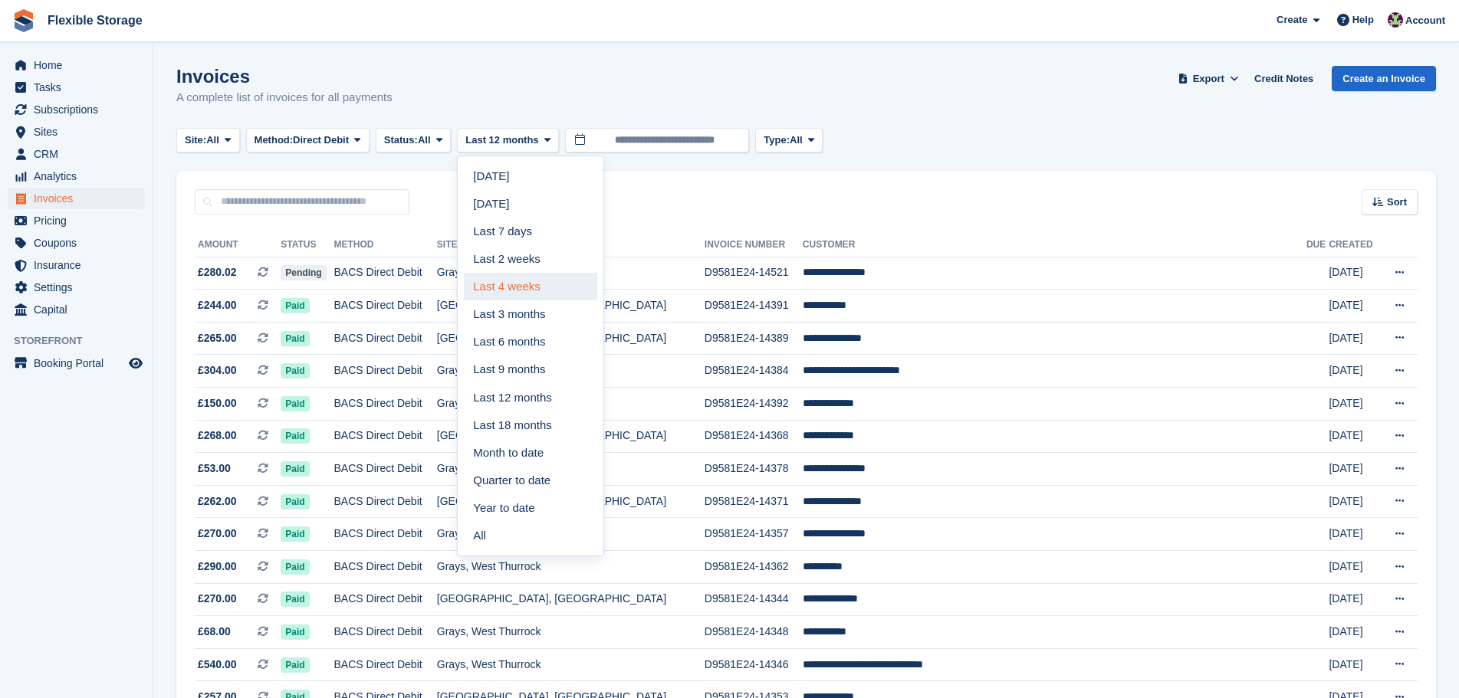
click at [550, 296] on link "Last 4 weeks" at bounding box center [530, 287] width 133 height 28
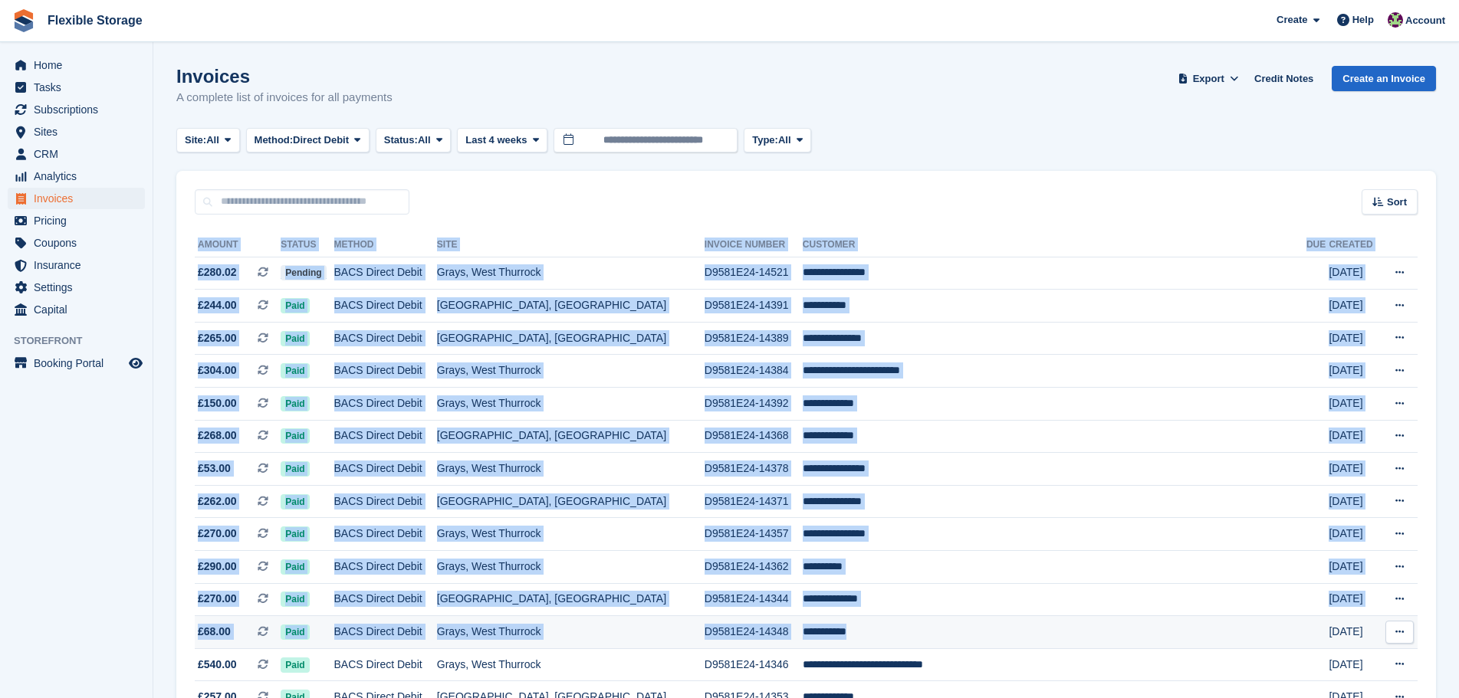
drag, startPoint x: 979, startPoint y: 175, endPoint x: 1030, endPoint y: 635, distance: 462.8
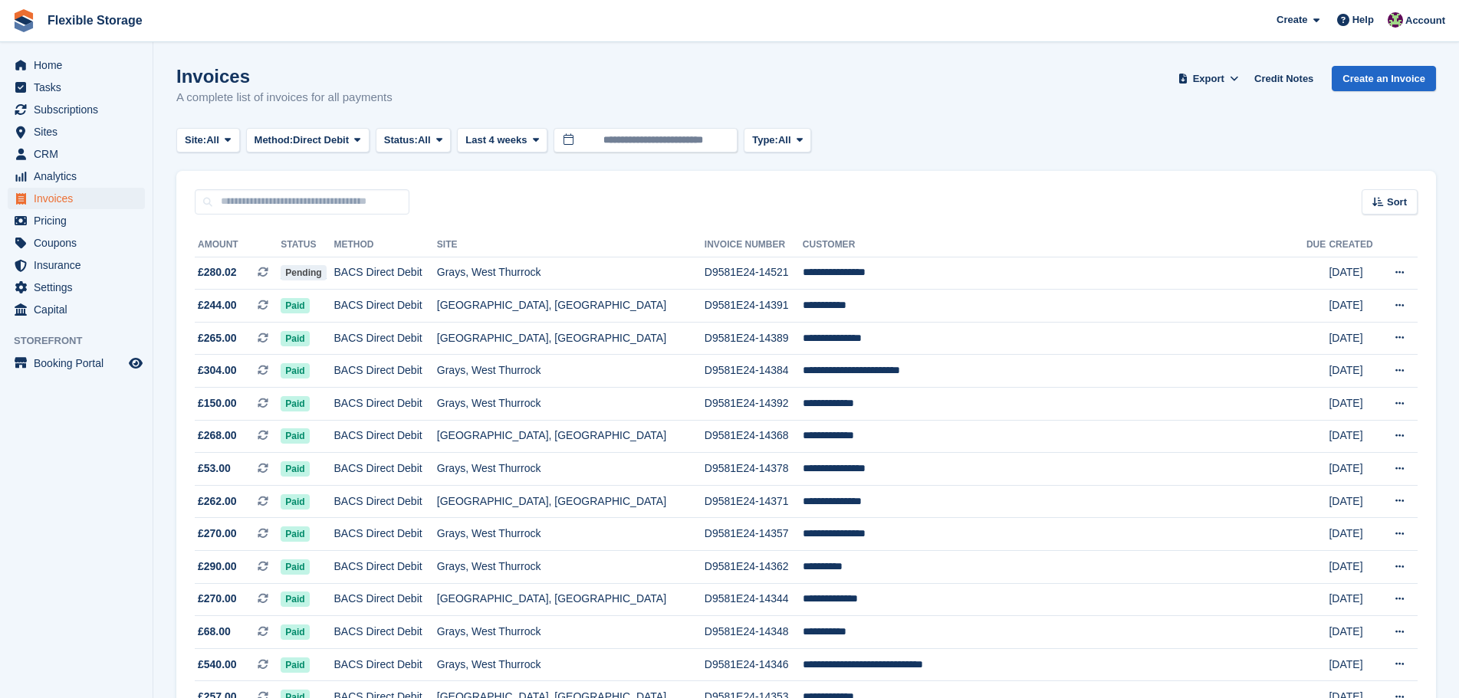
click at [1010, 180] on div "Sort Sort by Date created Created (oldest first) Created (newest first)" at bounding box center [805, 193] width 1259 height 44
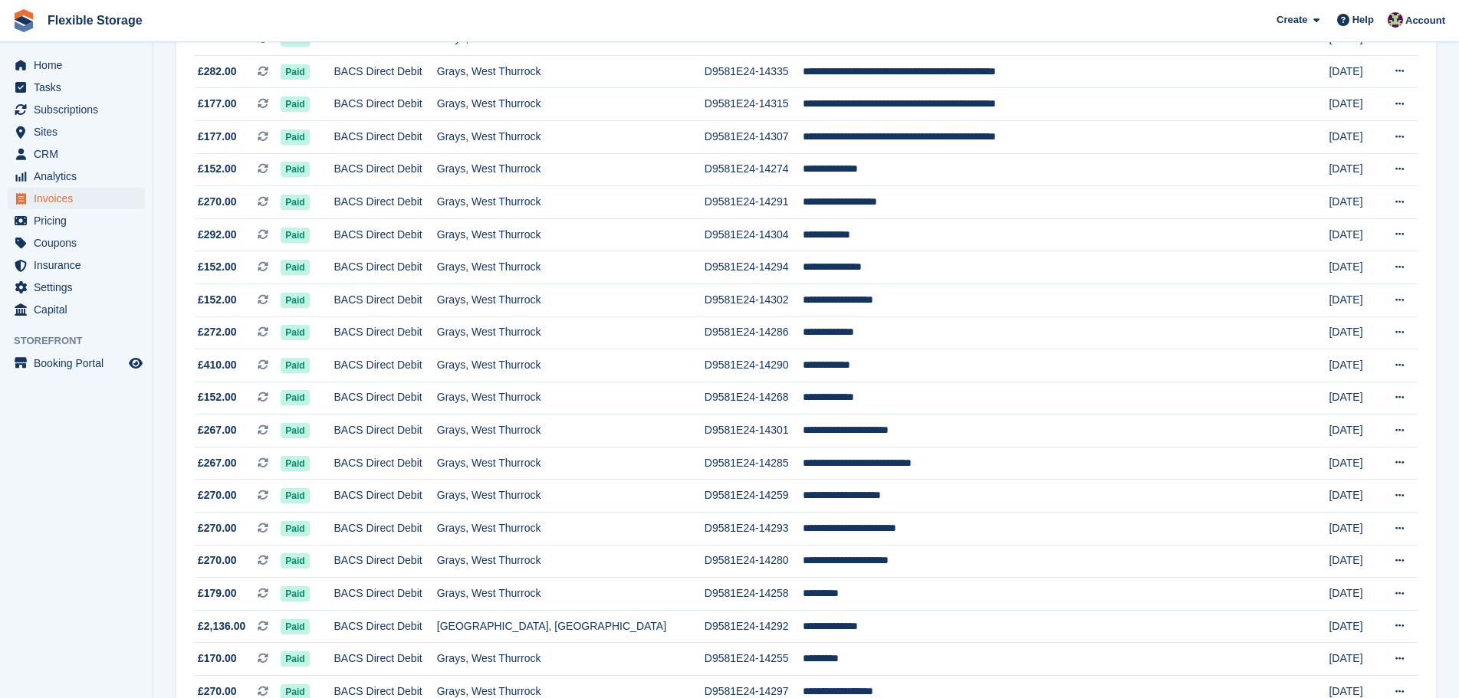
scroll to position [1267, 0]
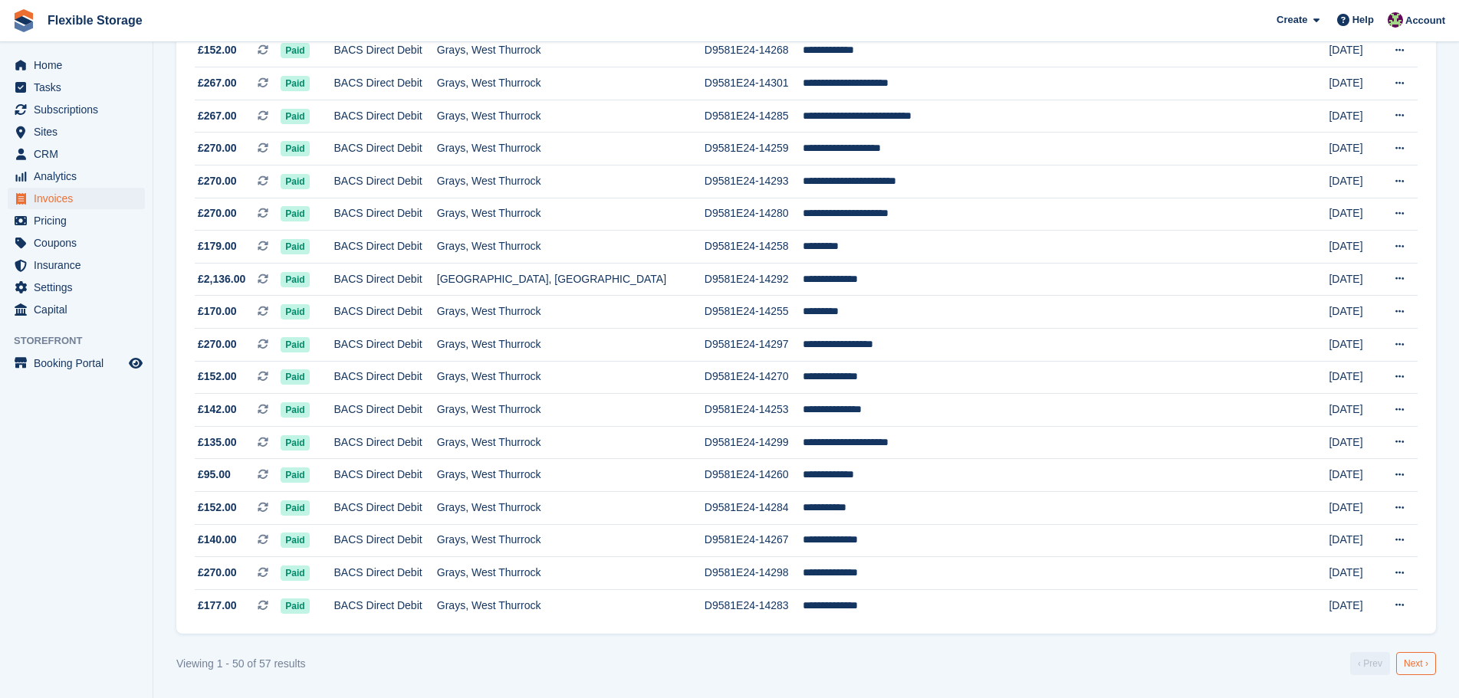
click at [1430, 663] on link "Next ›" at bounding box center [1416, 663] width 40 height 23
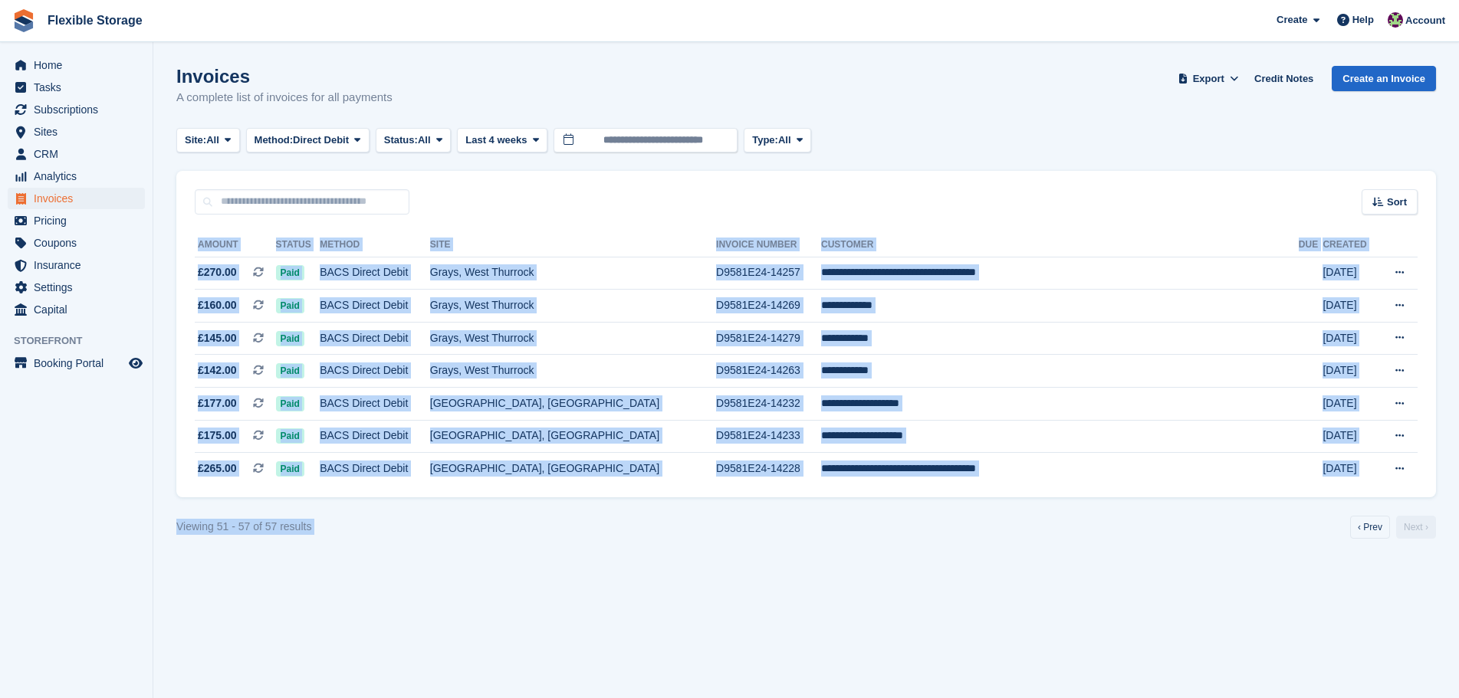
drag, startPoint x: 1026, startPoint y: 567, endPoint x: 780, endPoint y: 209, distance: 434.0
click at [780, 209] on section "Invoices A complete list of invoices for all payments Export Export Invoices Ex…" at bounding box center [805, 349] width 1305 height 698
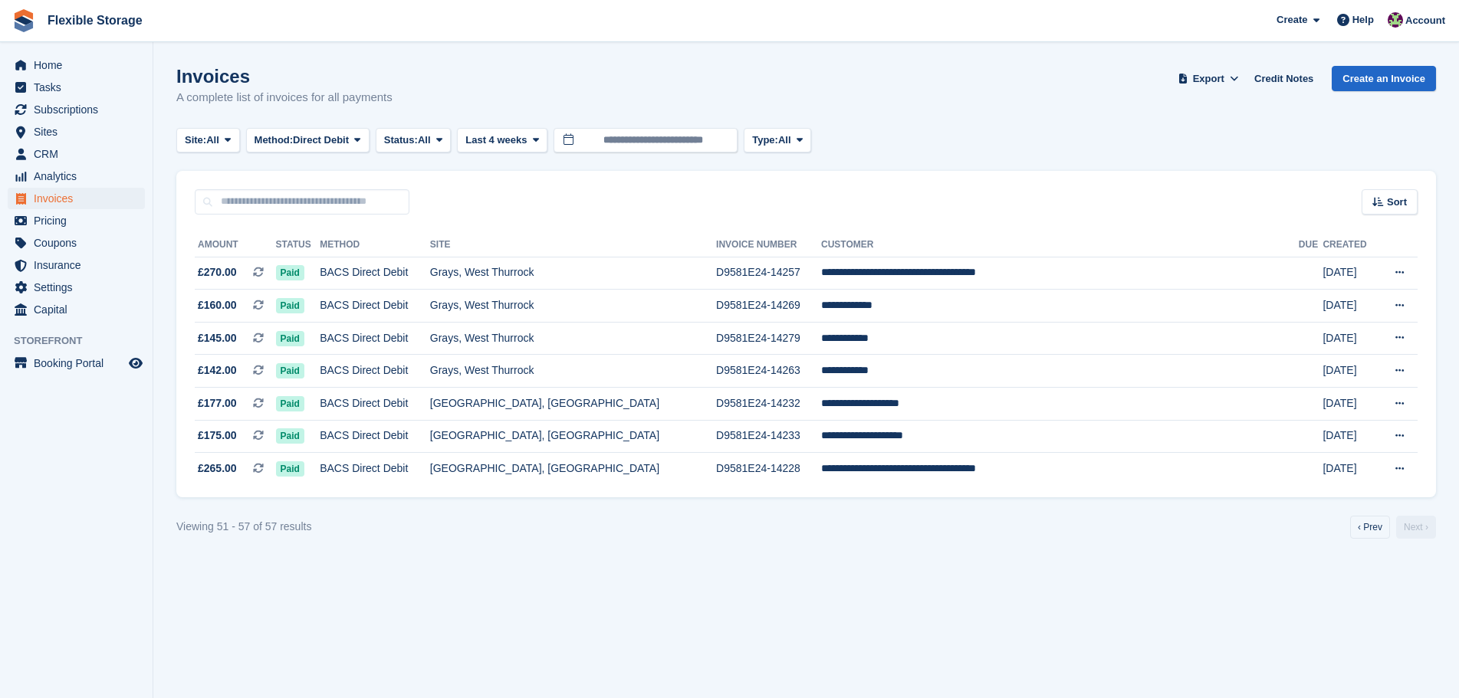
click at [992, 141] on div "Site: All All Grays, West Thurrock Aveley, Essex Chelmsford, Essex Method: Dire…" at bounding box center [805, 140] width 1259 height 25
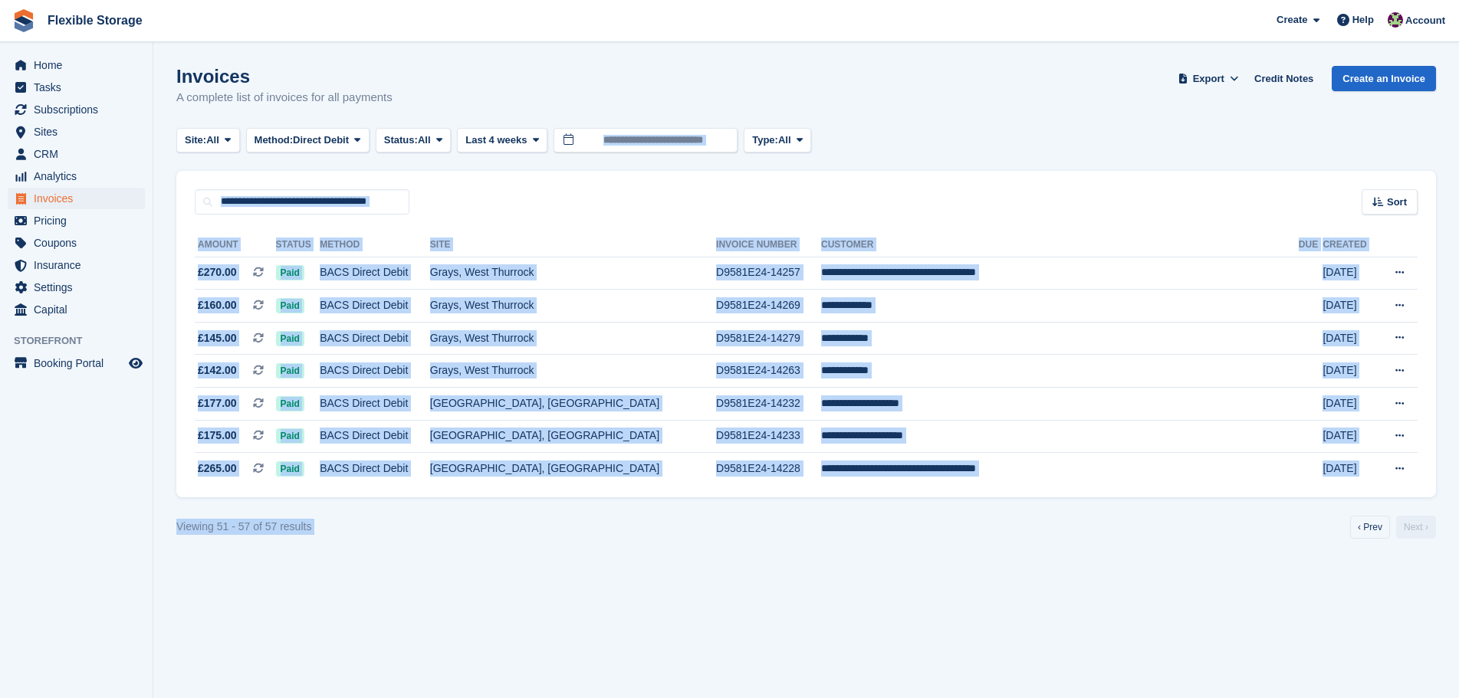
drag, startPoint x: 1128, startPoint y: 393, endPoint x: 1202, endPoint y: 573, distance: 193.9
click at [1203, 589] on section "Invoices A complete list of invoices for all payments Export Export Invoices Ex…" at bounding box center [805, 349] width 1305 height 698
click at [1202, 572] on section "Invoices A complete list of invoices for all payments Export Export Invoices Ex…" at bounding box center [805, 349] width 1305 height 698
drag, startPoint x: 1027, startPoint y: 115, endPoint x: 1120, endPoint y: 517, distance: 413.0
click at [1120, 517] on turbo-frame "Invoices A complete list of invoices for all payments Export Export Invoices Ex…" at bounding box center [805, 302] width 1259 height 473
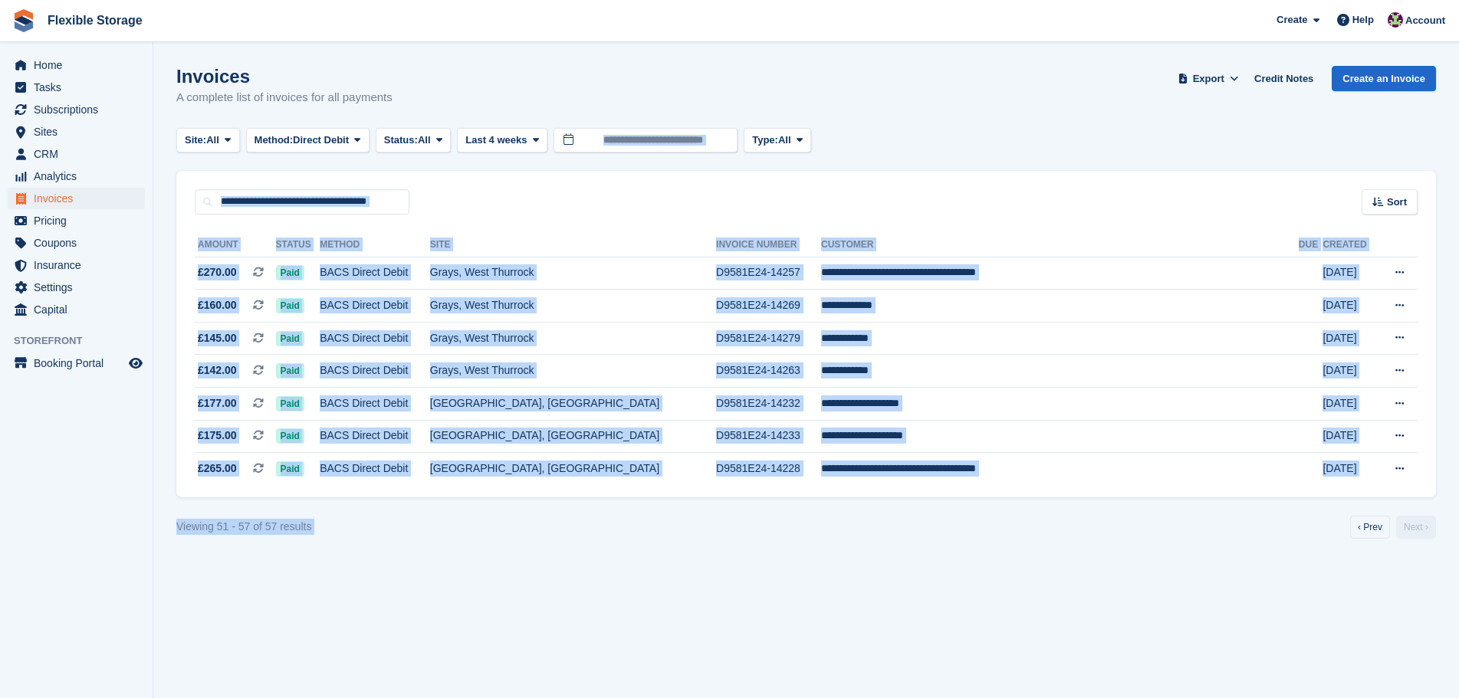
click at [1120, 523] on div "Viewing 51 - 57 of 57 results ‹ Prev Next ›" at bounding box center [805, 527] width 1259 height 23
drag, startPoint x: 1257, startPoint y: 190, endPoint x: 1282, endPoint y: 581, distance: 391.7
click at [1282, 581] on section "Invoices A complete list of invoices for all payments Export Export Invoices Ex…" at bounding box center [805, 349] width 1305 height 698
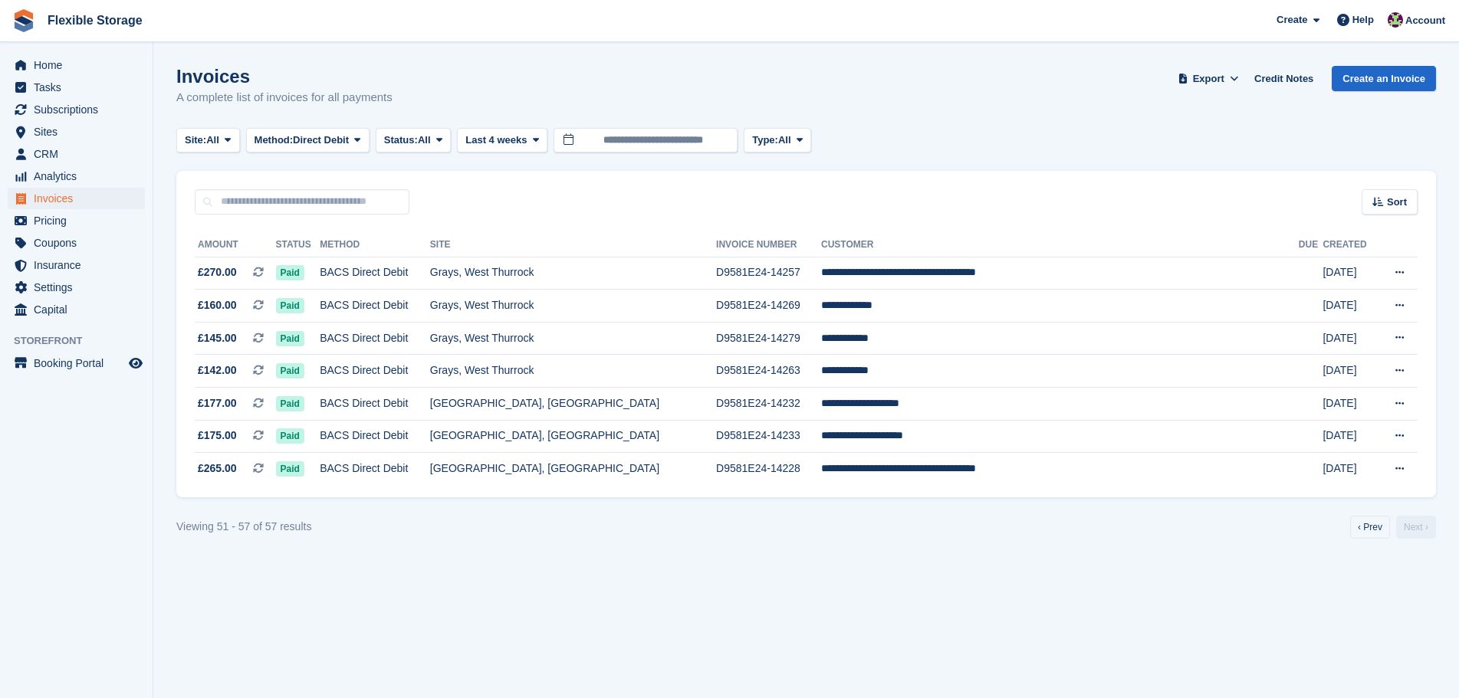
click at [1131, 105] on div "Invoices A complete list of invoices for all payments Export Export Invoices Ex…" at bounding box center [805, 95] width 1259 height 59
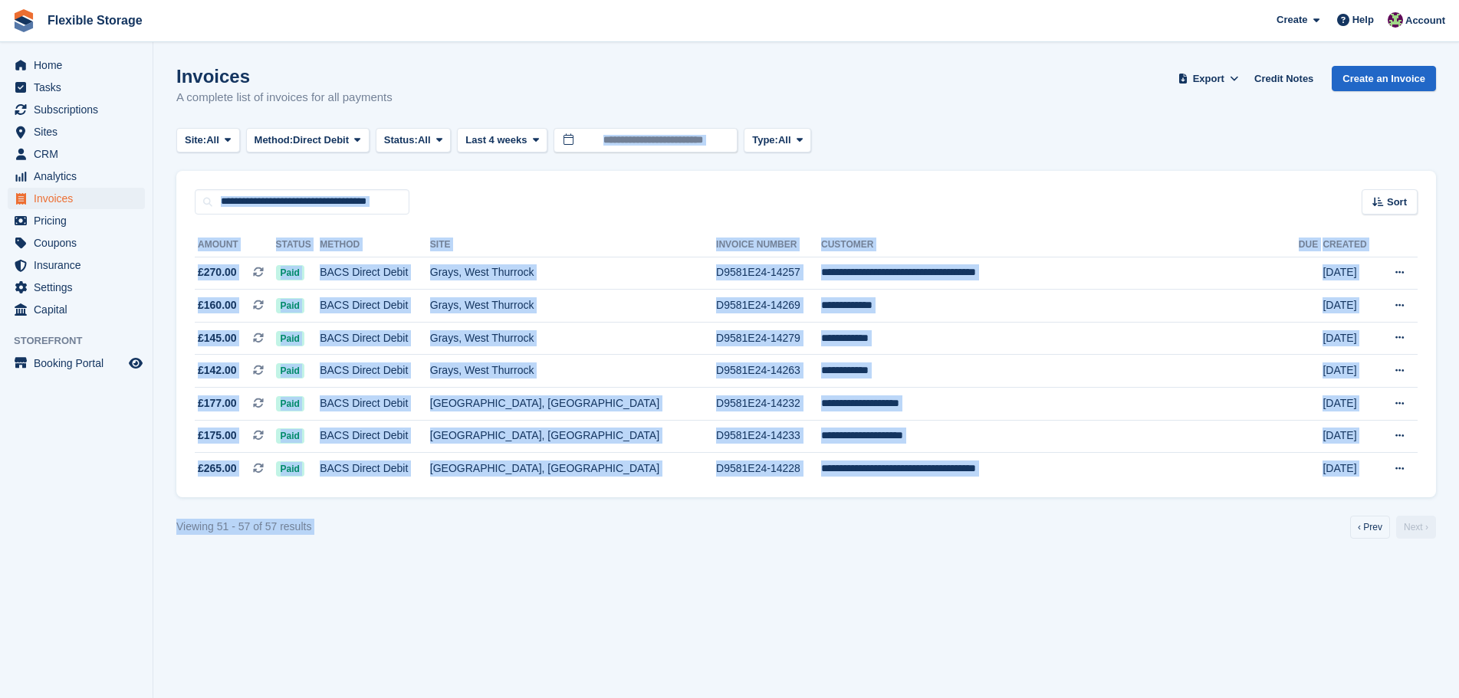
click at [1316, 611] on section "Invoices A complete list of invoices for all payments Export Export Invoices Ex…" at bounding box center [805, 349] width 1305 height 698
click at [1304, 584] on section "Invoices A complete list of invoices for all payments Export Export Invoices Ex…" at bounding box center [805, 349] width 1305 height 698
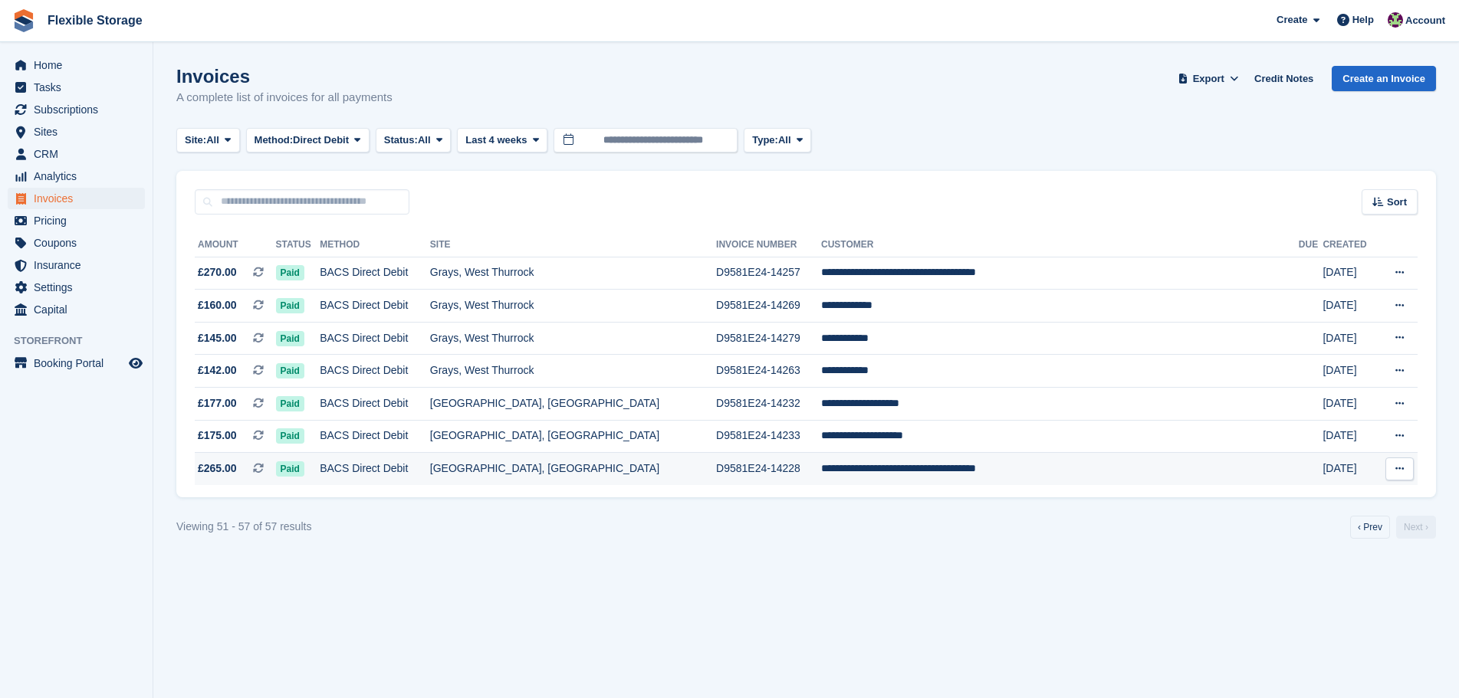
drag, startPoint x: 1226, startPoint y: 138, endPoint x: 1307, endPoint y: 465, distance: 336.5
click at [1306, 451] on turbo-frame "Invoices A complete list of invoices for all payments Export Export Invoices Ex…" at bounding box center [805, 302] width 1259 height 473
click at [1304, 541] on section "Invoices A complete list of invoices for all payments Export Export Invoices Ex…" at bounding box center [805, 349] width 1305 height 698
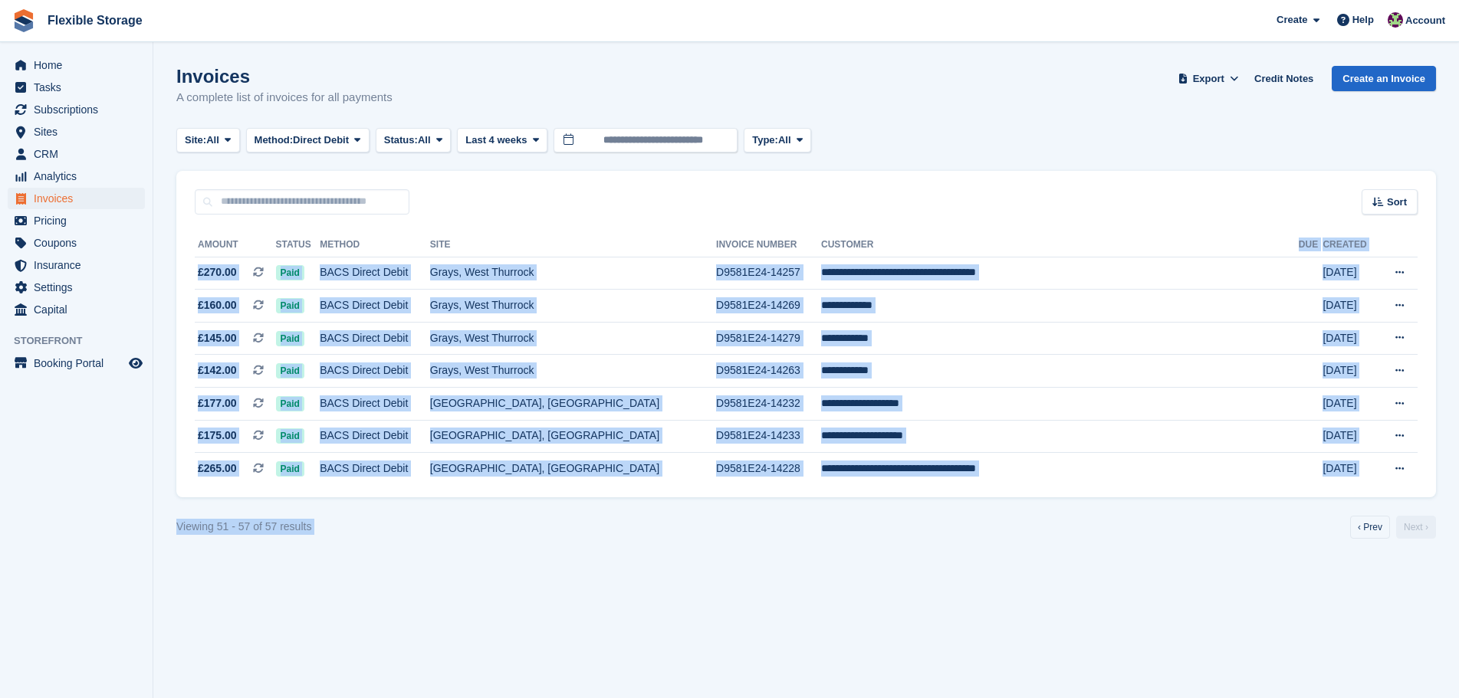
drag, startPoint x: 1315, startPoint y: 550, endPoint x: 1052, endPoint y: 55, distance: 560.4
click at [1052, 55] on section "Invoices A complete list of invoices for all payments Export Export Invoices Ex…" at bounding box center [805, 349] width 1305 height 698
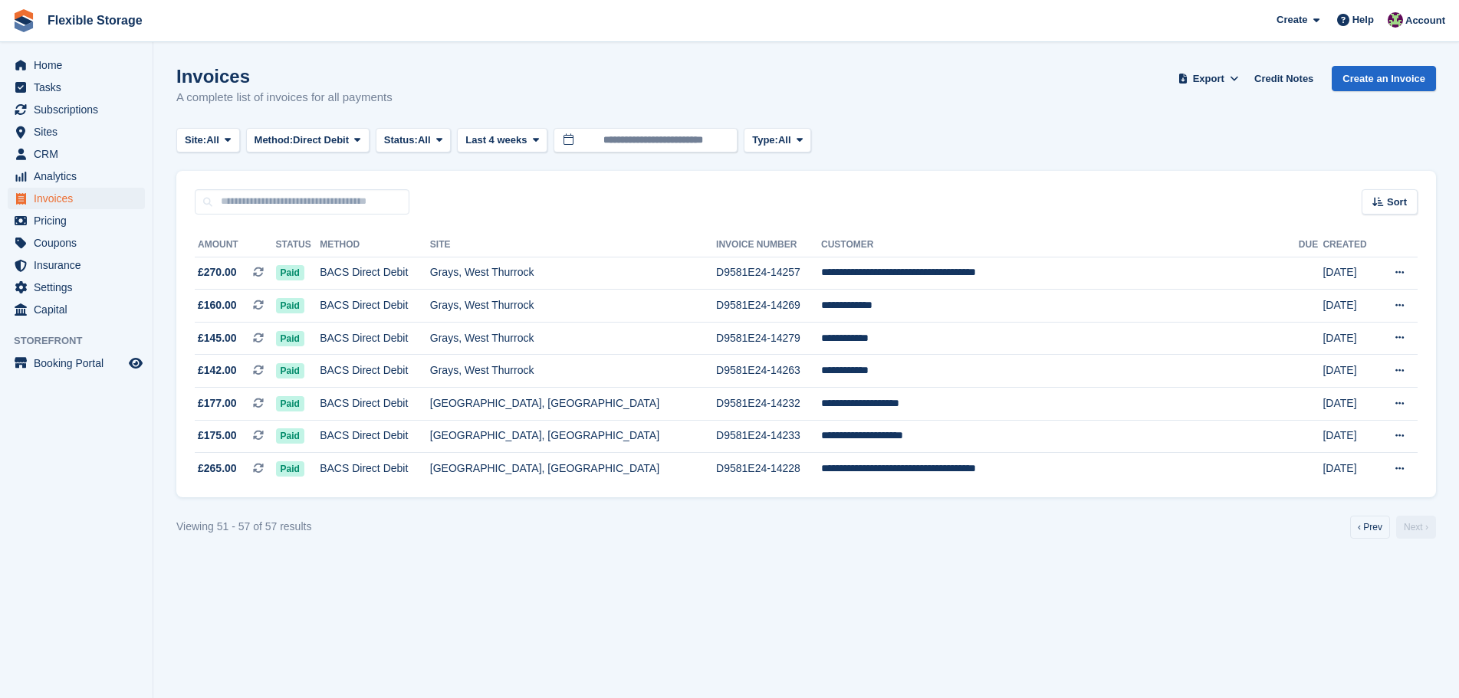
click at [1072, 120] on div "Invoices A complete list of invoices for all payments Export Export Invoices Ex…" at bounding box center [805, 95] width 1259 height 59
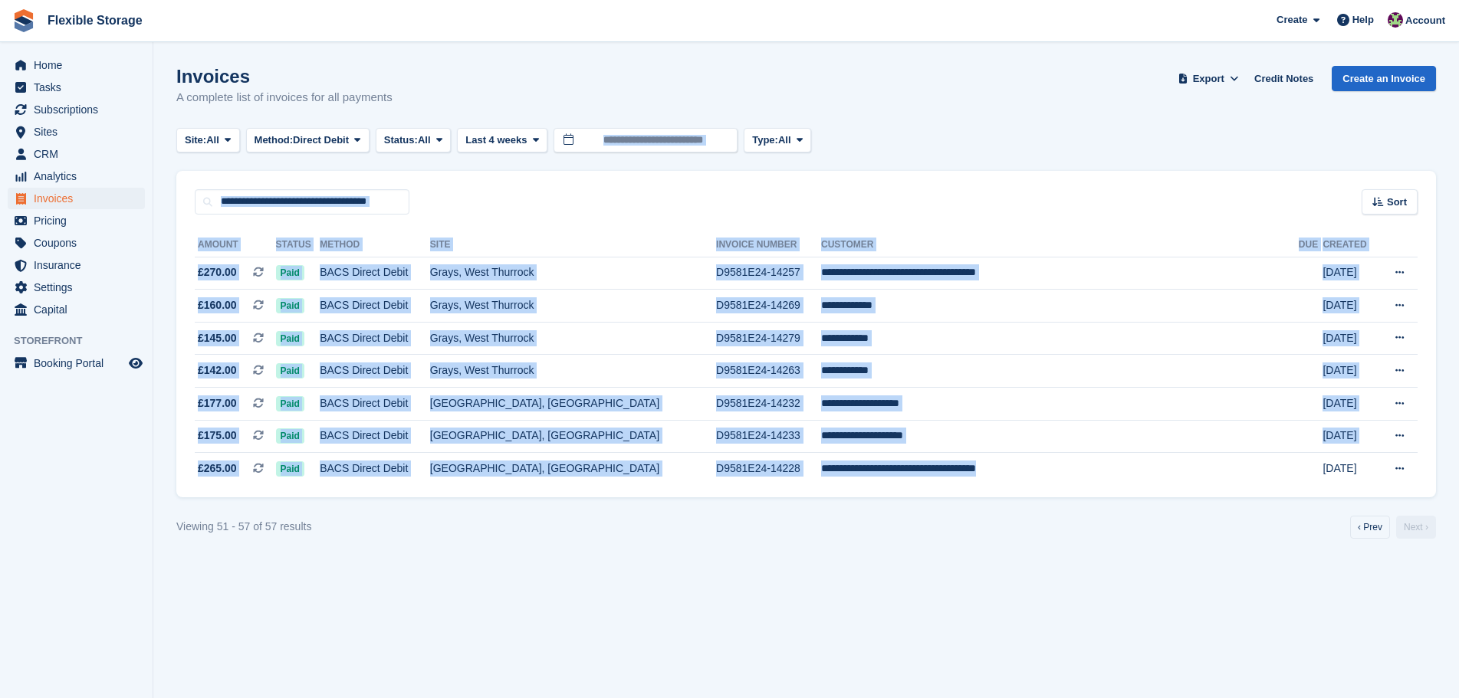
drag, startPoint x: 1019, startPoint y: 224, endPoint x: 1085, endPoint y: 514, distance: 298.1
click at [1076, 474] on turbo-frame "Invoices A complete list of invoices for all payments Export Export Invoices Ex…" at bounding box center [805, 302] width 1259 height 473
click at [1085, 511] on turbo-frame "Invoices A complete list of invoices for all payments Export Export Invoices Ex…" at bounding box center [805, 302] width 1259 height 473
drag, startPoint x: 1052, startPoint y: 97, endPoint x: 1081, endPoint y: 656, distance: 560.3
click at [1081, 656] on section "Invoices A complete list of invoices for all payments Export Export Invoices Ex…" at bounding box center [805, 349] width 1305 height 698
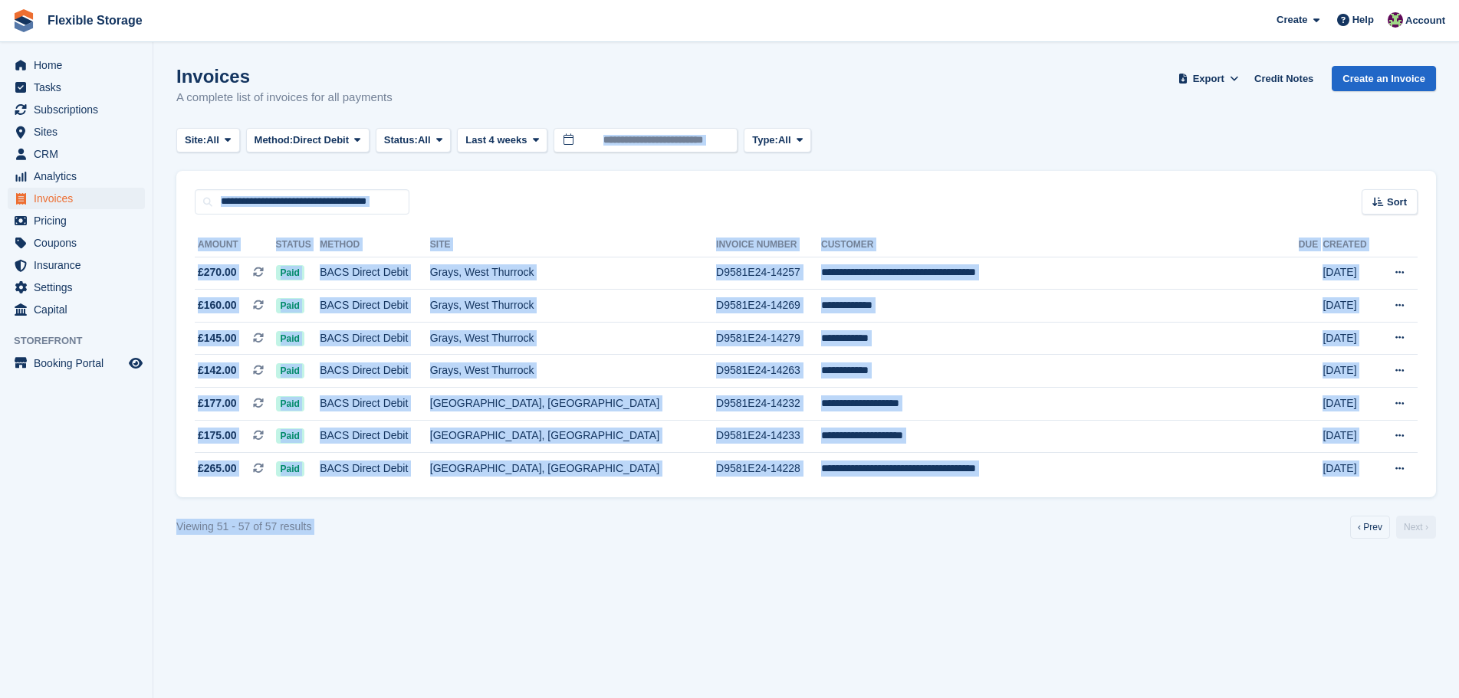
click at [1081, 655] on section "Invoices A complete list of invoices for all payments Export Export Invoices Ex…" at bounding box center [805, 349] width 1305 height 698
click at [970, 136] on div "Site: All All Grays, West Thurrock Aveley, Essex Chelmsford, Essex Method: Dire…" at bounding box center [805, 140] width 1259 height 25
click at [98, 109] on span "Subscriptions" at bounding box center [80, 109] width 92 height 21
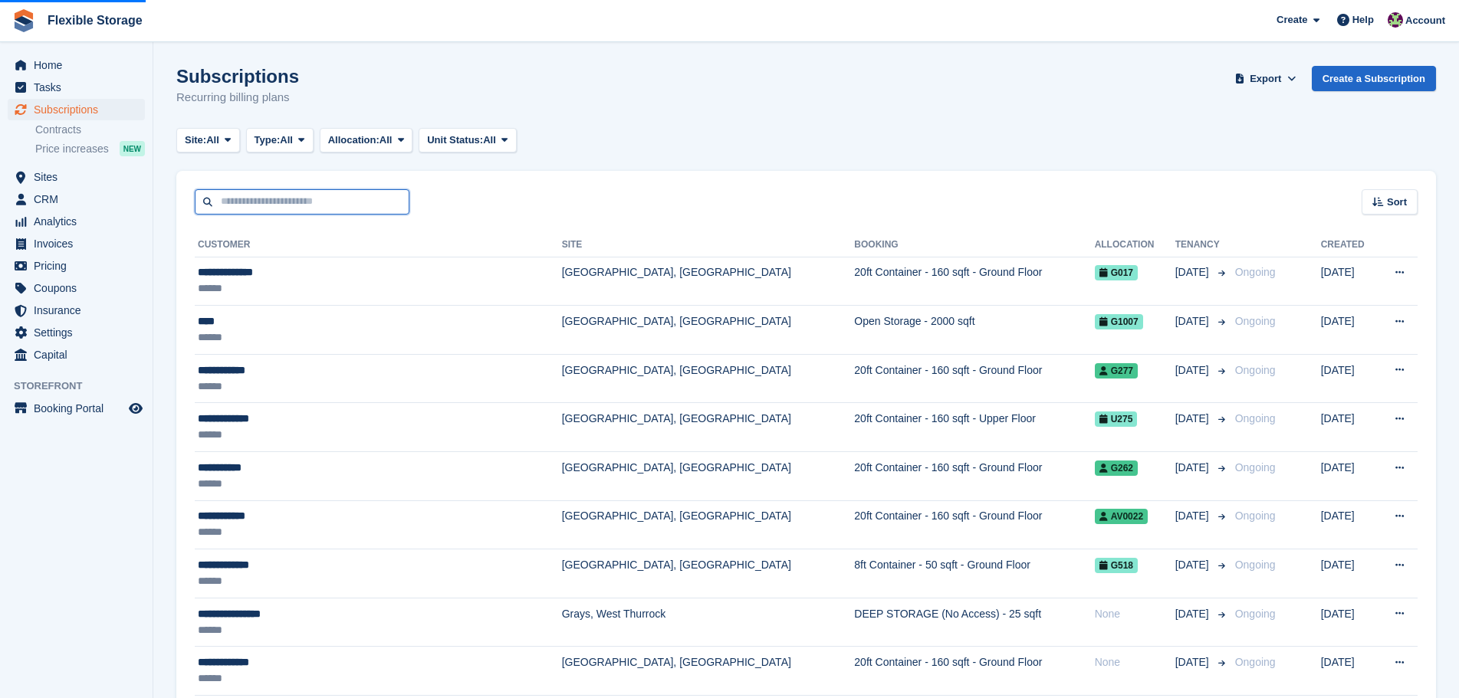
click at [302, 203] on input "text" at bounding box center [302, 201] width 215 height 25
type input "****"
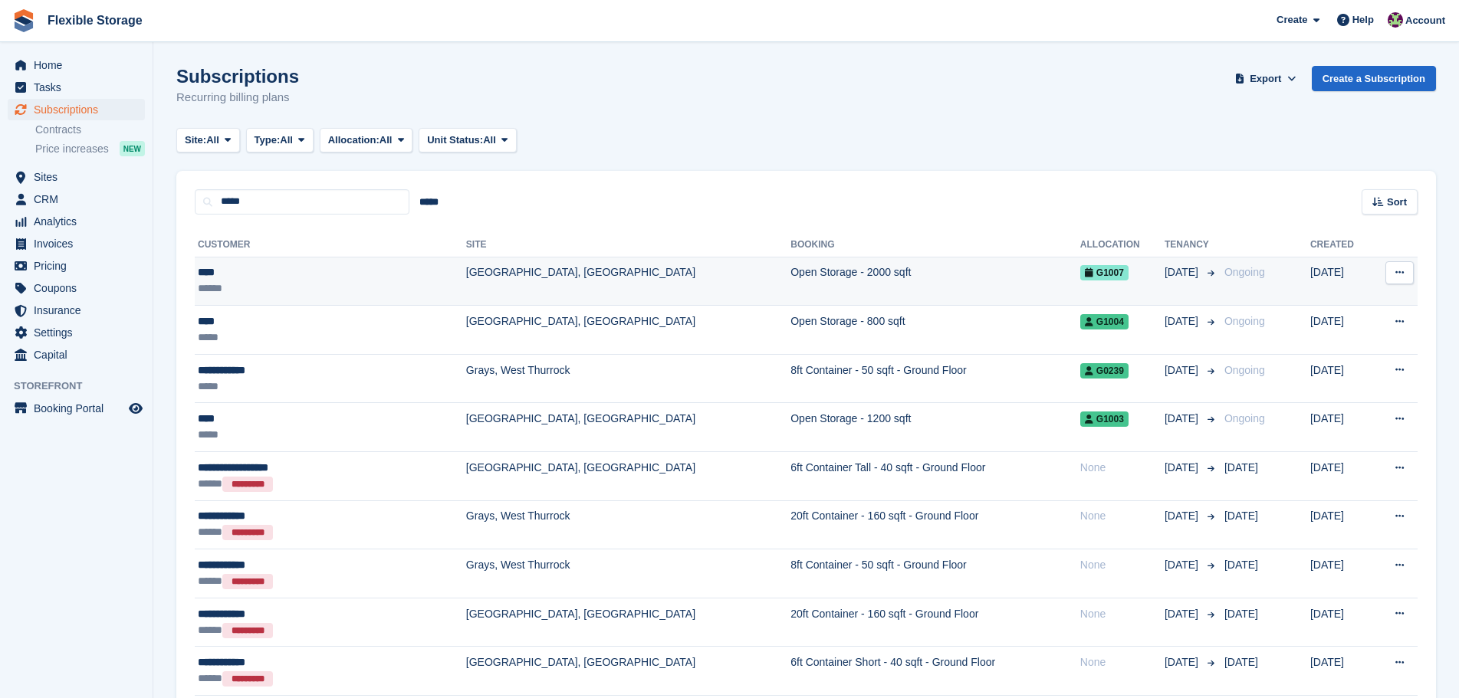
click at [568, 284] on td "[GEOGRAPHIC_DATA], [GEOGRAPHIC_DATA]" at bounding box center [628, 281] width 324 height 49
